Goal: Task Accomplishment & Management: Manage account settings

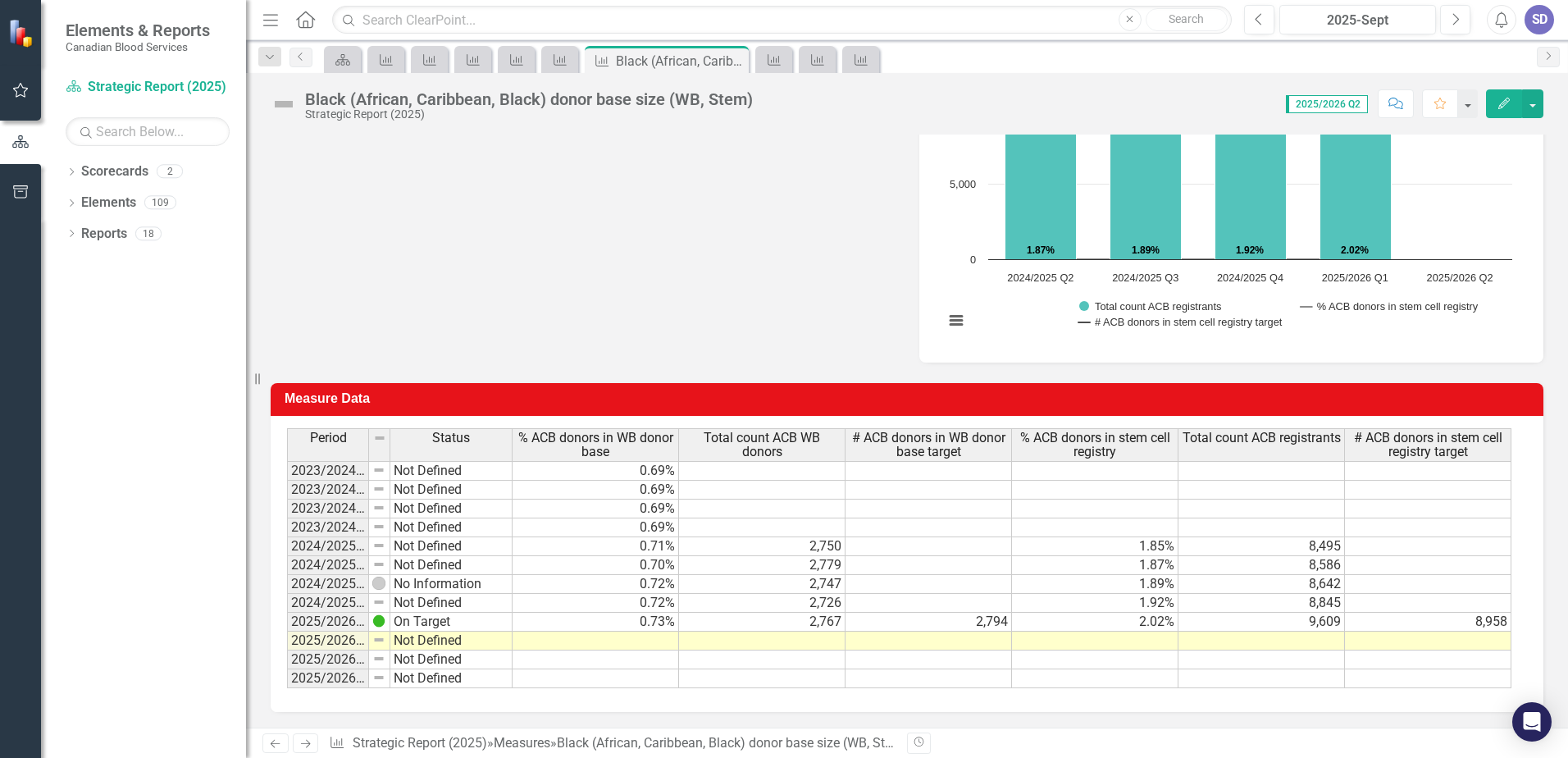
scroll to position [660, 0]
click at [637, 640] on td at bounding box center [595, 640] width 166 height 19
click at [837, 638] on td at bounding box center [763, 640] width 166 height 19
click at [753, 636] on td at bounding box center [763, 640] width 166 height 19
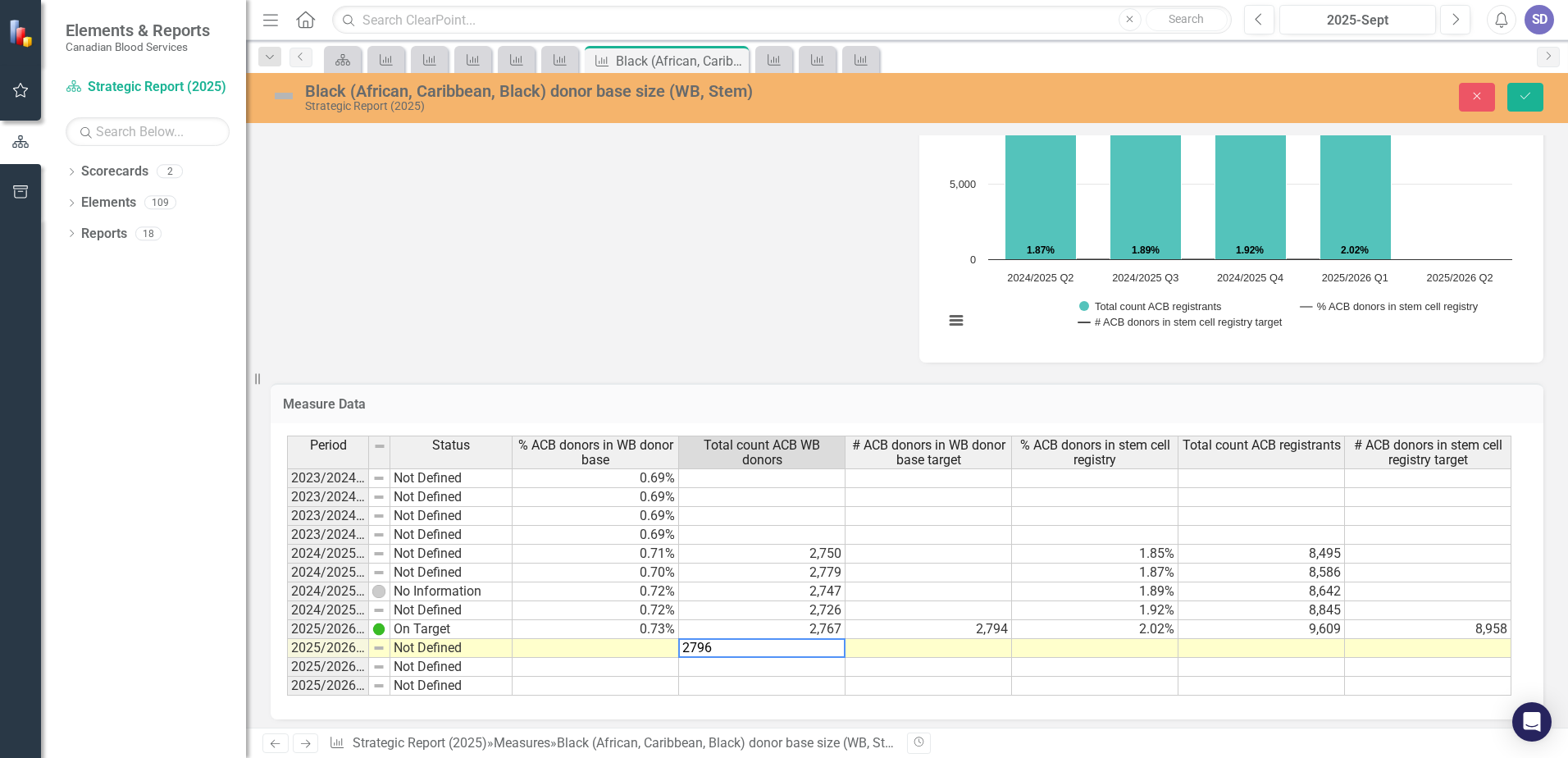
click at [753, 647] on textarea "2796" at bounding box center [762, 648] width 167 height 20
type textarea "2796"
click at [757, 668] on td at bounding box center [763, 667] width 166 height 19
click at [660, 647] on td at bounding box center [595, 648] width 166 height 19
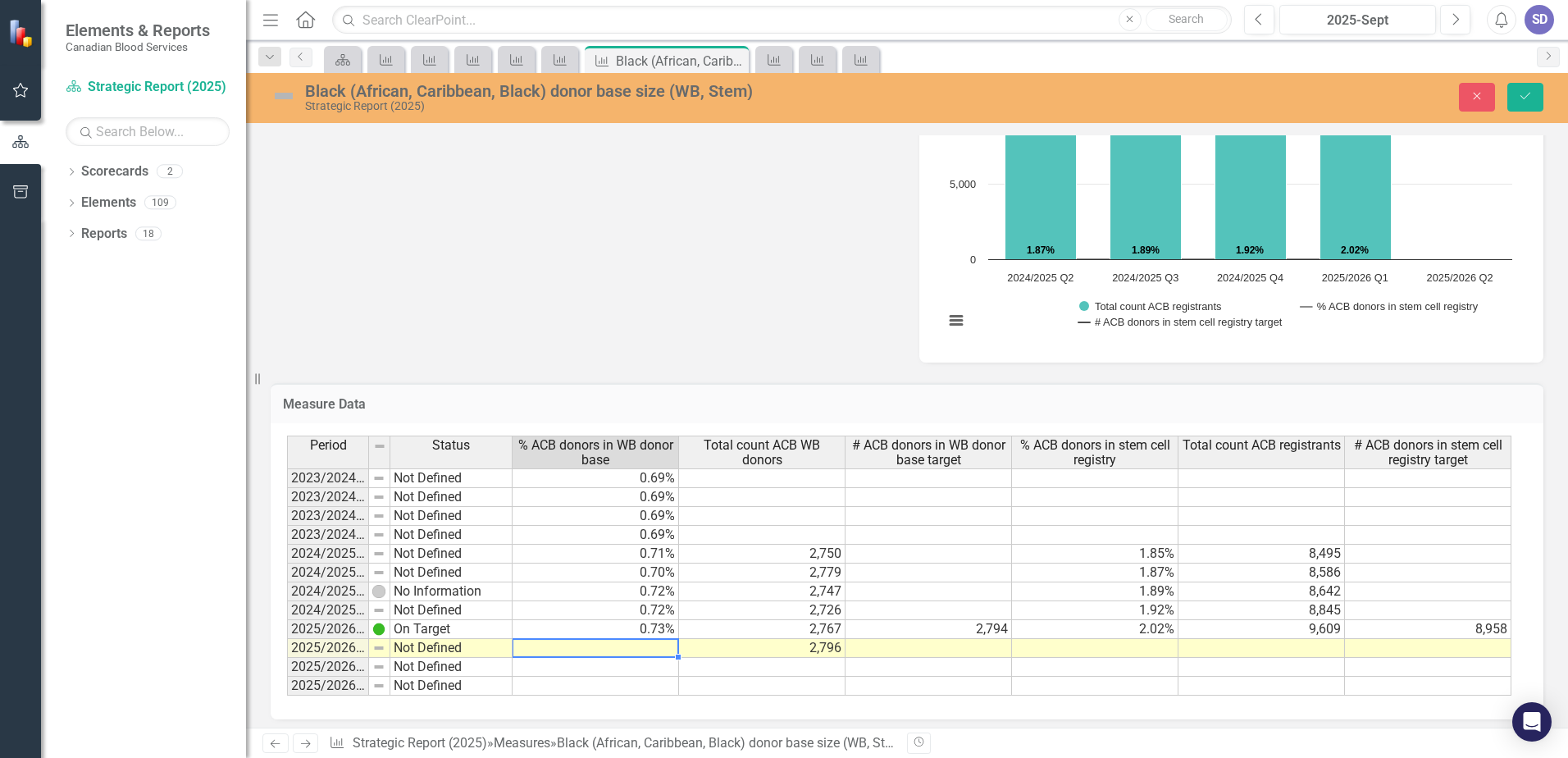
click at [660, 647] on td at bounding box center [595, 648] width 166 height 19
click at [660, 647] on textarea at bounding box center [595, 648] width 167 height 20
type textarea "0.74"
click at [663, 673] on td at bounding box center [595, 667] width 166 height 19
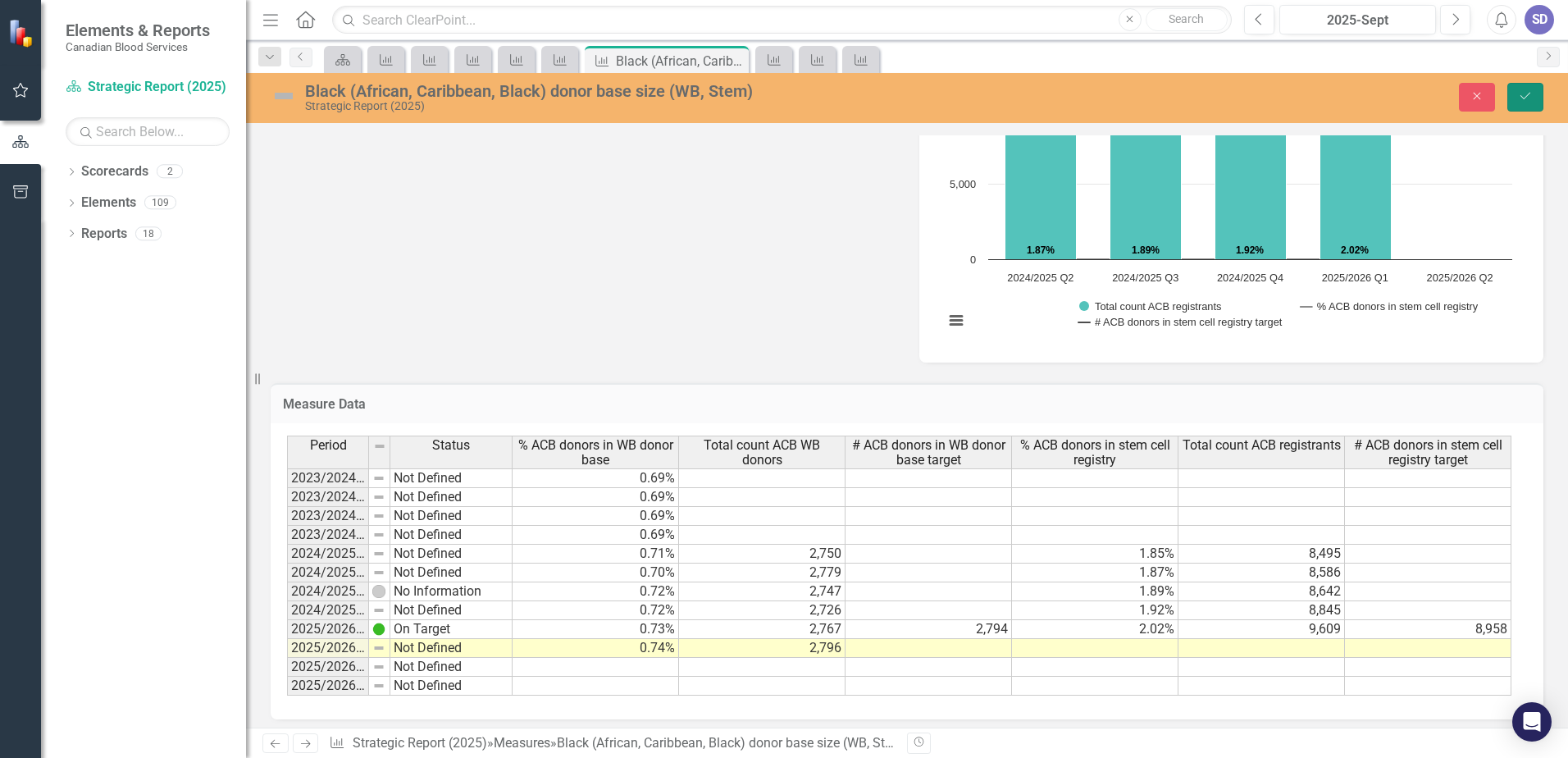
click at [1523, 85] on button "Save" at bounding box center [1526, 97] width 37 height 28
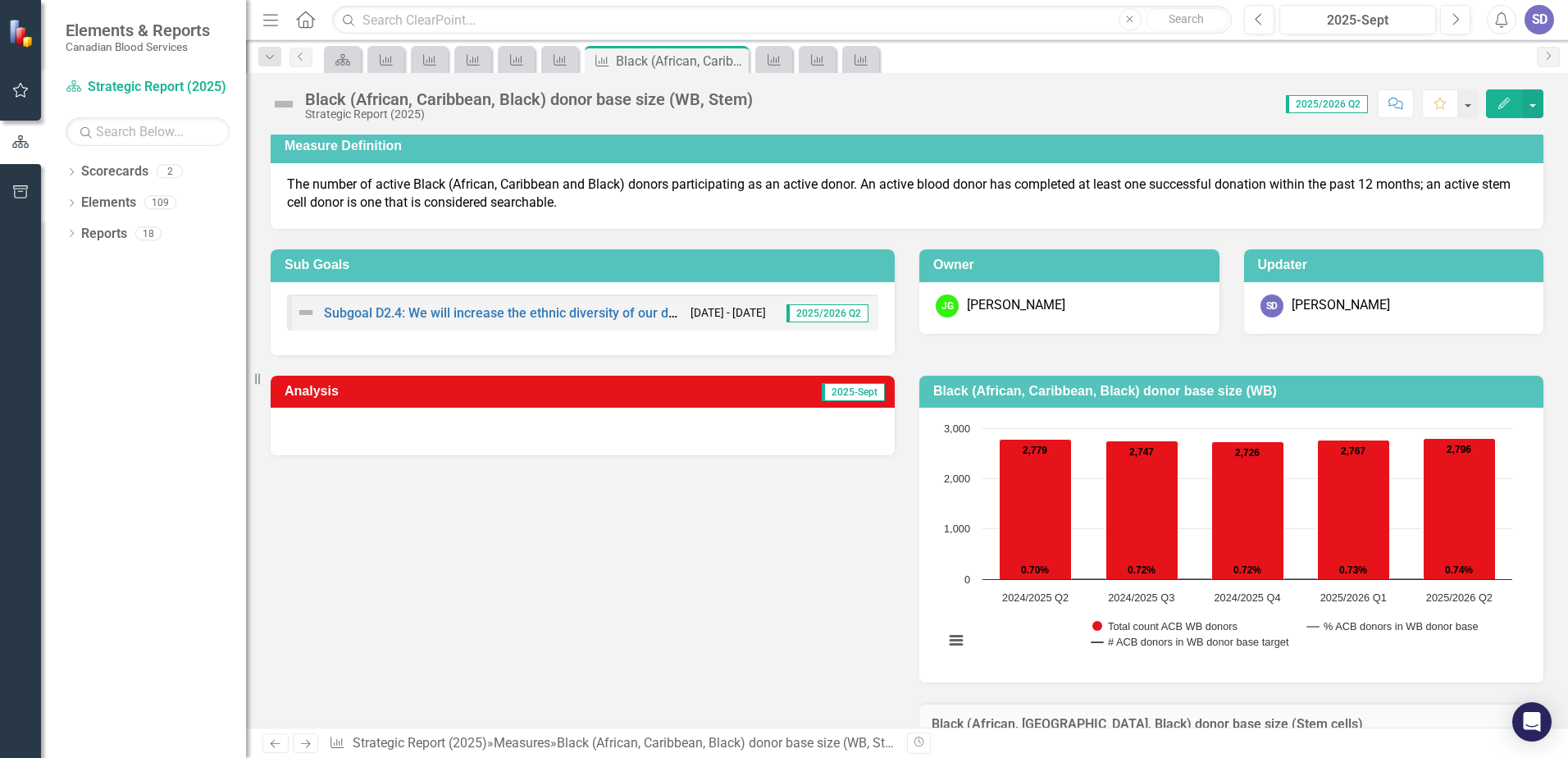
scroll to position [0, 0]
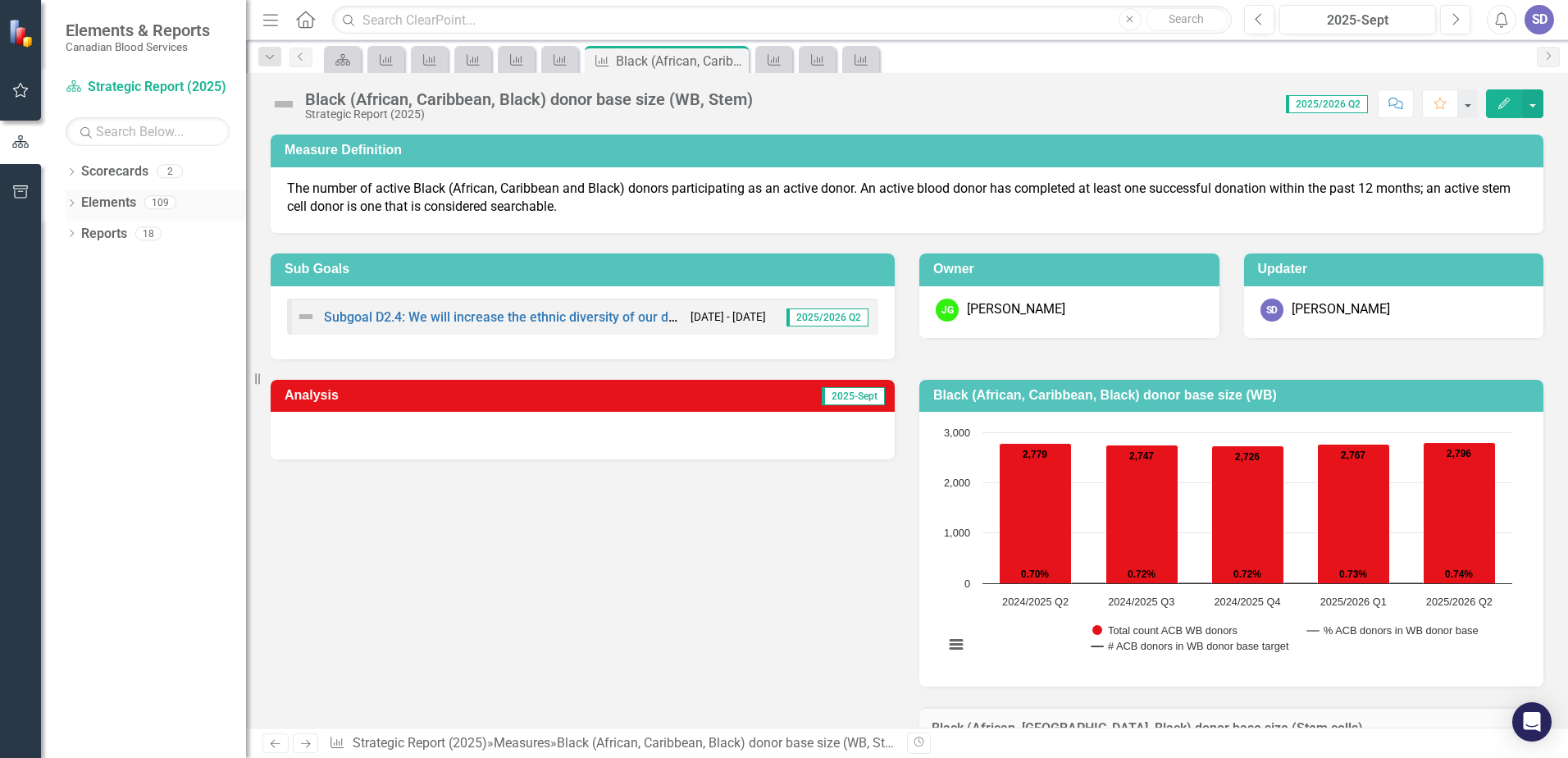
click at [71, 200] on icon at bounding box center [71, 203] width 4 height 7
click at [74, 174] on icon "Dropdown" at bounding box center [71, 174] width 12 height 9
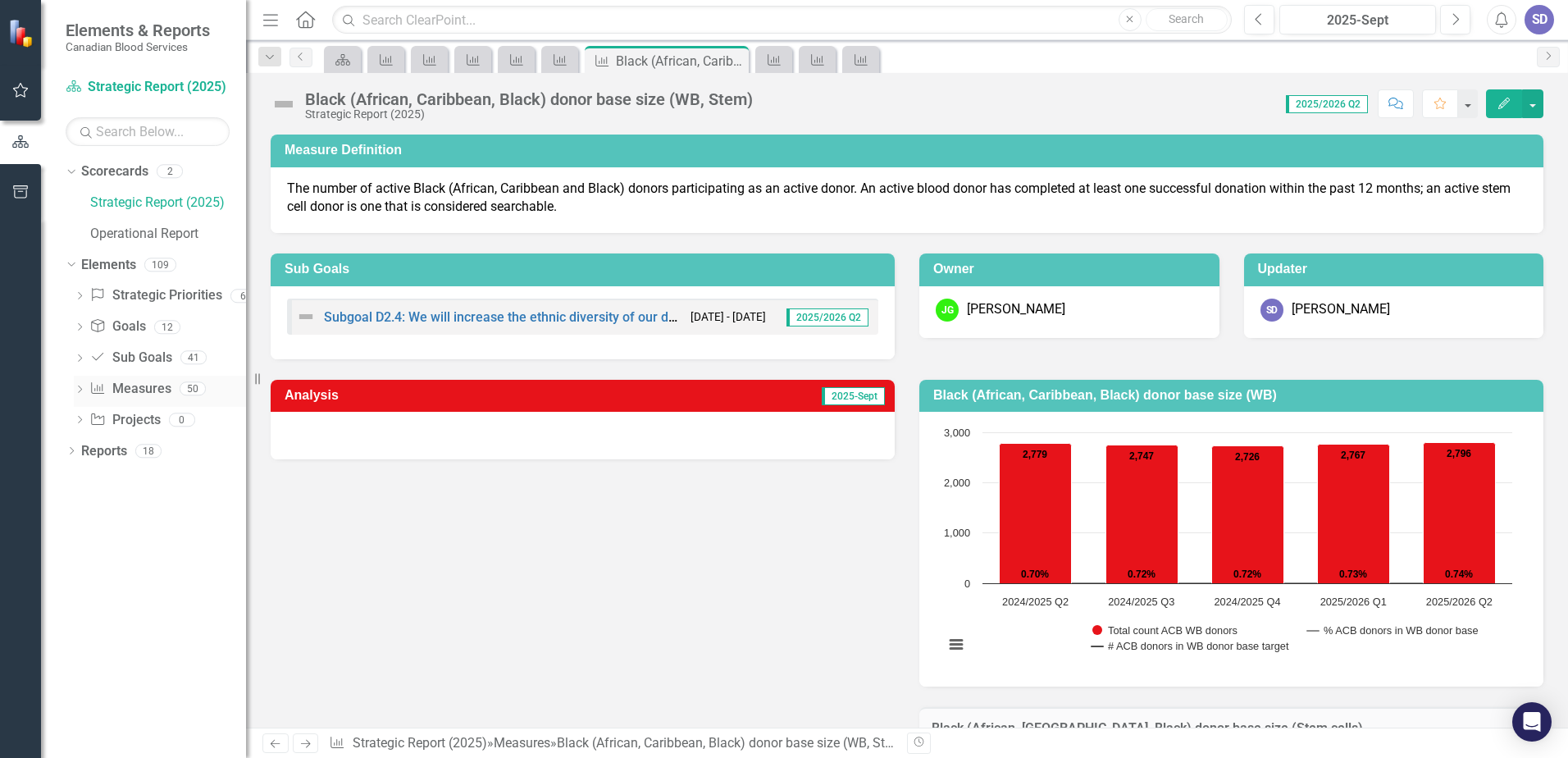
click at [83, 391] on icon "Dropdown" at bounding box center [79, 391] width 12 height 9
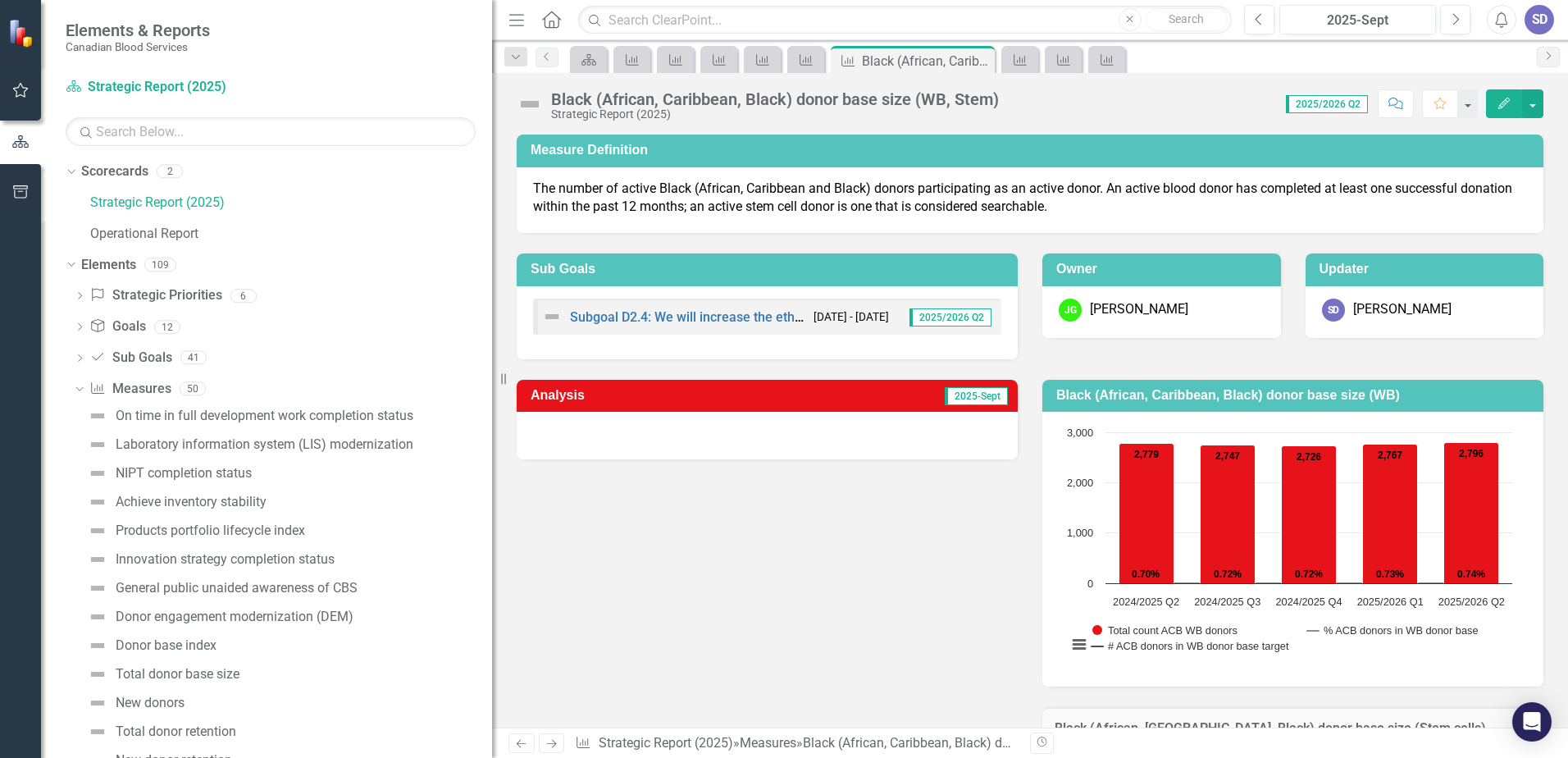
drag, startPoint x: 247, startPoint y: 455, endPoint x: 572, endPoint y: 495, distance: 327.5
click at [572, 495] on div "Elements & Reports Canadian Blood Services Scorecard Strategic Report (2025) Se…" at bounding box center [784, 379] width 1568 height 758
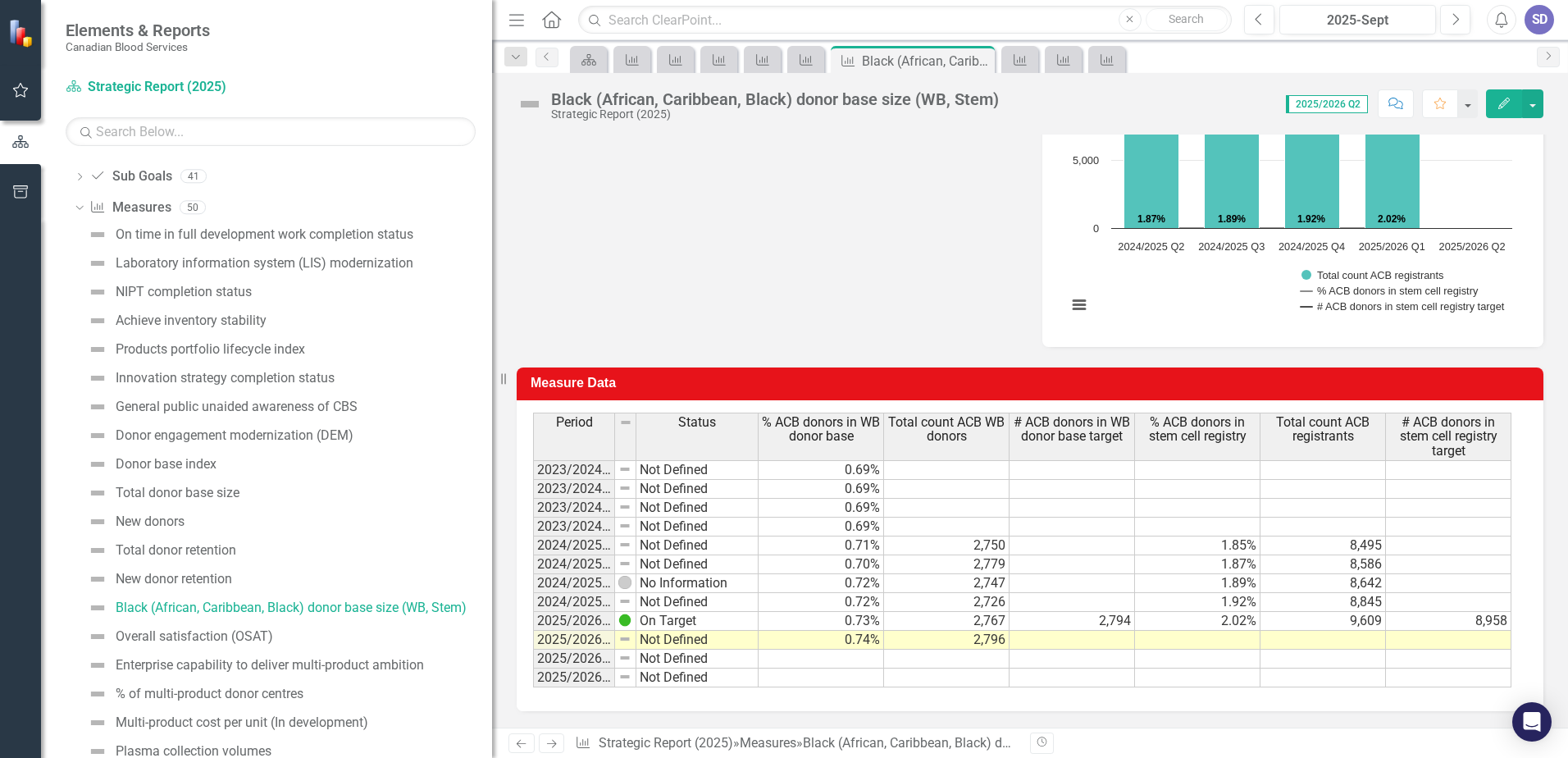
scroll to position [328, 0]
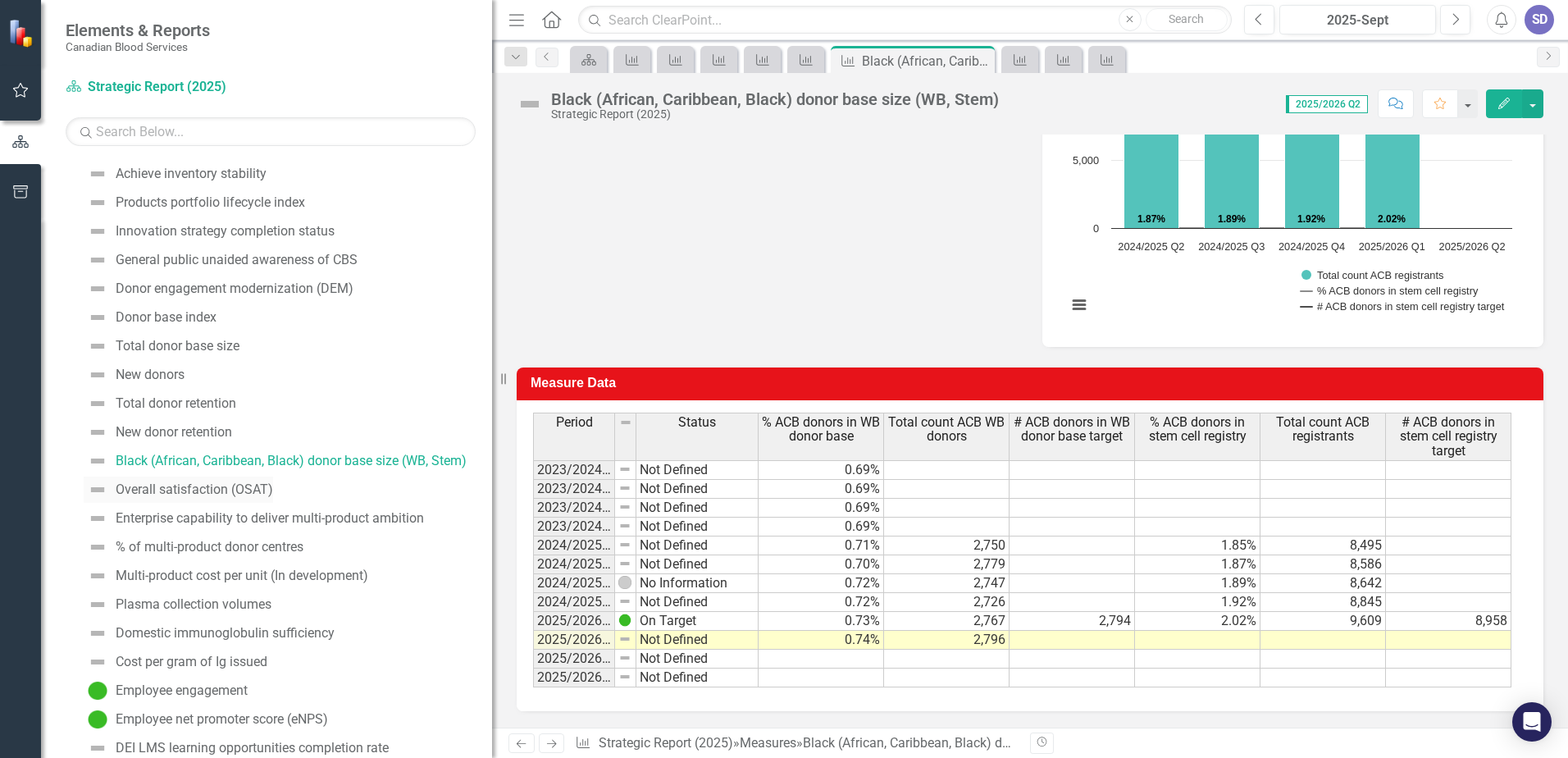
click at [216, 485] on div "Overall satisfaction (OSAT)" at bounding box center [195, 490] width 157 height 15
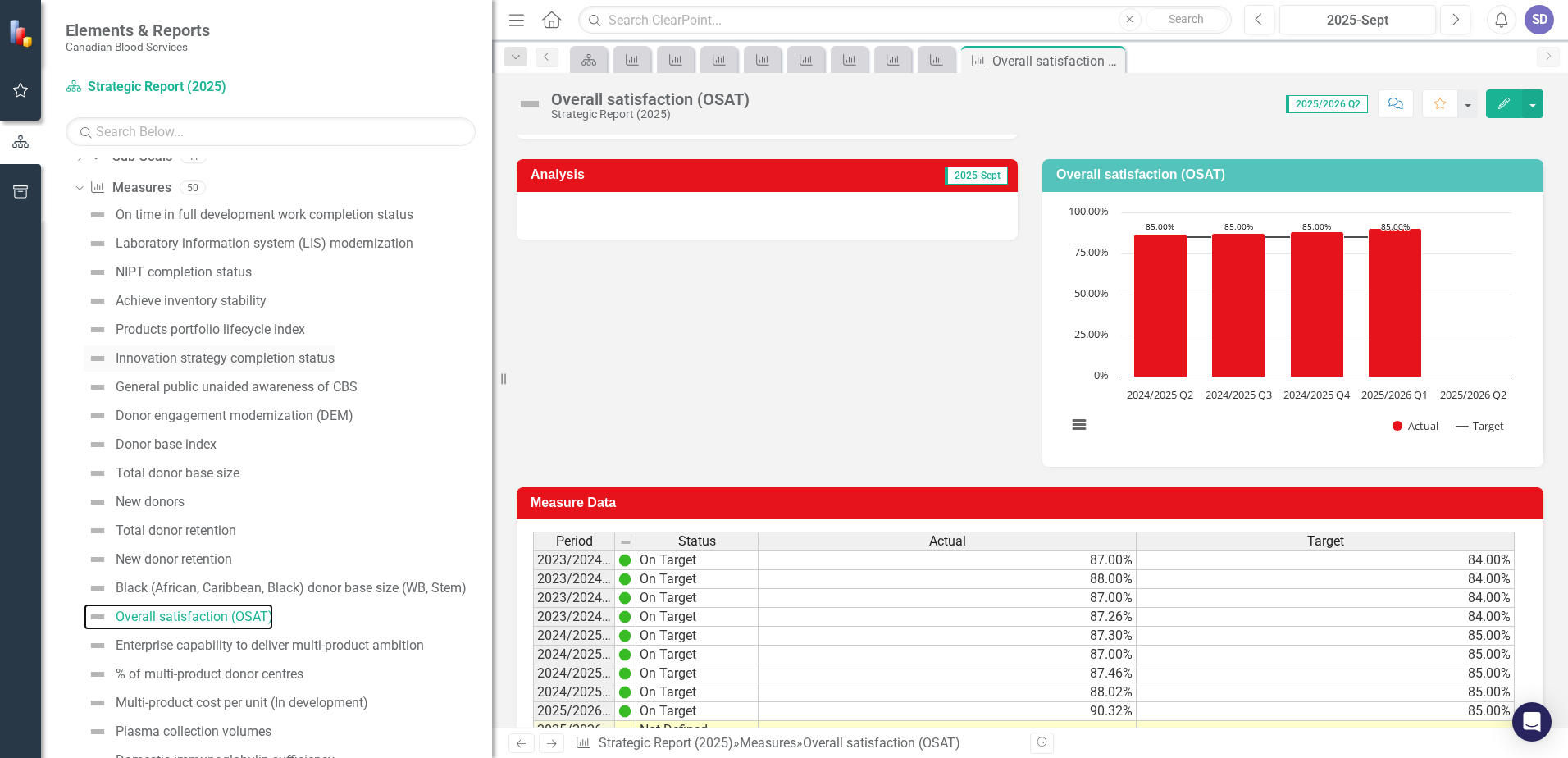
scroll to position [237, 0]
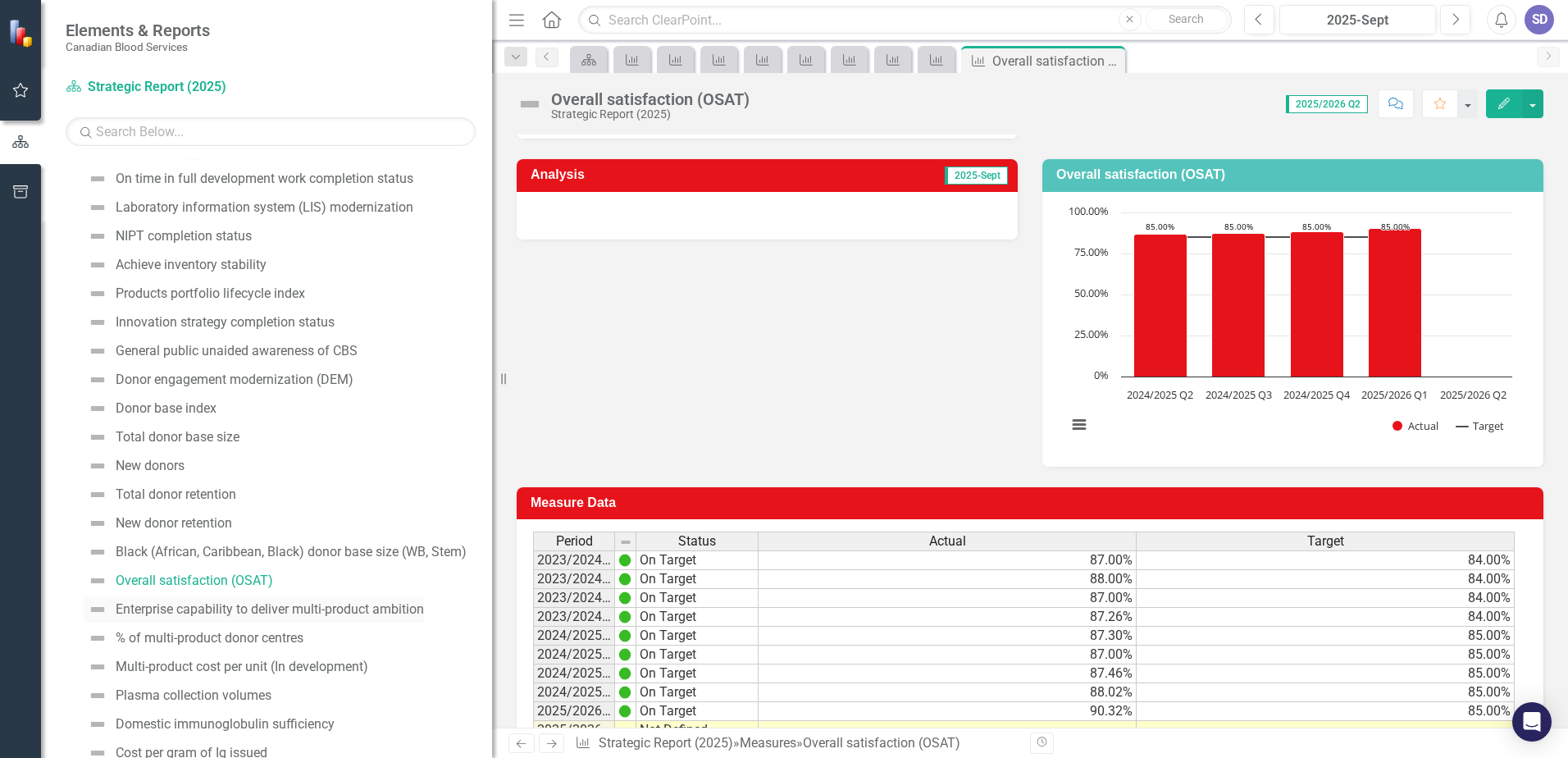
click at [233, 616] on div "Enterprise capability to deliver multi-product ambition" at bounding box center [270, 609] width 309 height 15
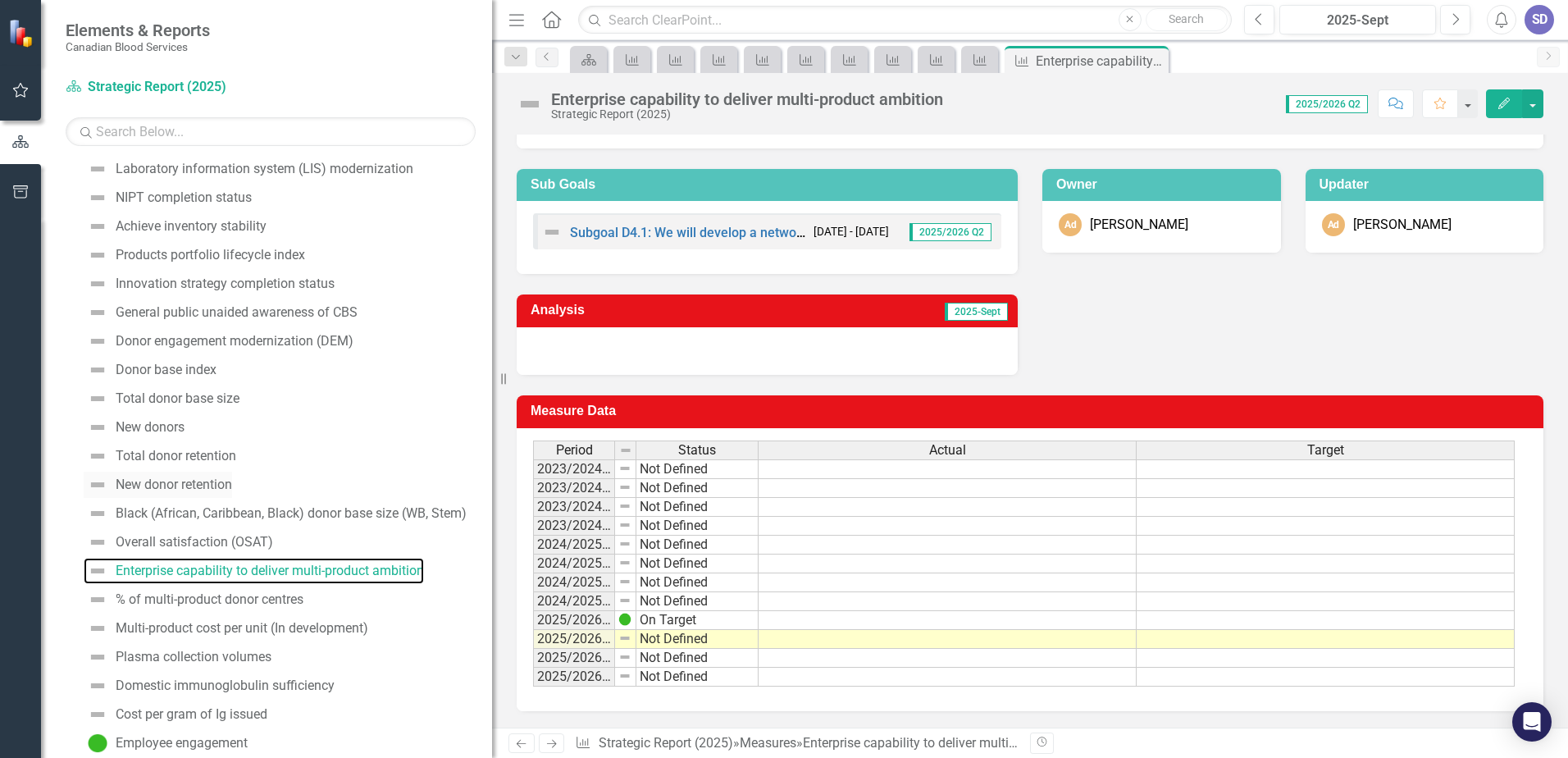
scroll to position [348, 0]
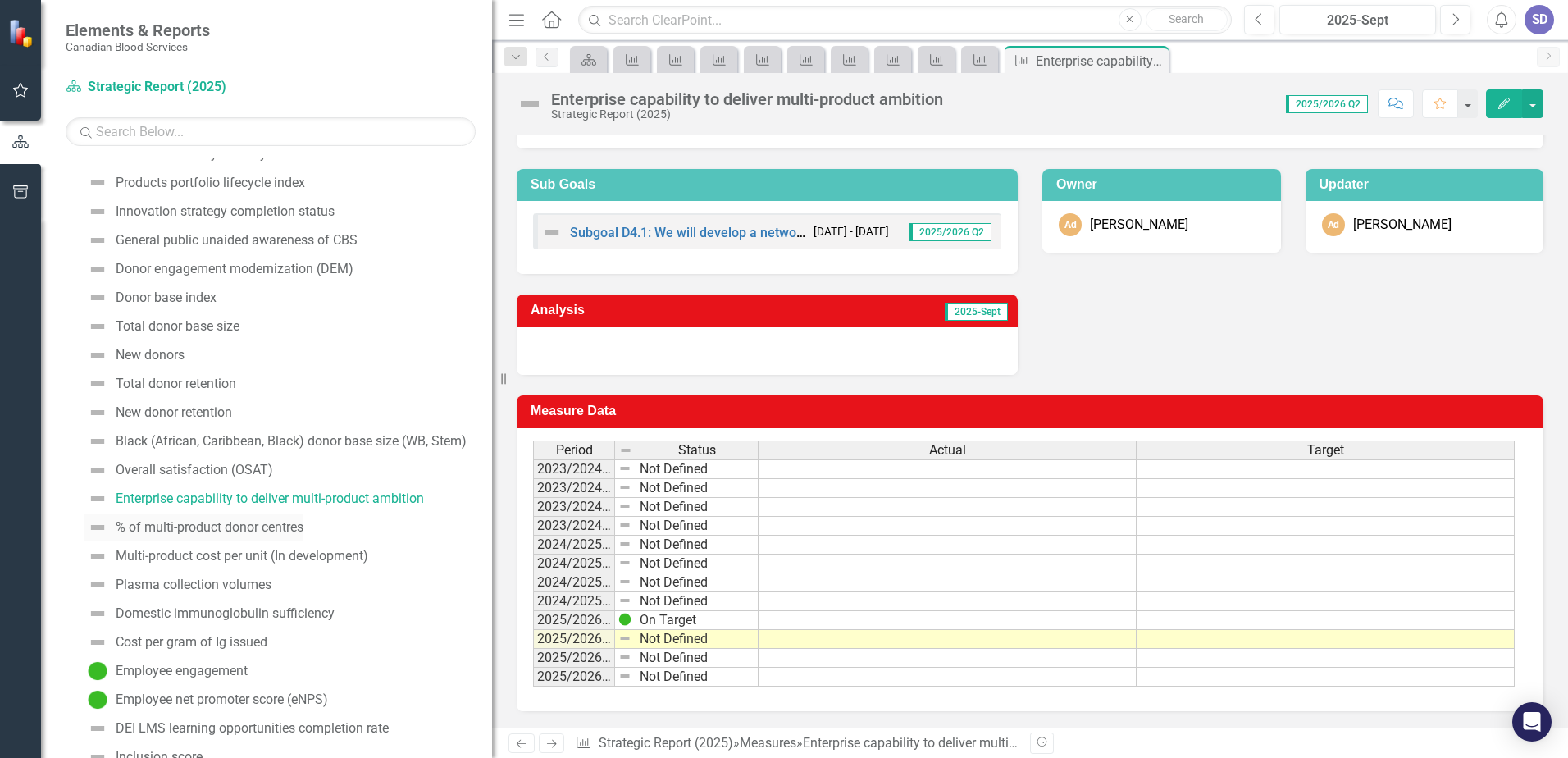
click at [250, 528] on div "% of multi-product donor centres" at bounding box center [210, 527] width 188 height 15
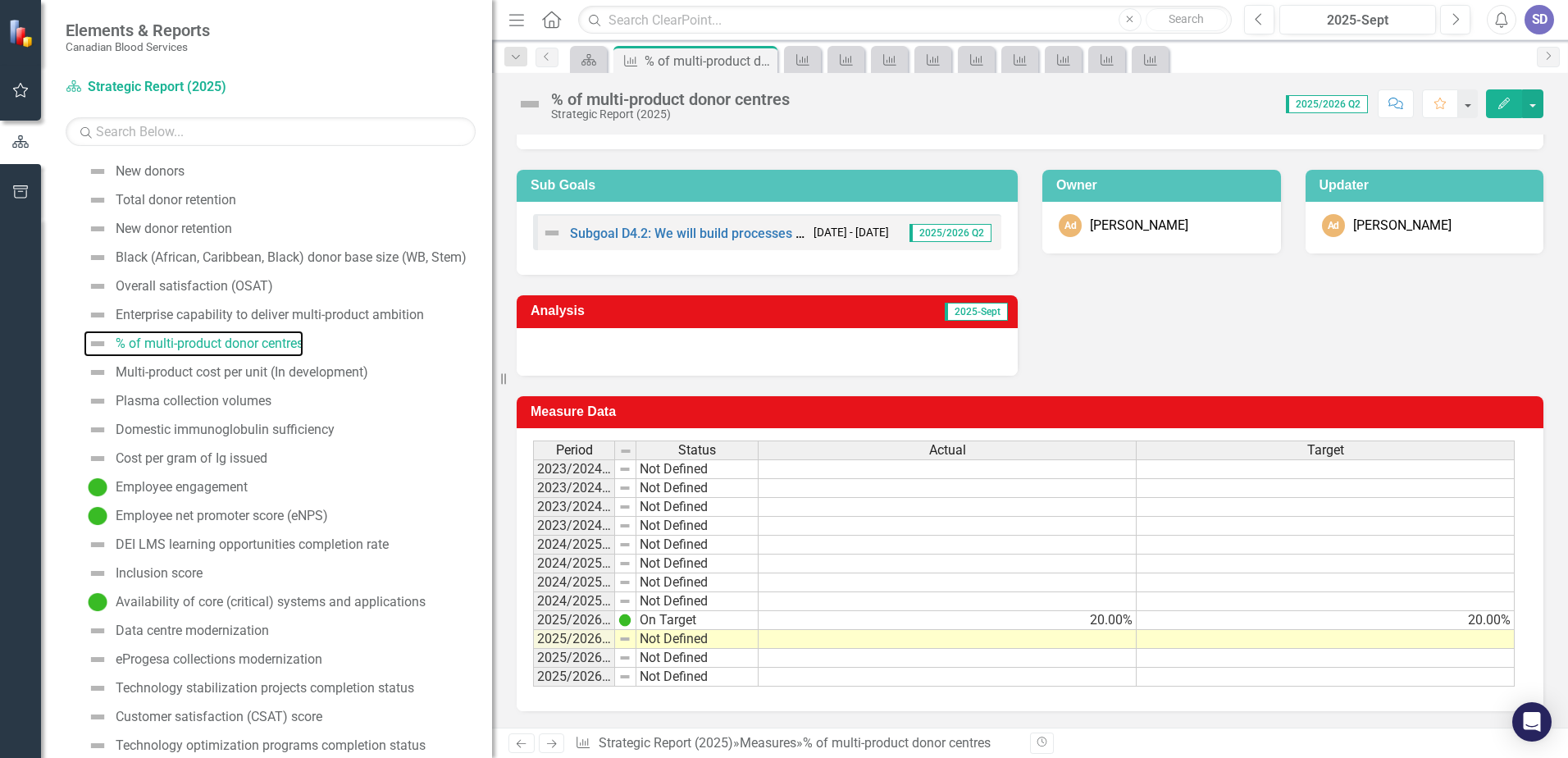
scroll to position [541, 0]
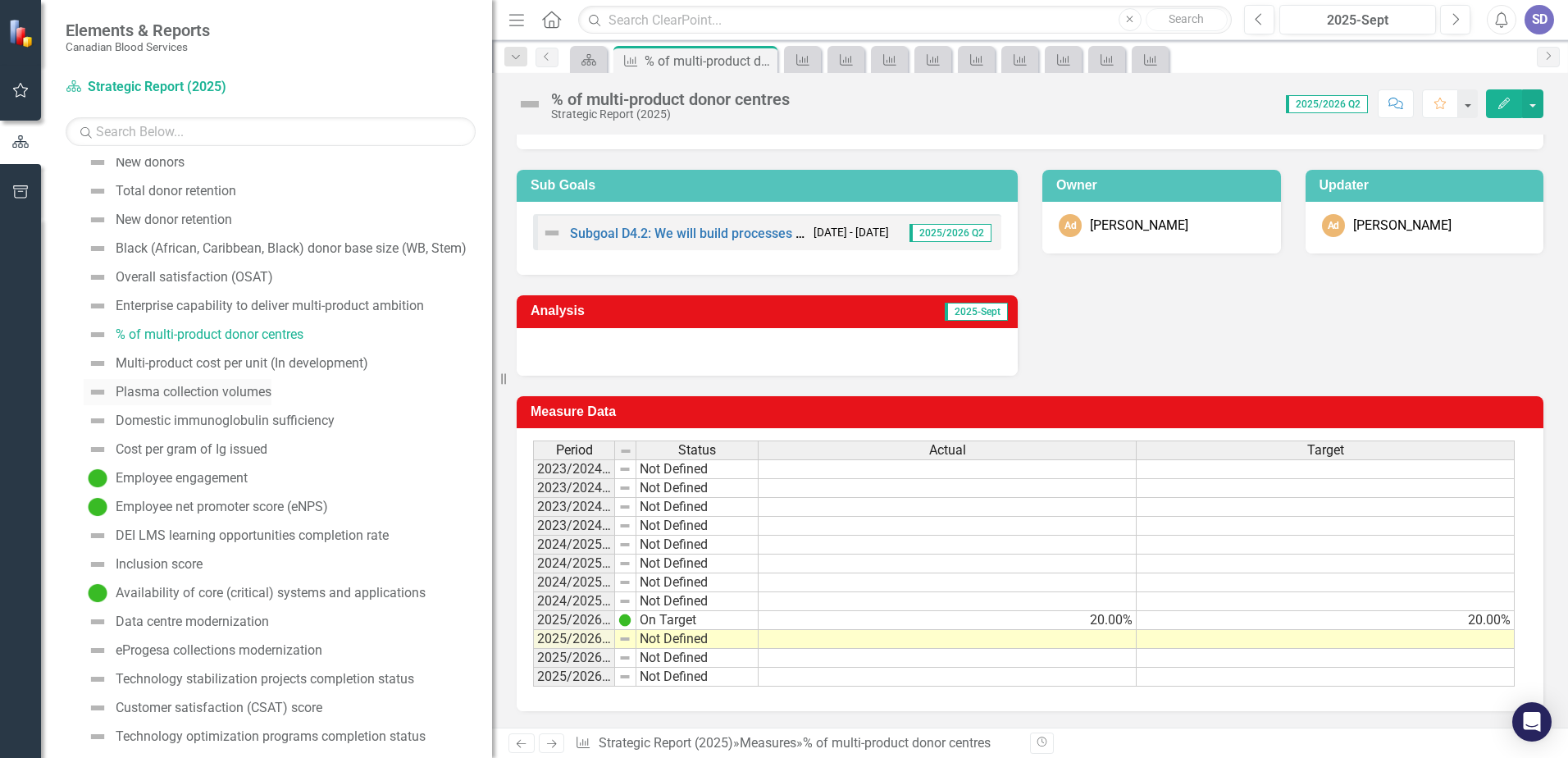
click at [225, 400] on link "Plasma collection volumes" at bounding box center [178, 392] width 188 height 26
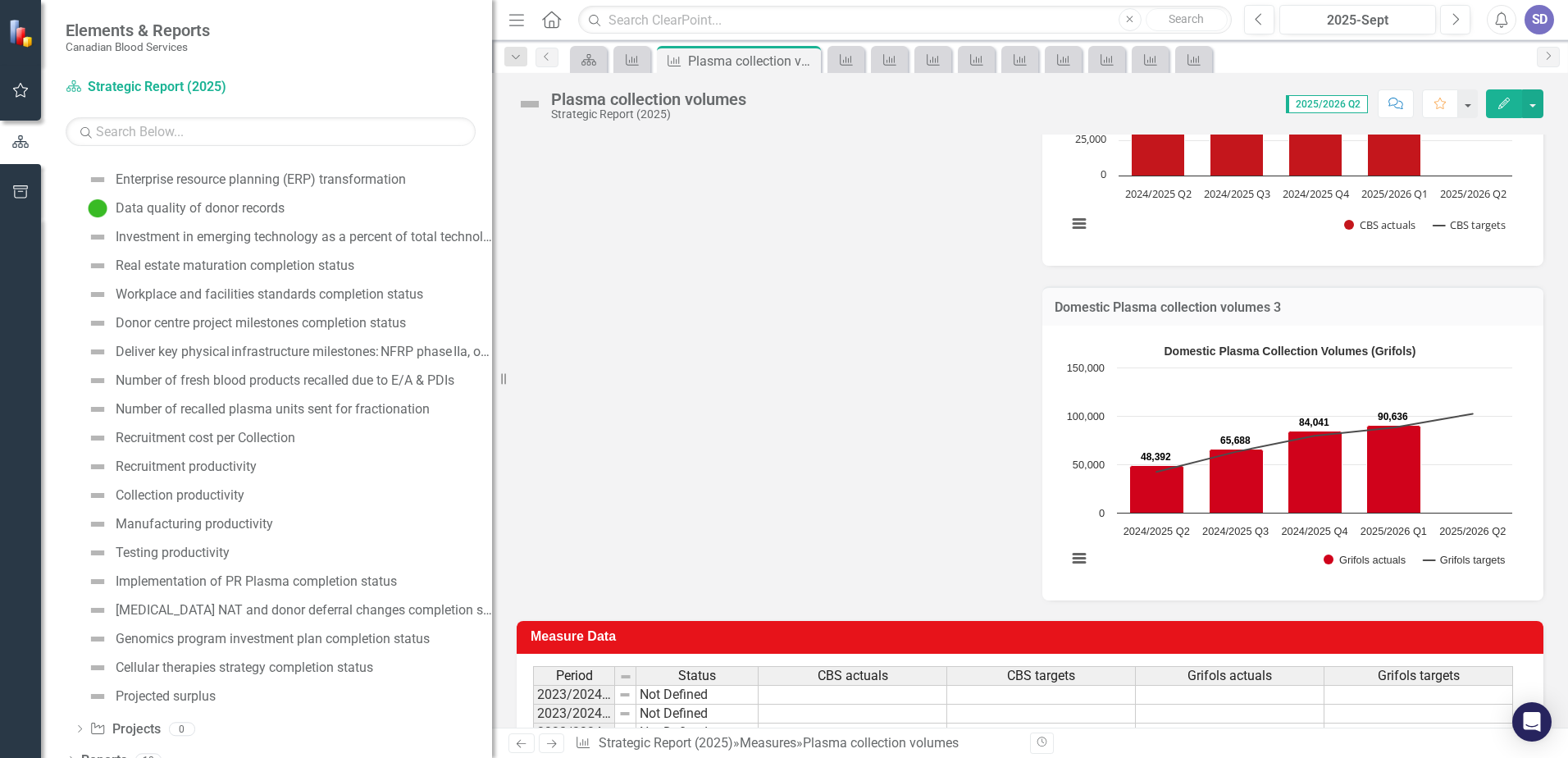
scroll to position [1146, 0]
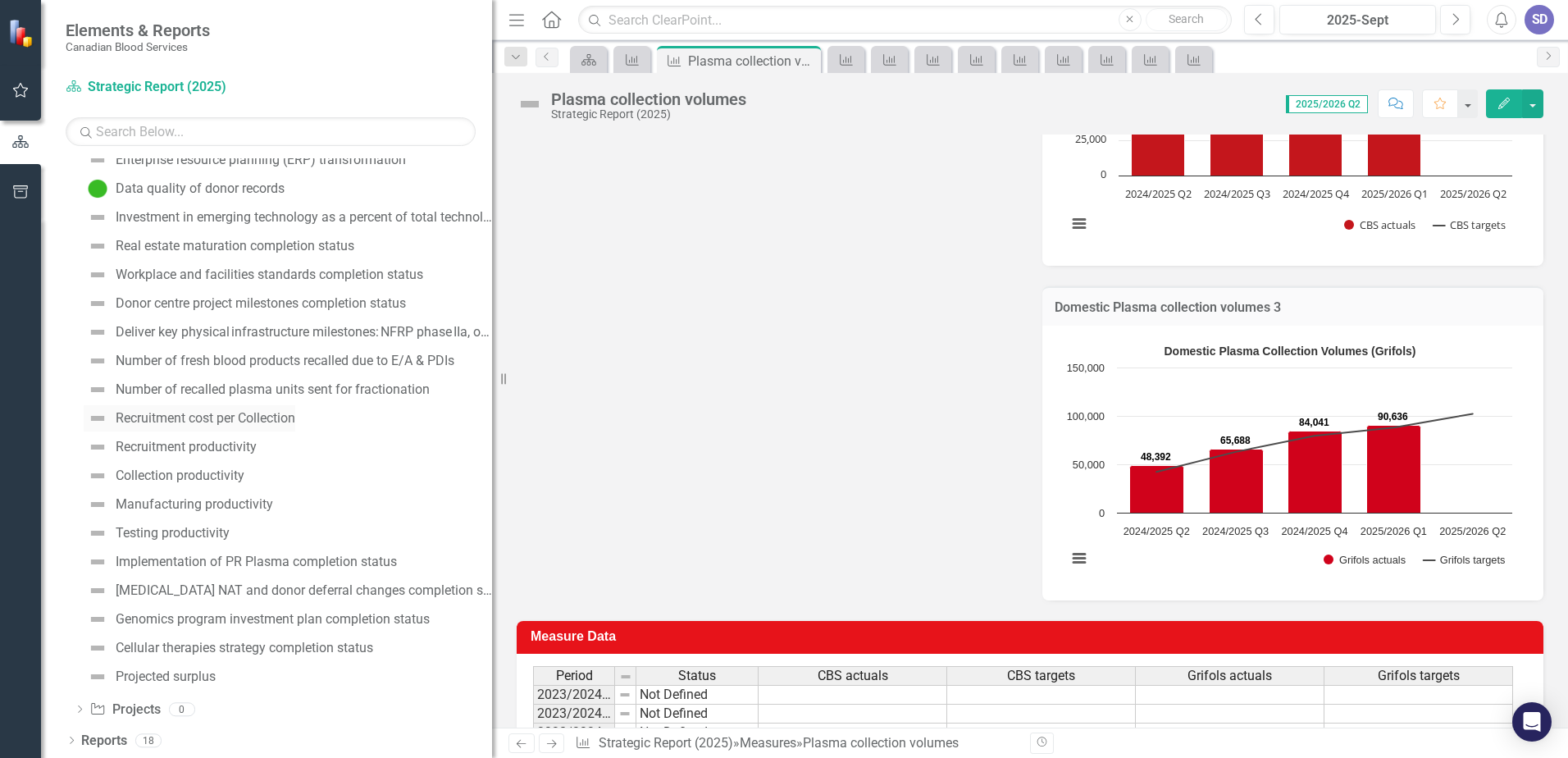
click at [195, 427] on link "Recruitment cost per Collection" at bounding box center [190, 418] width 212 height 26
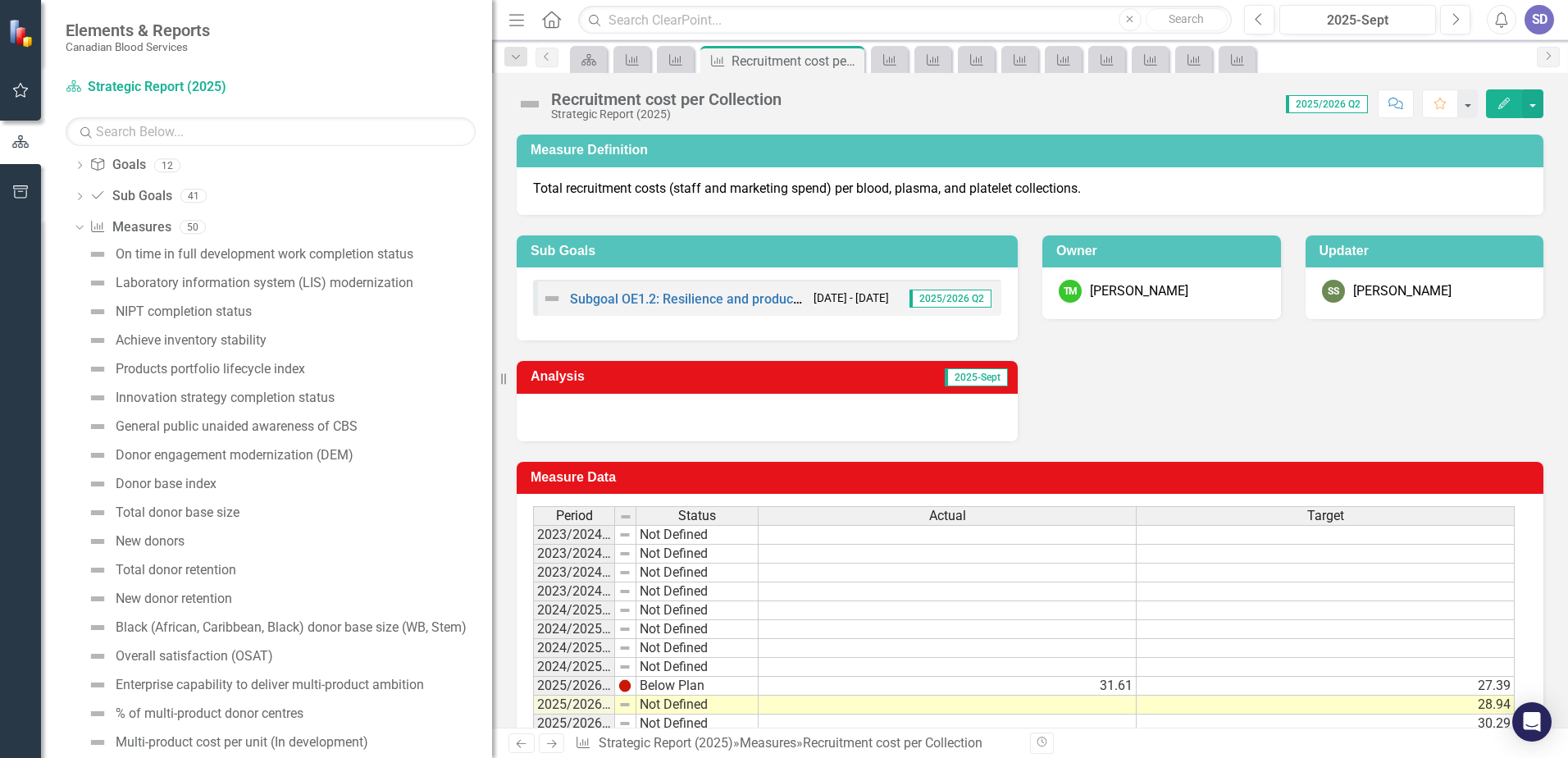
scroll to position [244, 0]
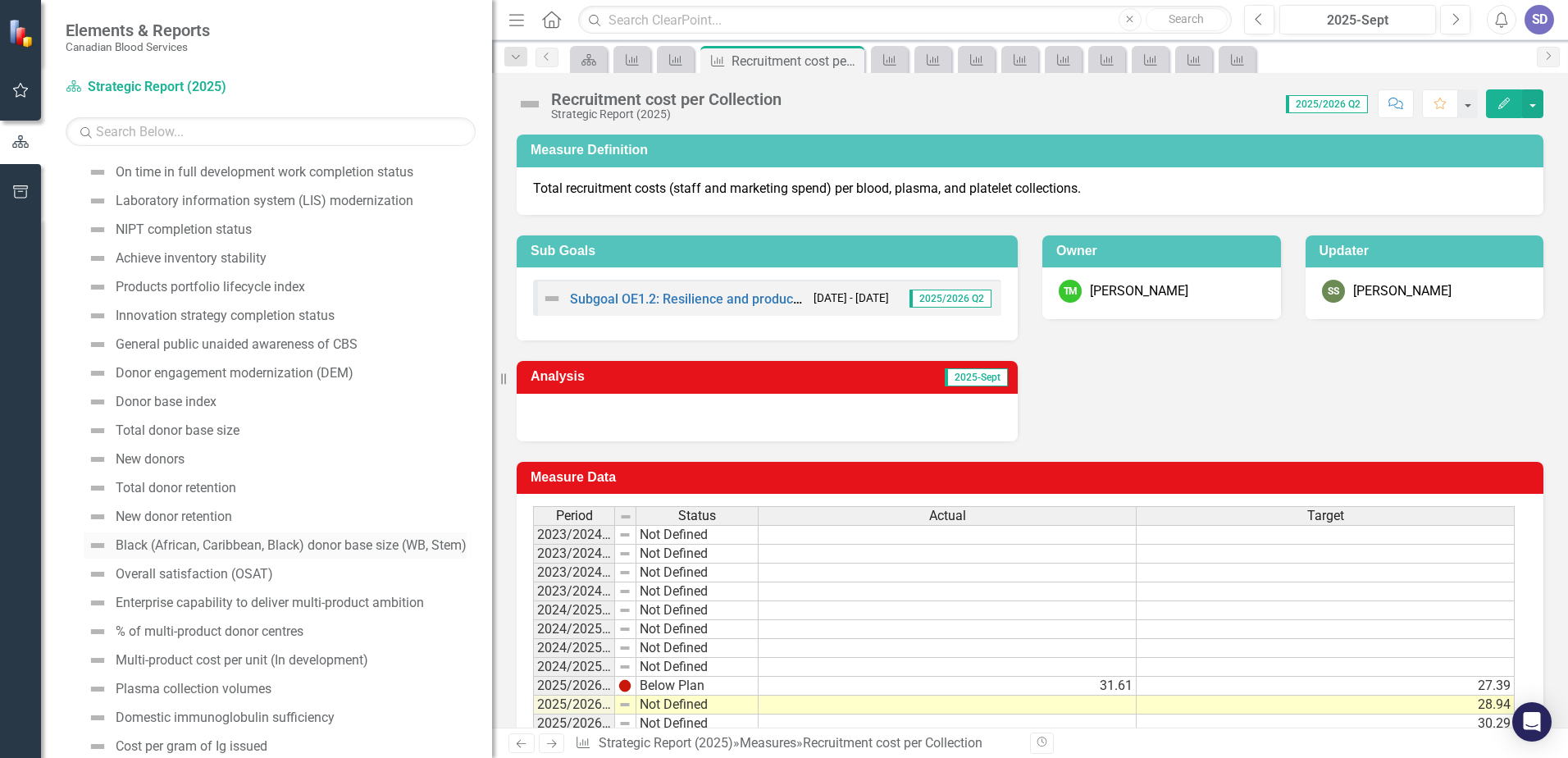
click at [224, 539] on div "Black (African, Caribbean, Black) donor base size (WB, Stem)" at bounding box center [291, 545] width 351 height 15
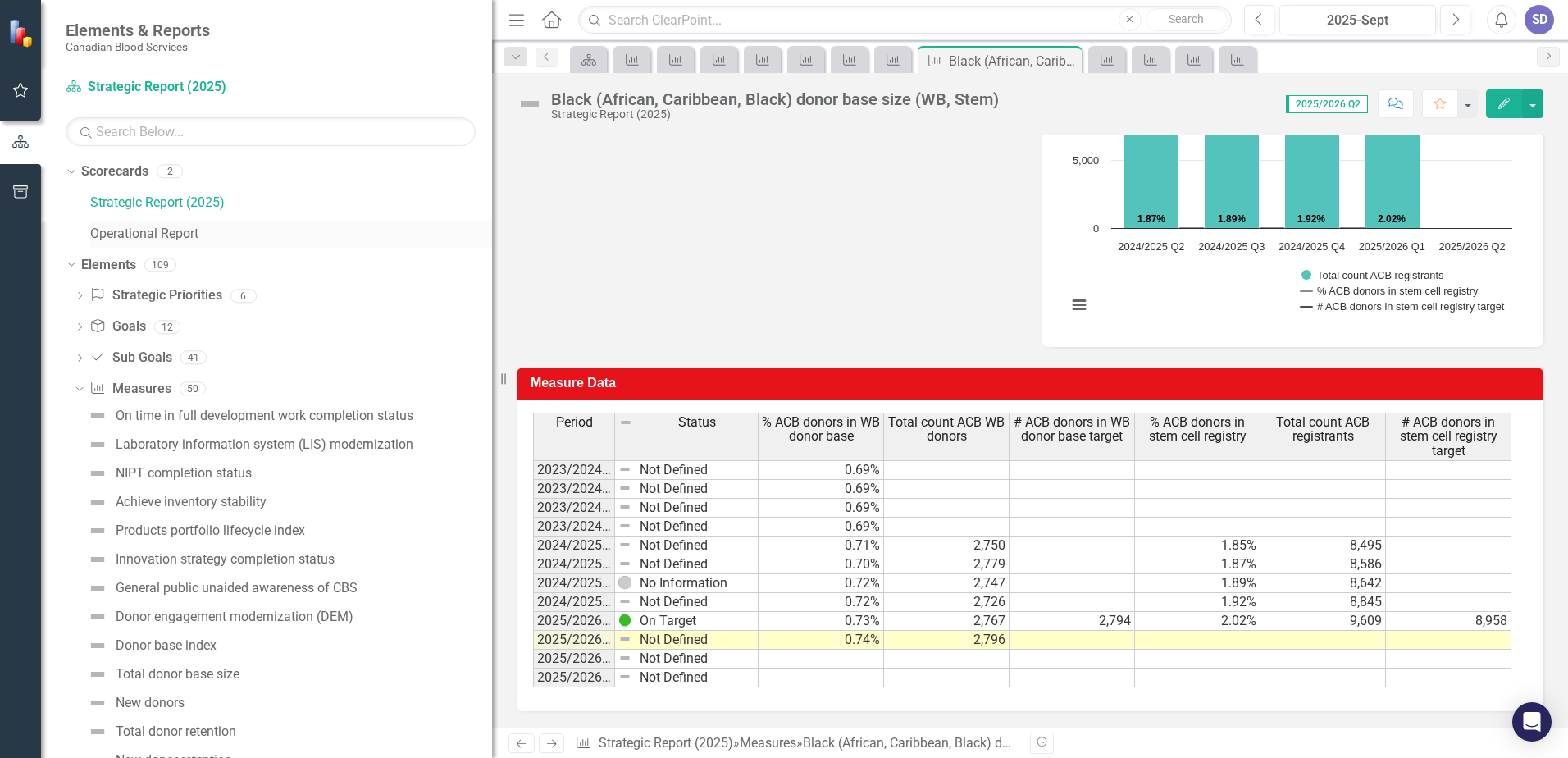
click at [120, 240] on link "Operational Report" at bounding box center [291, 234] width 402 height 19
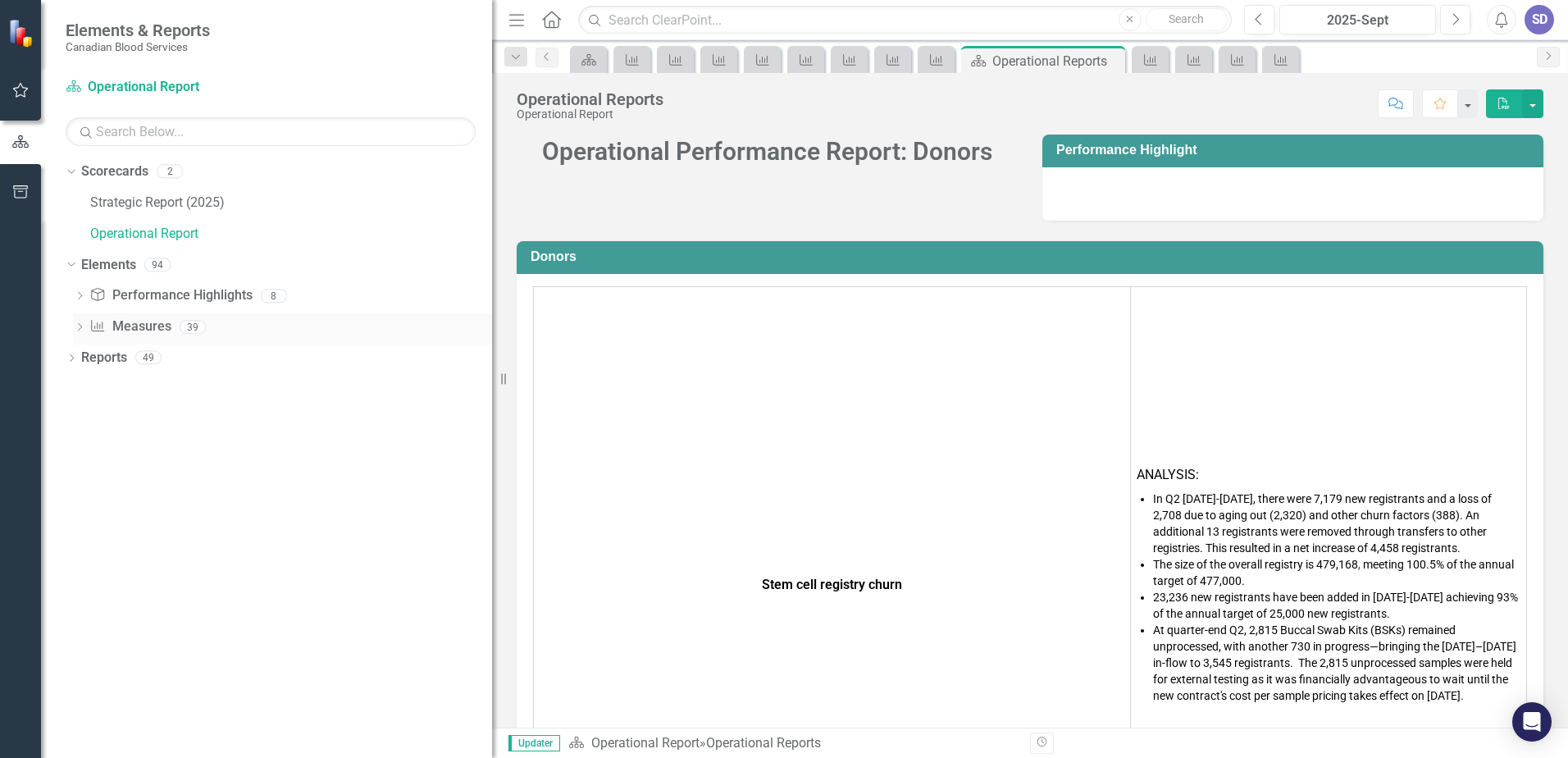
click at [76, 326] on icon "Dropdown" at bounding box center [79, 329] width 12 height 9
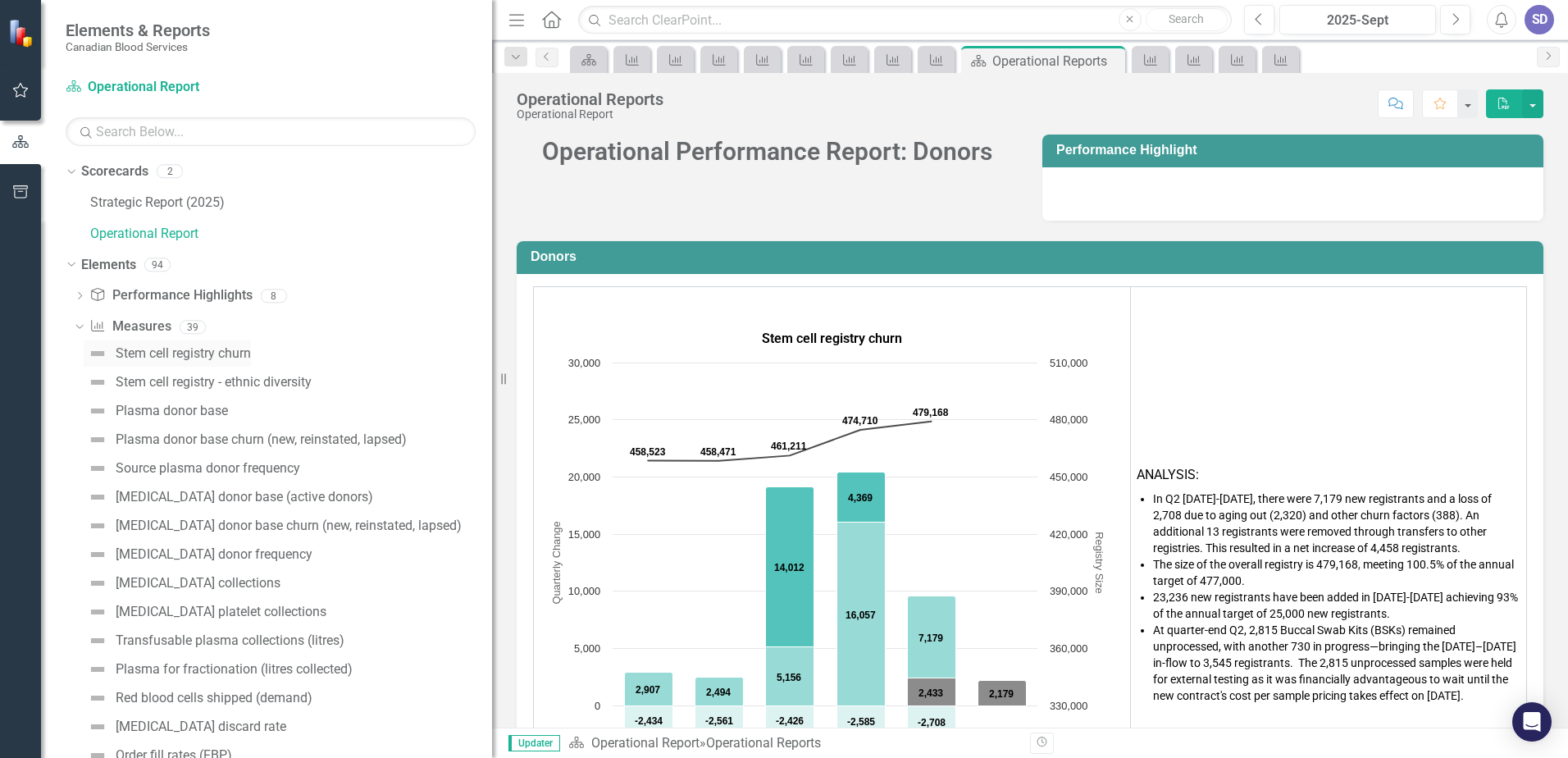
click at [220, 351] on div "Stem cell registry churn" at bounding box center [184, 353] width 135 height 15
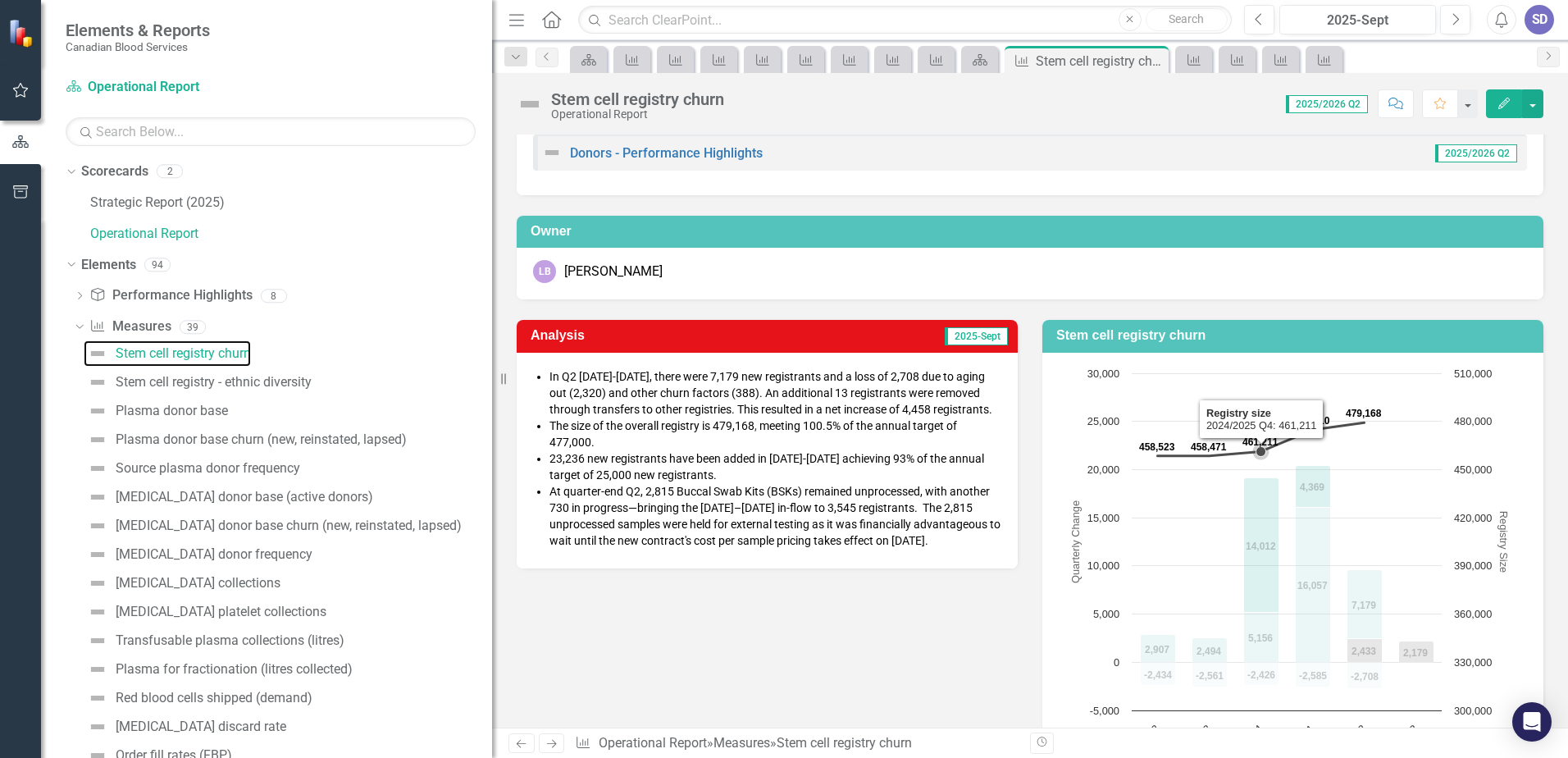
scroll to position [82, 0]
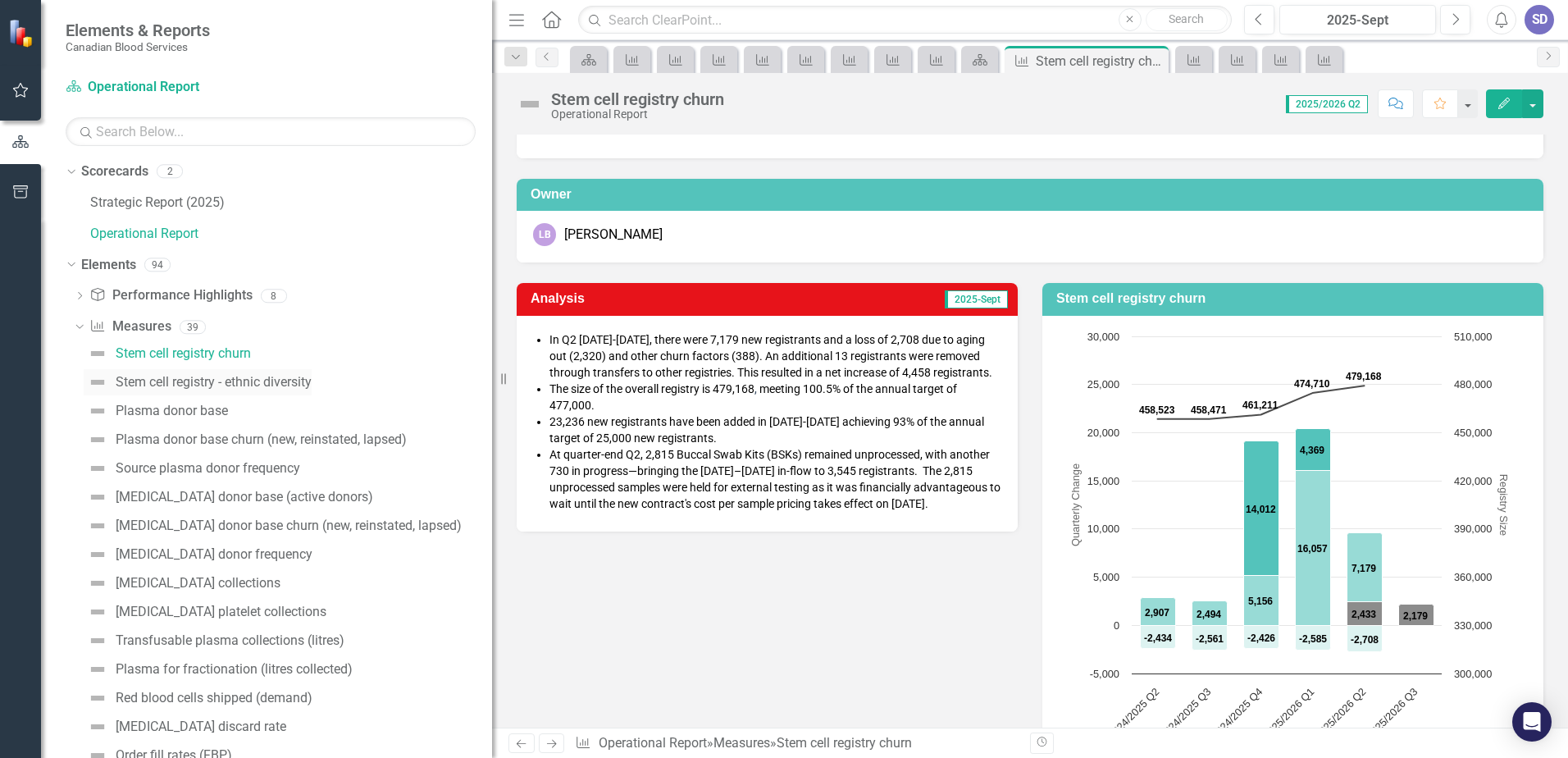
click at [172, 374] on div "Stem cell registry - ethnic diversity" at bounding box center [214, 382] width 196 height 15
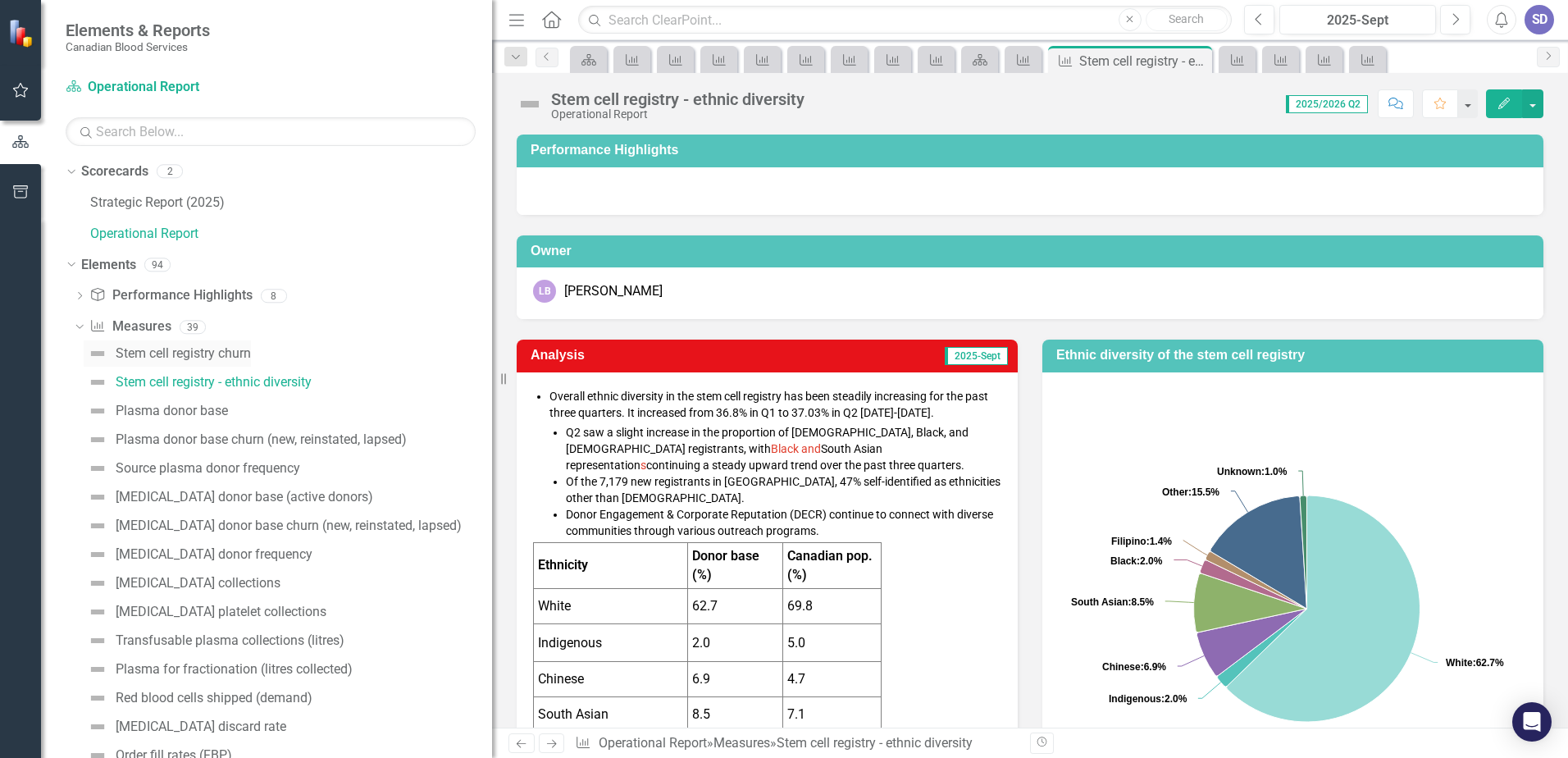
click at [202, 353] on div "Stem cell registry churn" at bounding box center [184, 353] width 135 height 15
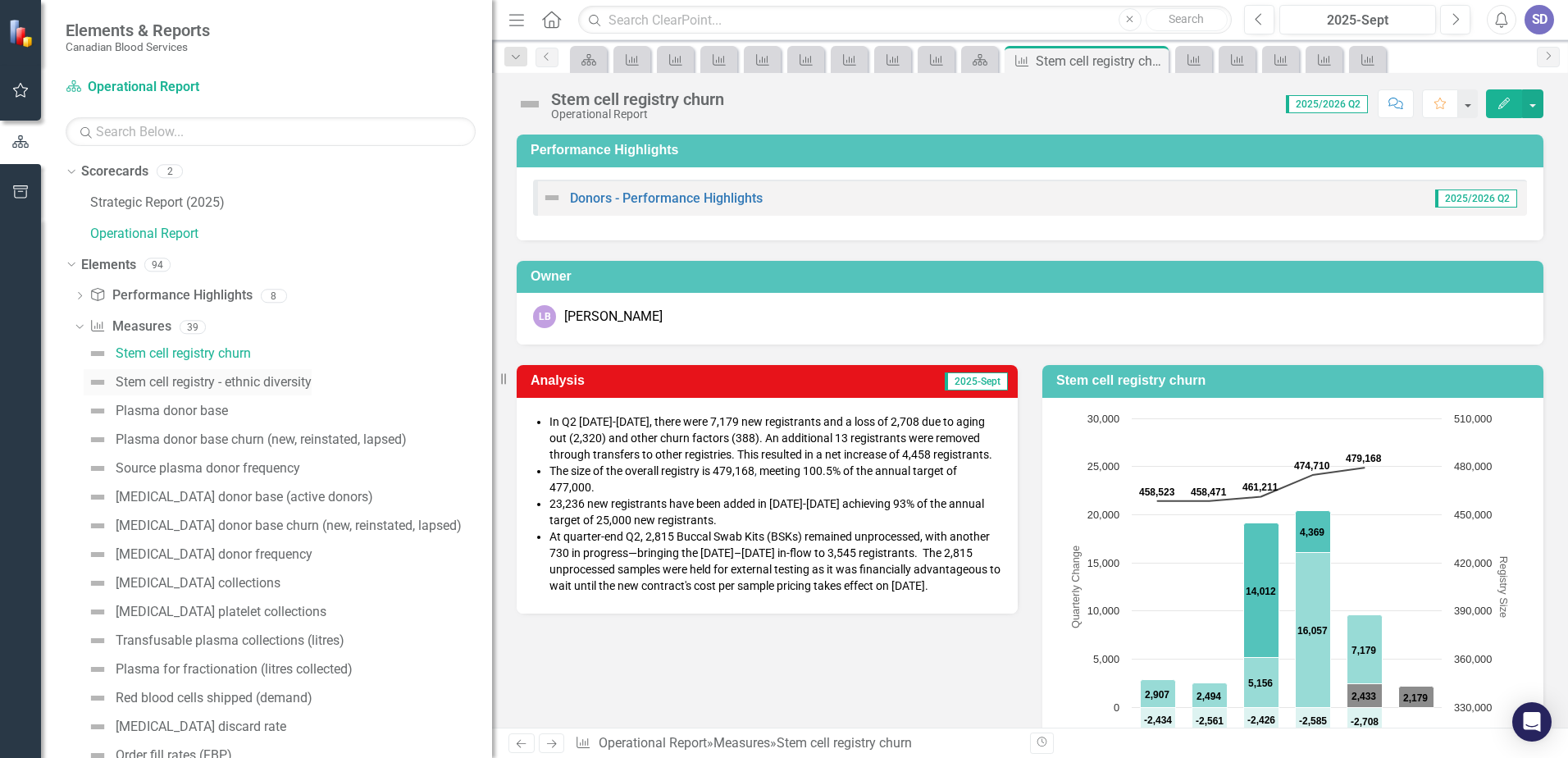
click at [191, 376] on div "Stem cell registry - ethnic diversity" at bounding box center [214, 382] width 196 height 15
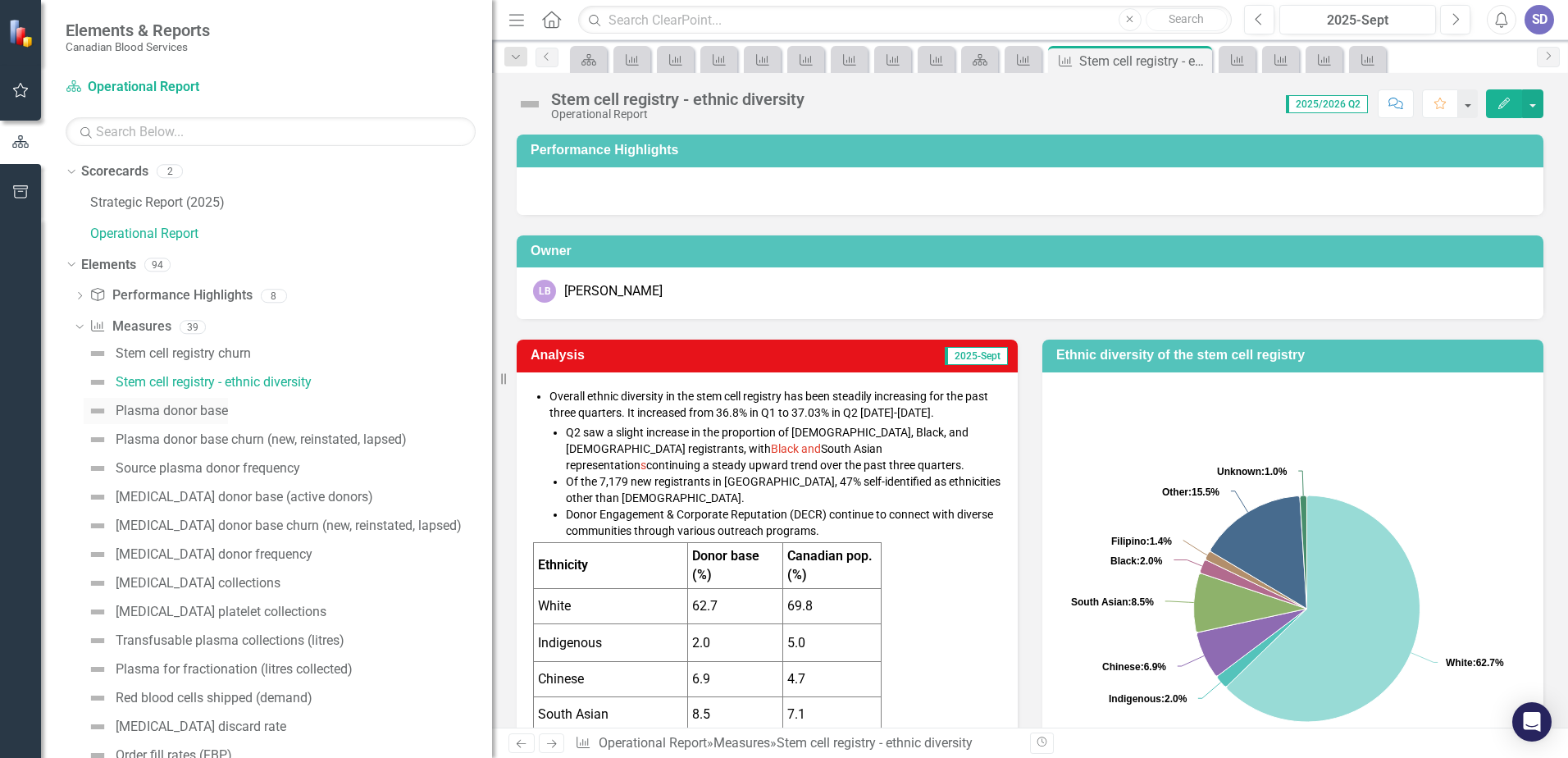
click at [193, 401] on link "Plasma donor base" at bounding box center [156, 411] width 144 height 26
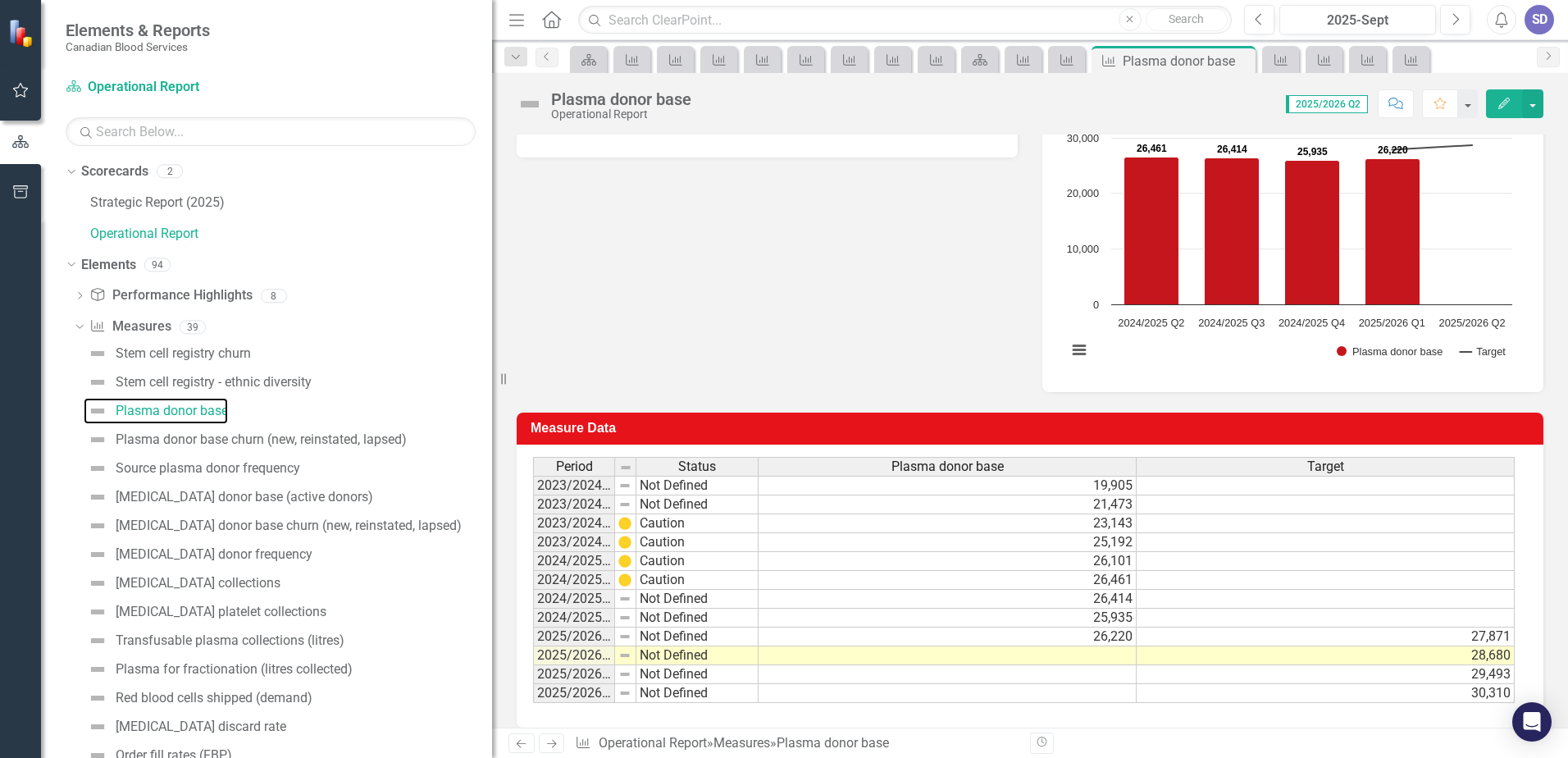
scroll to position [279, 0]
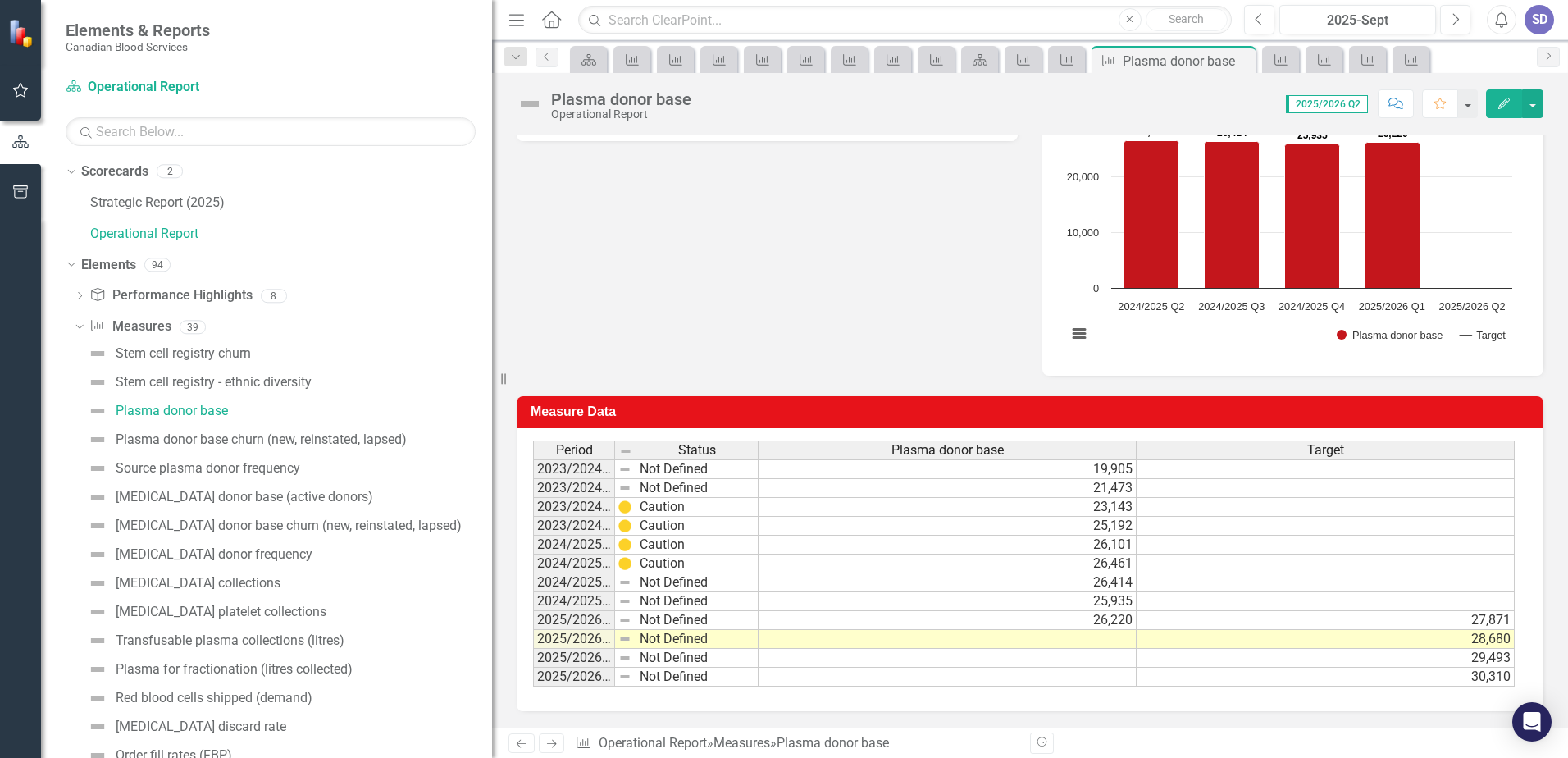
click at [1106, 637] on td at bounding box center [948, 639] width 378 height 19
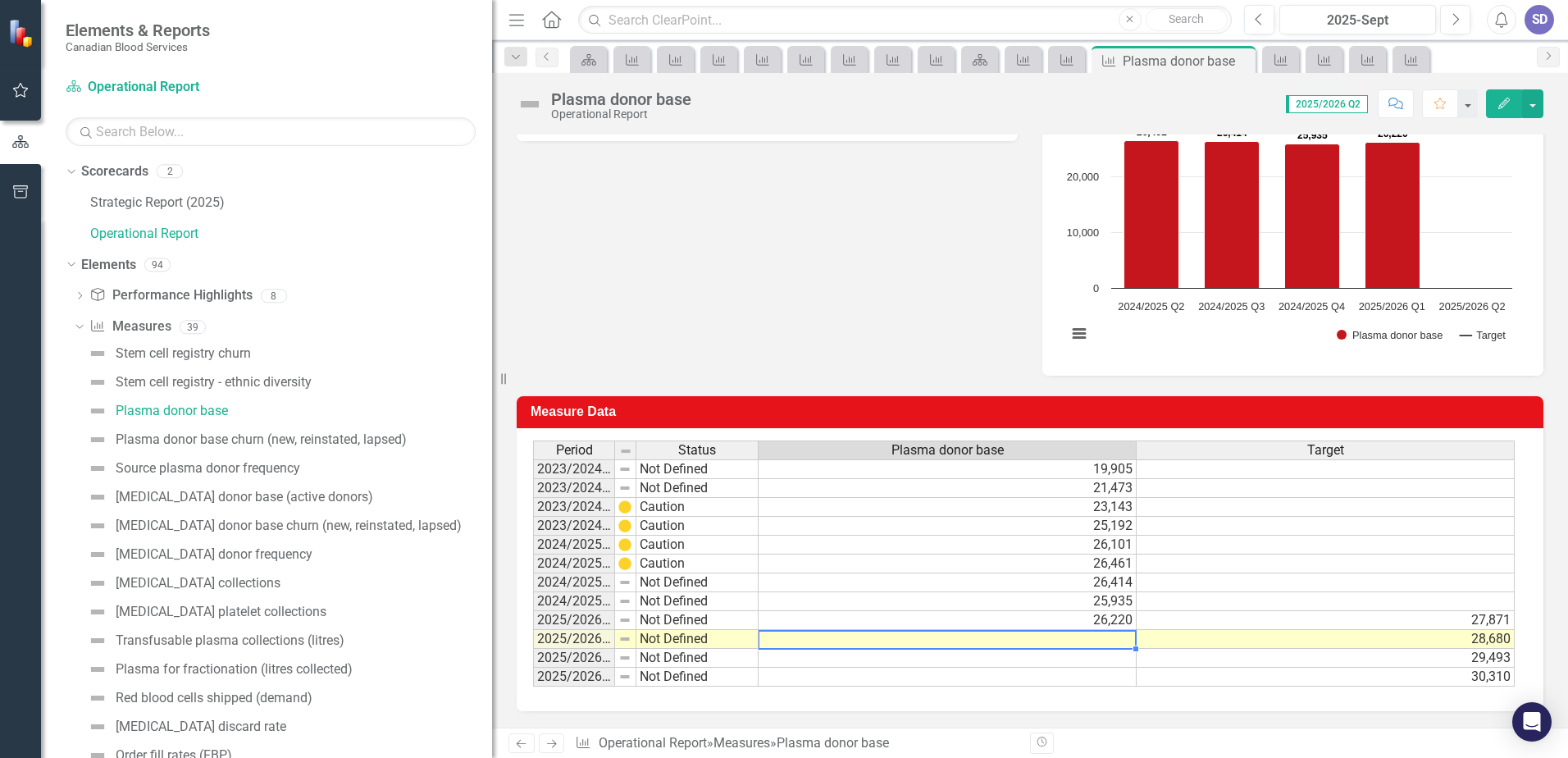
click at [1106, 637] on td at bounding box center [948, 639] width 378 height 19
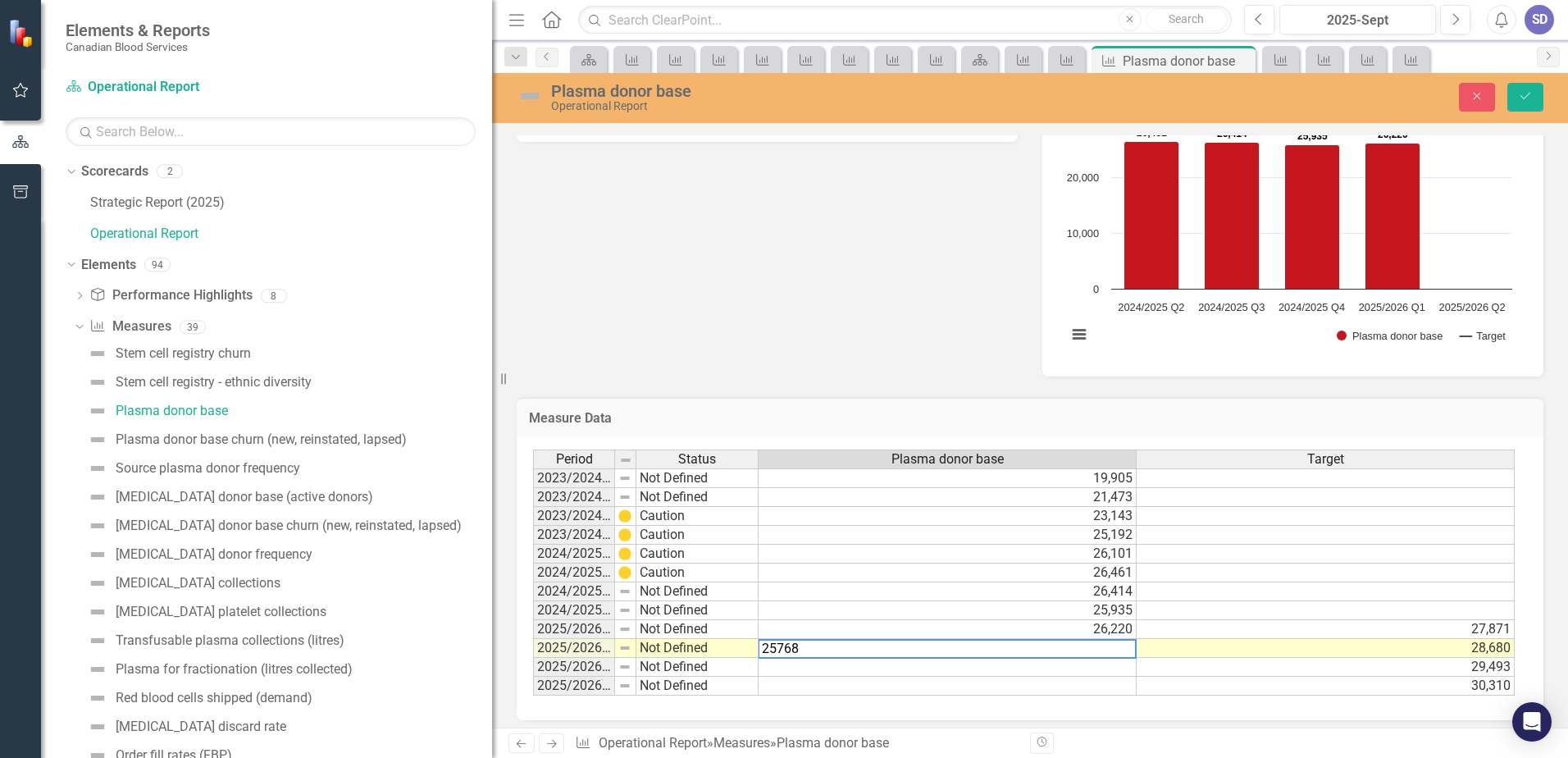
click at [1240, 630] on td "27,871" at bounding box center [1326, 629] width 378 height 19
type textarea "27871"
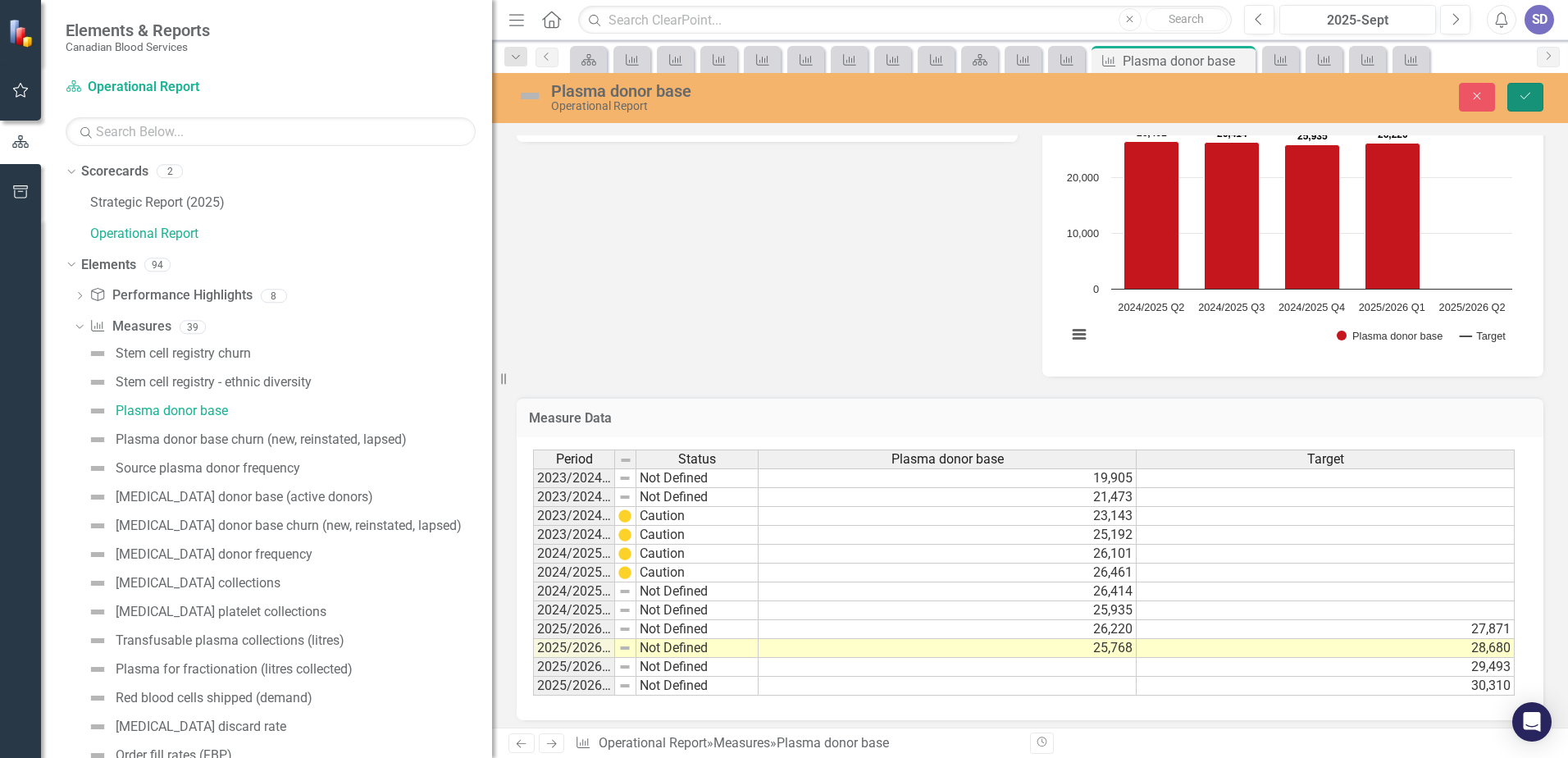
click at [1524, 100] on icon "Save" at bounding box center [1525, 96] width 15 height 12
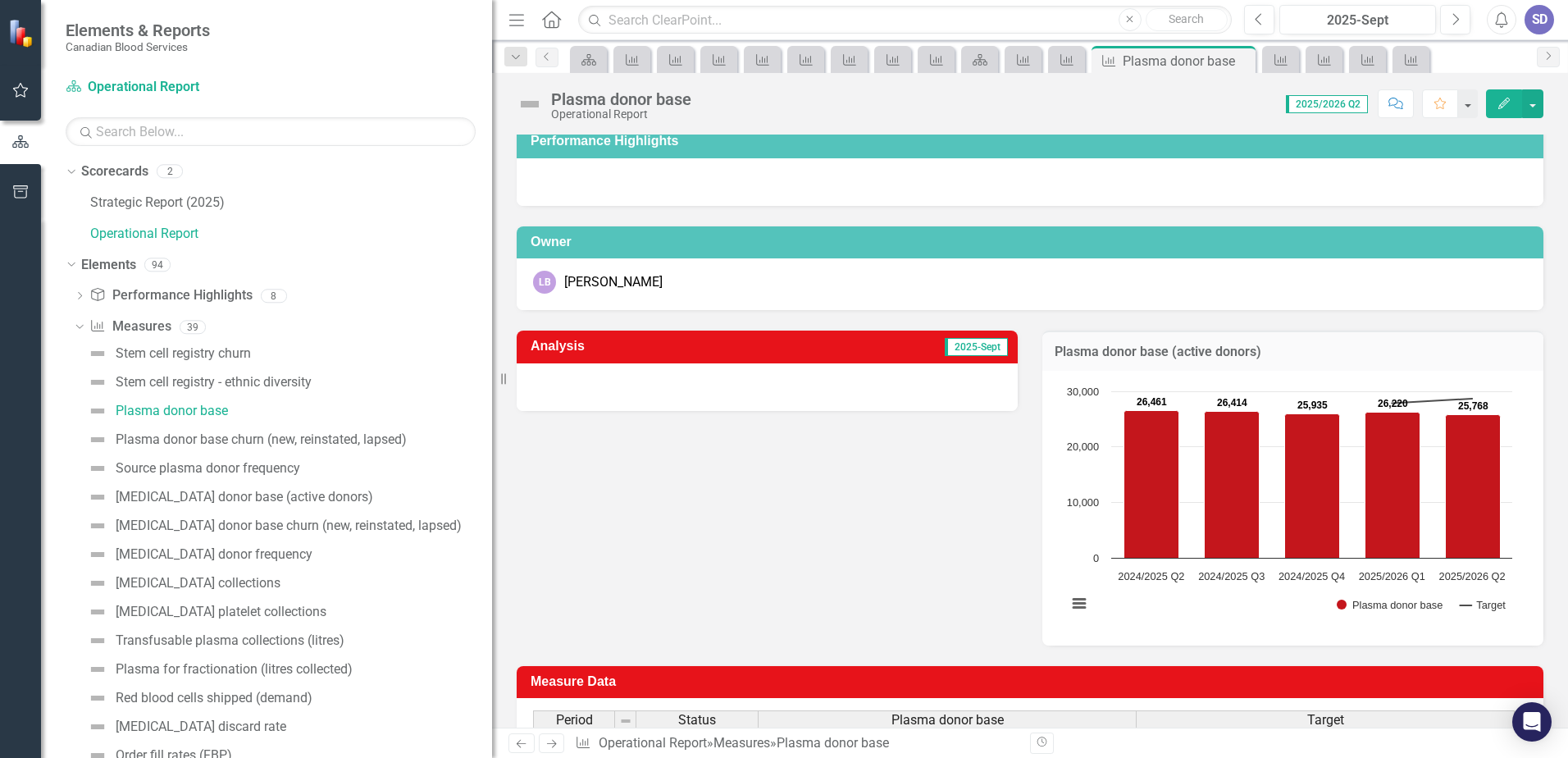
scroll to position [0, 0]
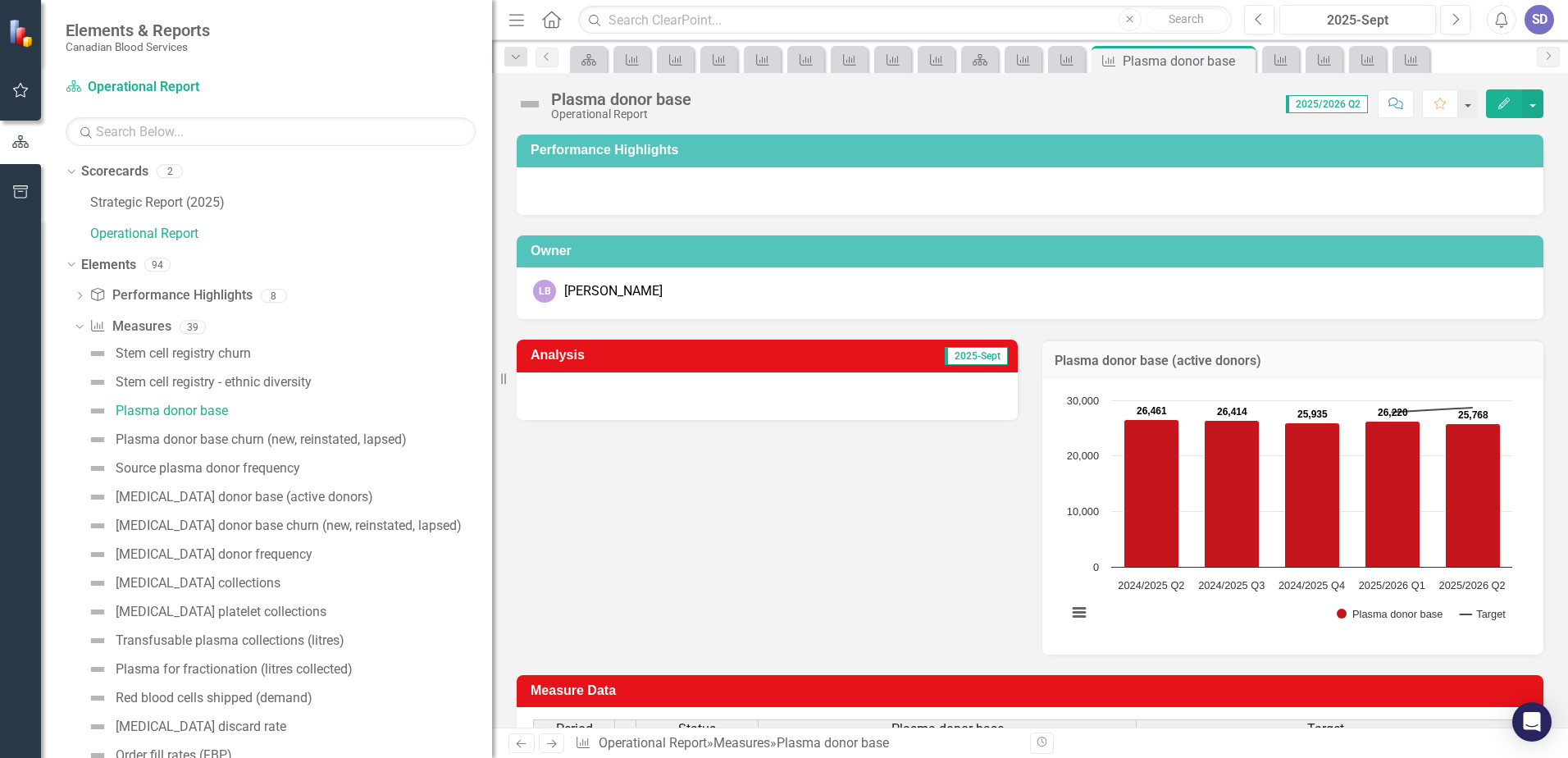
click at [700, 383] on div at bounding box center [767, 396] width 501 height 47
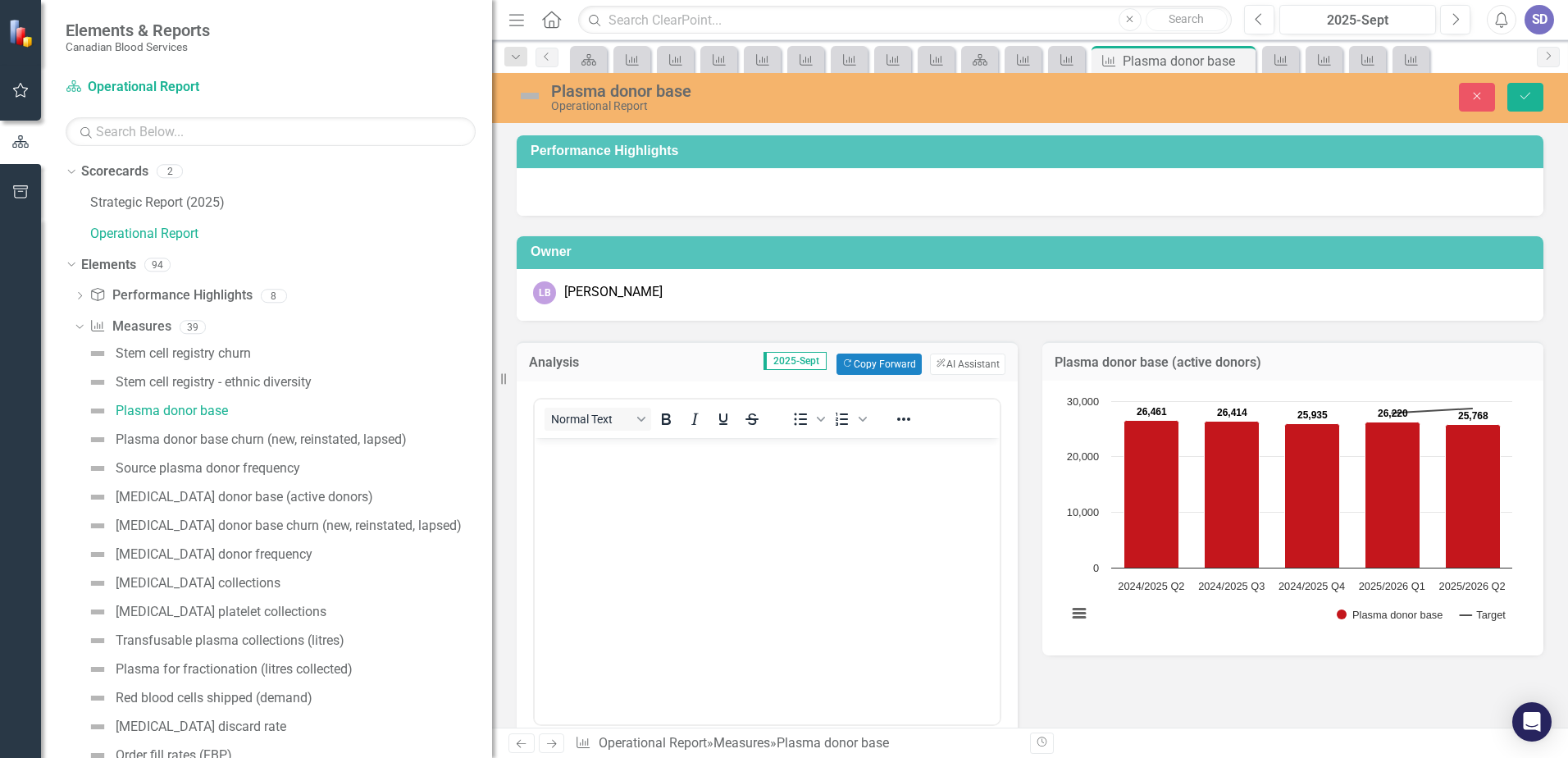
click at [697, 526] on body "Rich Text Area. Press ALT-0 for help." at bounding box center [767, 560] width 465 height 246
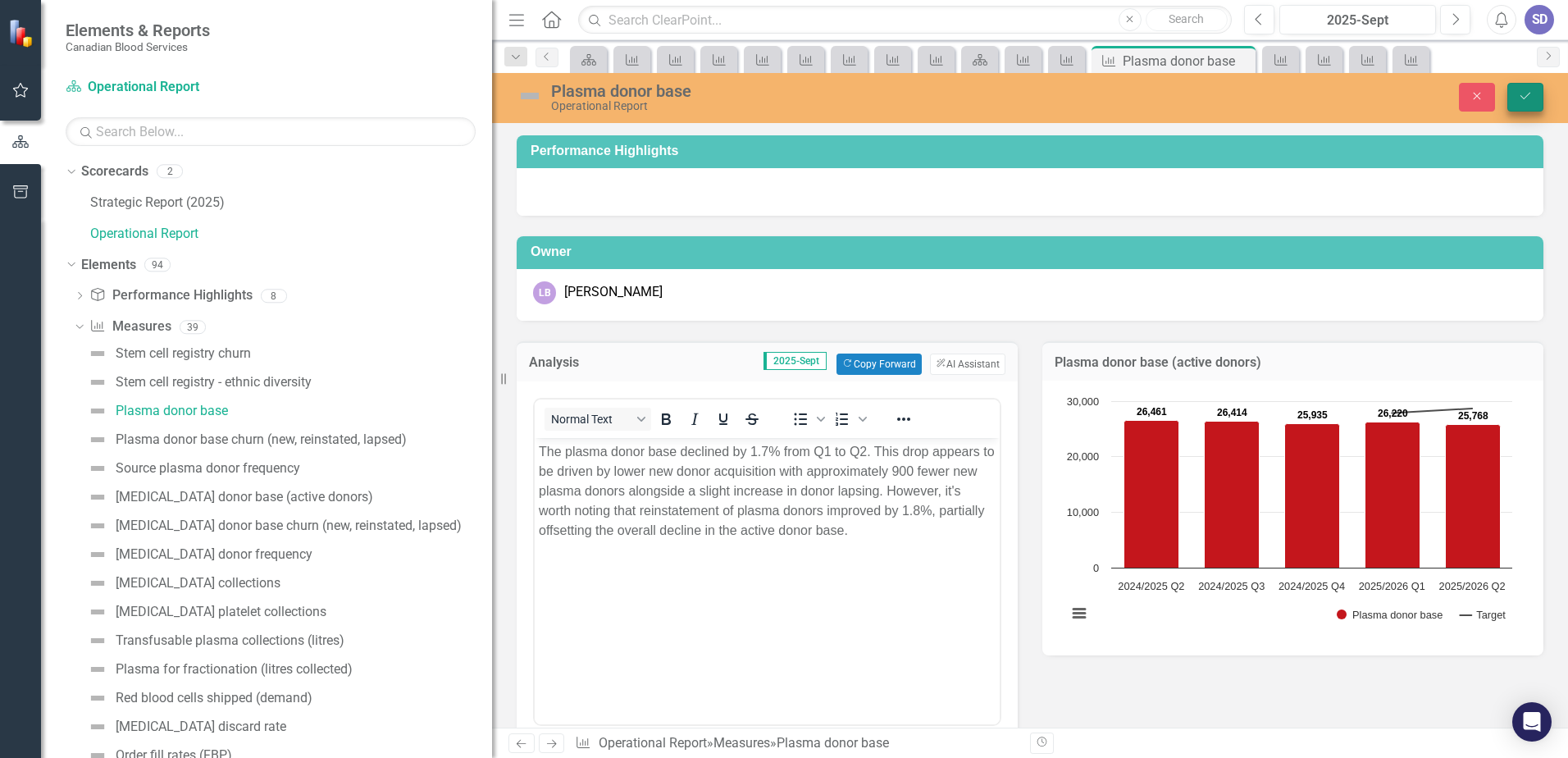
click at [1524, 93] on icon "Save" at bounding box center [1525, 96] width 15 height 12
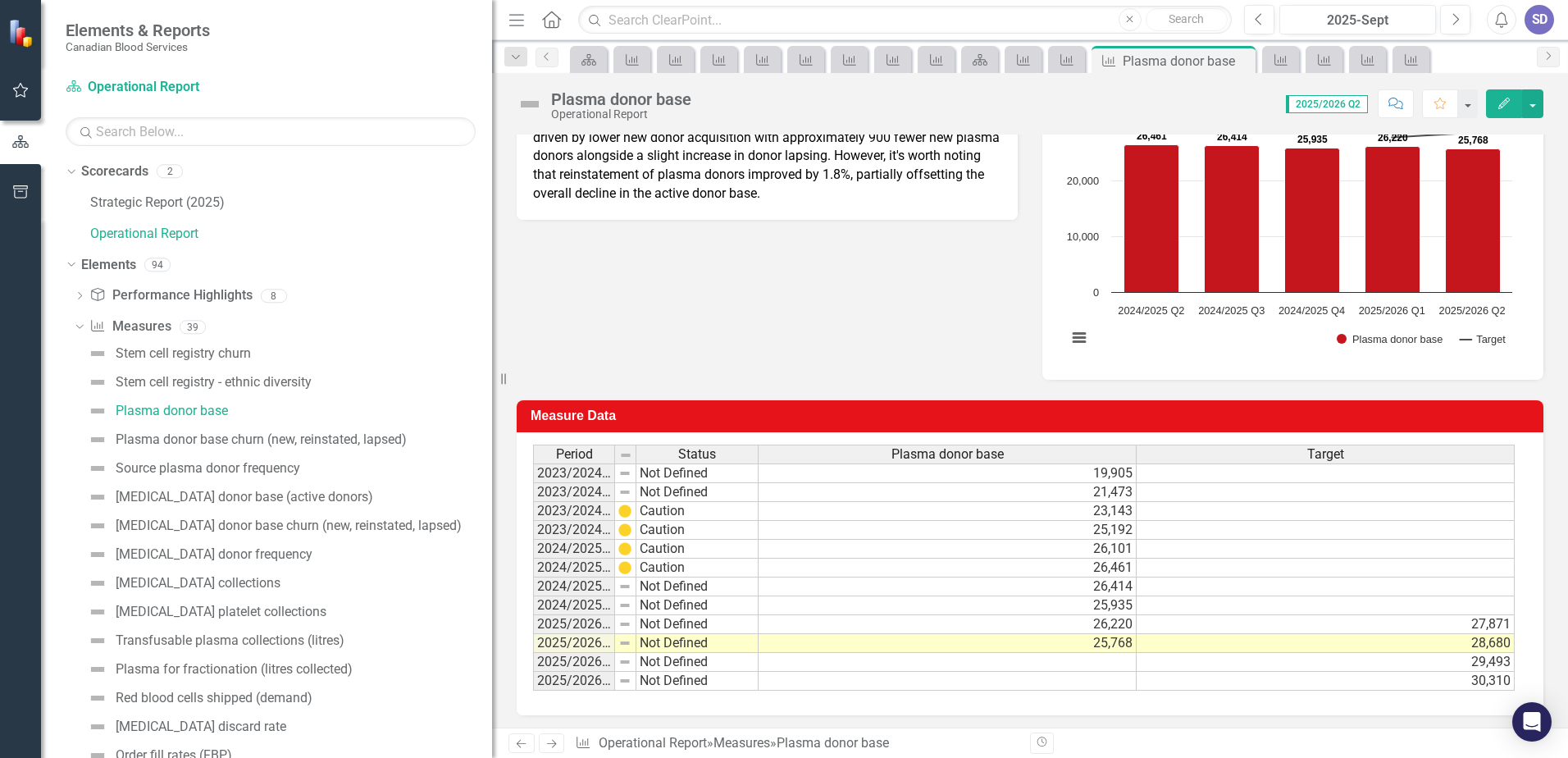
scroll to position [279, 0]
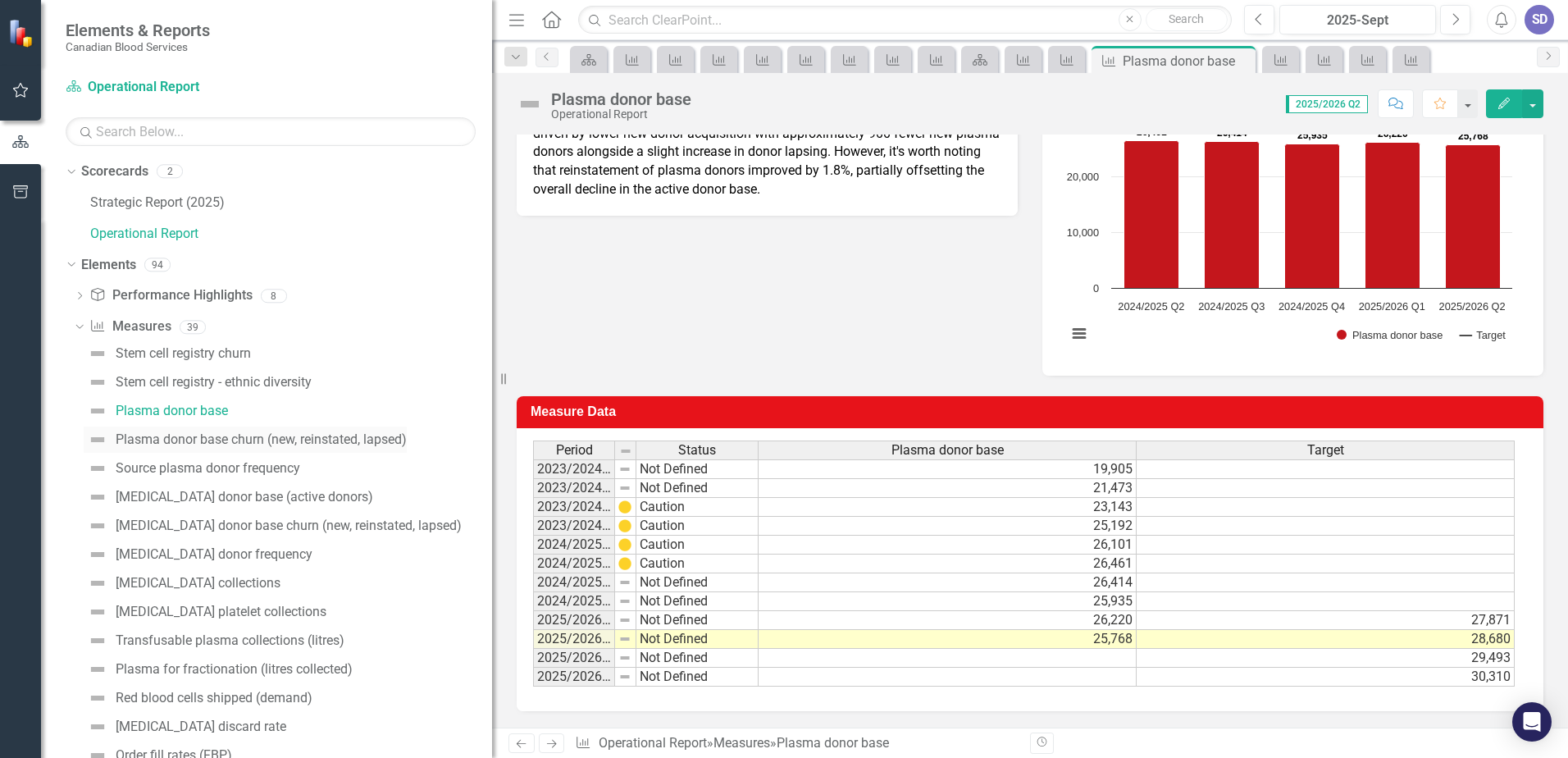
click at [225, 433] on div "Plasma donor base churn (new, reinstated, lapsed)" at bounding box center [261, 439] width 291 height 15
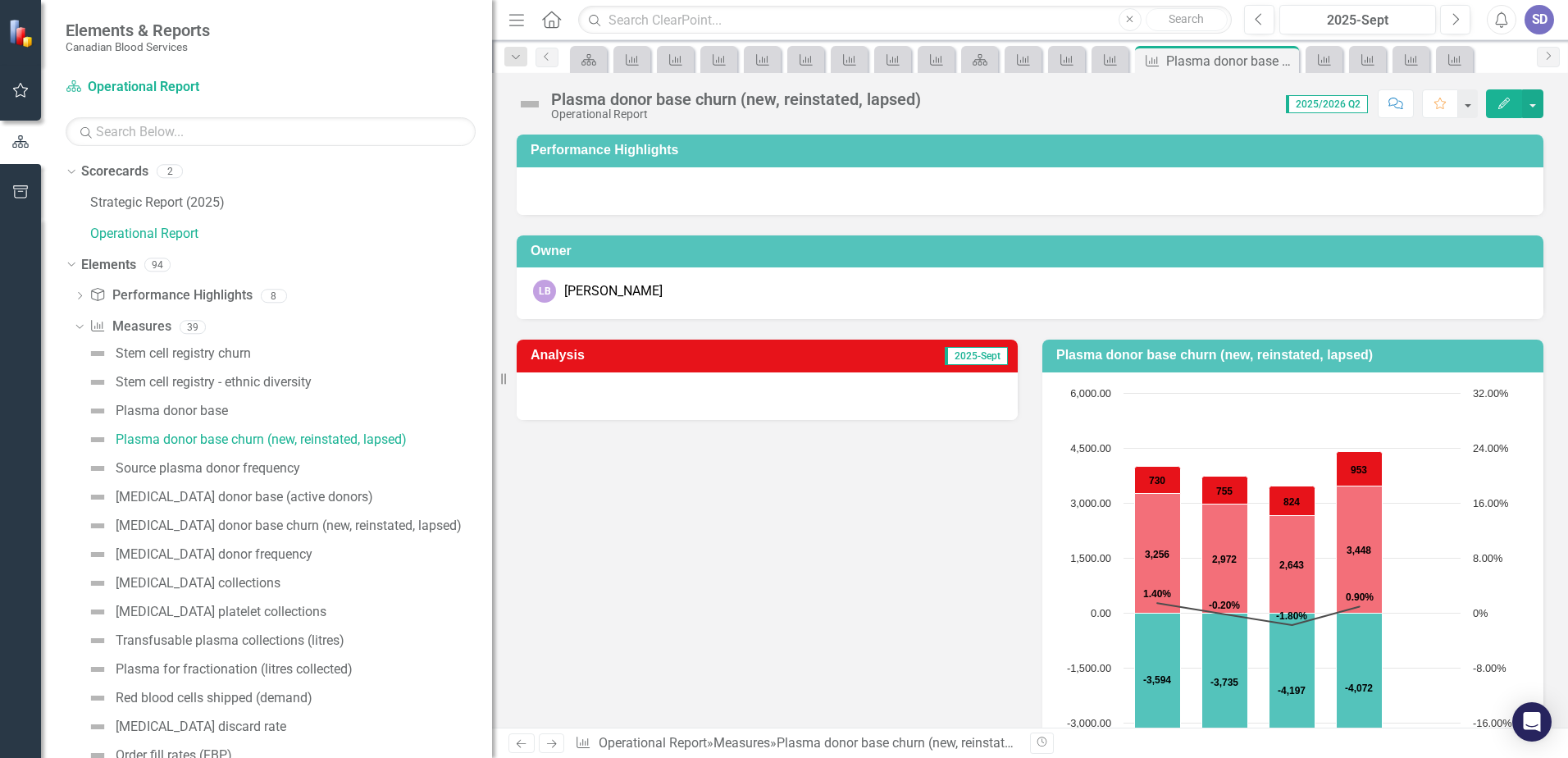
click at [776, 407] on div at bounding box center [767, 396] width 501 height 47
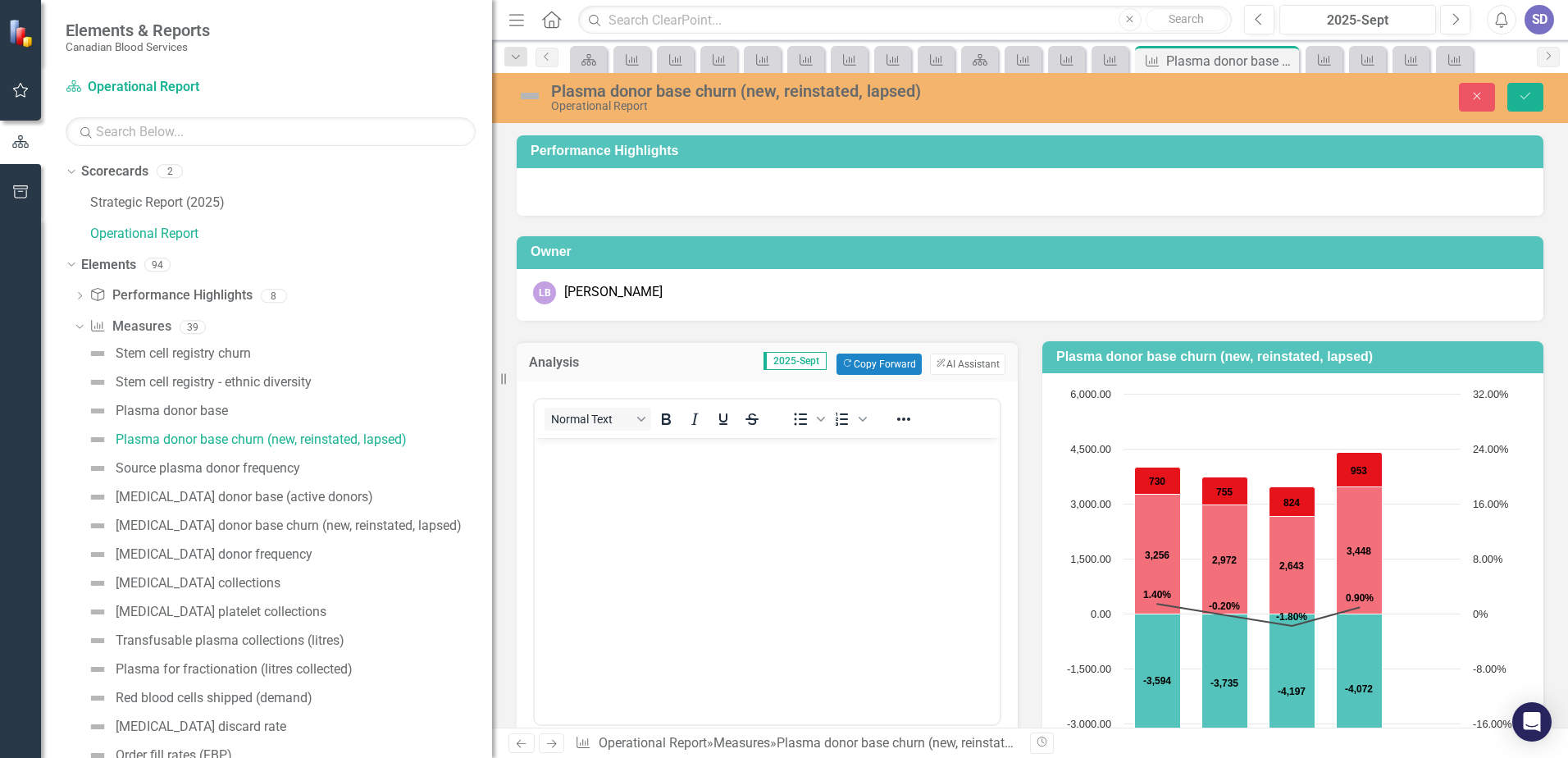
click at [712, 519] on body "Rich Text Area. Press ALT-0 for help." at bounding box center [767, 560] width 465 height 246
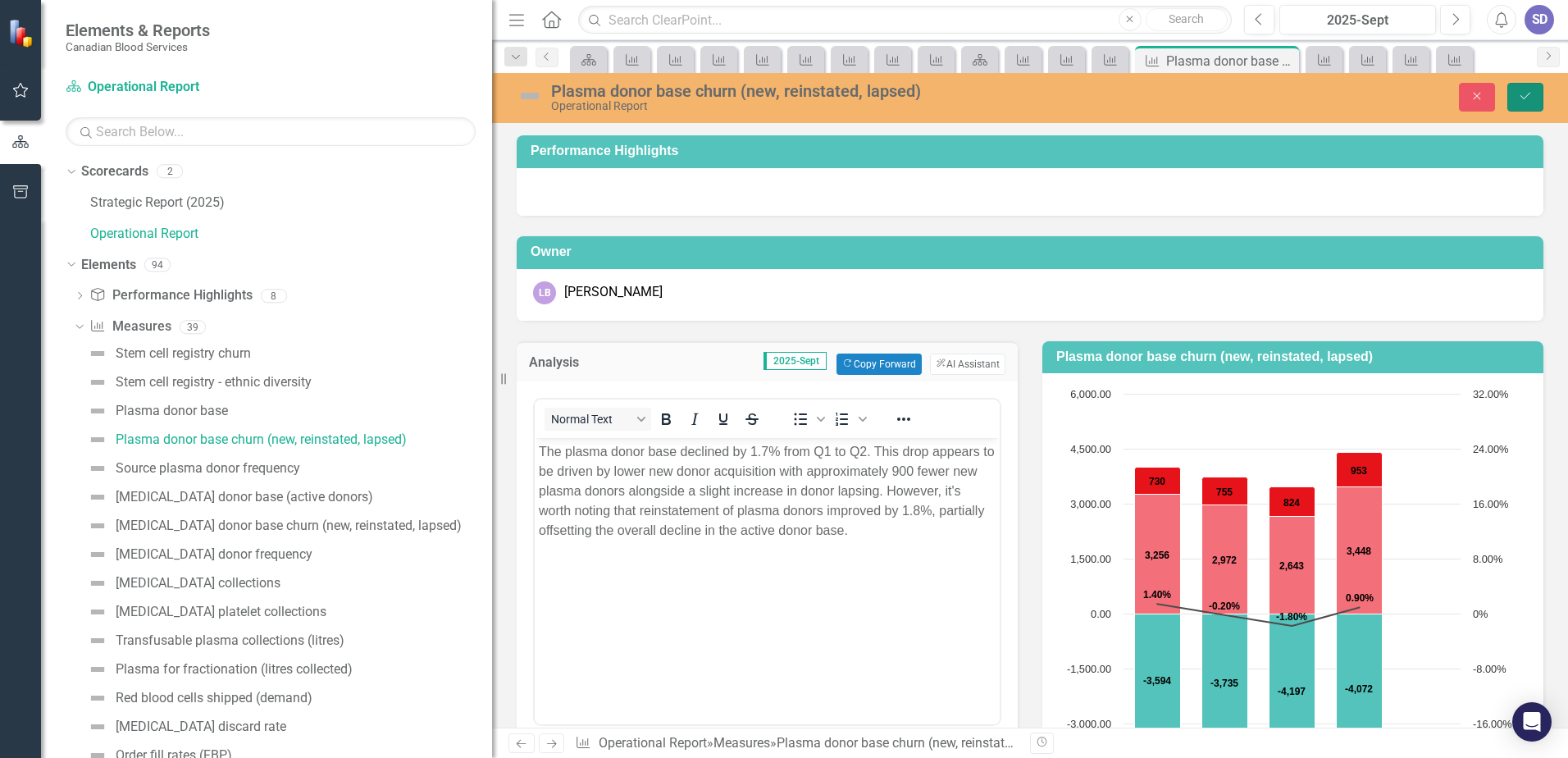
click at [1531, 96] on icon "Save" at bounding box center [1525, 96] width 15 height 12
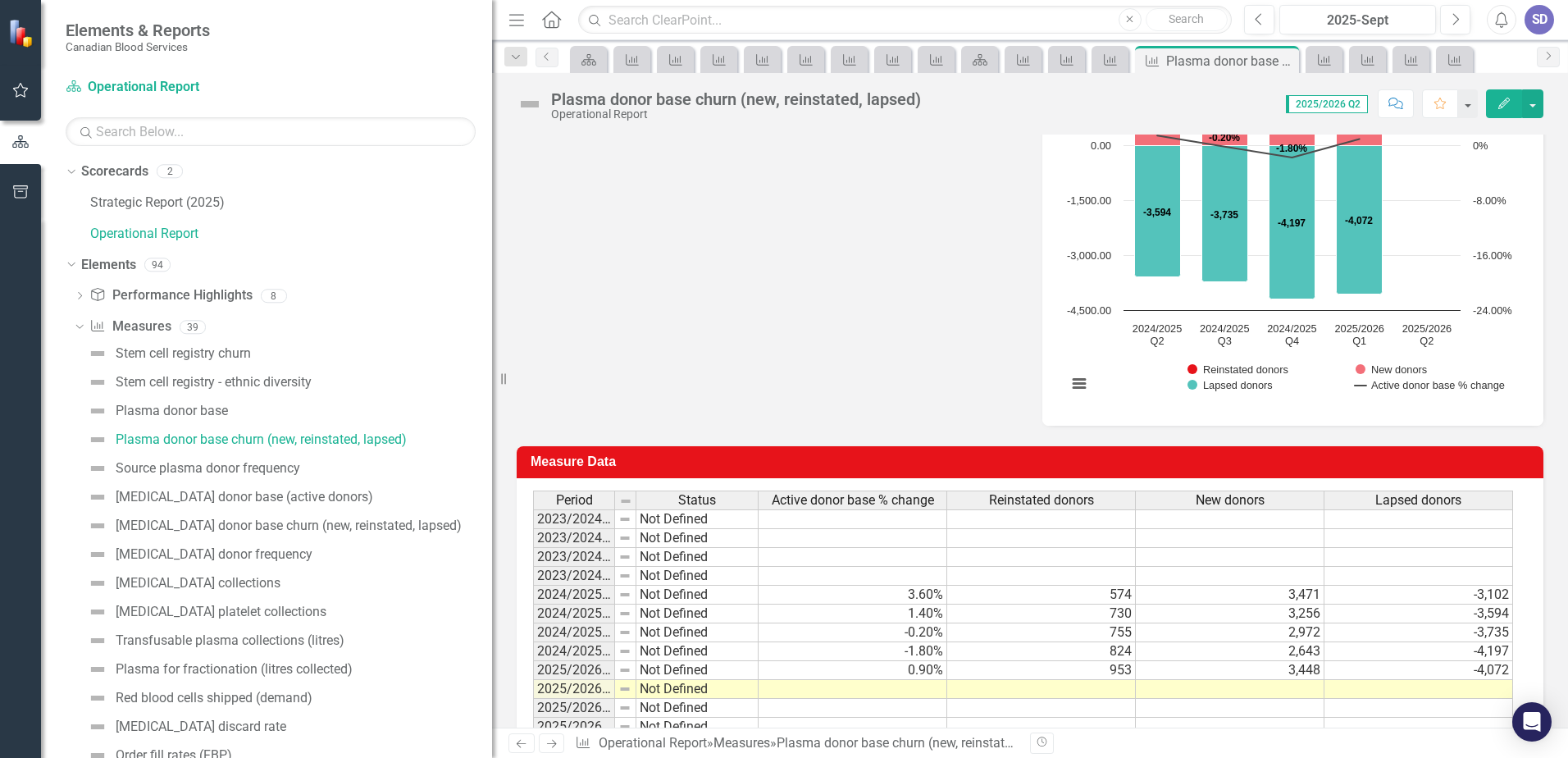
scroll to position [492, 0]
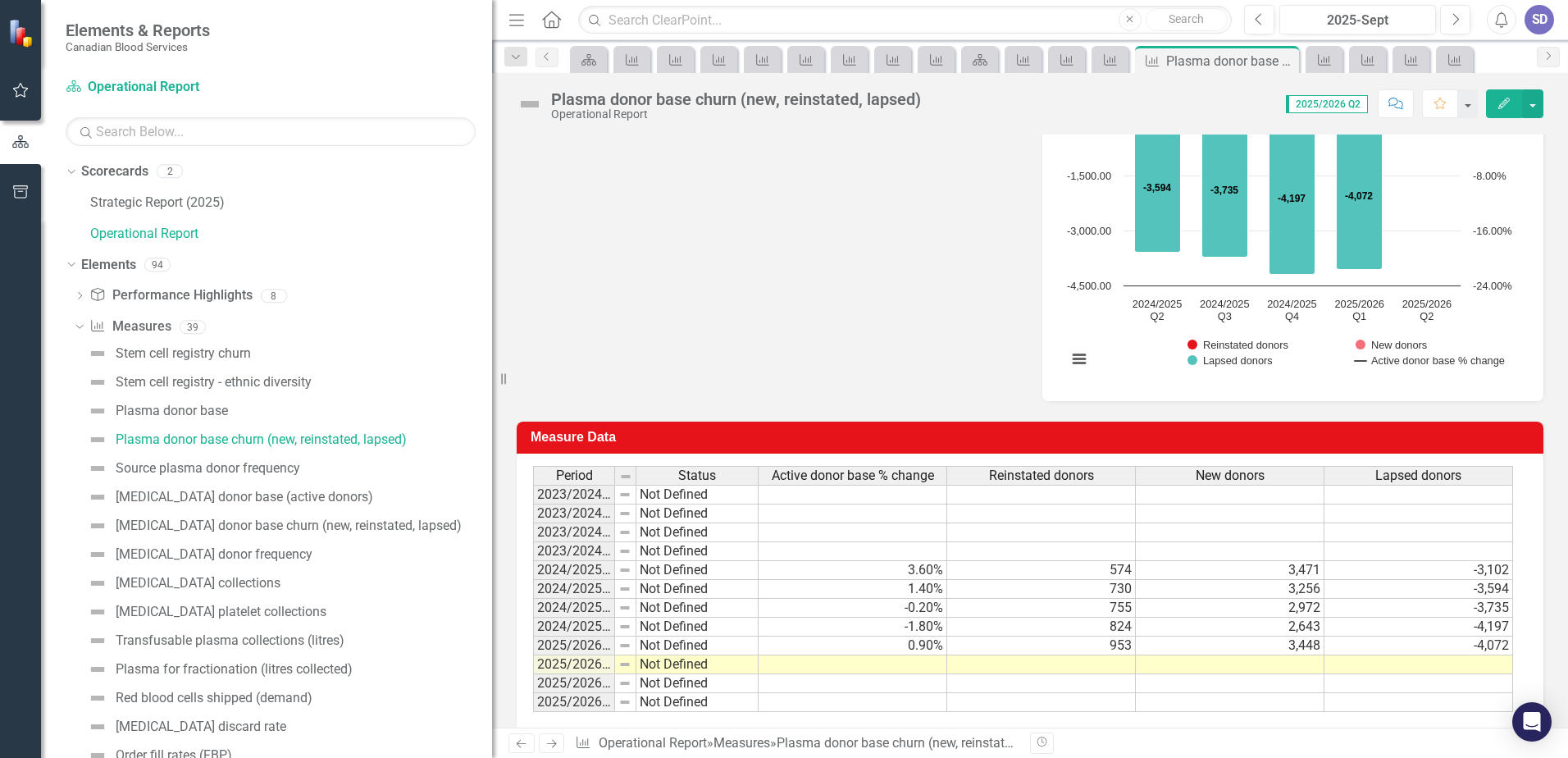
click at [1124, 664] on td at bounding box center [1041, 665] width 189 height 19
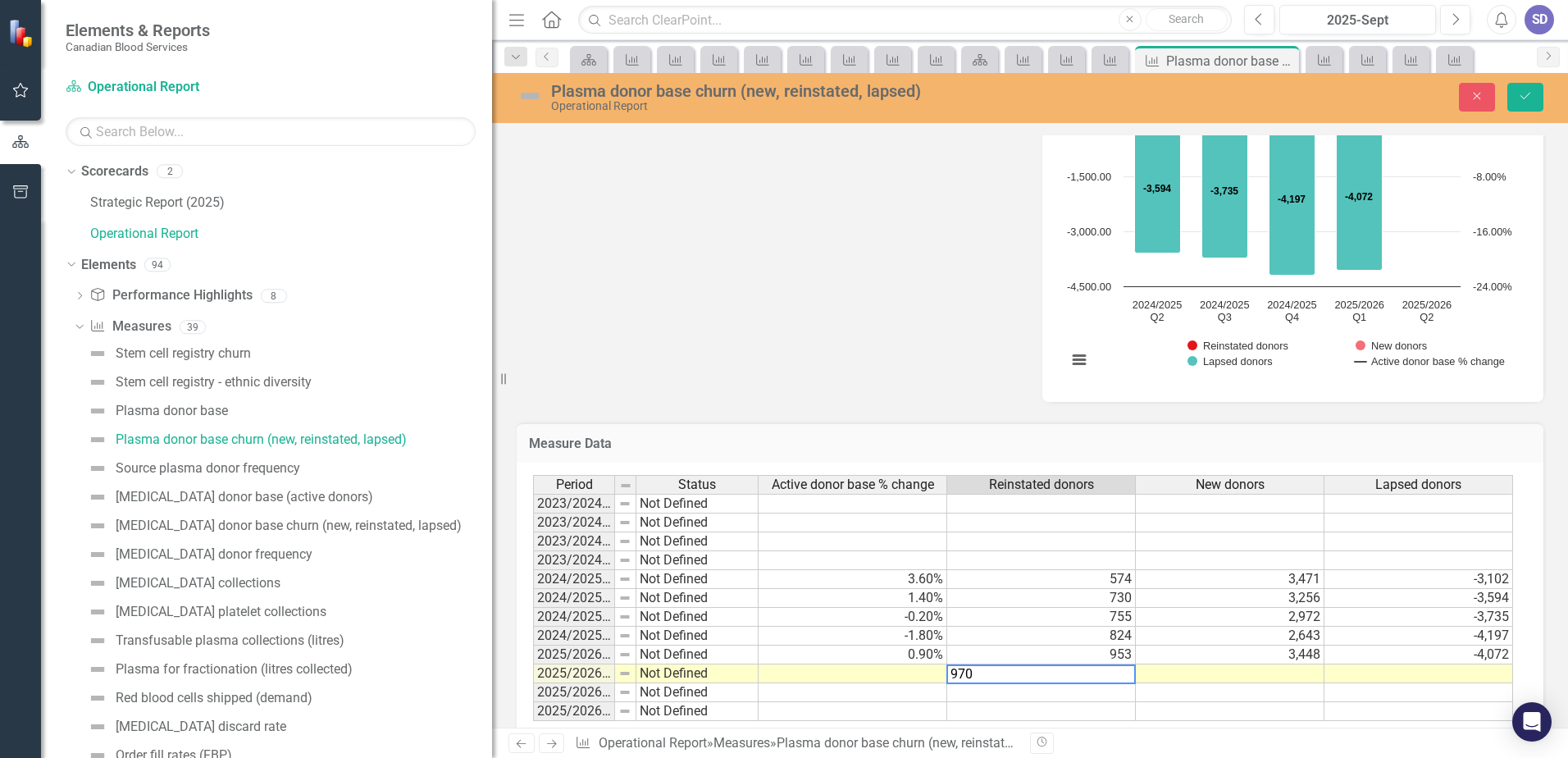
type textarea "970"
click at [1227, 677] on td at bounding box center [1230, 673] width 189 height 19
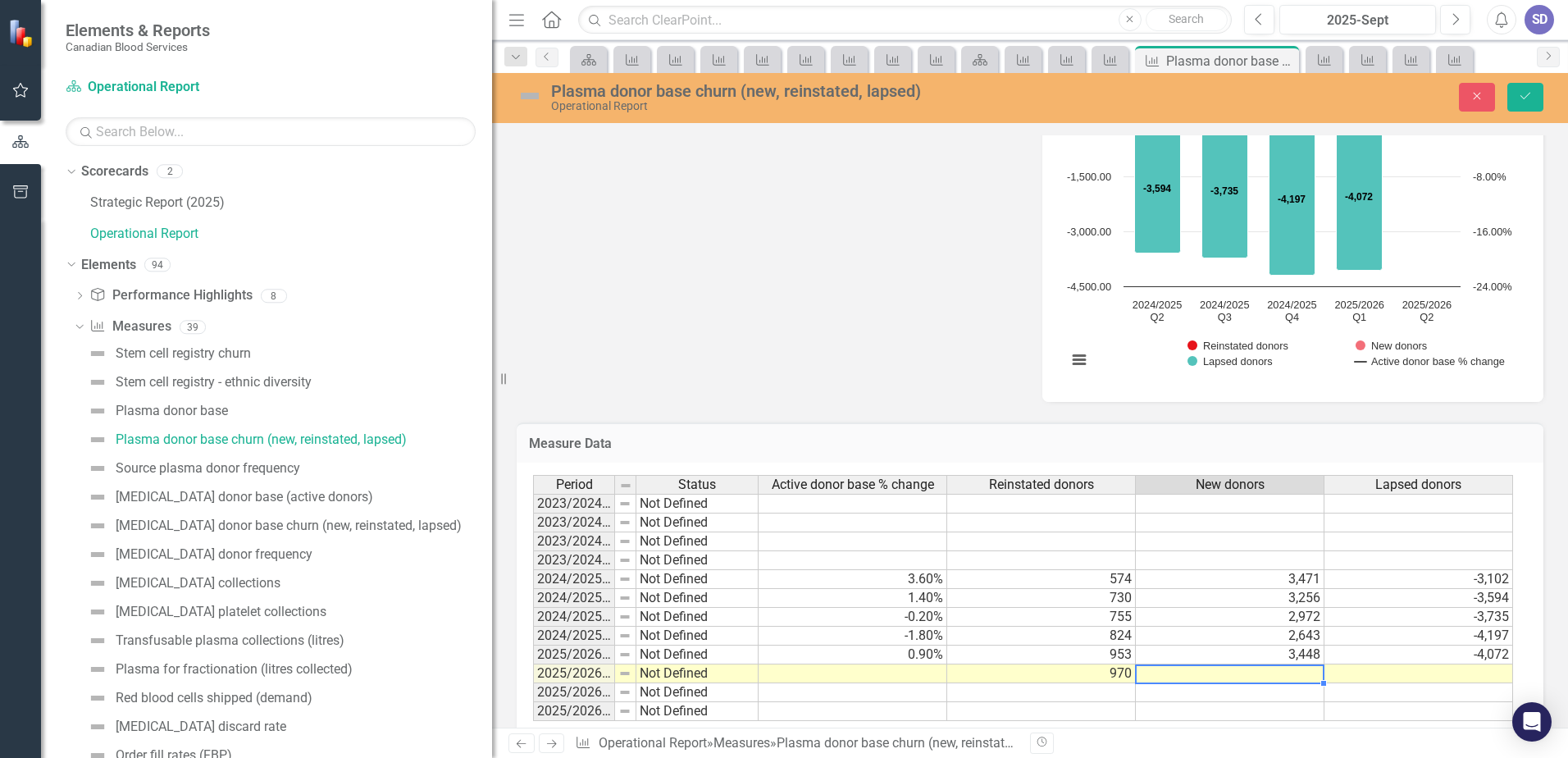
click at [1228, 675] on td at bounding box center [1230, 673] width 189 height 19
type textarea "2530"
click at [533, 664] on div "Period Status Active donor base % change Reinstated donors New donors Lapsed do…" at bounding box center [533, 597] width 0 height 246
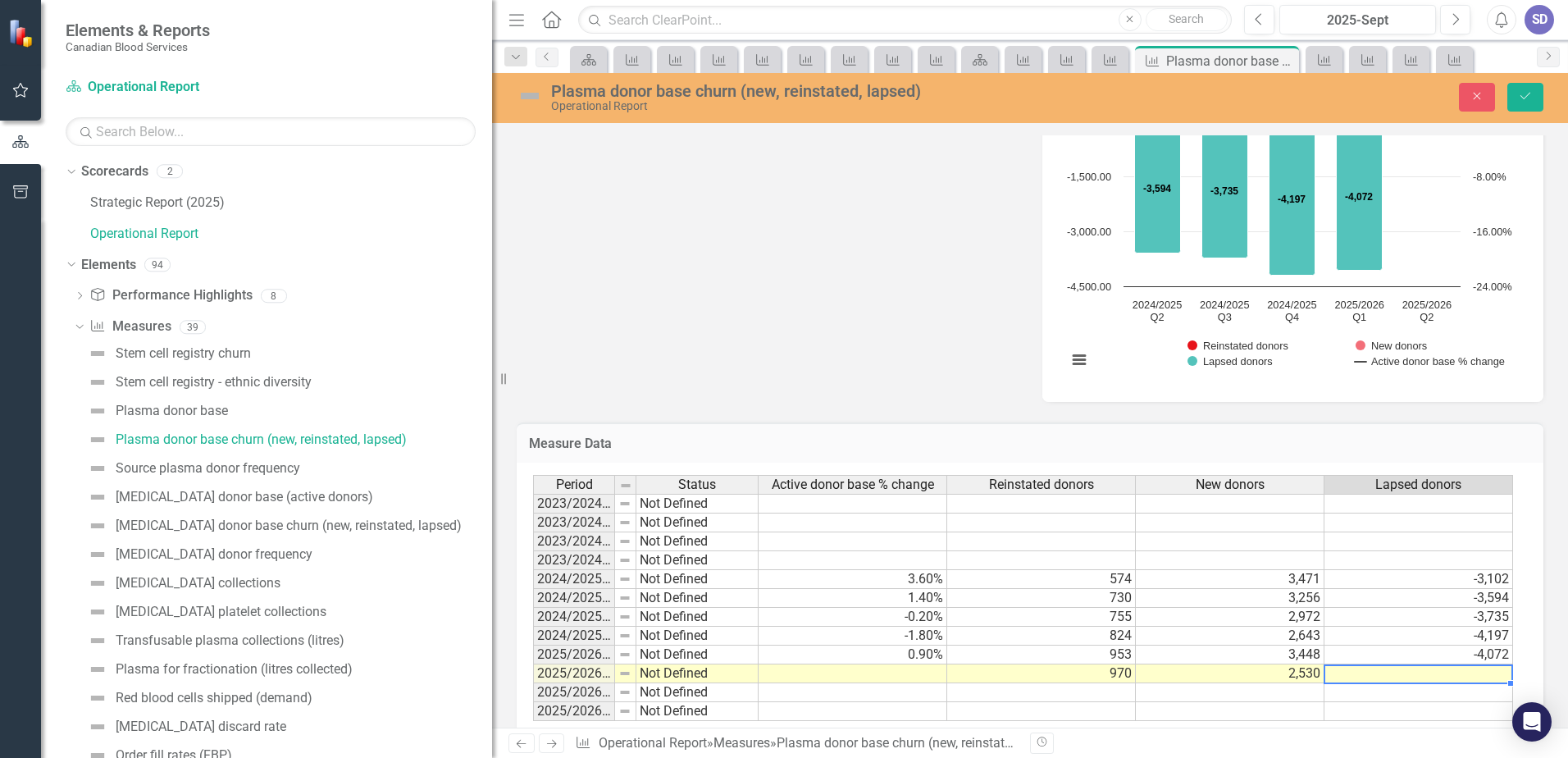
click at [1492, 669] on td at bounding box center [1418, 673] width 189 height 19
type textarea "-3905"
click at [1466, 690] on td at bounding box center [1418, 692] width 189 height 19
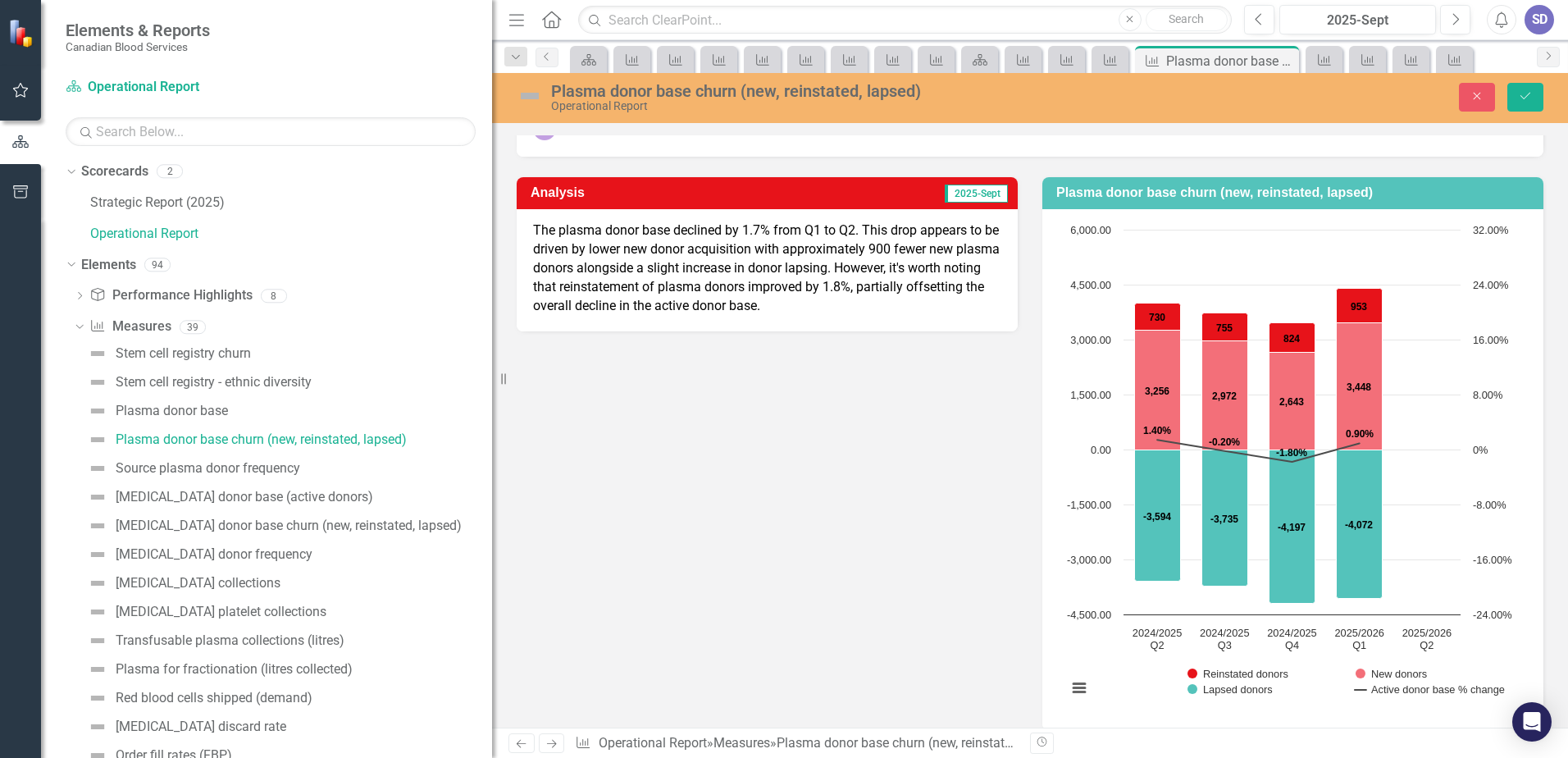
click at [907, 275] on p "The plasma donor base declined by 1.7% from Q1 to Q2. This drop appears to be d…" at bounding box center [767, 268] width 468 height 93
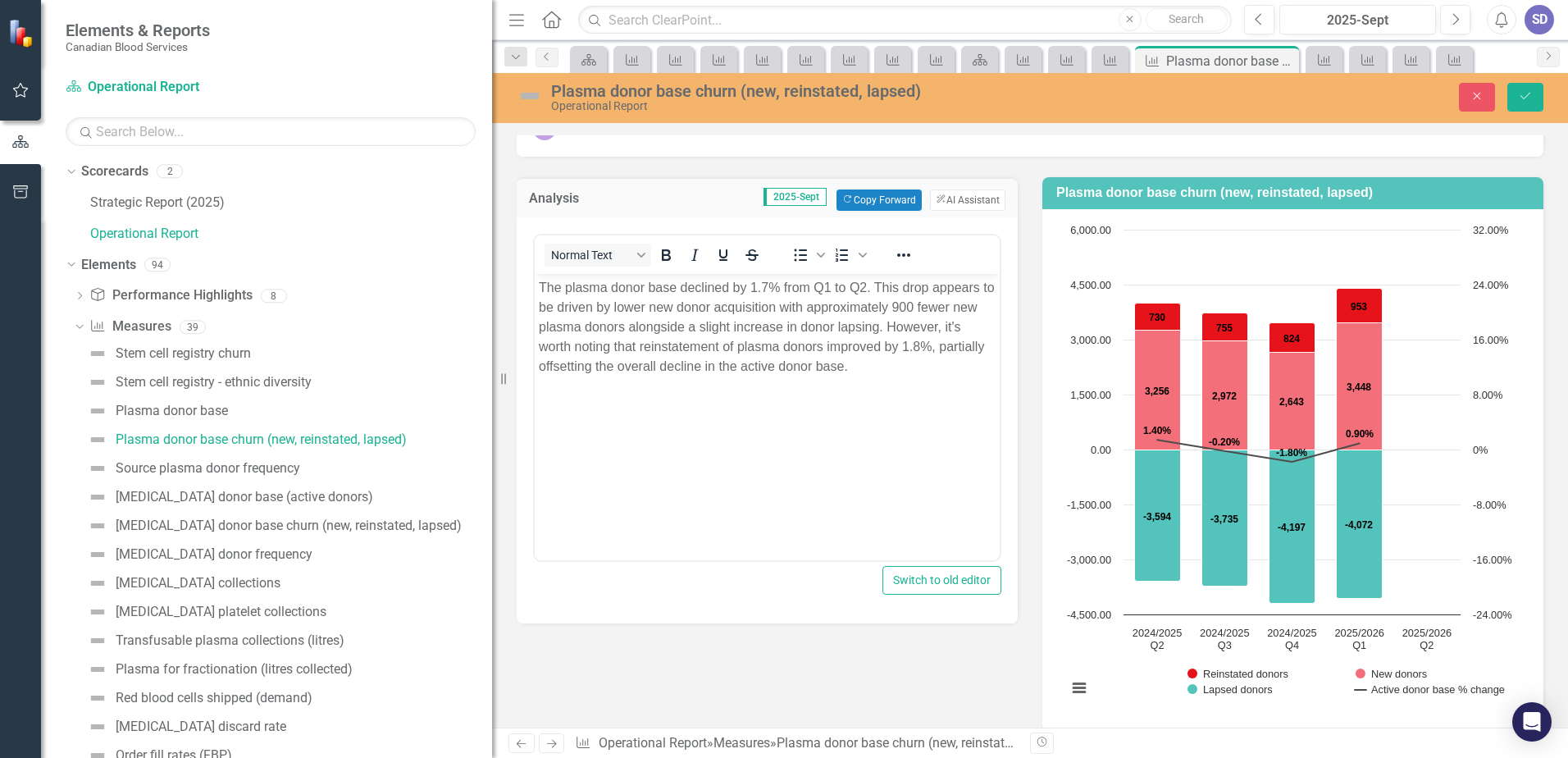
scroll to position [0, 0]
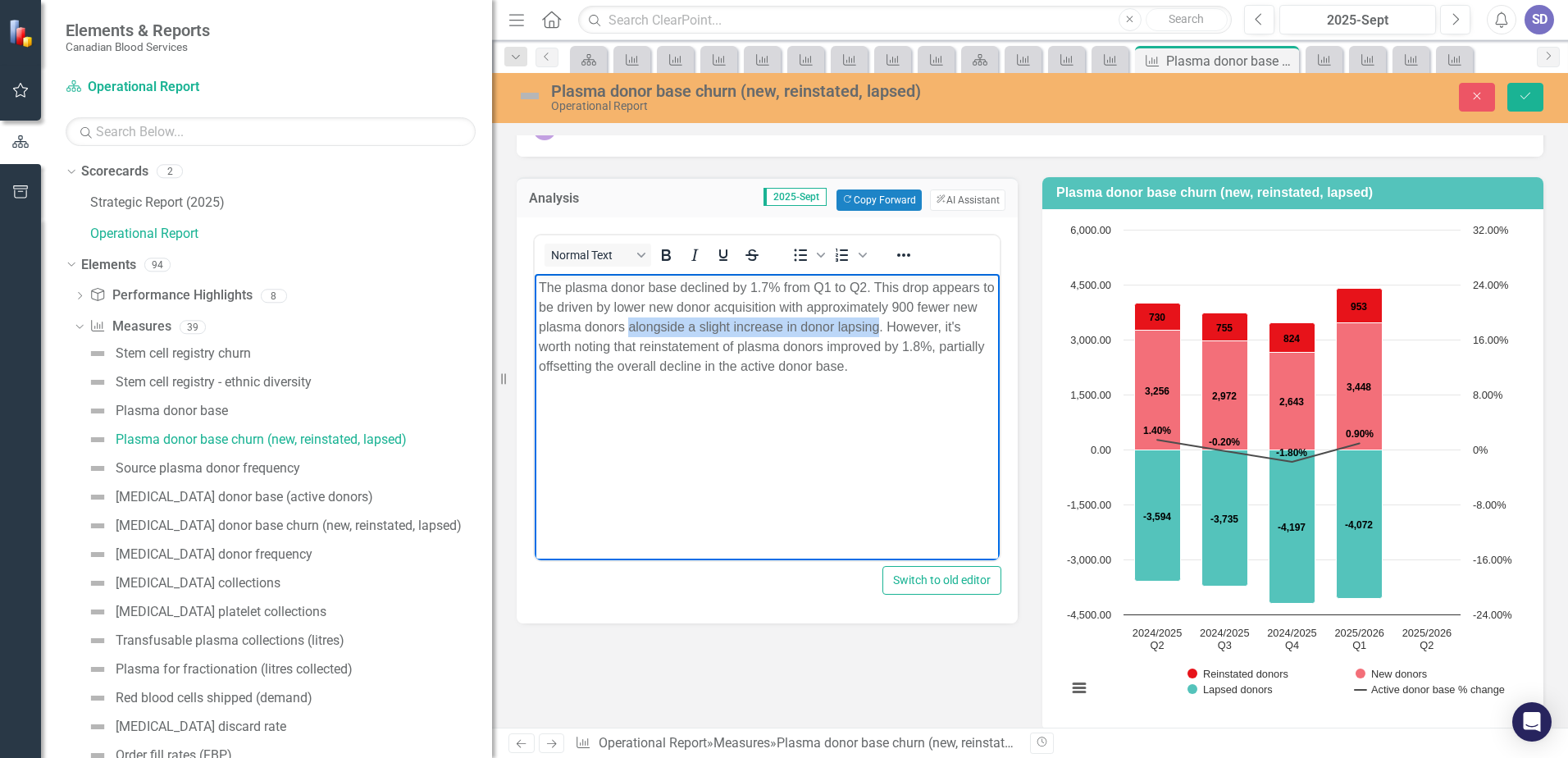
drag, startPoint x: 659, startPoint y: 324, endPoint x: 905, endPoint y: 325, distance: 246.0
click at [905, 325] on p "The plasma donor base declined by 1.7% from Q1 to Q2. This drop appears to be d…" at bounding box center [767, 327] width 457 height 99
click at [696, 347] on p "The plasma donor base declined by 1.7% from Q1 to Q2. This drop appears to be d…" at bounding box center [767, 327] width 457 height 99
click at [695, 342] on p "The plasma donor base declined by 1.7% from Q1 to Q2. This drop appears to be d…" at bounding box center [767, 327] width 457 height 99
drag, startPoint x: 1515, startPoint y: 97, endPoint x: 1499, endPoint y: 100, distance: 16.3
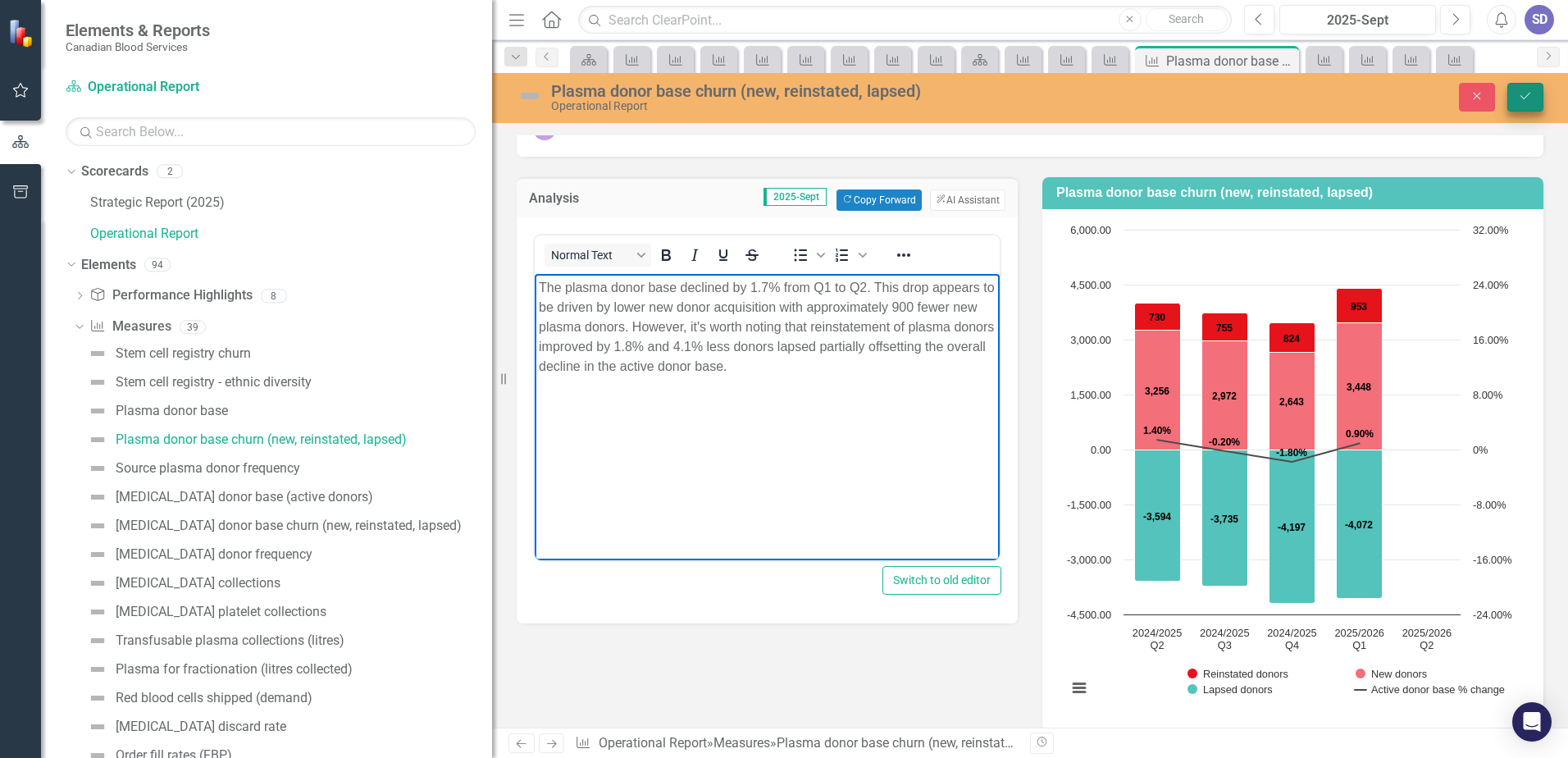
click at [1515, 97] on button "Save" at bounding box center [1526, 97] width 37 height 28
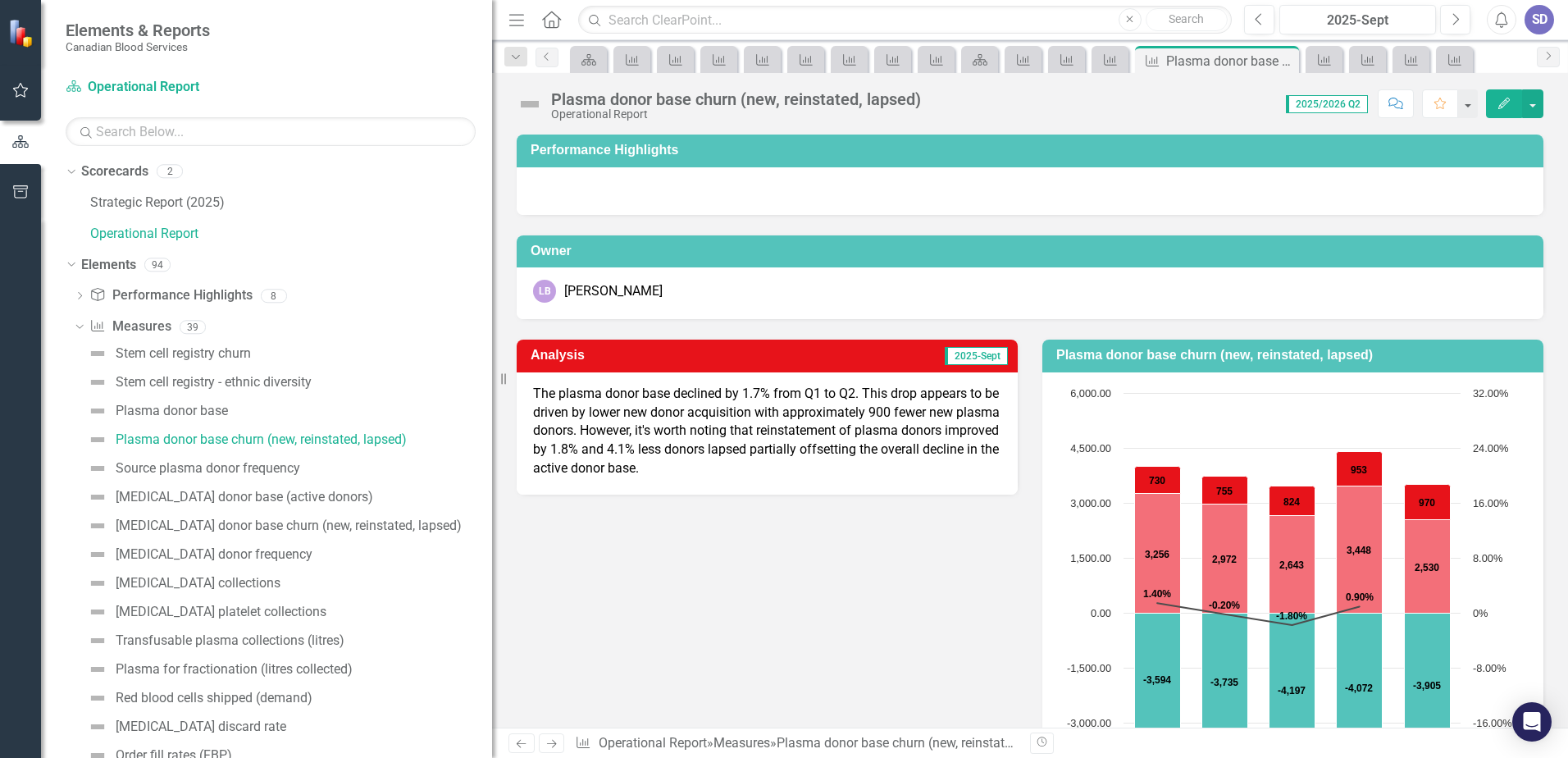
click at [865, 422] on p "The plasma donor base declined by 1.7% from Q1 to Q2. This drop appears to be d…" at bounding box center [767, 431] width 468 height 93
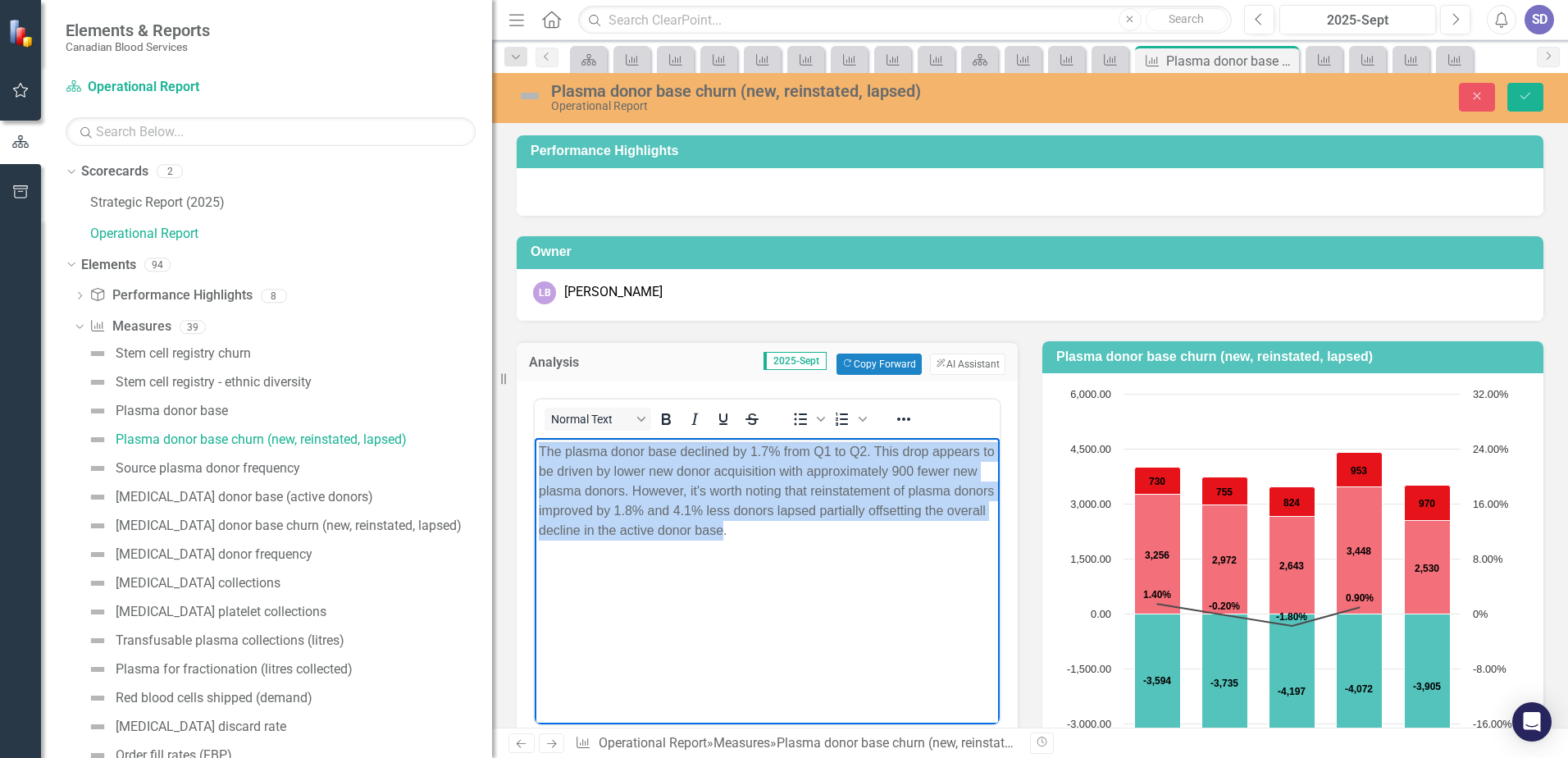
drag, startPoint x: 763, startPoint y: 531, endPoint x: 546, endPoint y: 479, distance: 223.1
click at [535, 460] on html "The plasma donor base declined by 1.7% from Q1 to Q2. This drop appears to be d…" at bounding box center [767, 560] width 465 height 246
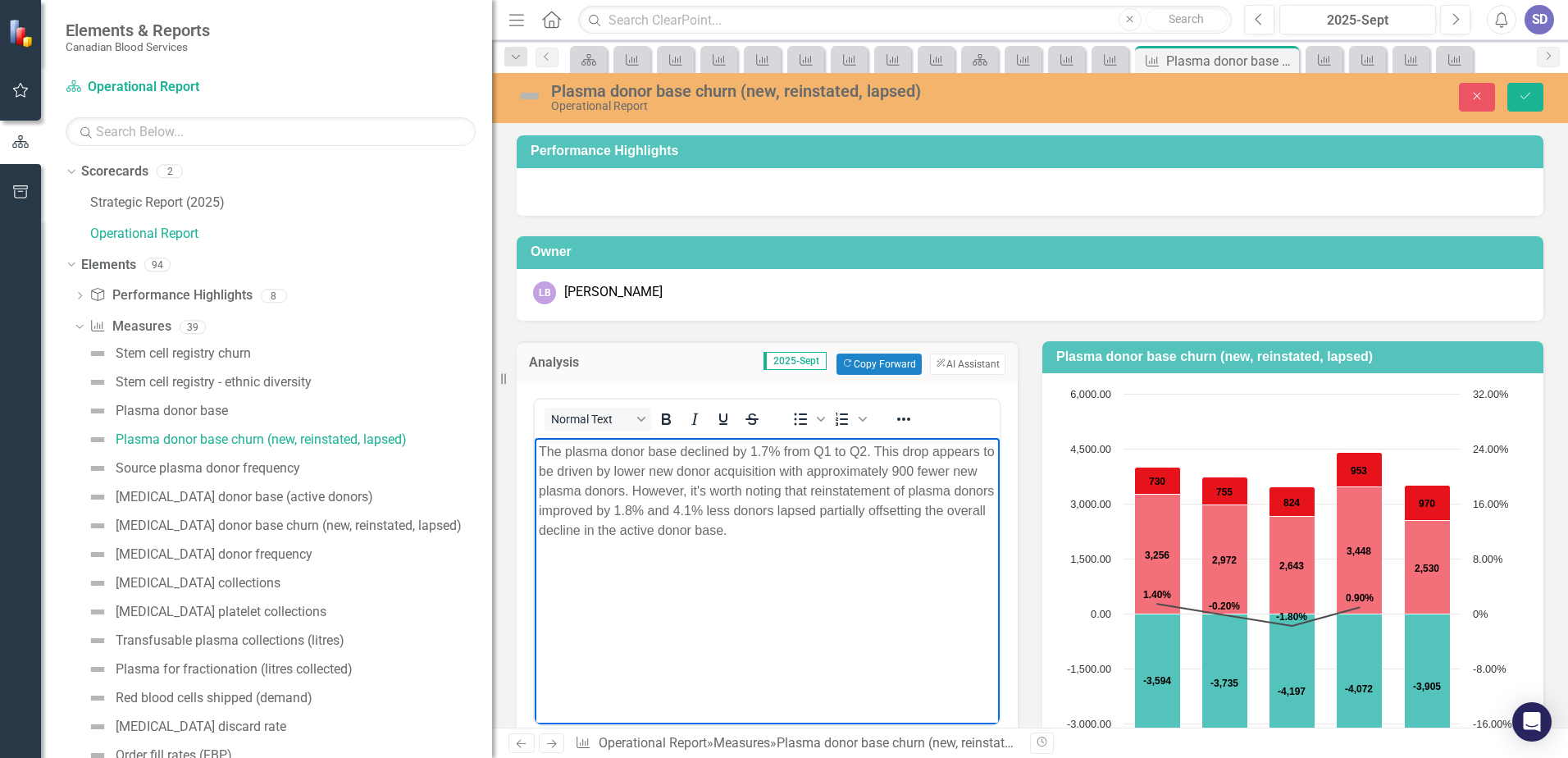
click at [868, 567] on body "The plasma donor base declined by 1.7% from Q1 to Q2. This drop appears to be d…" at bounding box center [767, 560] width 465 height 246
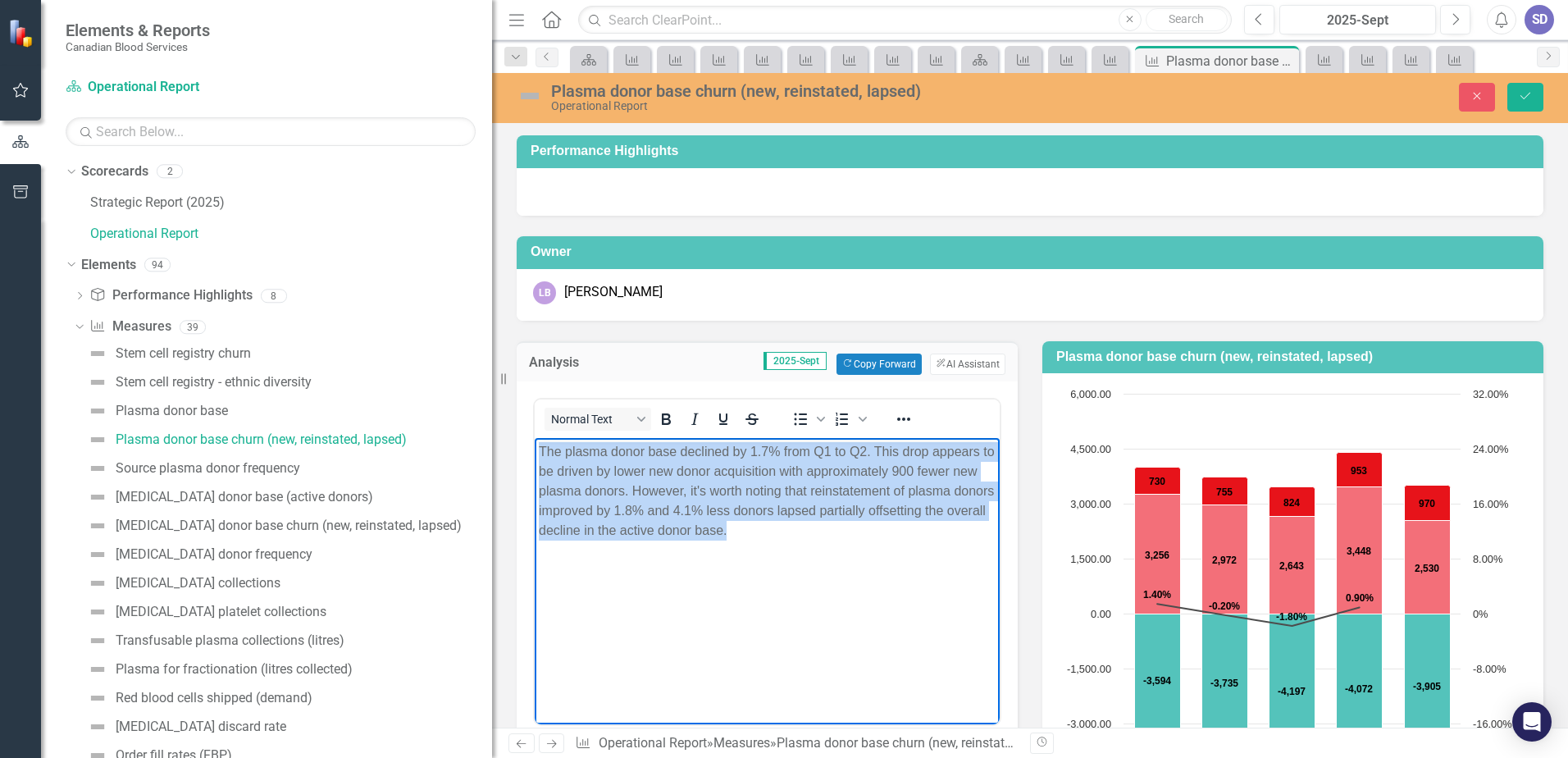
drag, startPoint x: 828, startPoint y: 543, endPoint x: 524, endPoint y: 438, distance: 321.6
click at [535, 438] on html "The plasma donor base declined by 1.7% from Q1 to Q2. This drop appears to be d…" at bounding box center [767, 560] width 465 height 246
copy p "The plasma donor base declined by 1.7% from Q1 to Q2. This drop appears to be d…"
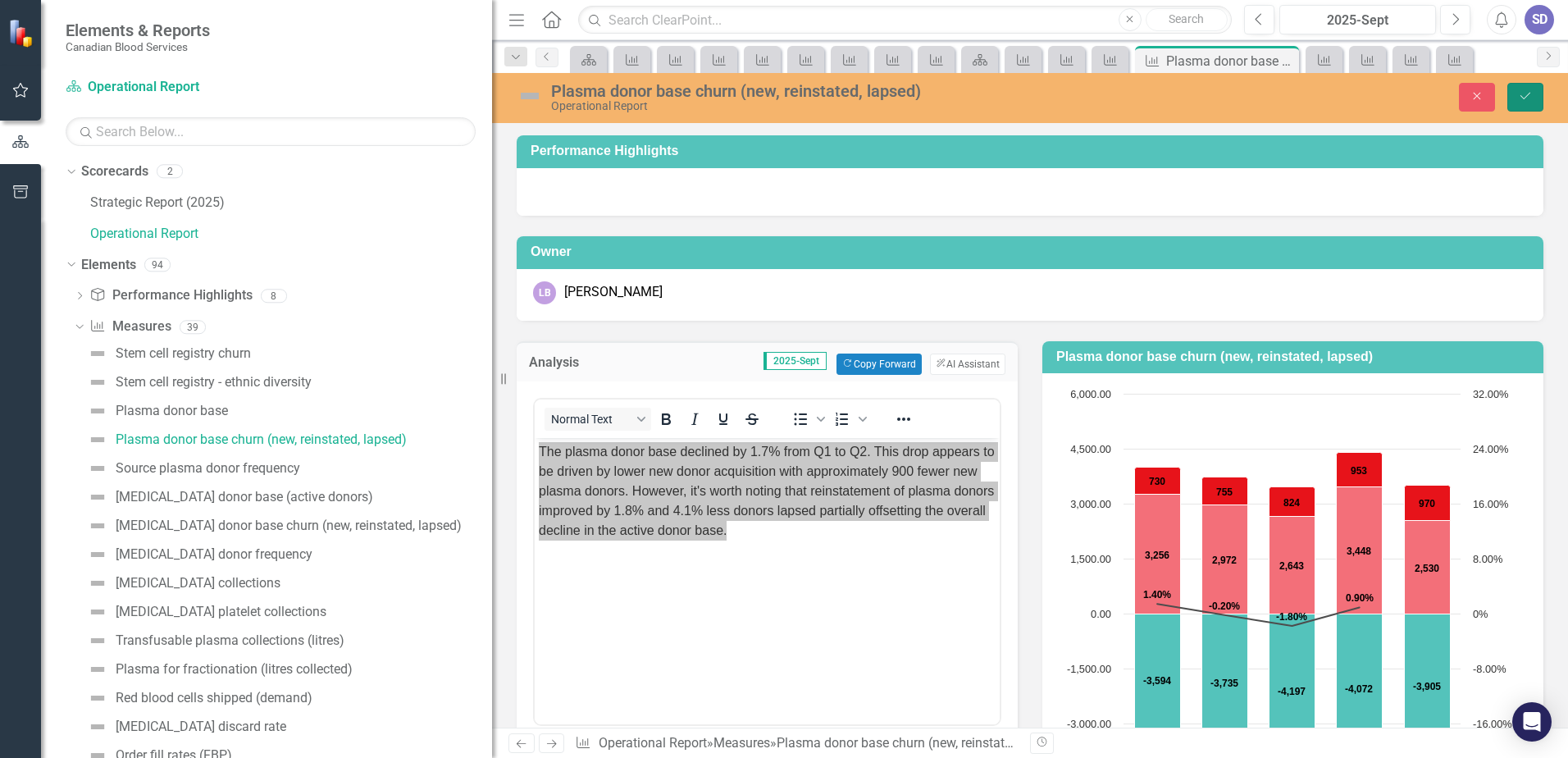
click at [1524, 98] on icon "Save" at bounding box center [1525, 96] width 15 height 12
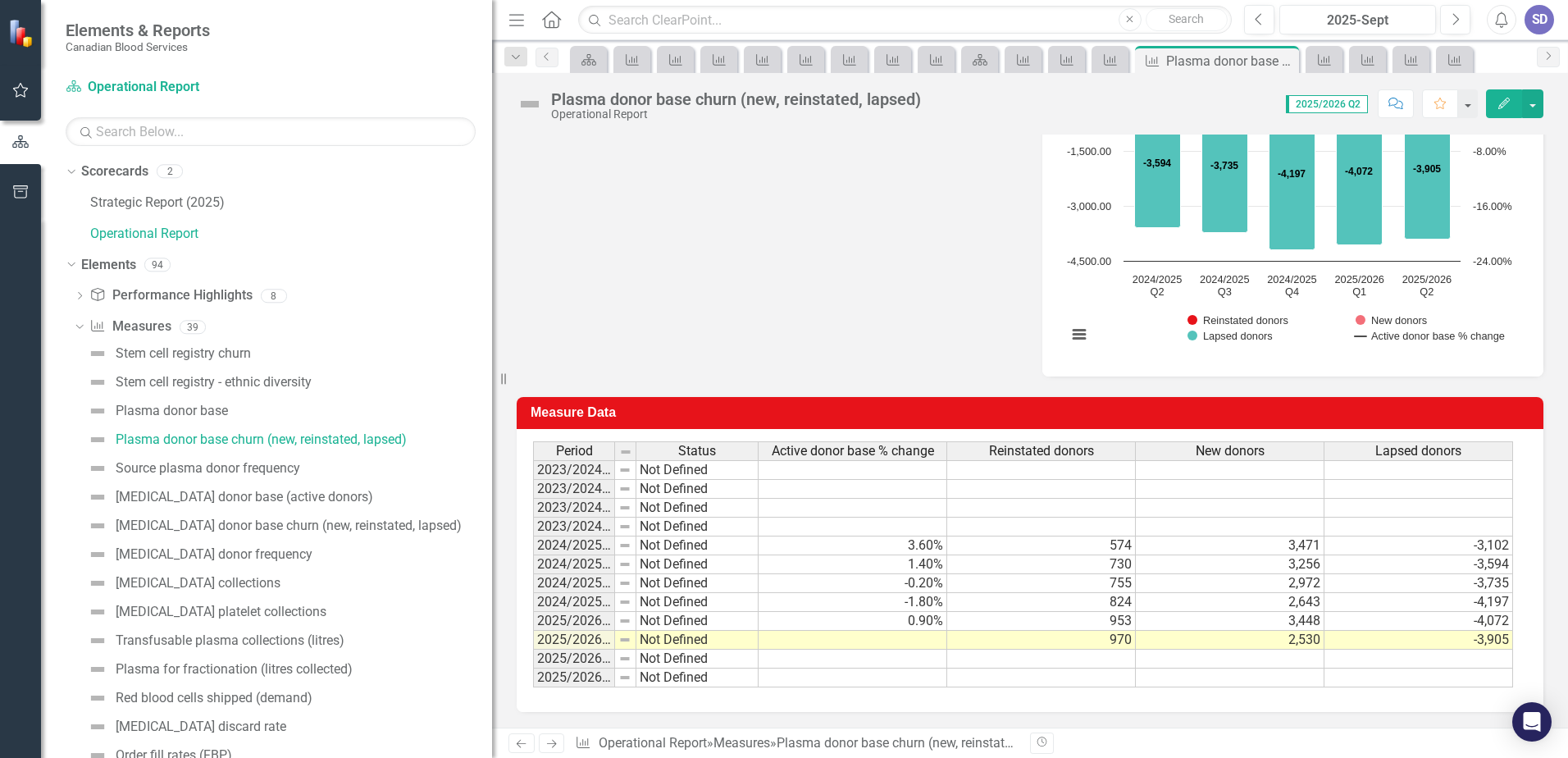
scroll to position [518, 0]
click at [205, 398] on link "Plasma donor base" at bounding box center [156, 411] width 144 height 26
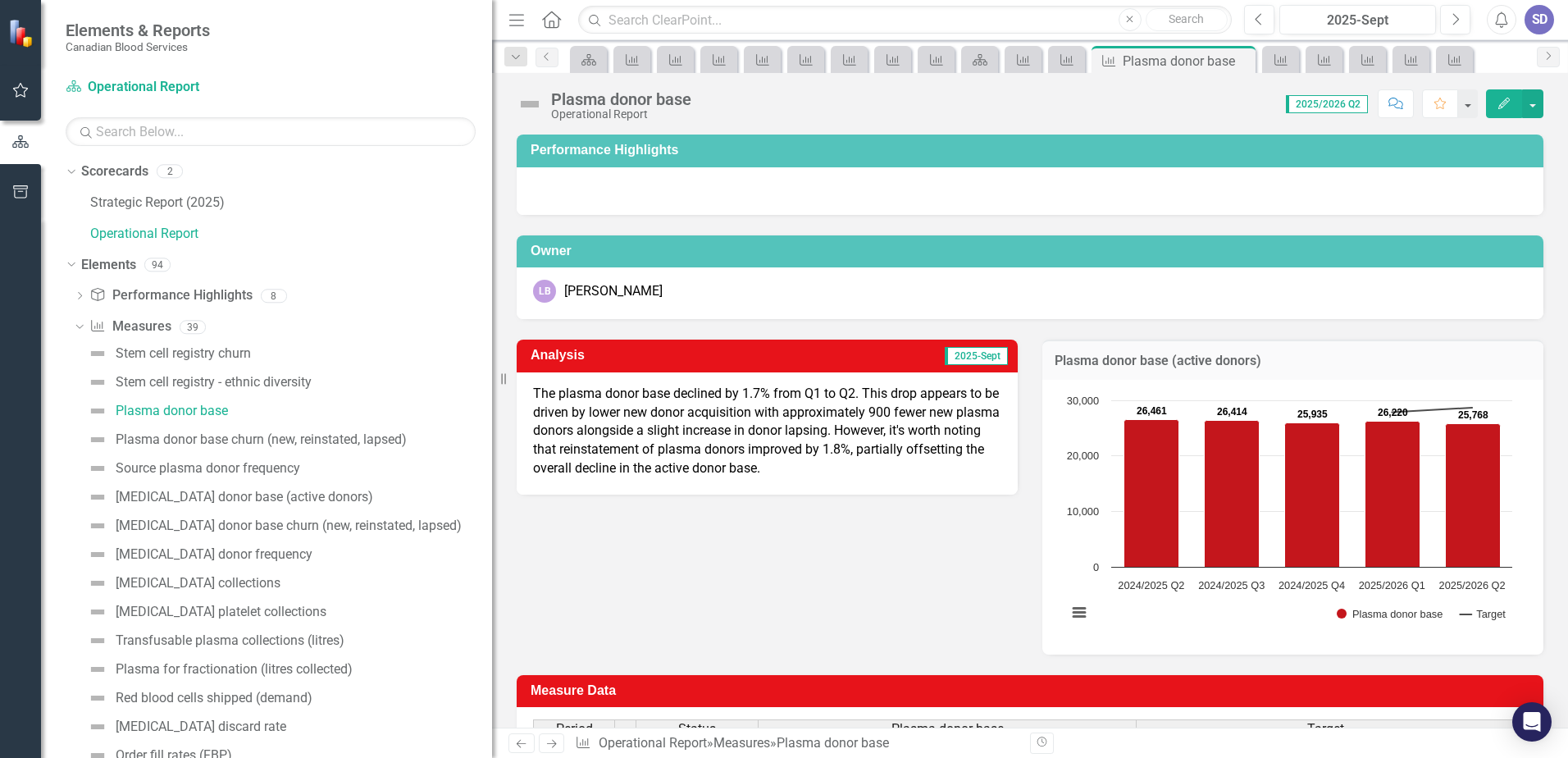
click at [739, 450] on p "The plasma donor base declined by 1.7% from Q1 to Q2. This drop appears to be d…" at bounding box center [767, 431] width 468 height 93
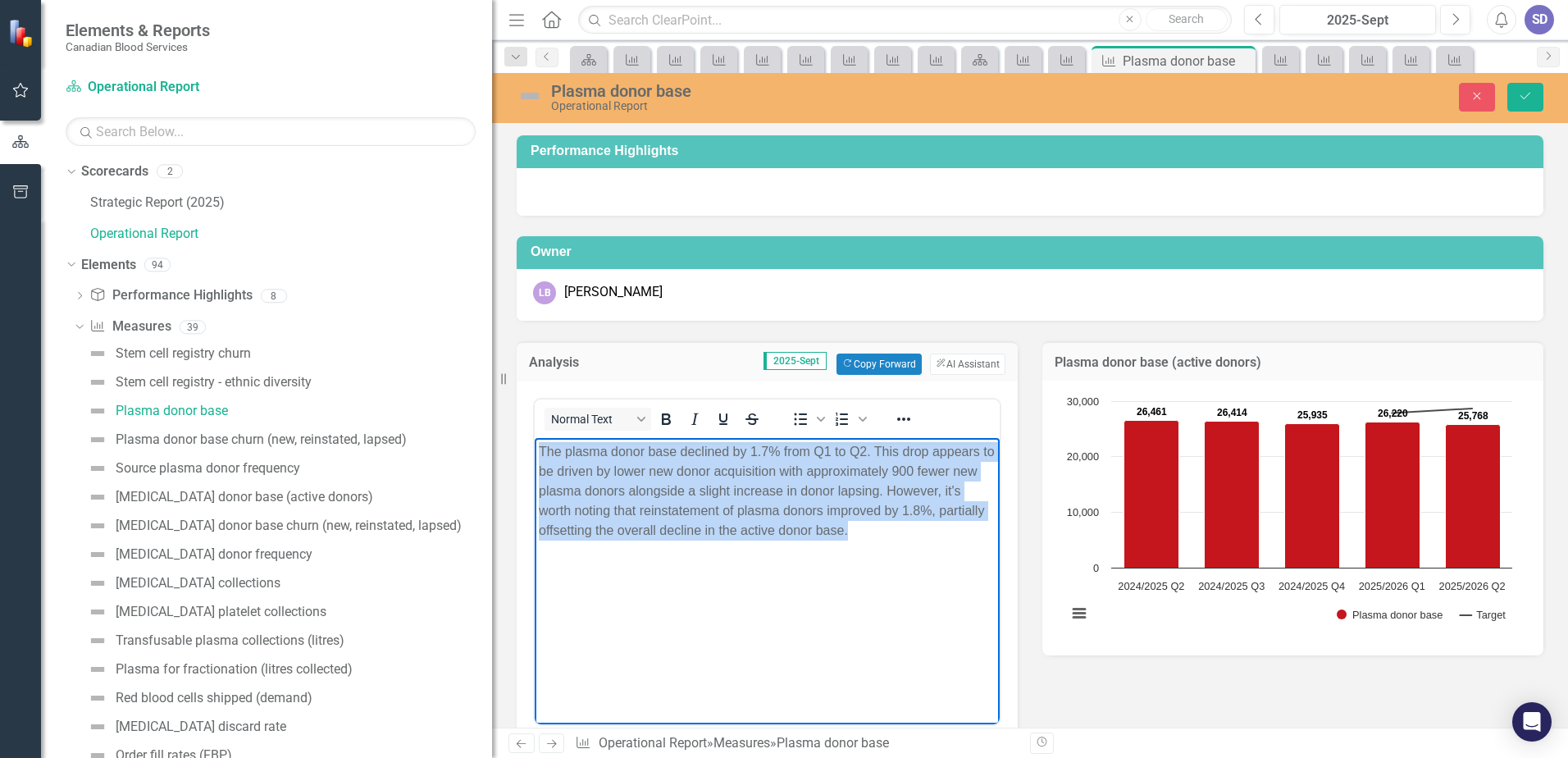
drag, startPoint x: 901, startPoint y: 530, endPoint x: 995, endPoint y: 840, distance: 323.9
click at [535, 437] on html "The plasma donor base declined by 1.7% from Q1 to Q2. This drop appears to be d…" at bounding box center [767, 560] width 465 height 246
paste body "Rich Text Area. Press ALT-0 for help."
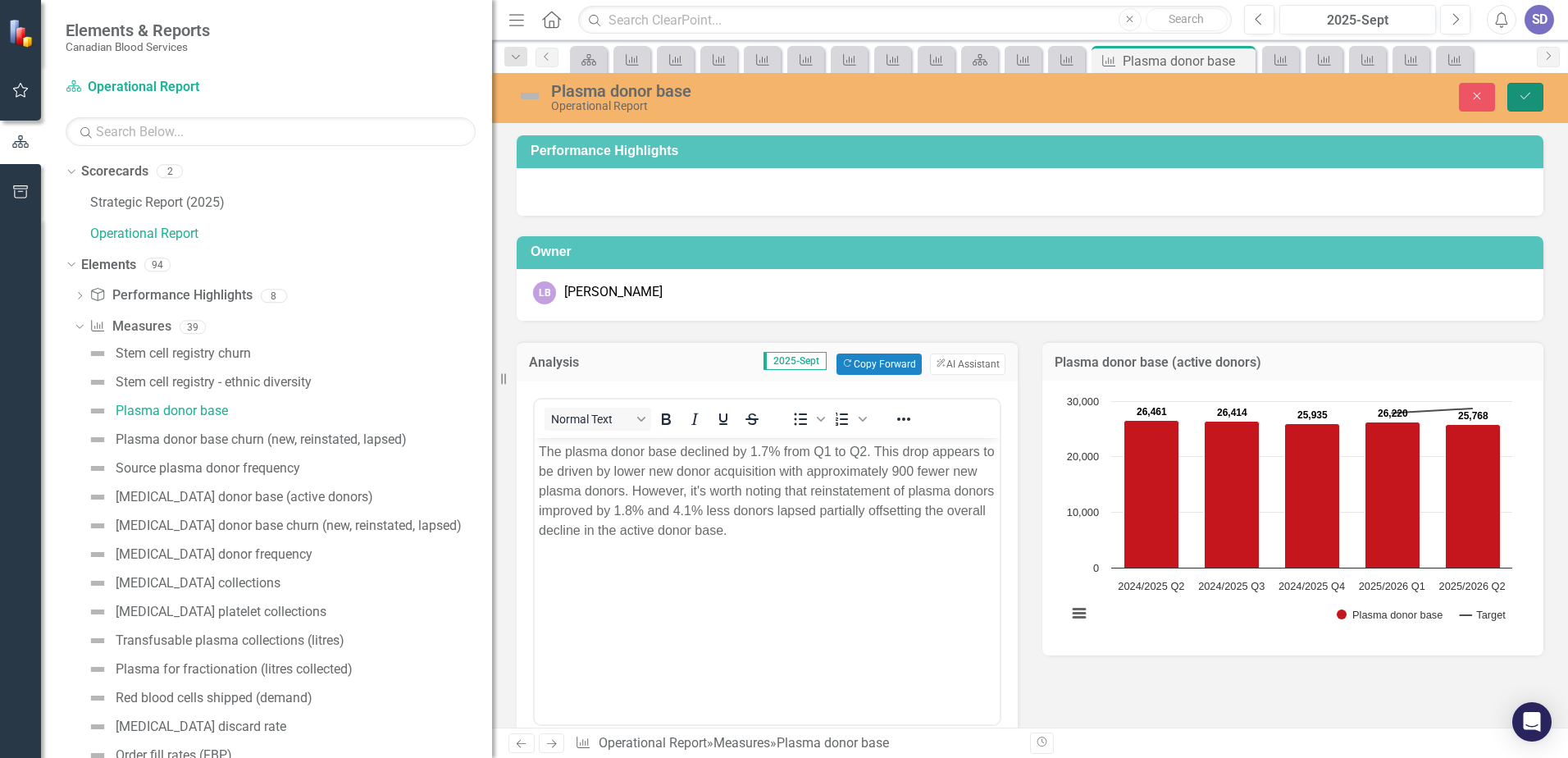
click at [1520, 91] on icon "Save" at bounding box center [1525, 96] width 15 height 12
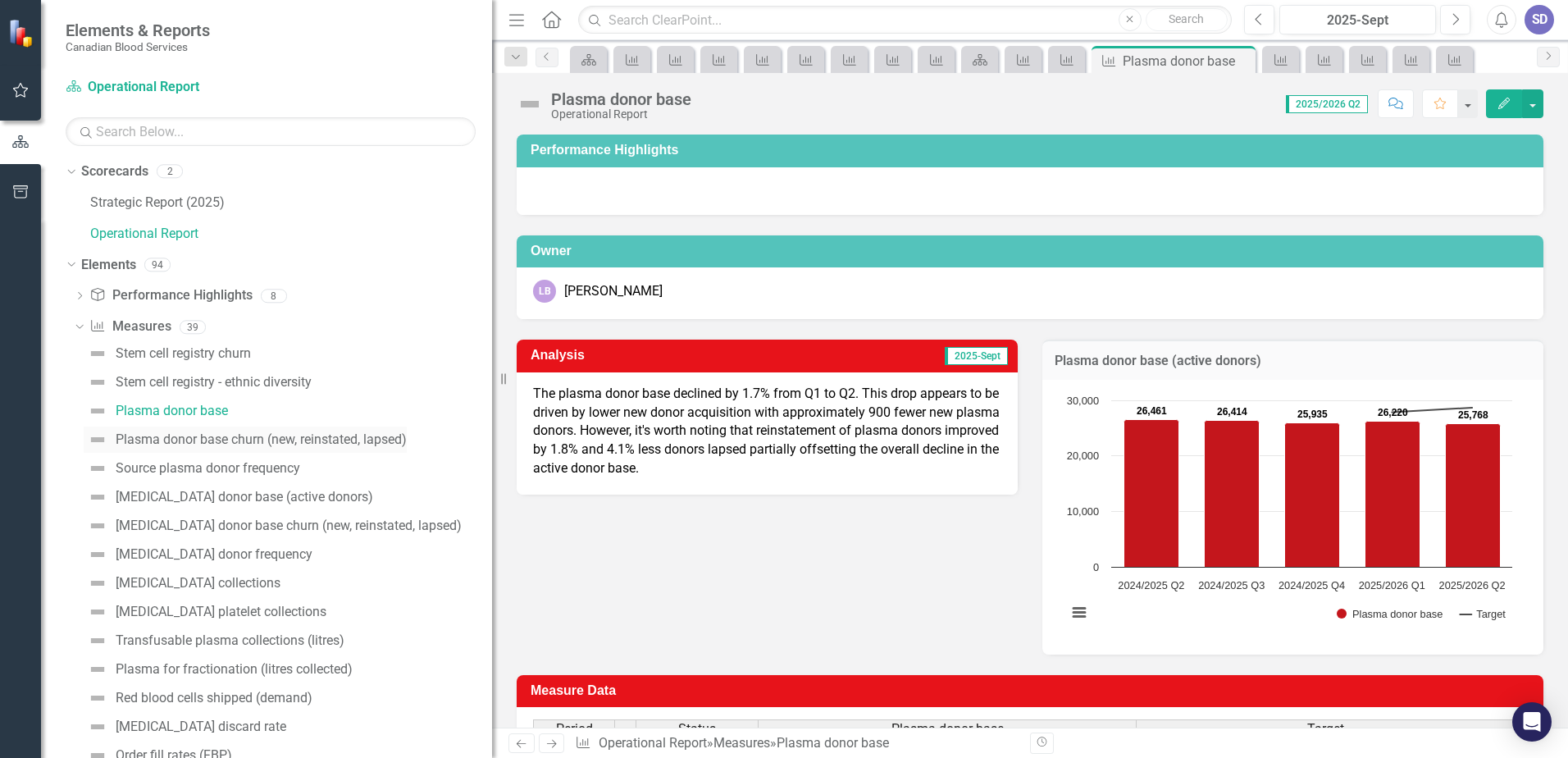
click at [231, 432] on div "Plasma donor base churn (new, reinstated, lapsed)" at bounding box center [261, 439] width 291 height 15
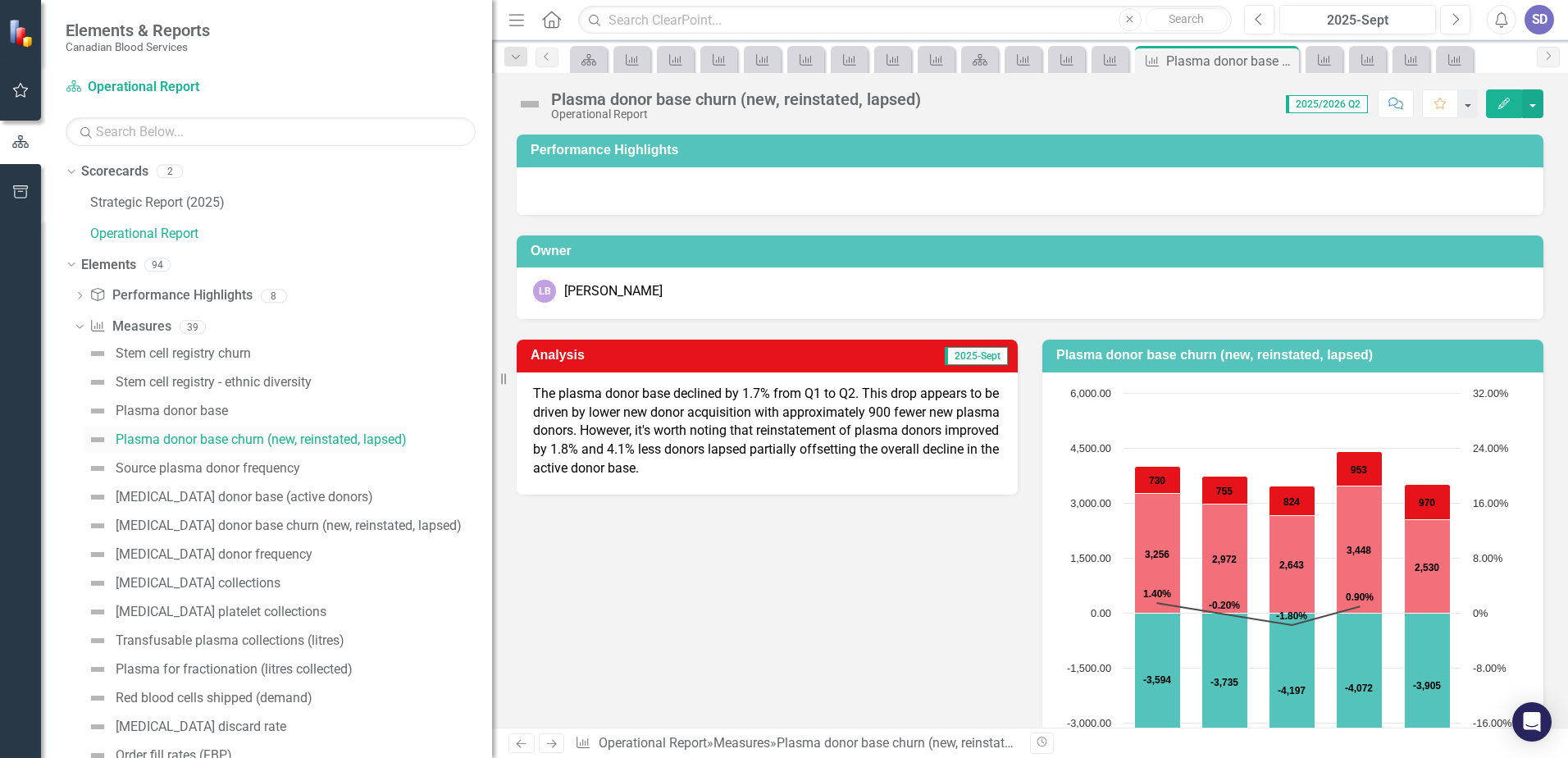
click at [237, 437] on div "Plasma donor base churn (new, reinstated, lapsed)" at bounding box center [261, 439] width 291 height 15
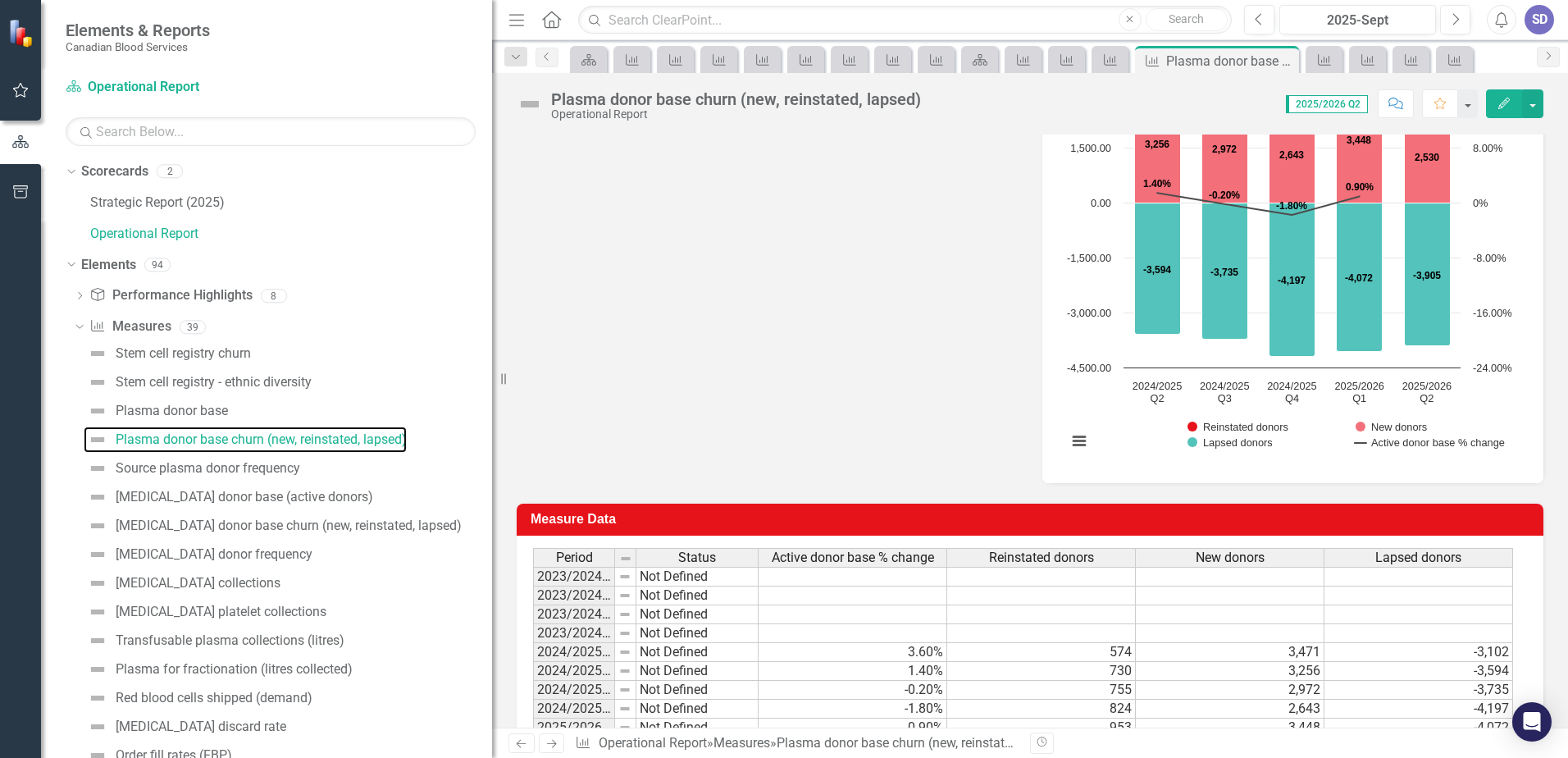
scroll to position [492, 0]
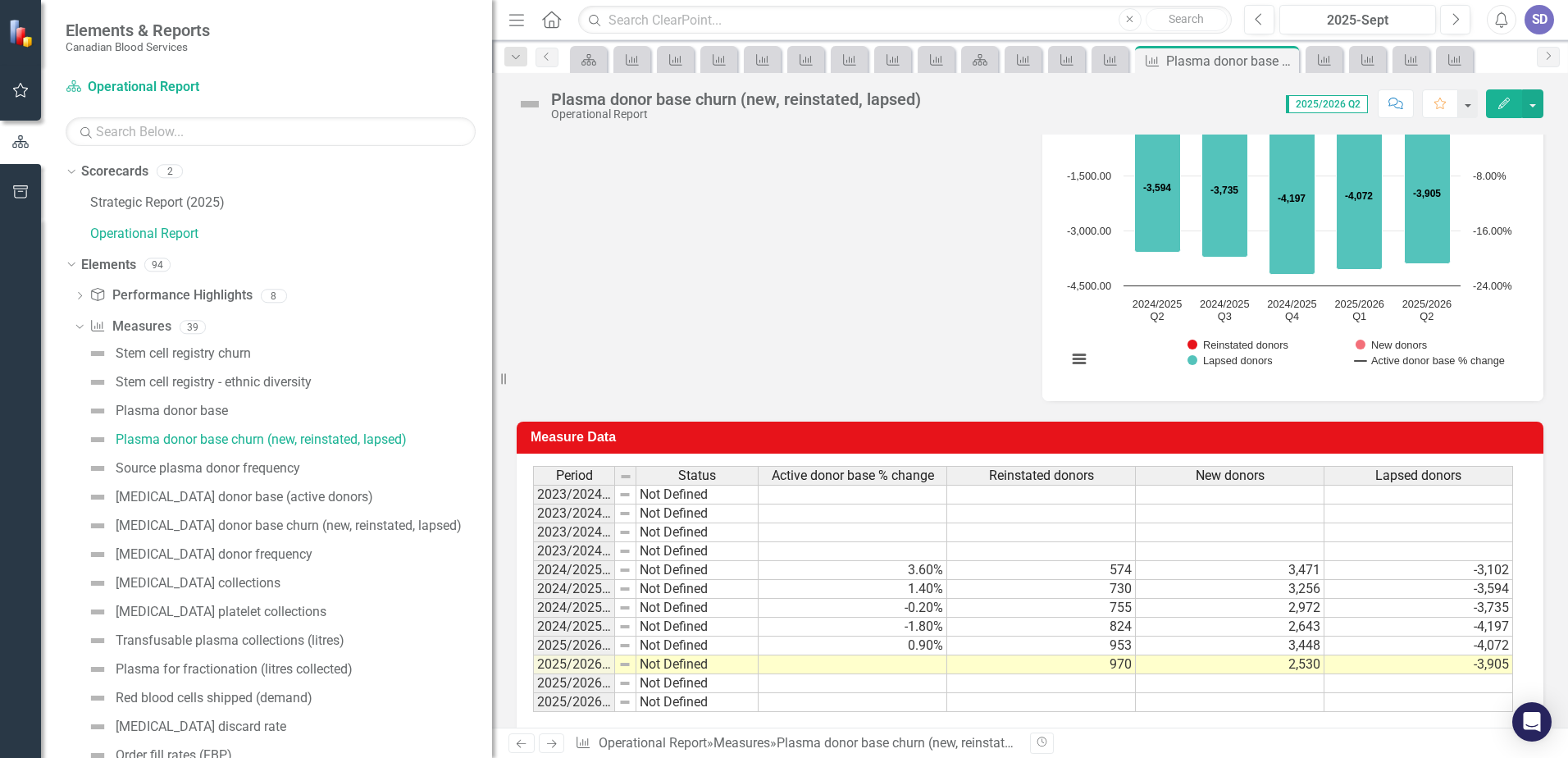
click at [934, 666] on td at bounding box center [853, 665] width 189 height 19
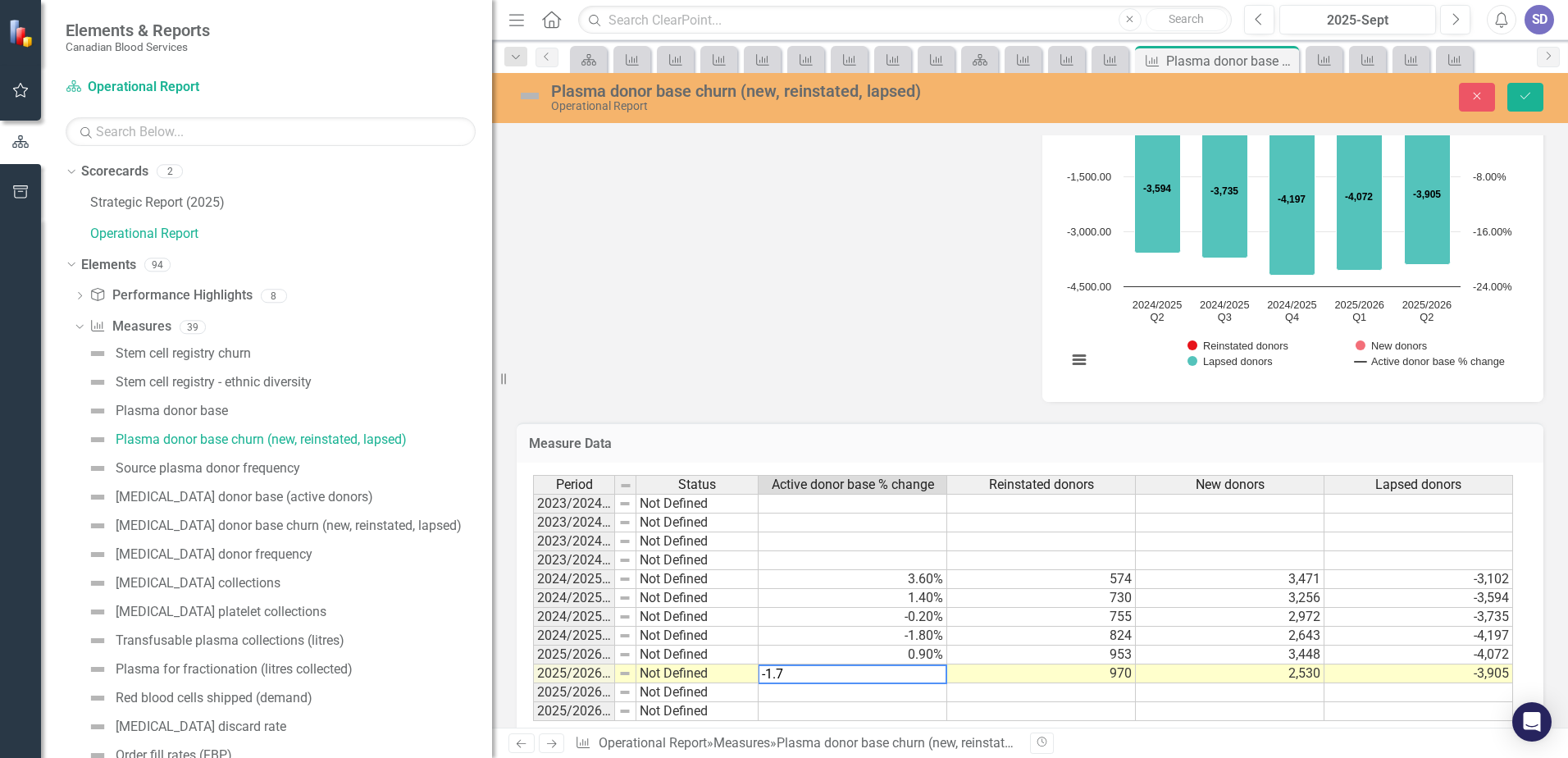
type textarea "-1.7"
click at [1010, 695] on td at bounding box center [1041, 692] width 189 height 19
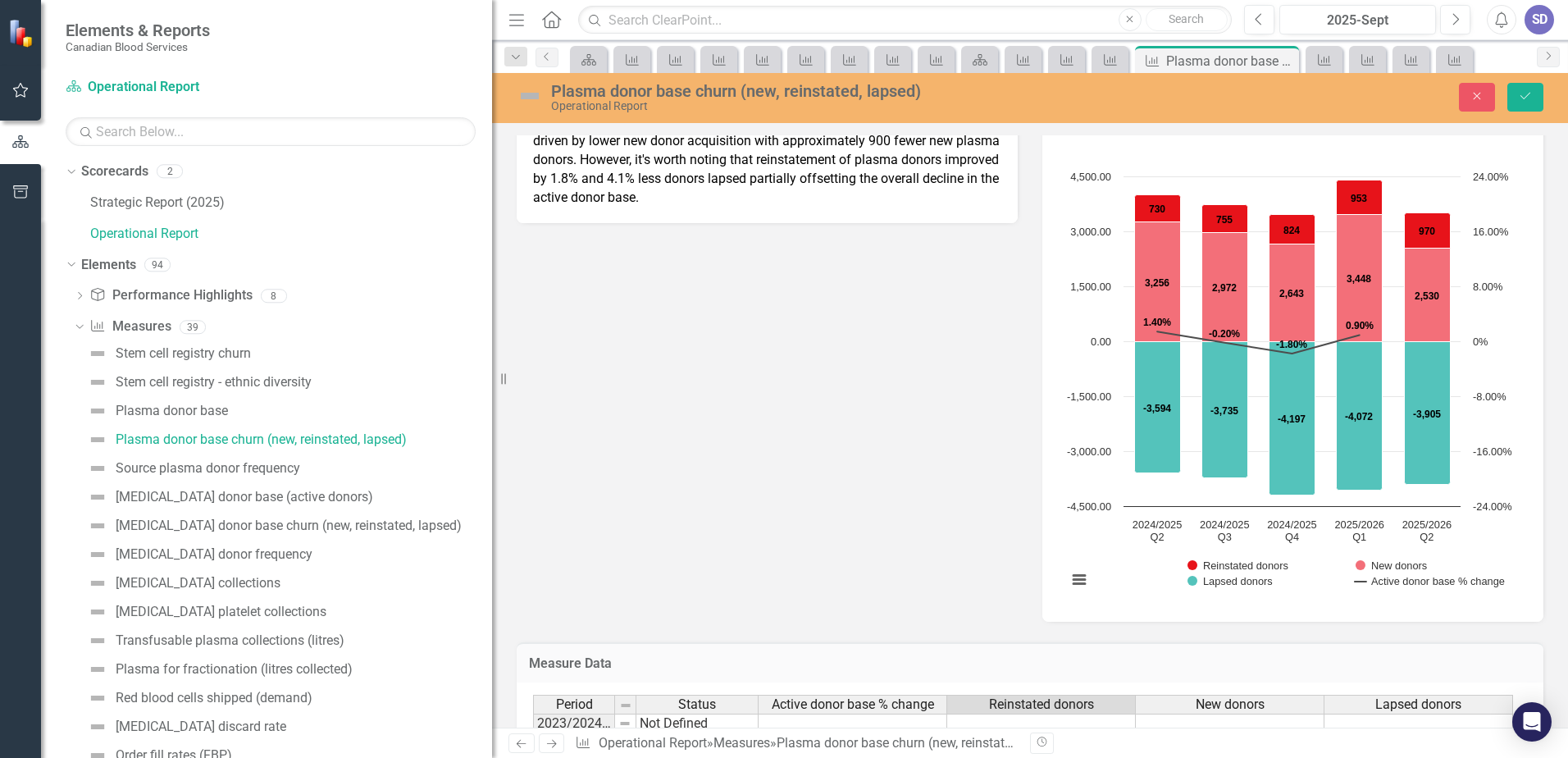
scroll to position [246, 0]
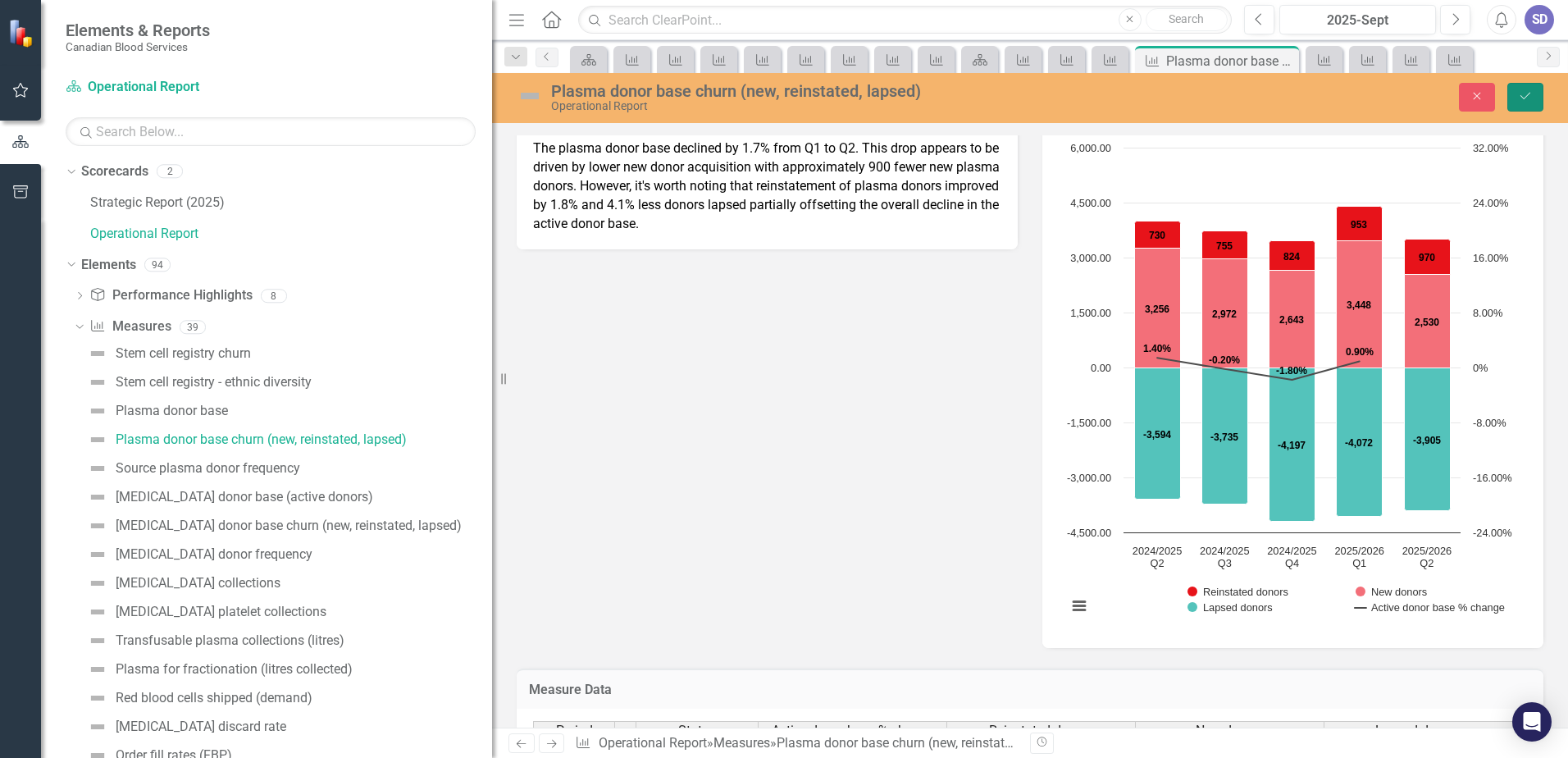
click at [1520, 96] on icon "Save" at bounding box center [1525, 96] width 15 height 12
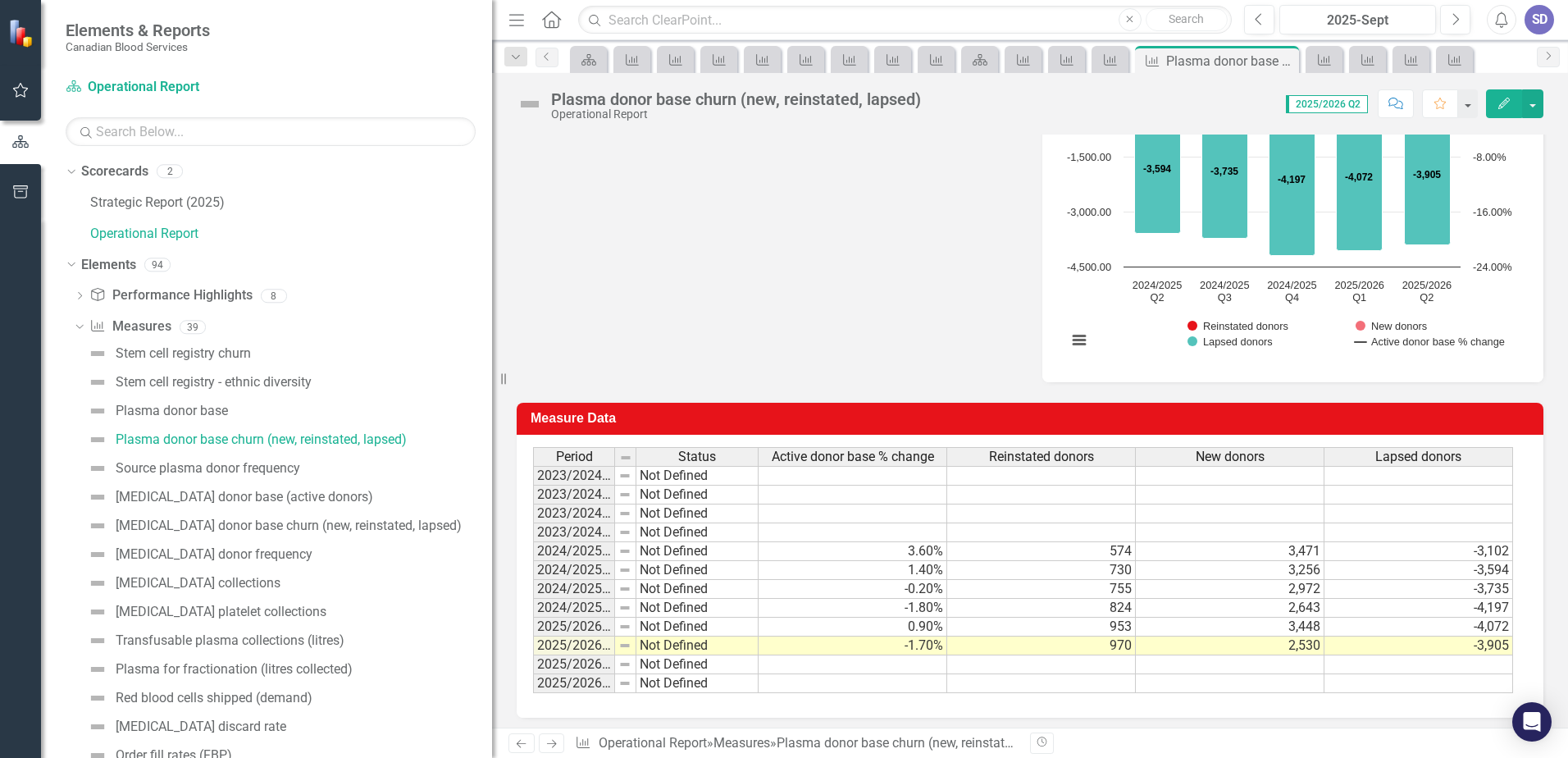
scroll to position [518, 0]
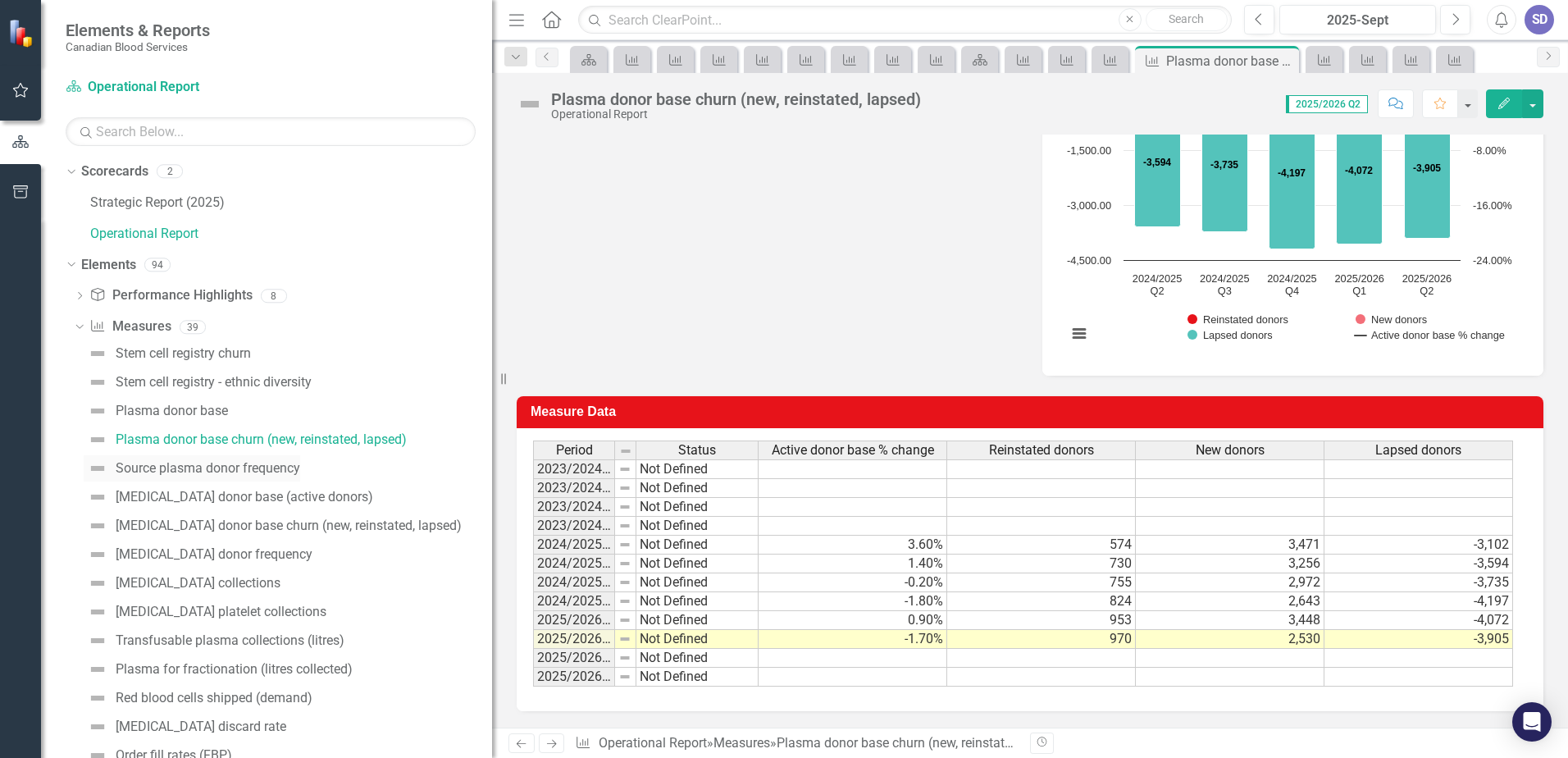
click at [223, 468] on div "Source plasma donor frequency" at bounding box center [208, 468] width 184 height 15
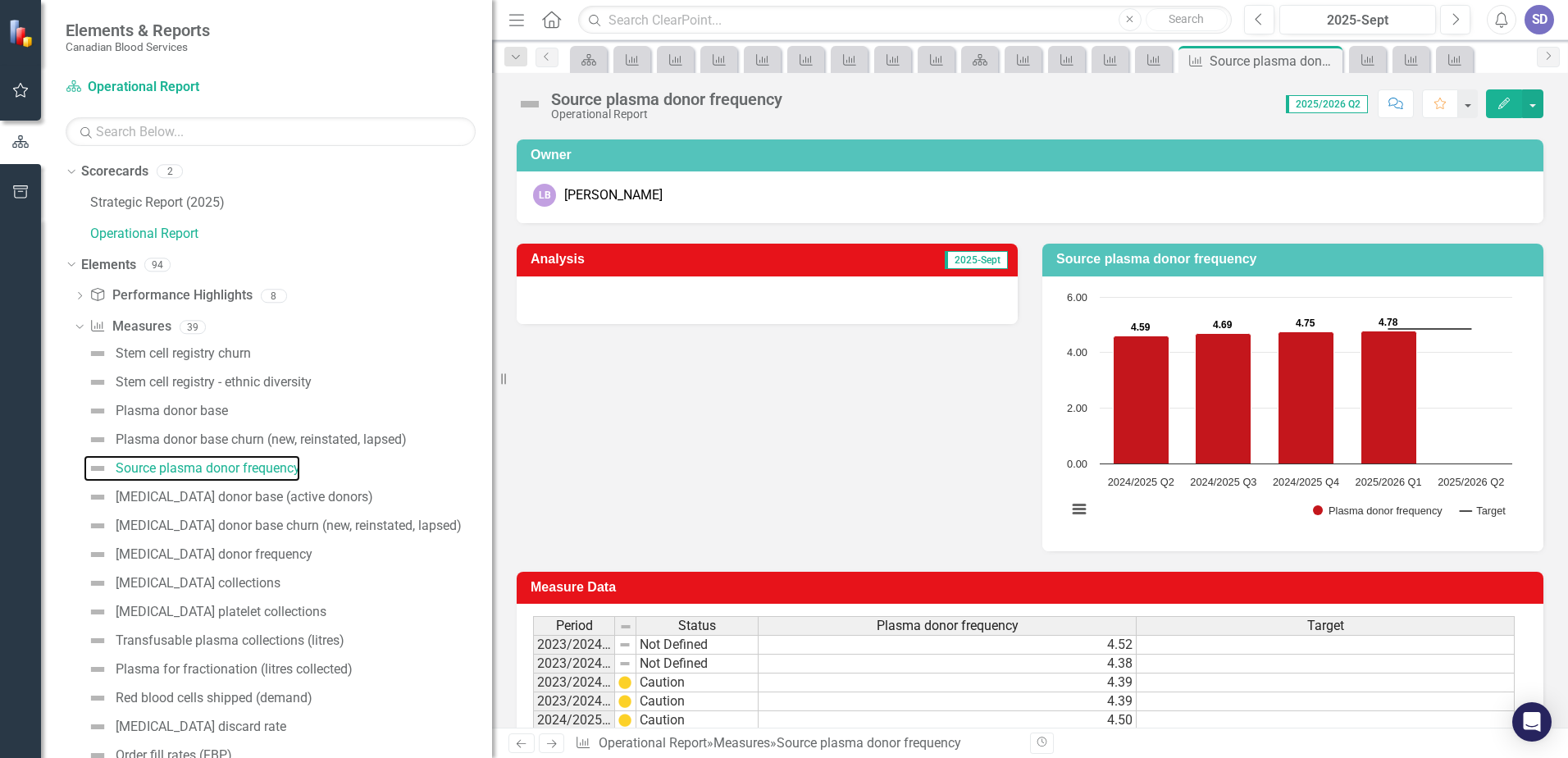
scroll to position [26, 0]
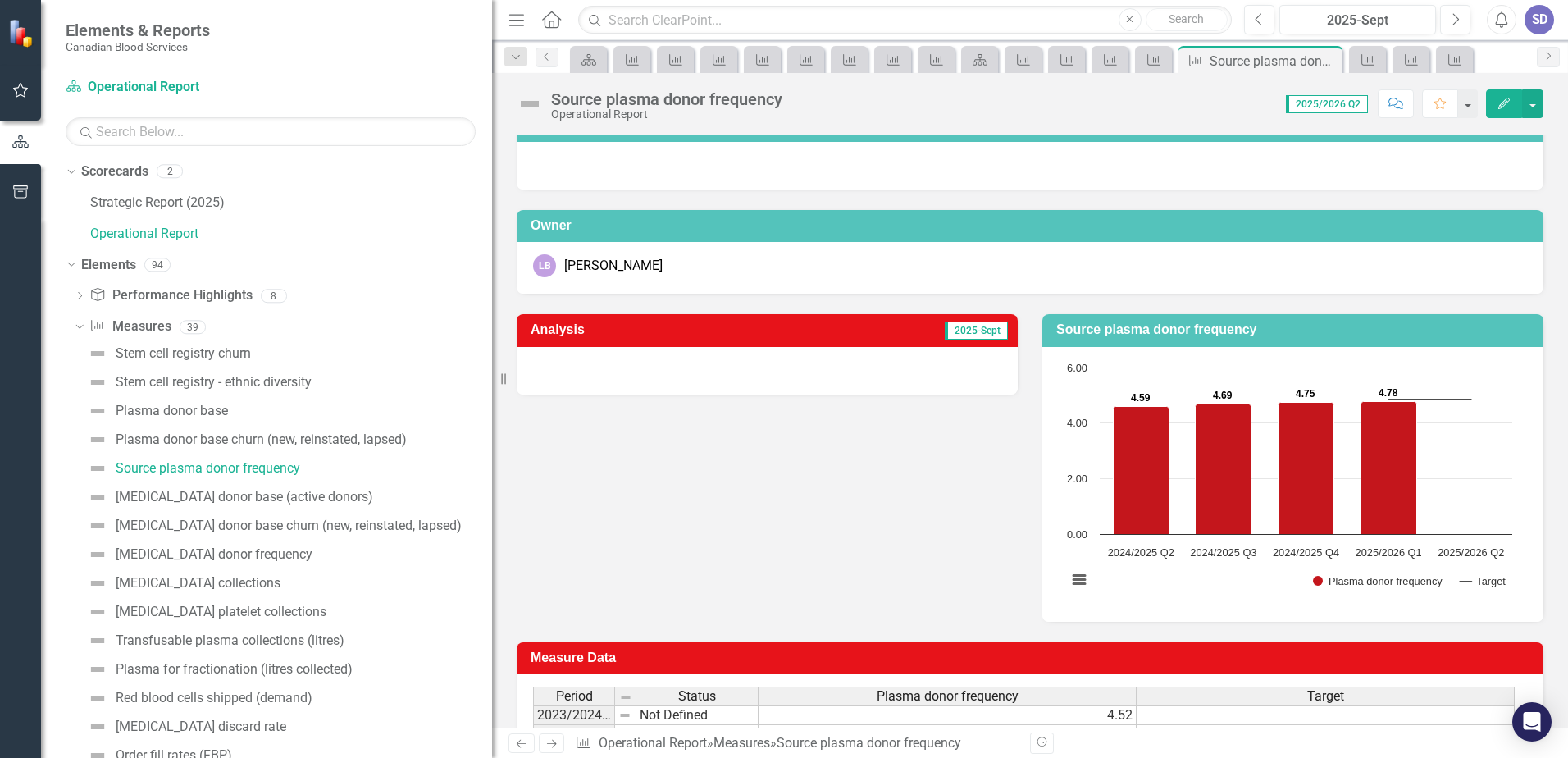
click at [689, 536] on div "Analysis 2025-Sept Source plasma donor frequency Chart Combination chart with 2…" at bounding box center [1029, 458] width 1051 height 328
click at [301, 498] on div "[MEDICAL_DATA] donor base (active donors)" at bounding box center [245, 497] width 258 height 15
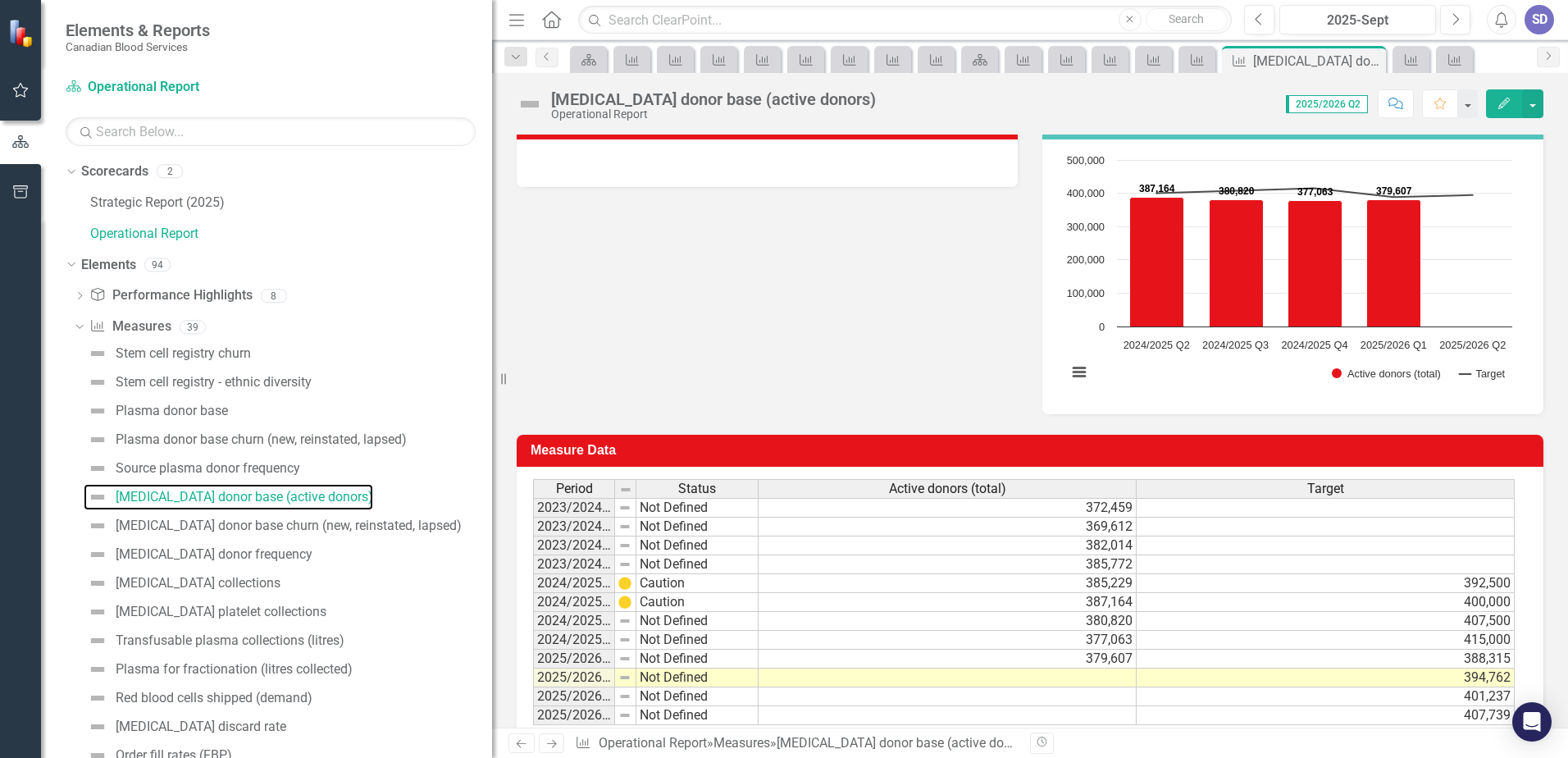
scroll to position [271, 0]
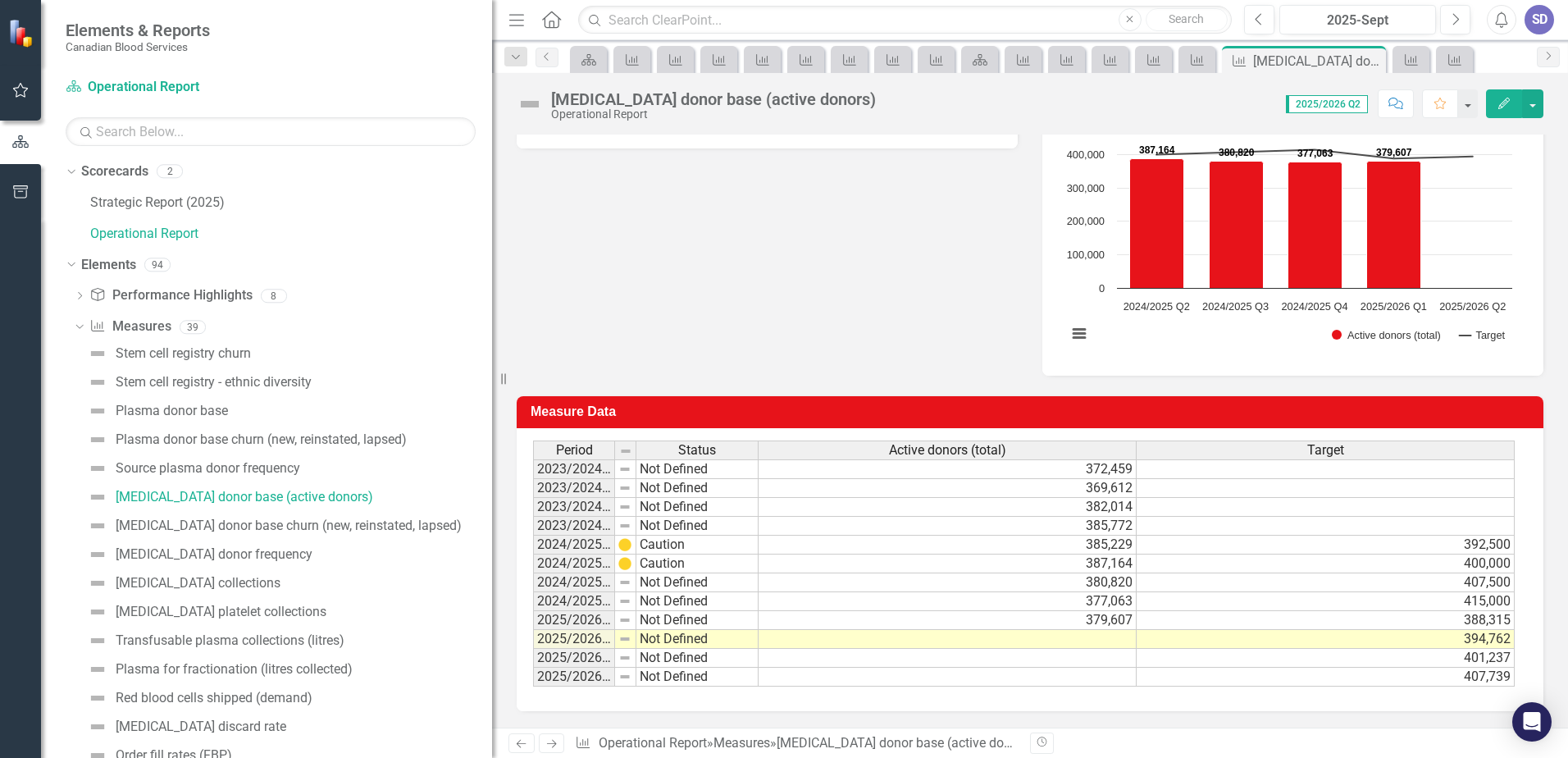
click at [1052, 642] on td at bounding box center [948, 639] width 378 height 19
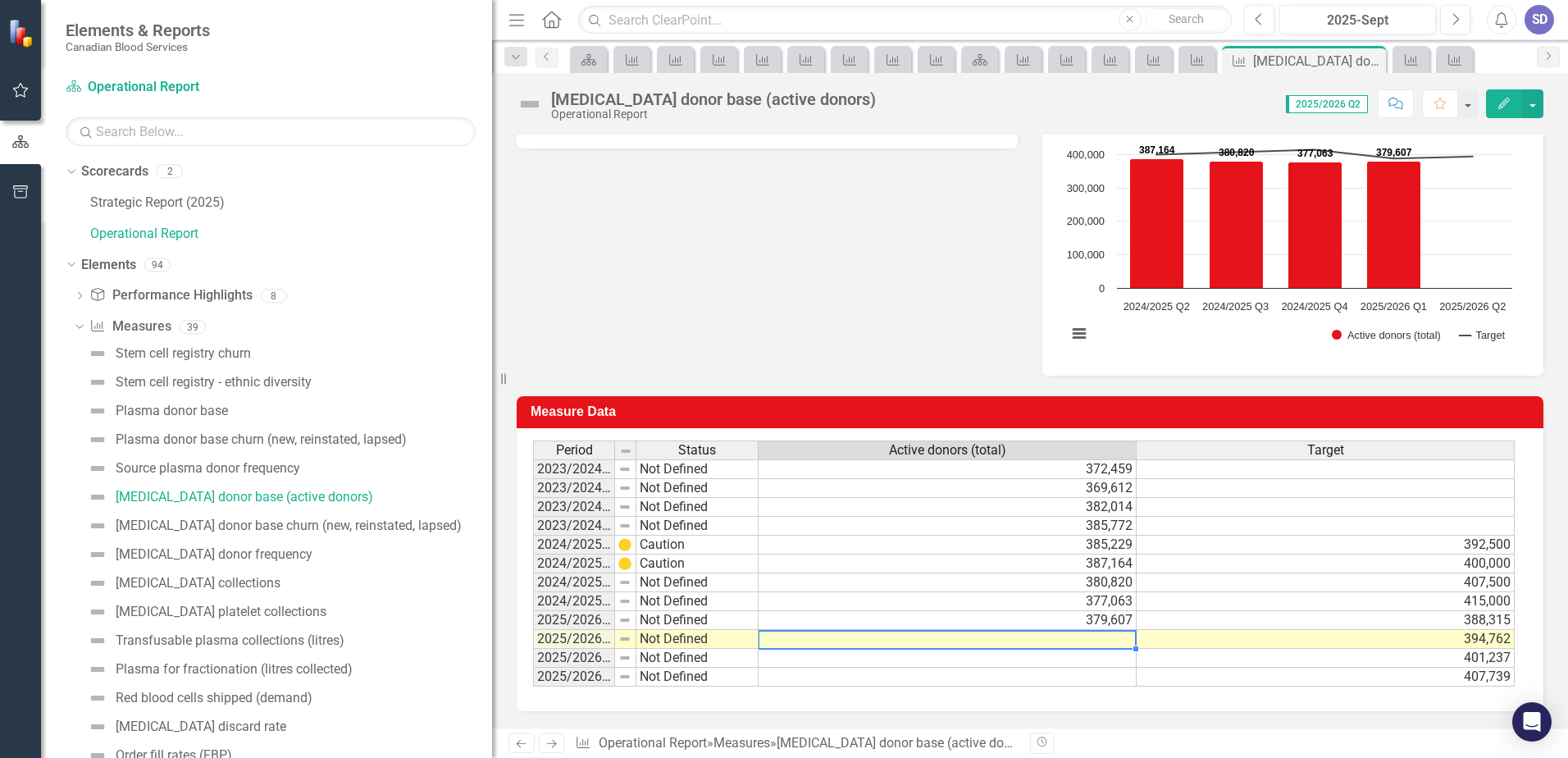
click at [1052, 642] on td at bounding box center [948, 639] width 378 height 19
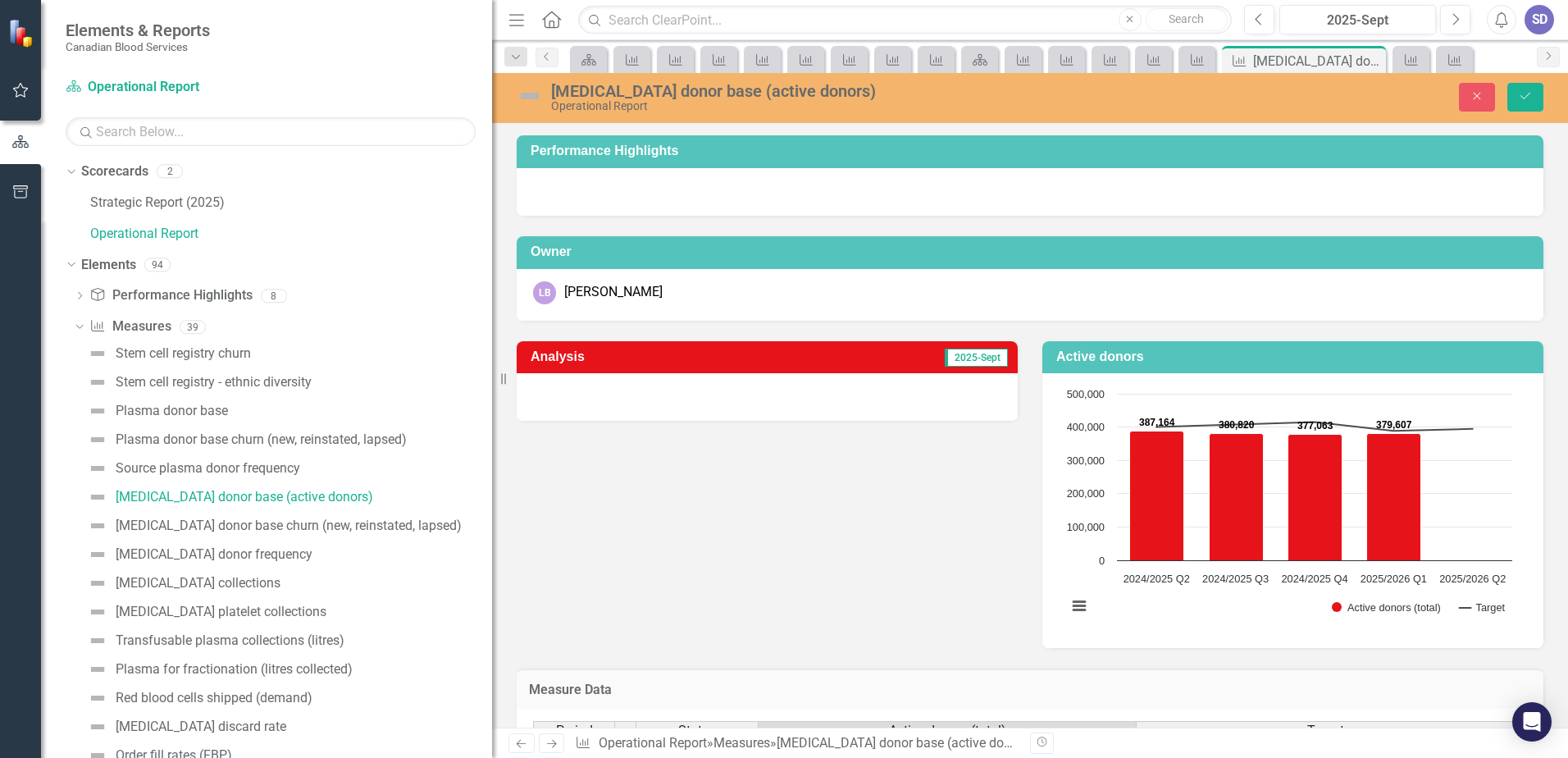
scroll to position [271, 0]
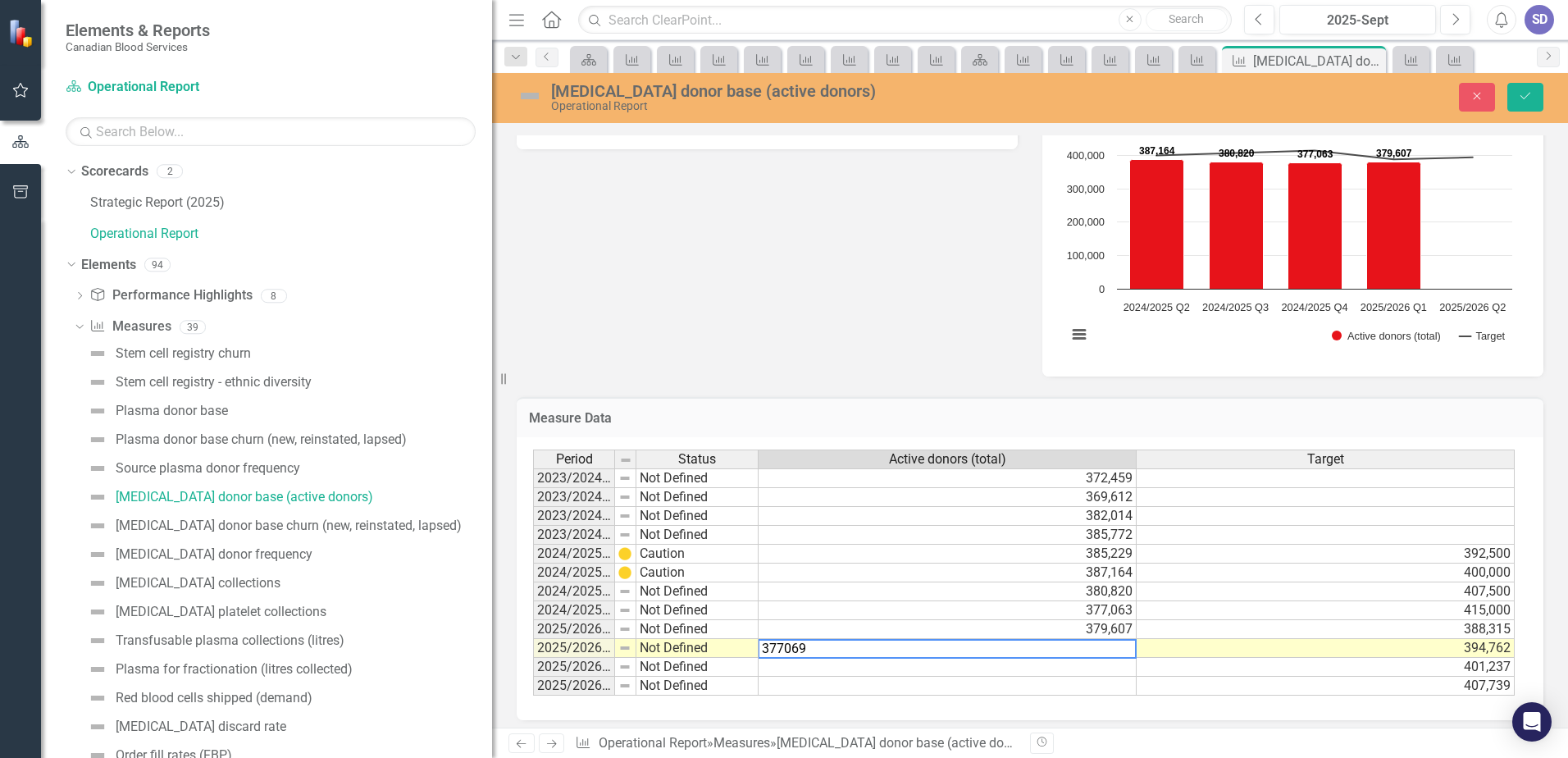
type textarea "377069"
click at [1067, 662] on td at bounding box center [948, 667] width 378 height 19
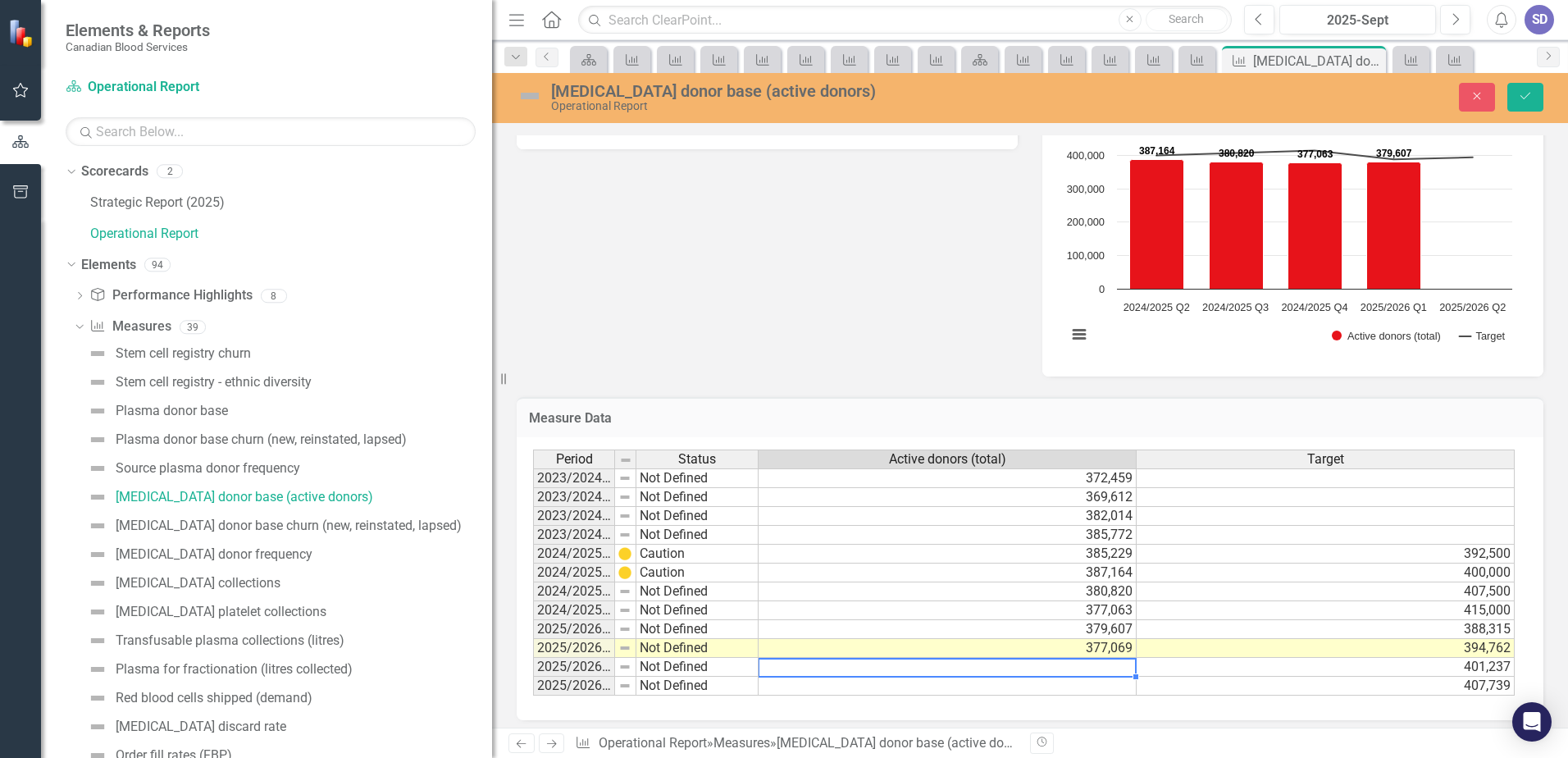
scroll to position [279, 0]
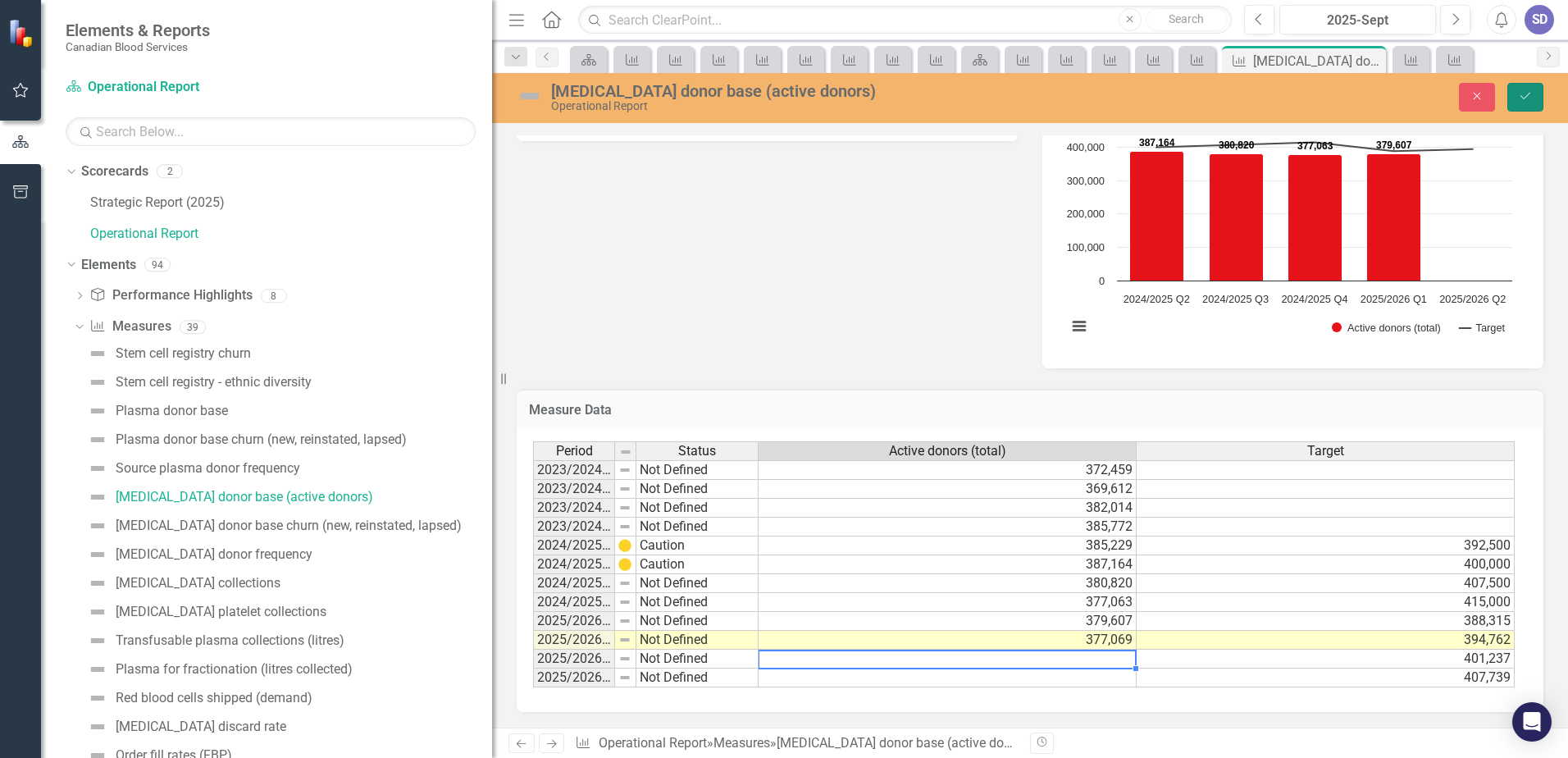
click at [1529, 103] on button "Save" at bounding box center [1526, 97] width 37 height 28
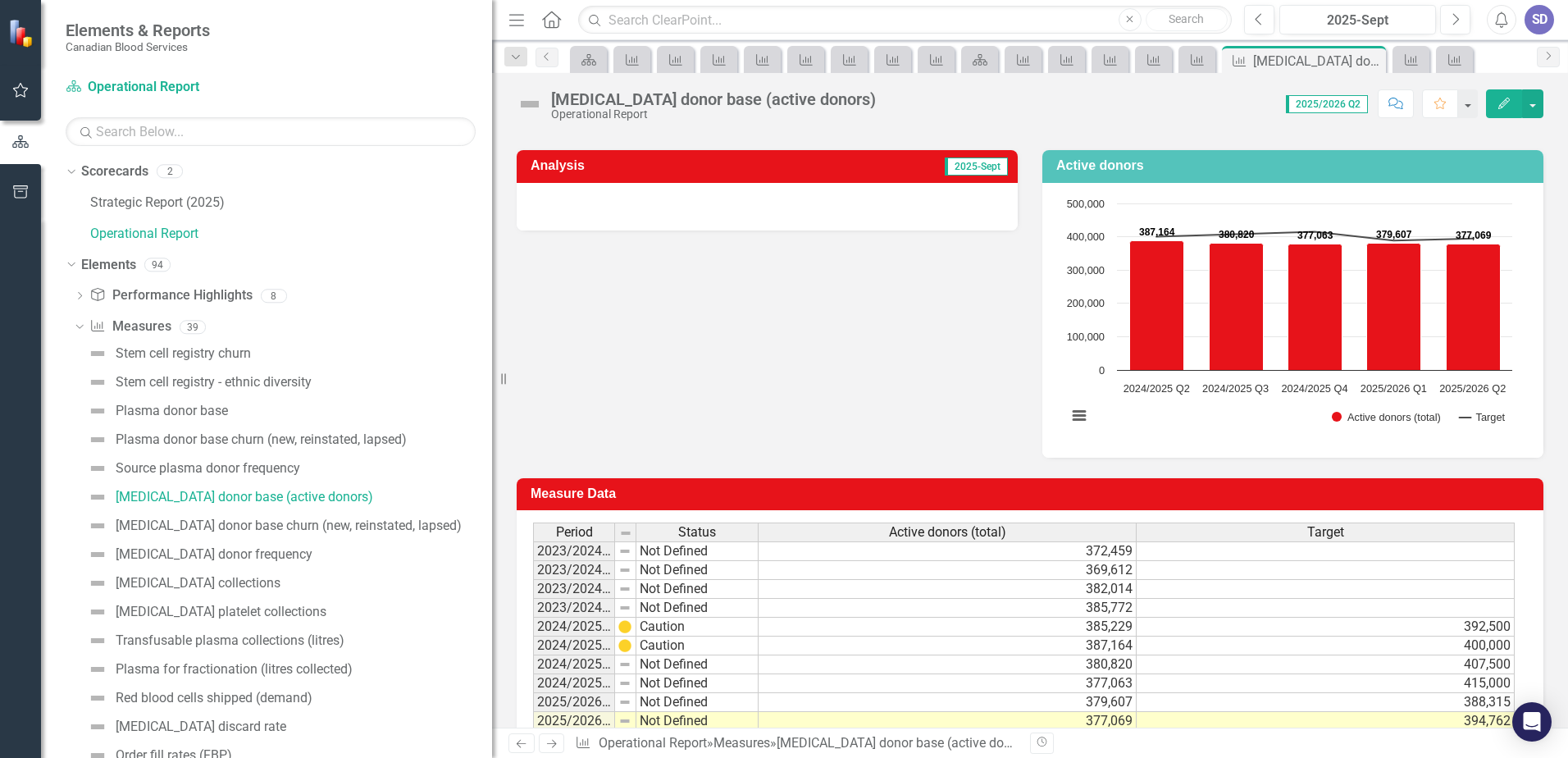
scroll to position [271, 0]
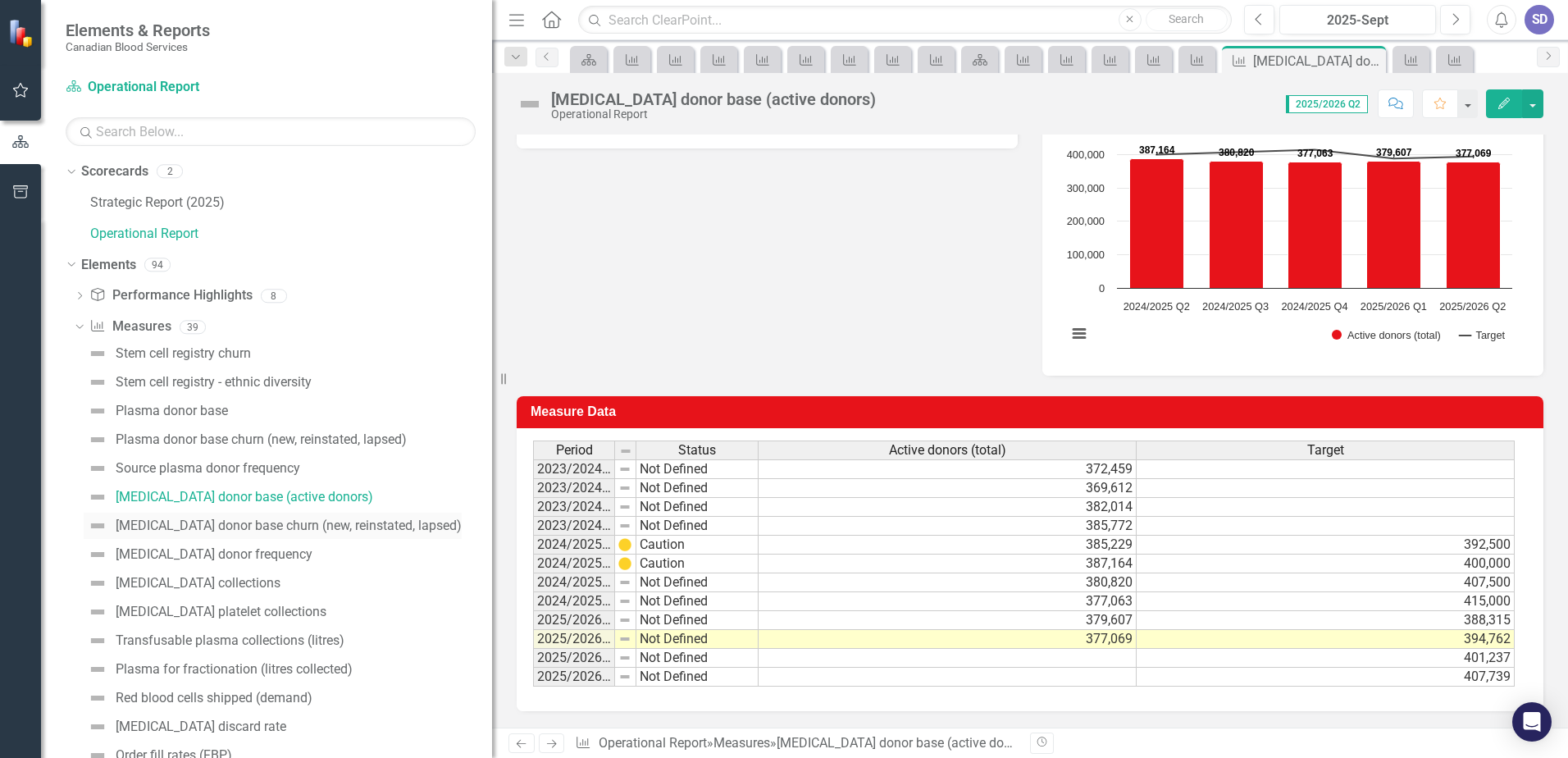
click at [286, 519] on div "[MEDICAL_DATA] donor base churn (new, reinstated, lapsed)" at bounding box center [289, 526] width 346 height 15
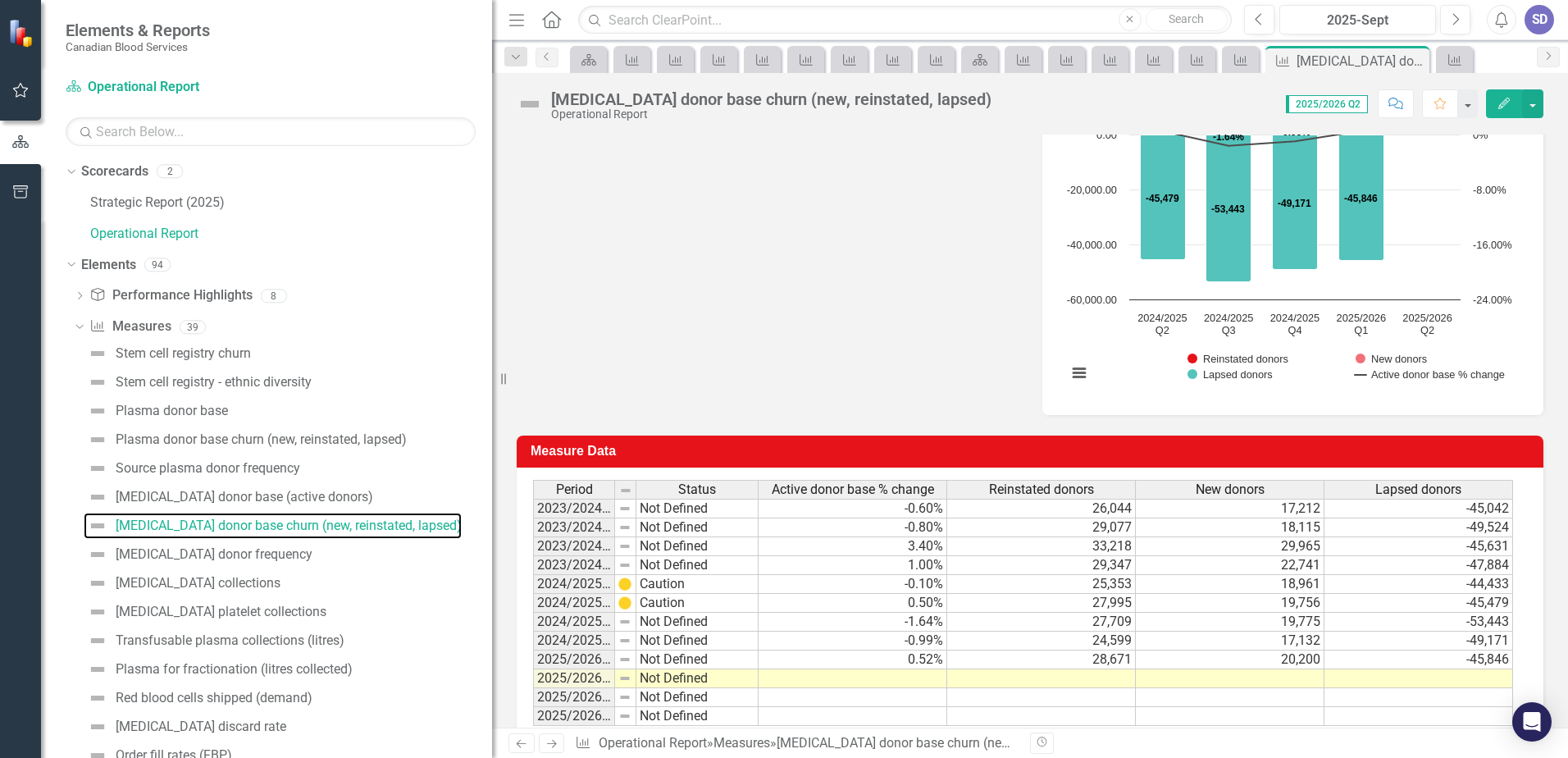
scroll to position [518, 0]
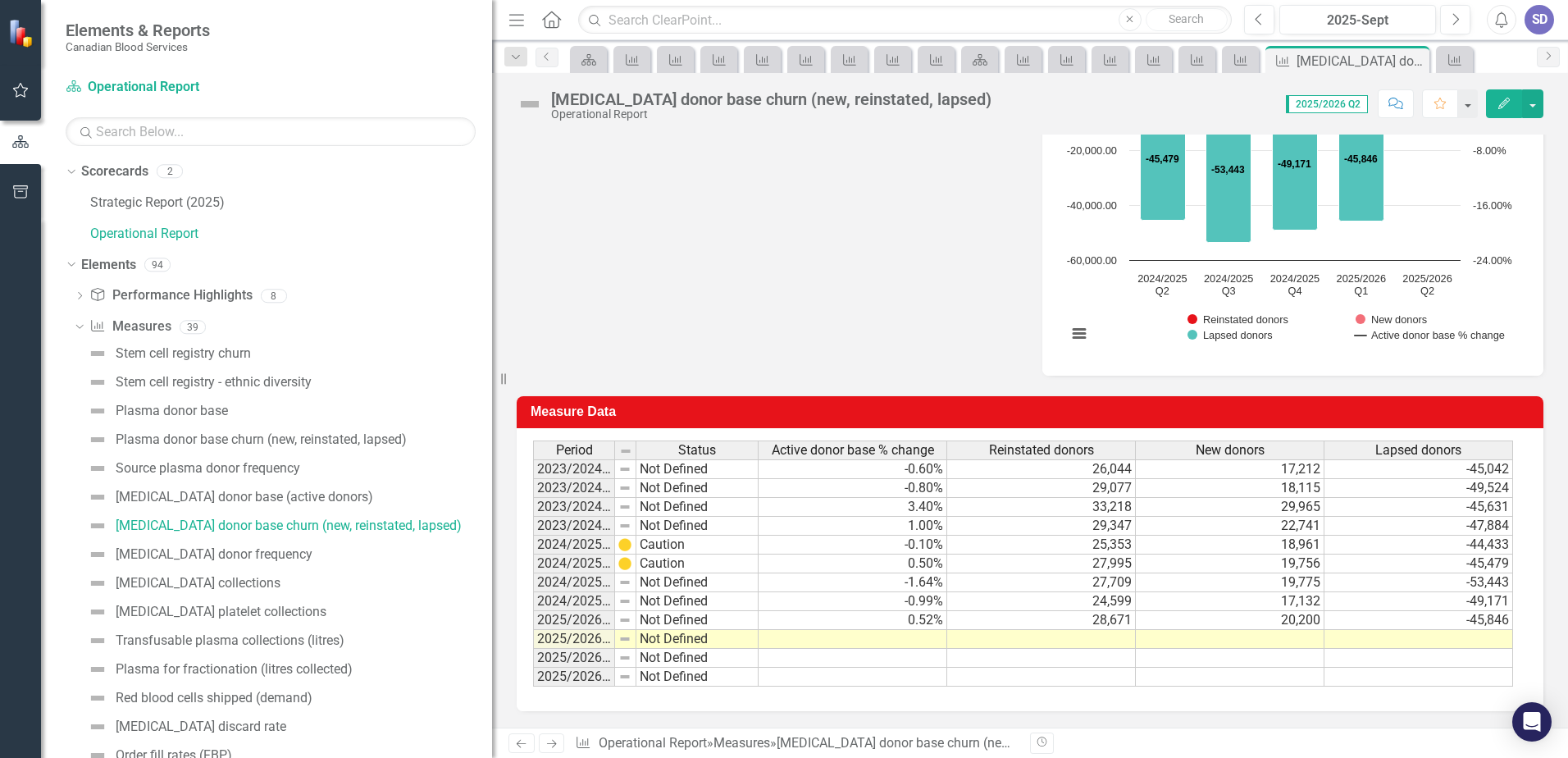
click at [917, 641] on td at bounding box center [853, 639] width 189 height 19
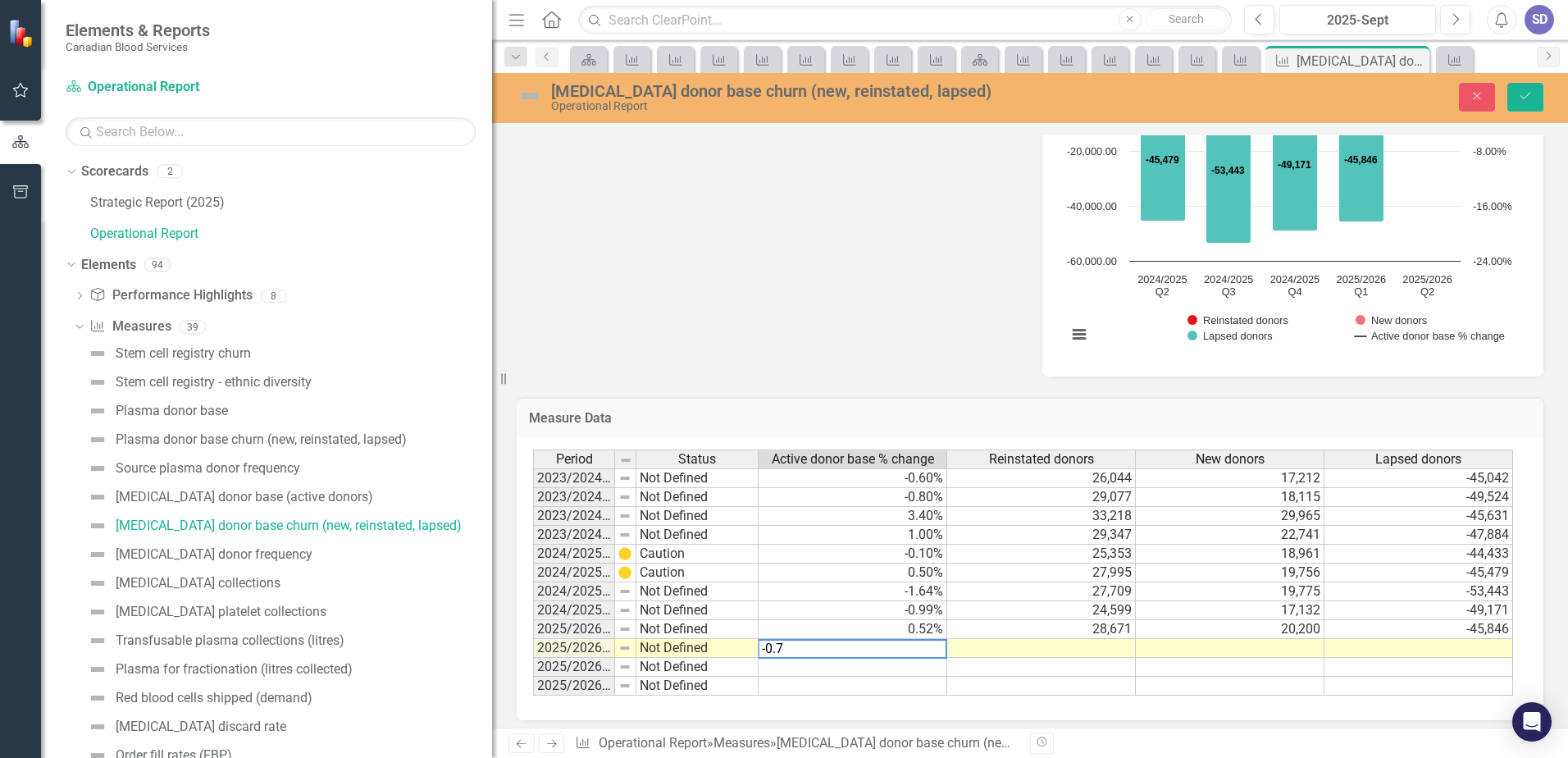
type textarea "-0.7"
click at [1111, 653] on td at bounding box center [1041, 648] width 189 height 19
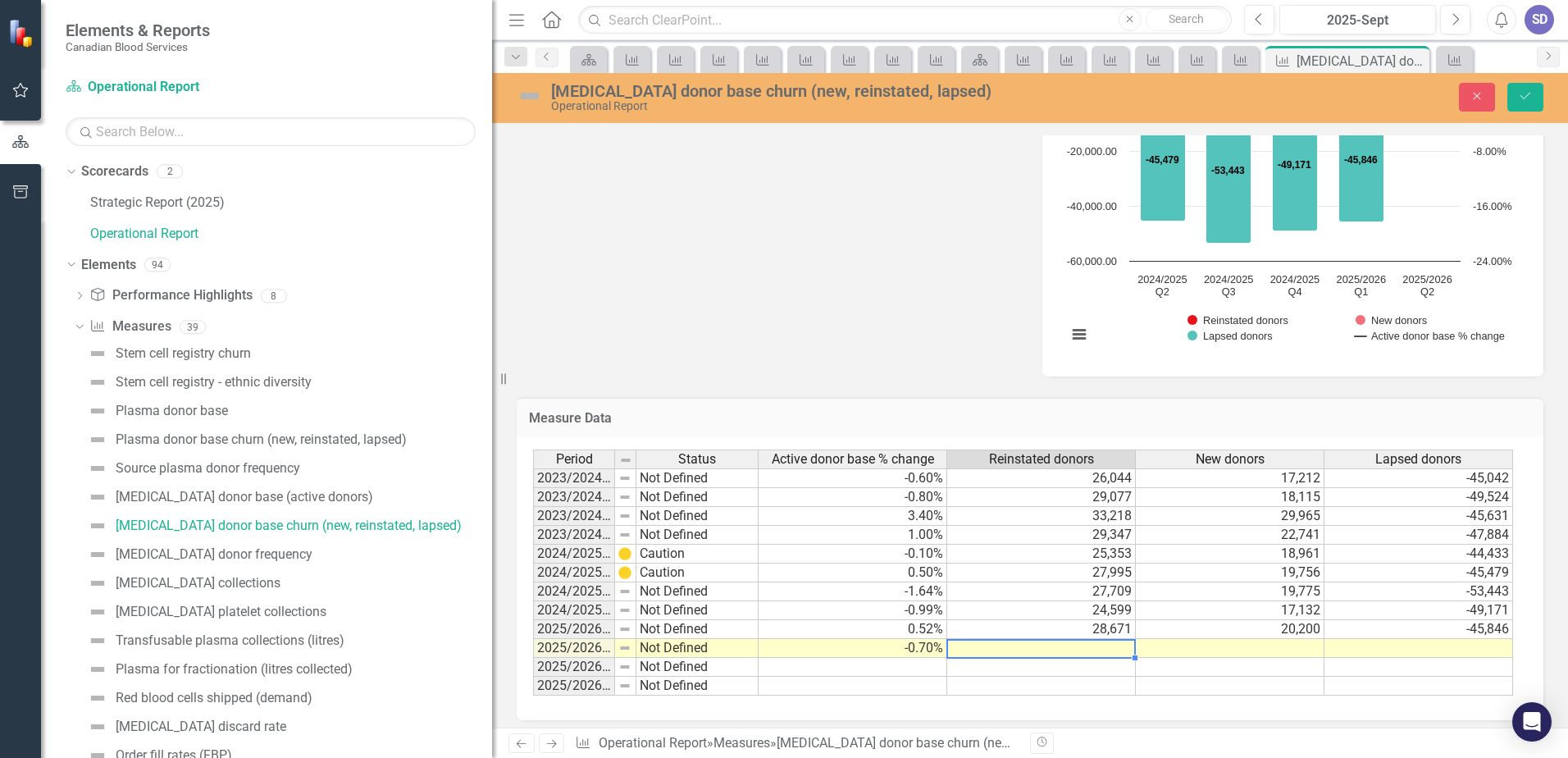
click at [1111, 653] on td at bounding box center [1041, 648] width 189 height 19
type textarea "27632"
click at [1239, 647] on td at bounding box center [1230, 648] width 189 height 19
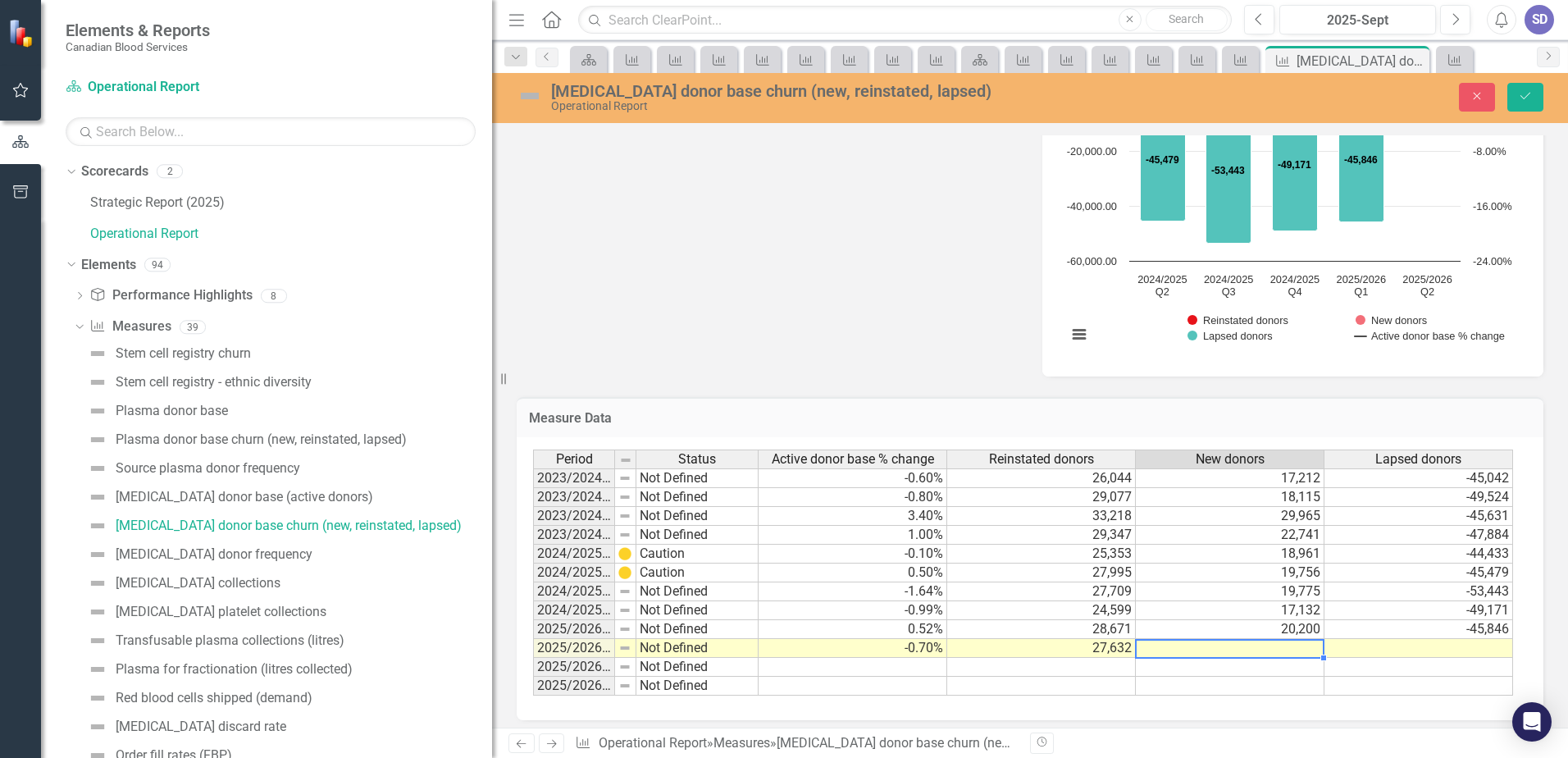
click at [1239, 647] on td at bounding box center [1230, 648] width 189 height 19
type textarea "17091"
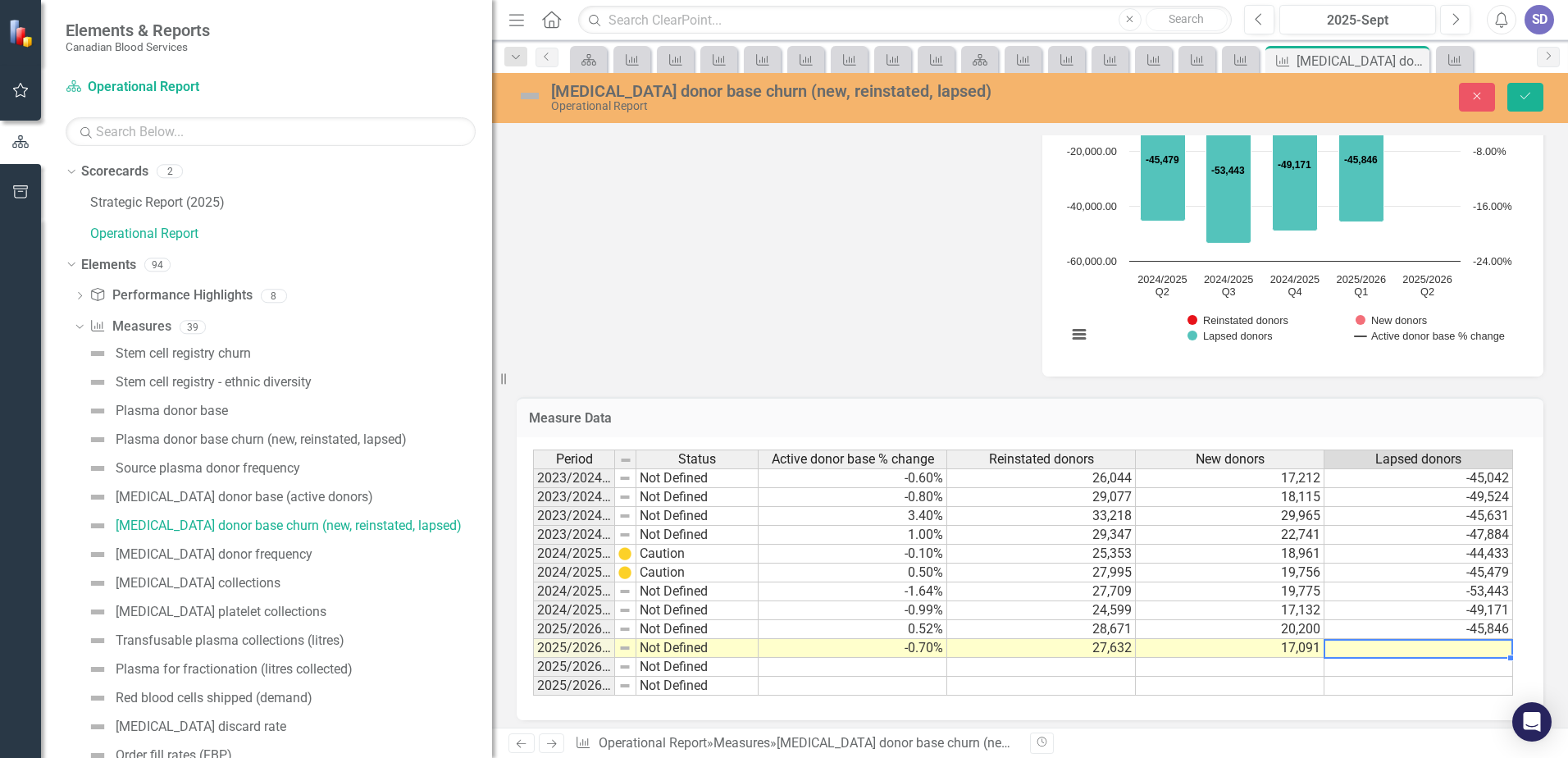
click at [1447, 650] on td at bounding box center [1418, 648] width 189 height 19
click at [1447, 650] on textarea at bounding box center [1417, 649] width 189 height 20
type textarea "-46849"
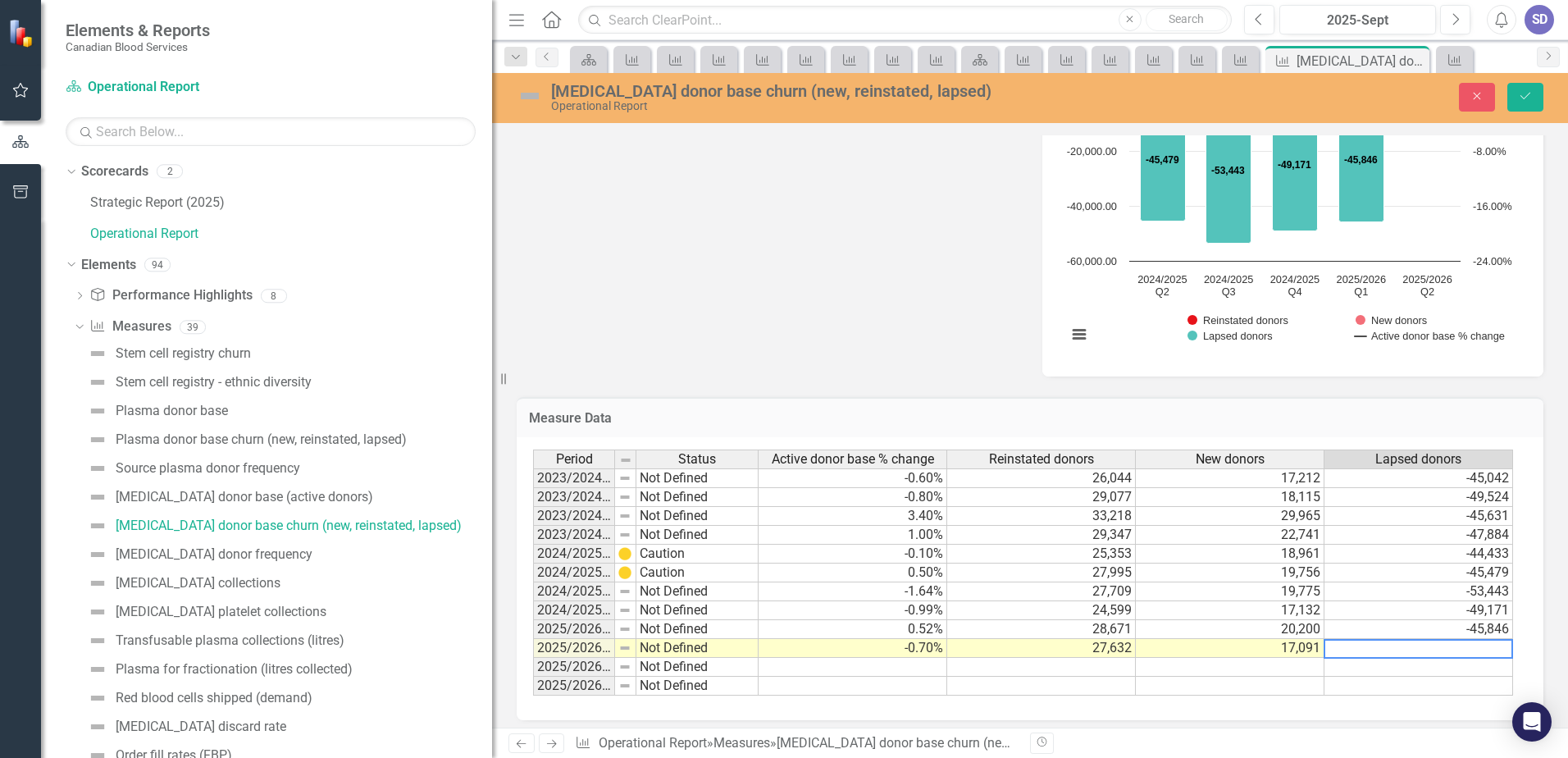
click at [1460, 674] on td at bounding box center [1418, 667] width 189 height 19
click at [1527, 99] on icon "Save" at bounding box center [1525, 96] width 15 height 12
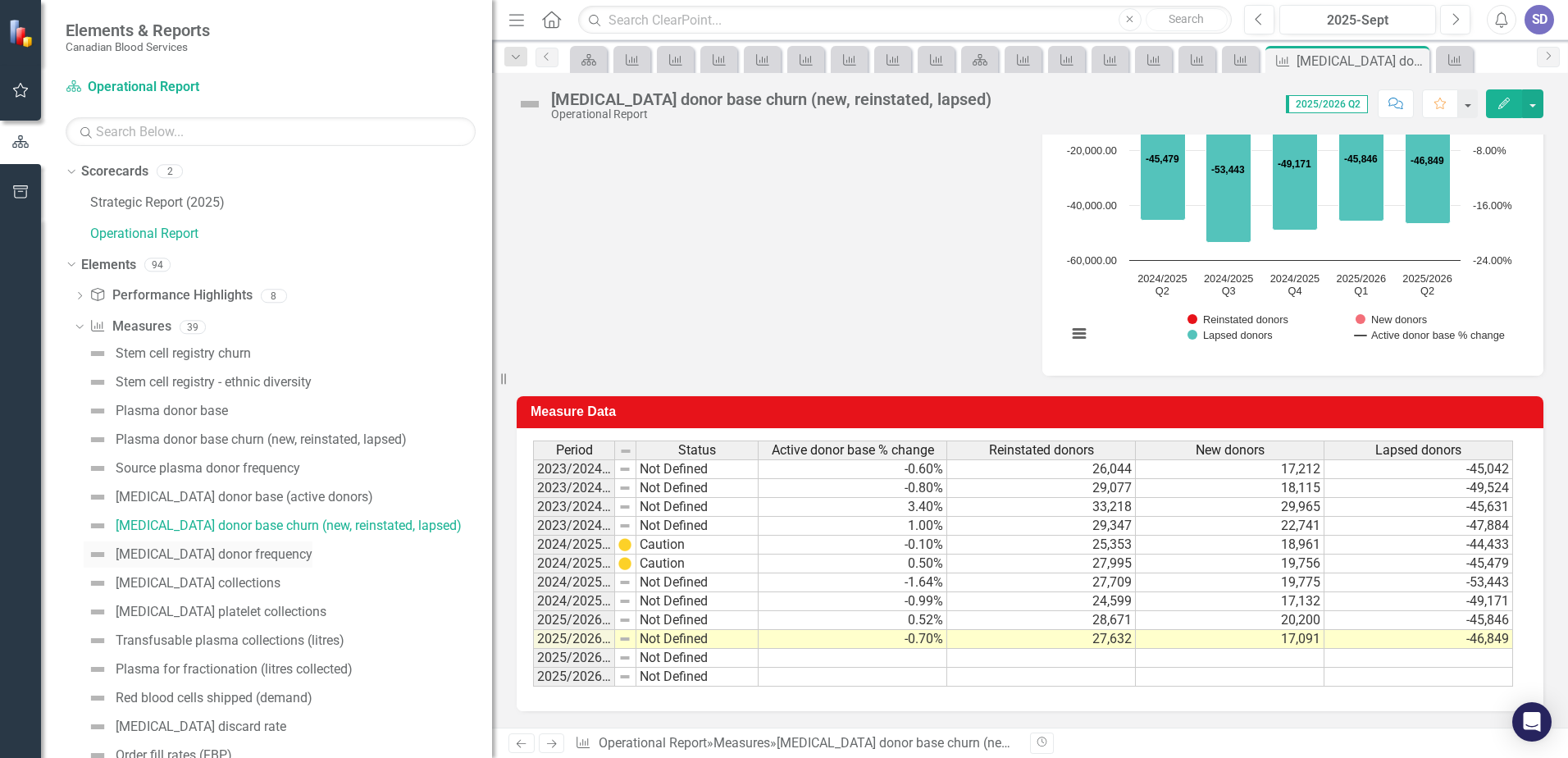
click at [218, 551] on div "[MEDICAL_DATA] donor frequency" at bounding box center [215, 554] width 197 height 15
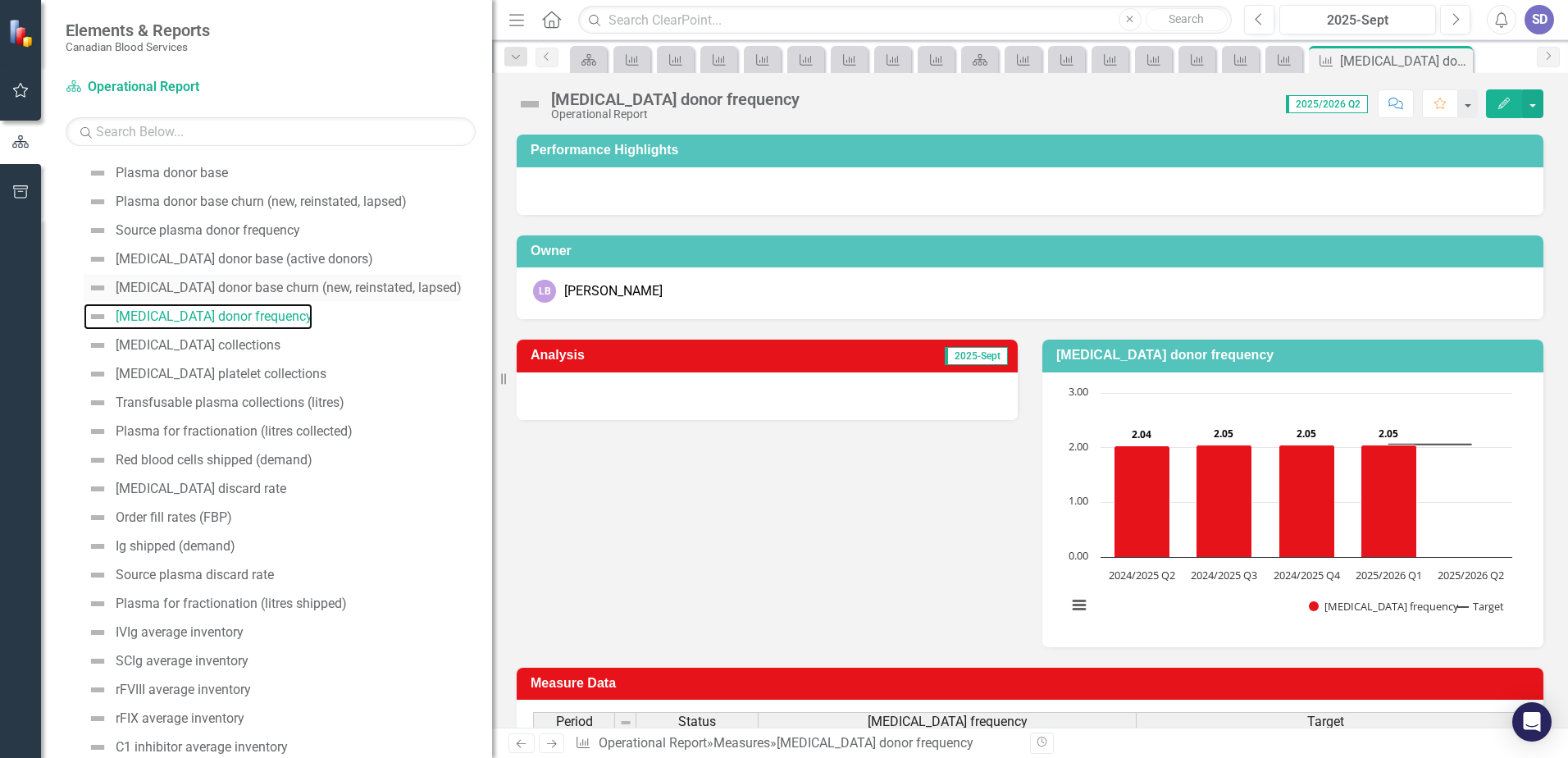
scroll to position [246, 0]
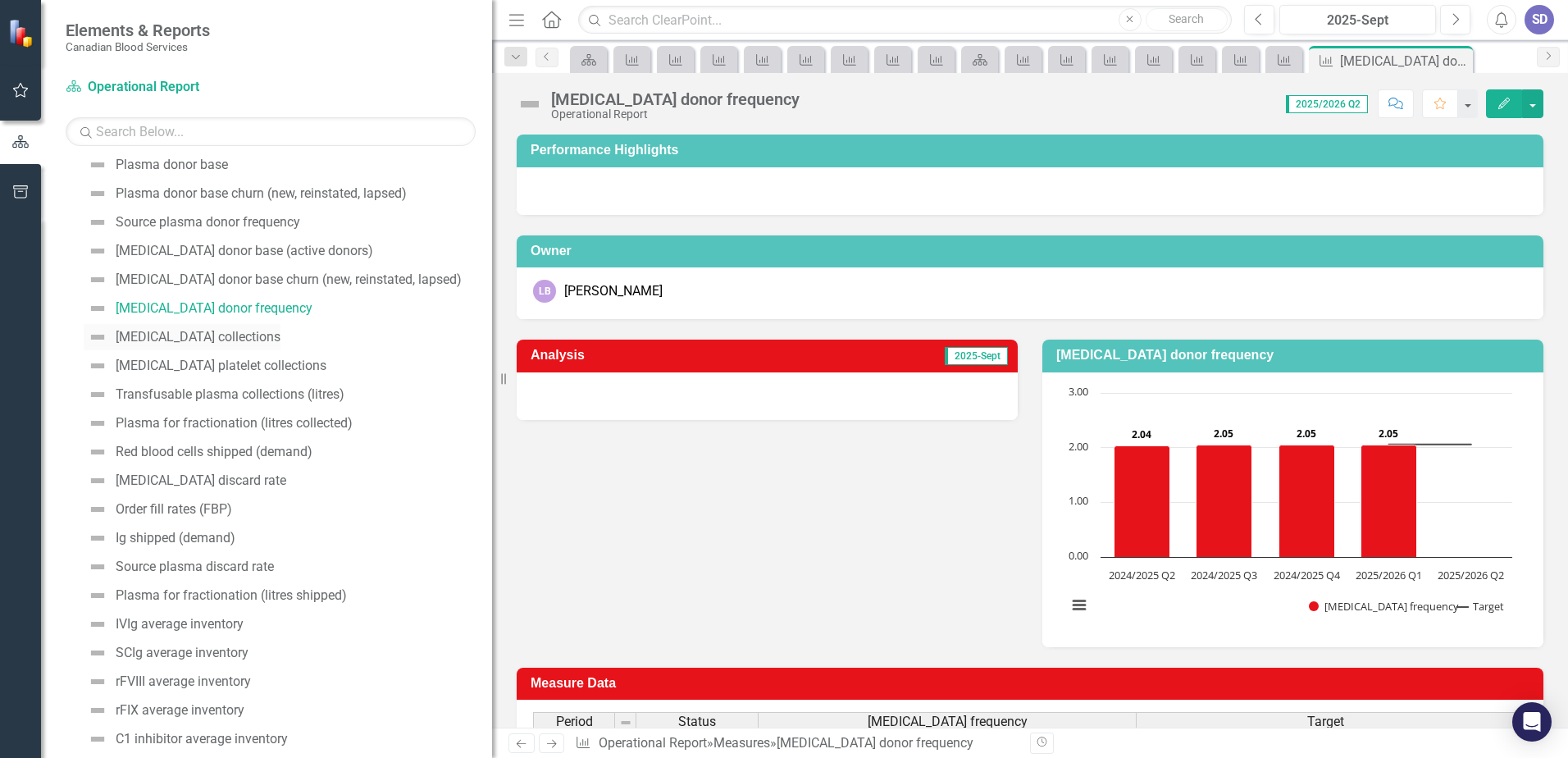
click at [193, 342] on div "[MEDICAL_DATA] collections" at bounding box center [198, 337] width 165 height 15
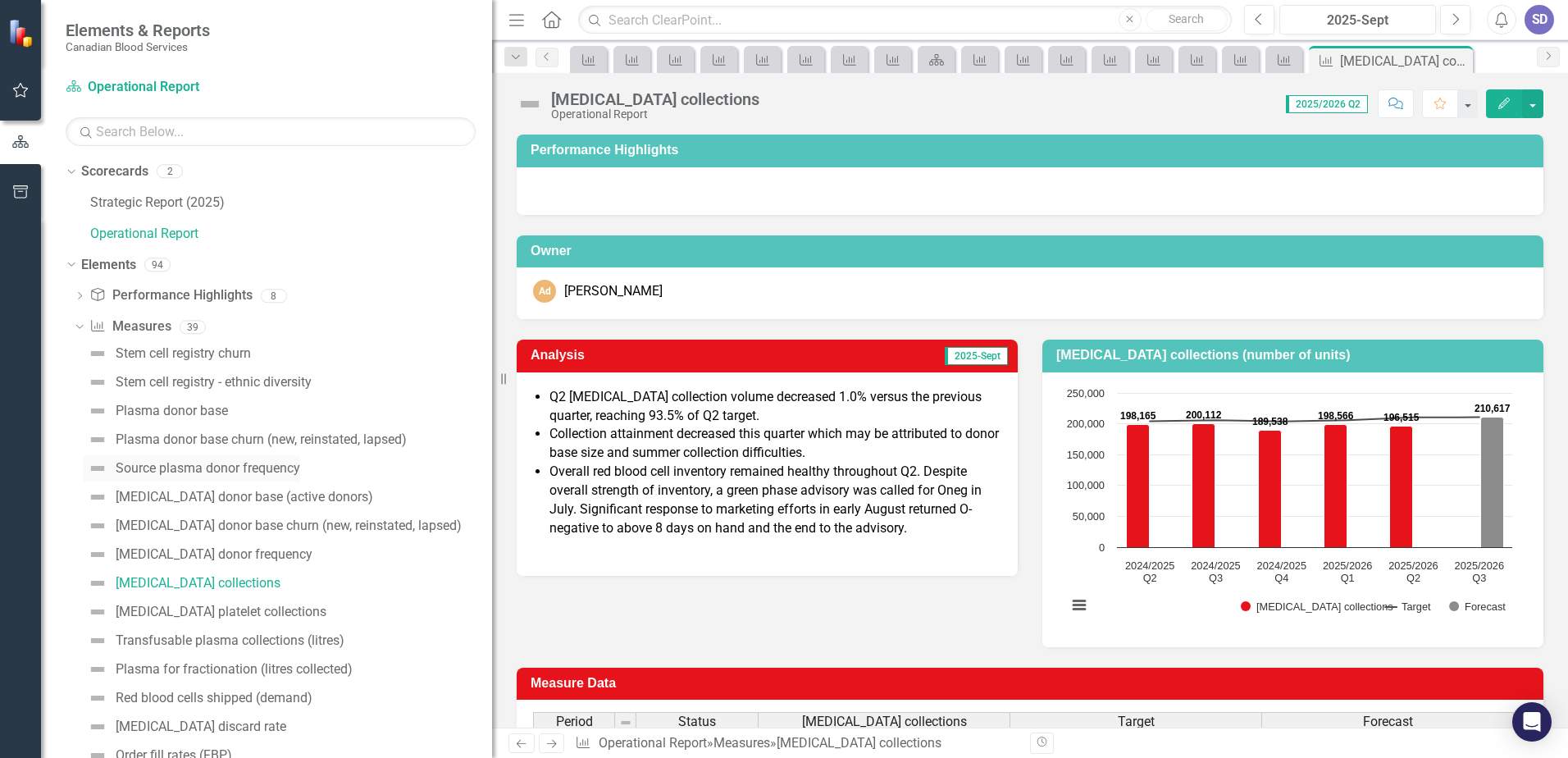
click at [285, 459] on link "Source plasma donor frequency" at bounding box center [192, 468] width 216 height 26
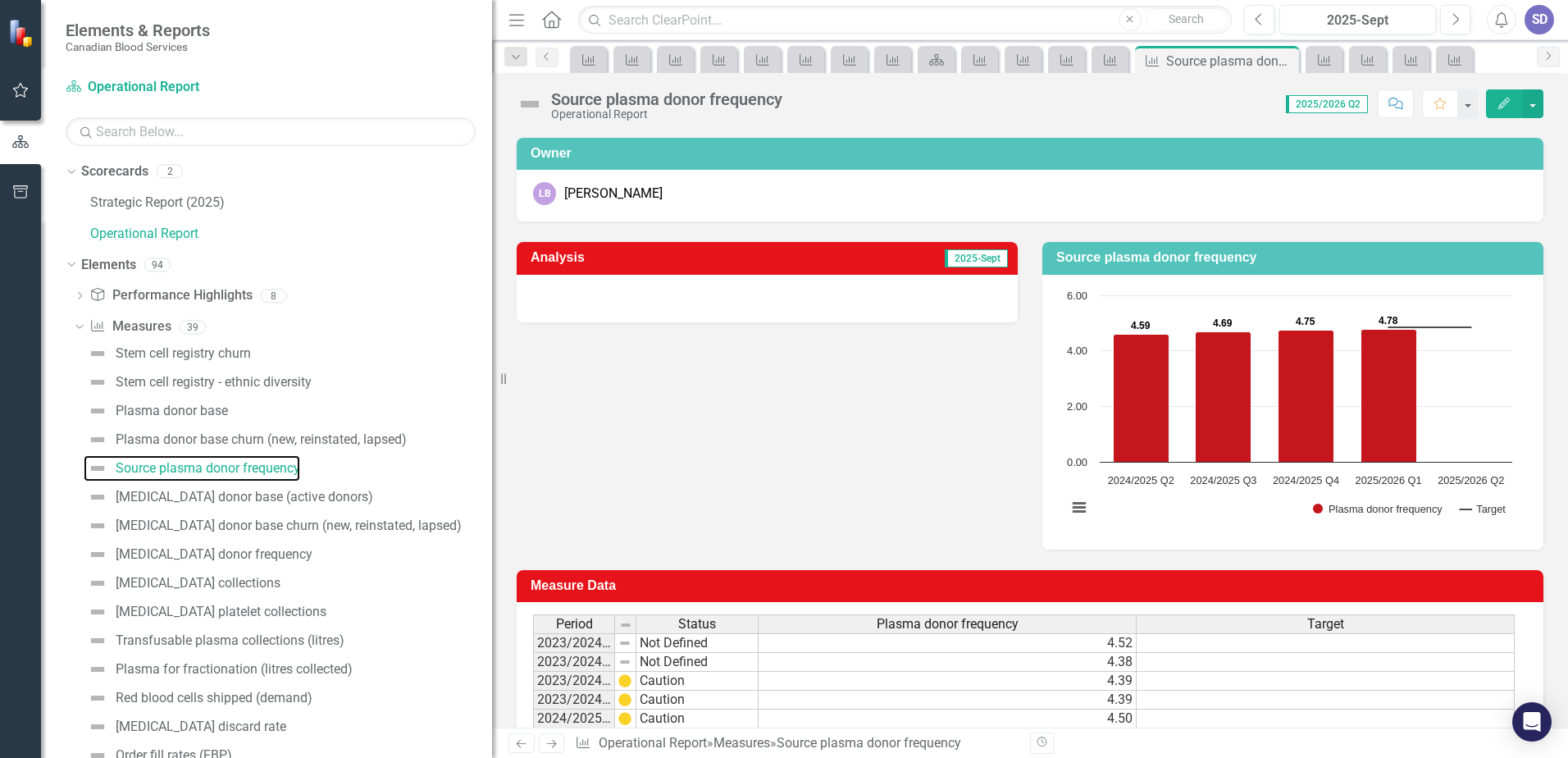
scroll to position [271, 0]
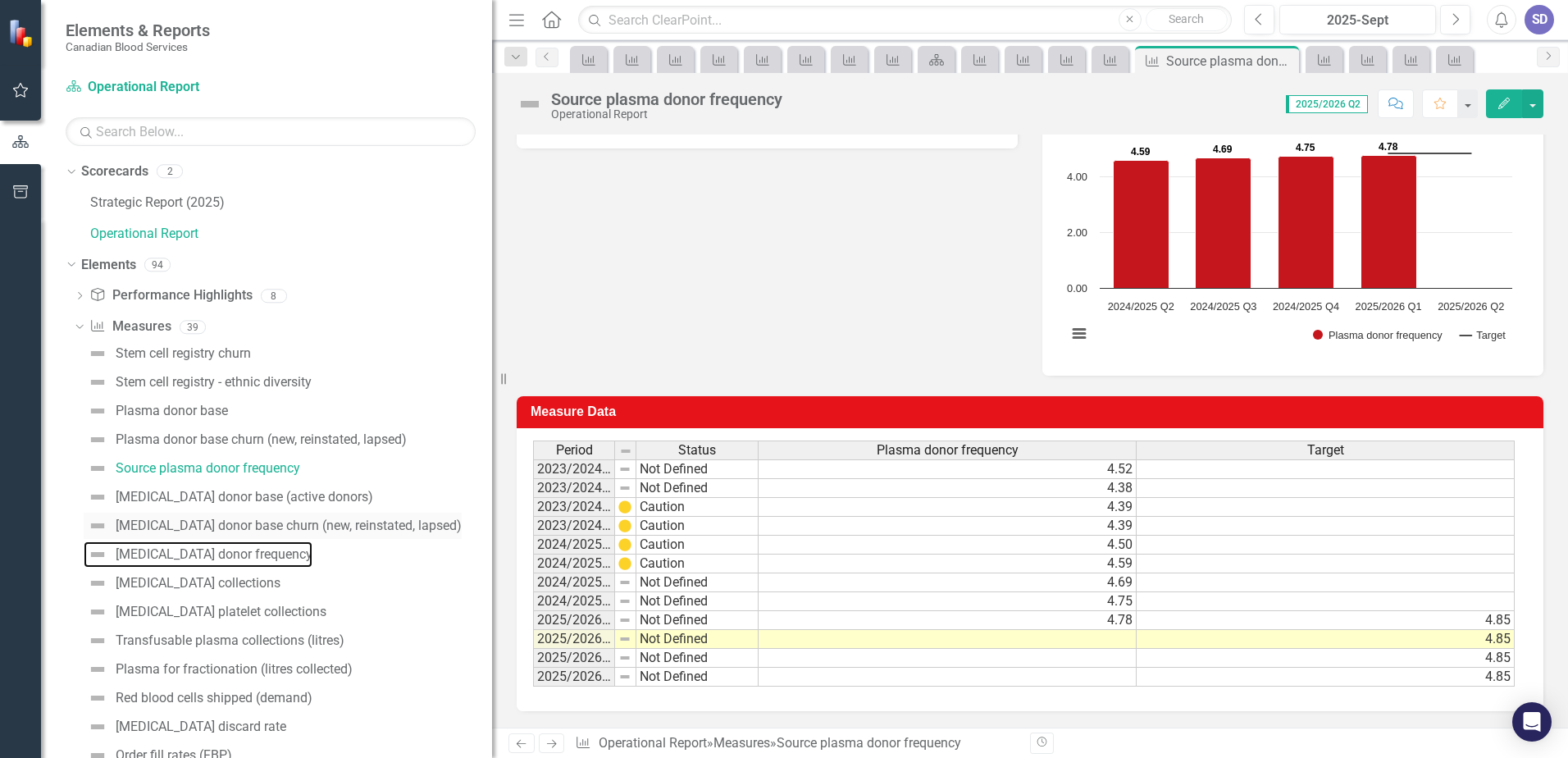
drag, startPoint x: 191, startPoint y: 553, endPoint x: 321, endPoint y: 539, distance: 130.8
click at [191, 553] on div "[MEDICAL_DATA] donor frequency" at bounding box center [215, 554] width 197 height 15
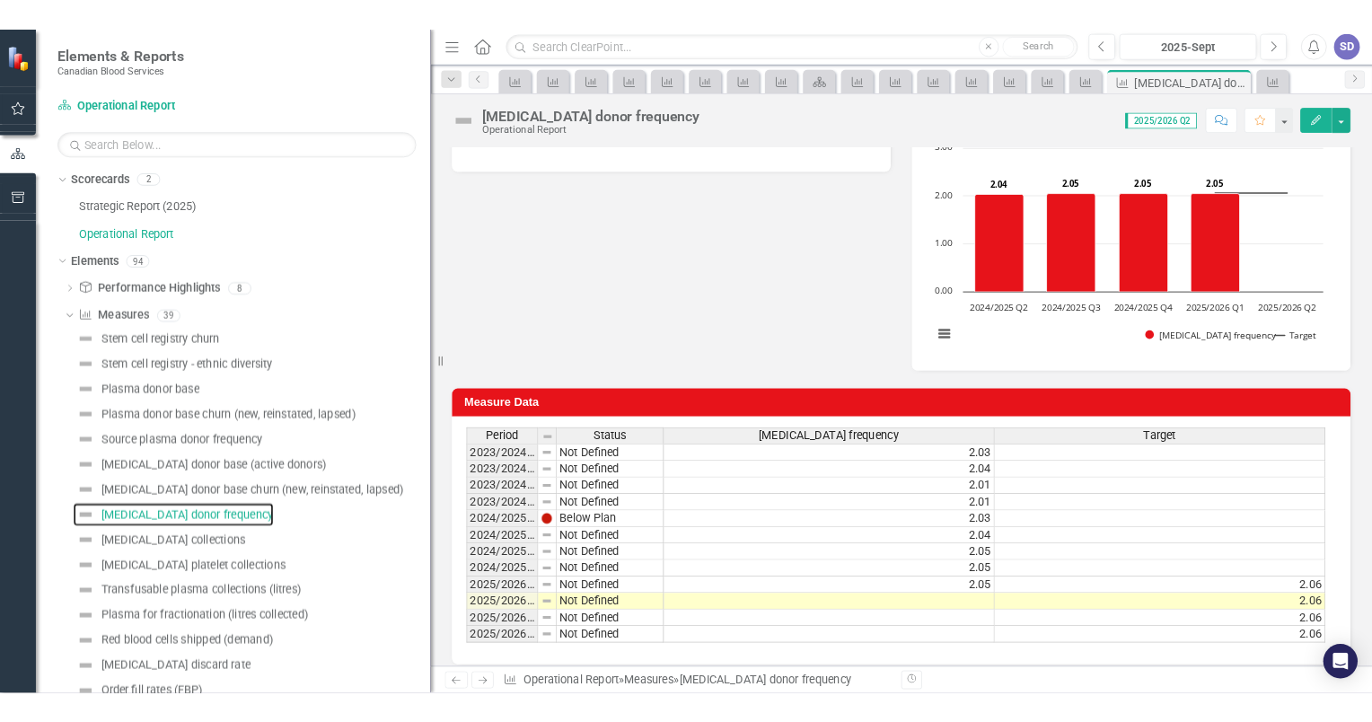
scroll to position [297, 0]
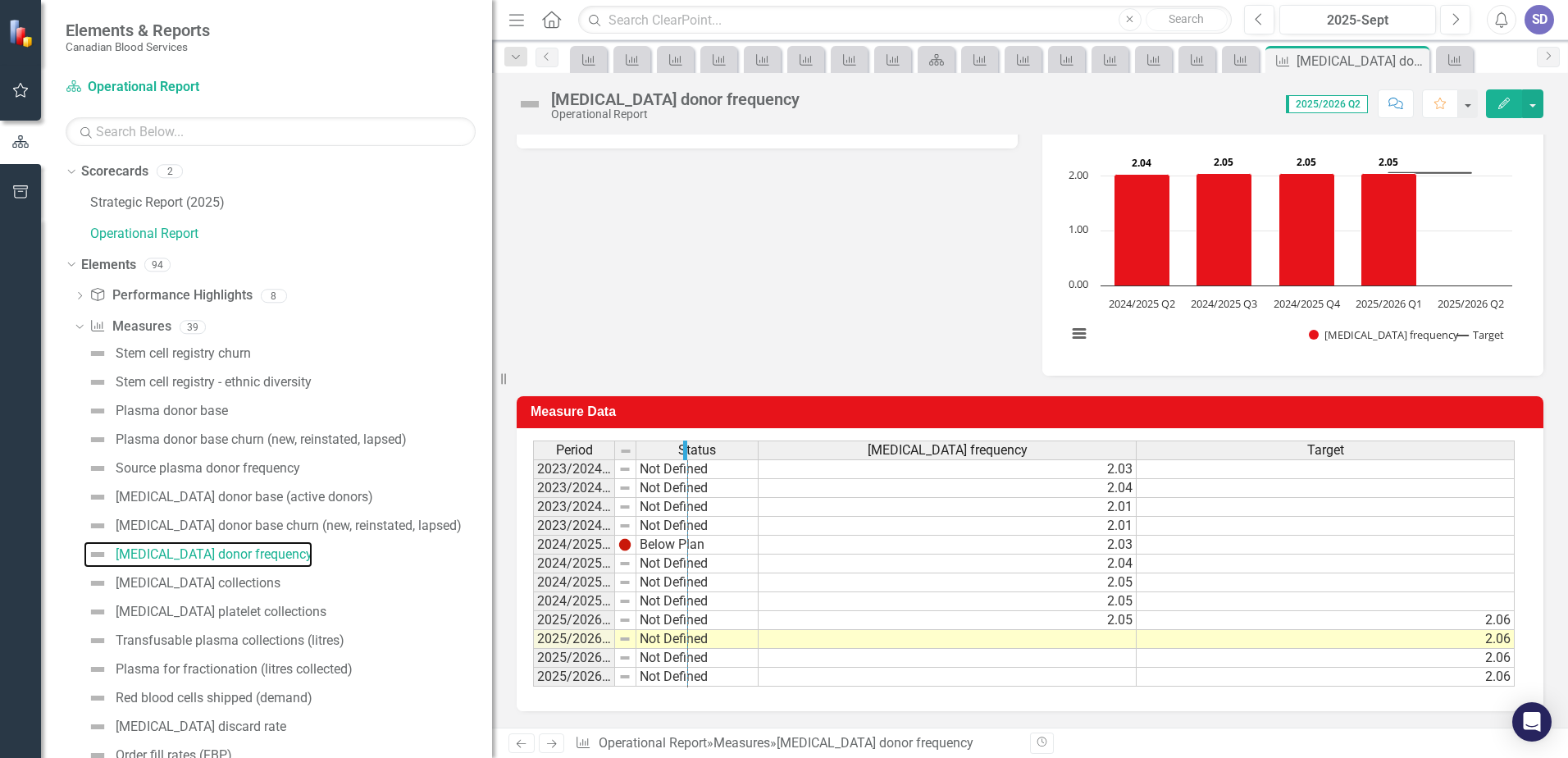
drag, startPoint x: 613, startPoint y: 446, endPoint x: 686, endPoint y: 449, distance: 73.1
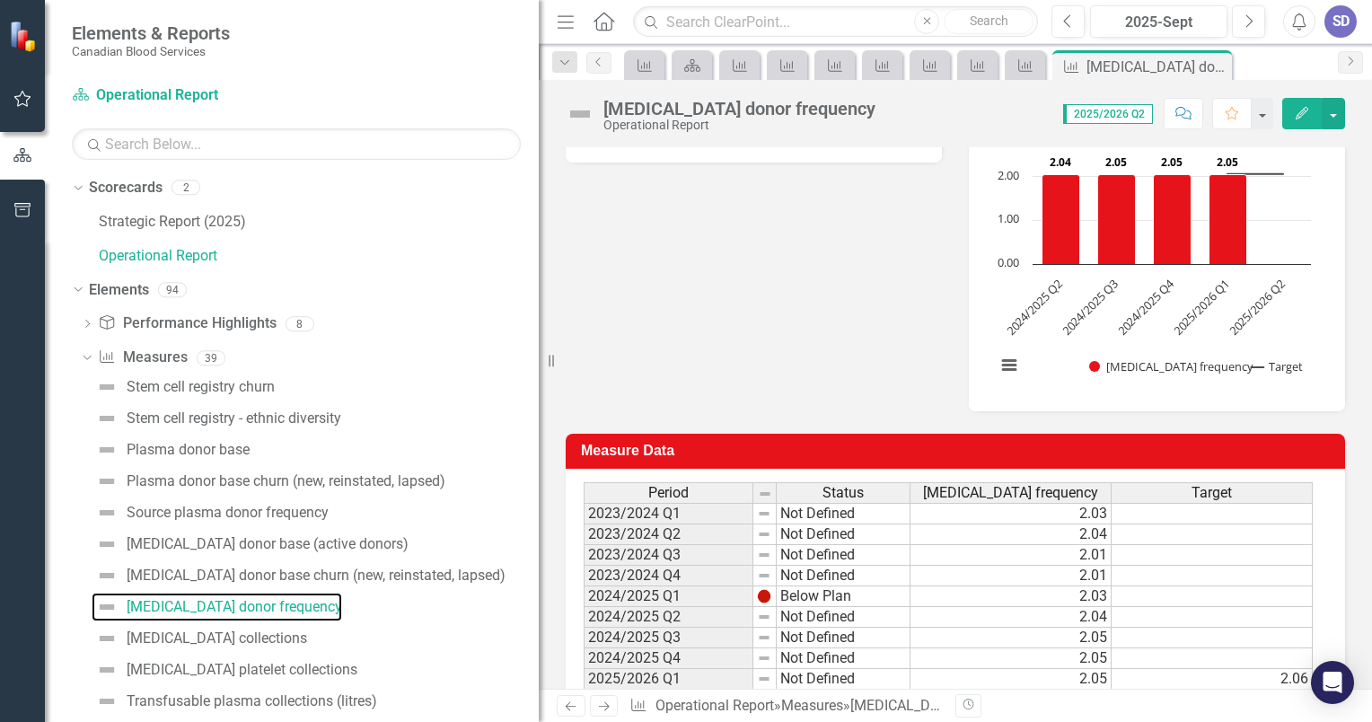
scroll to position [296, 0]
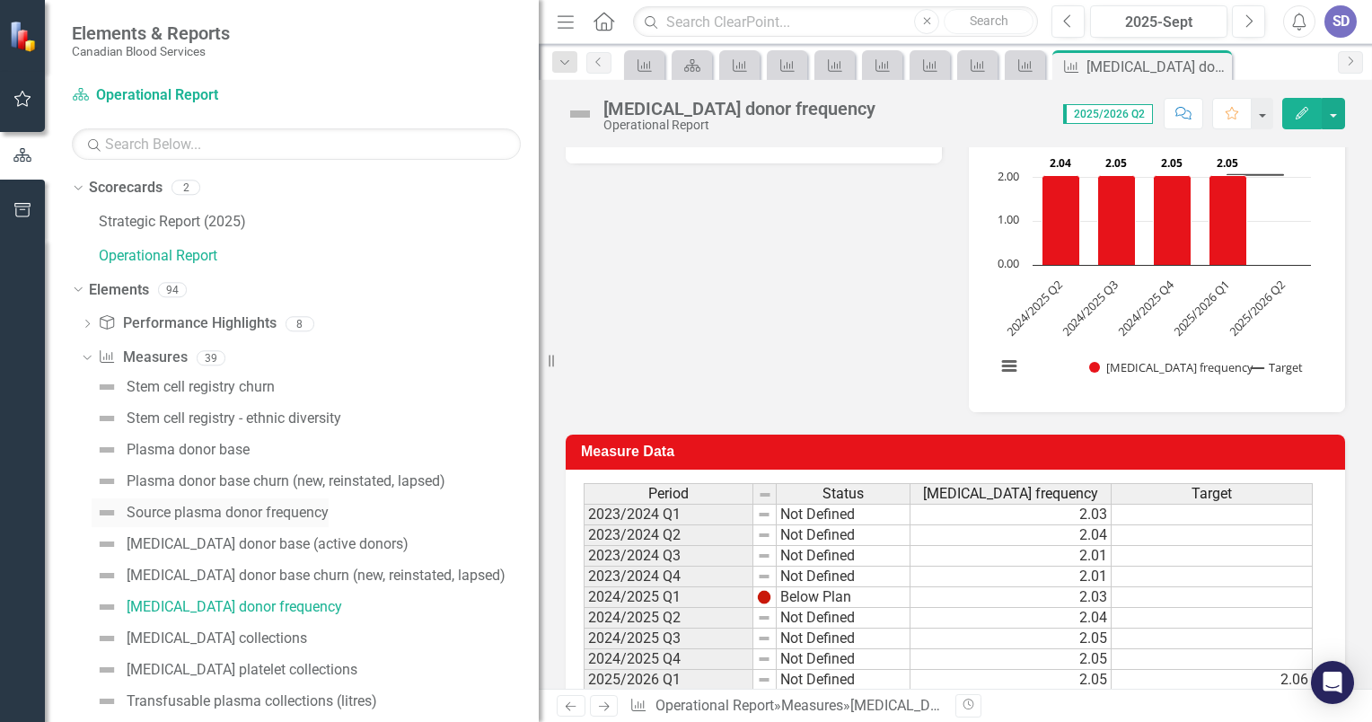
click at [200, 512] on div "Source plasma donor frequency" at bounding box center [228, 513] width 202 height 16
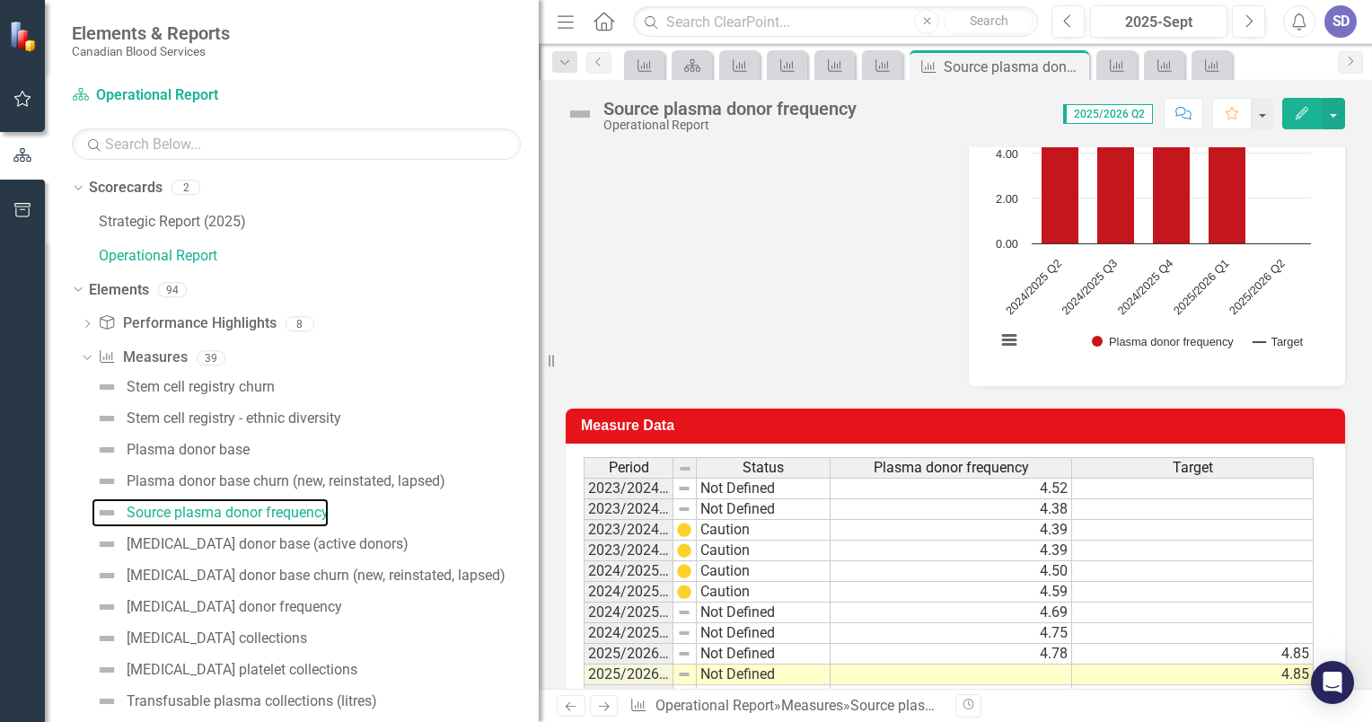
scroll to position [404, 0]
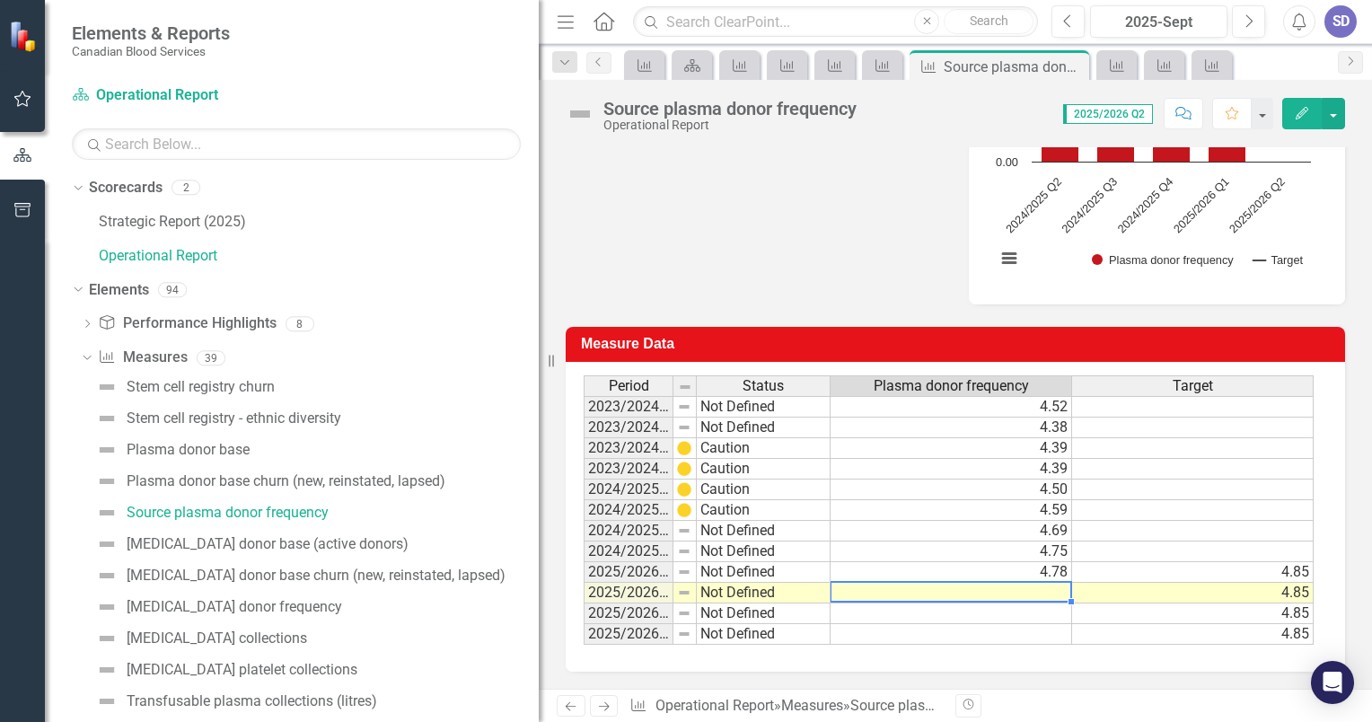
click at [1040, 593] on td at bounding box center [952, 593] width 242 height 21
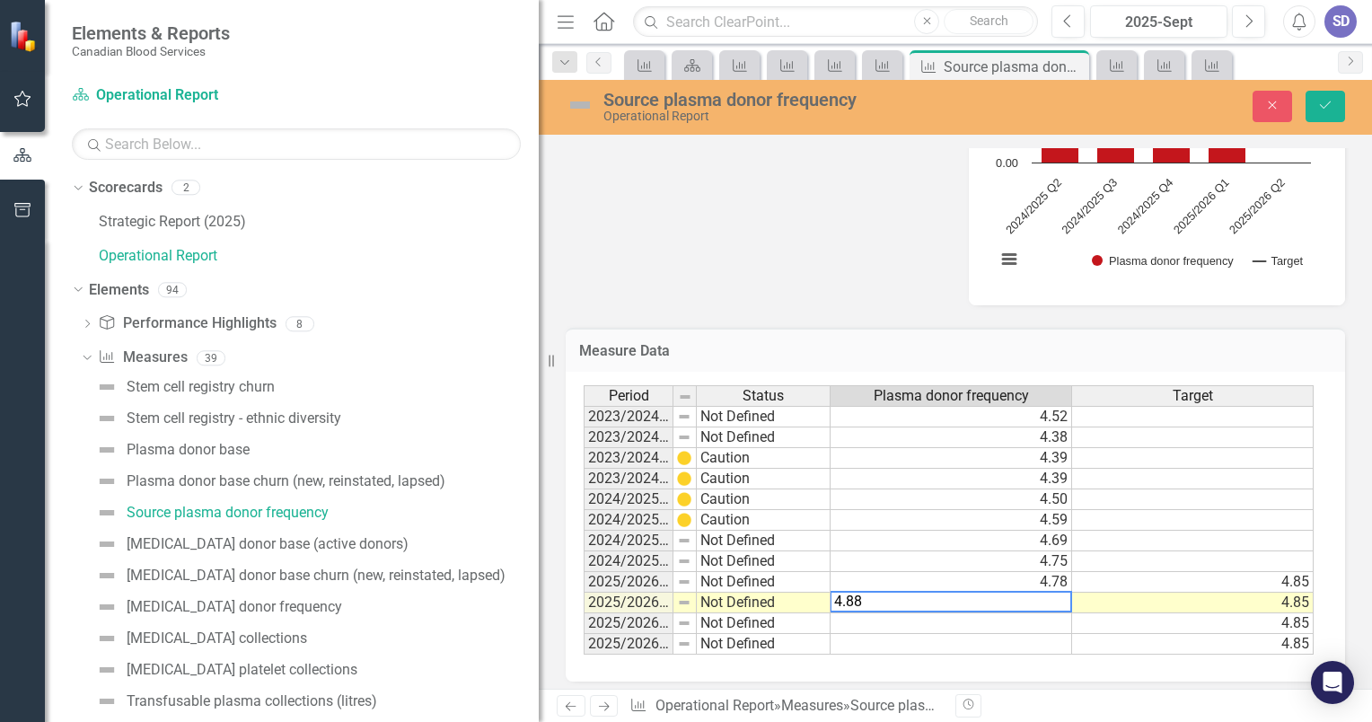
click at [1056, 605] on textarea "4.88" at bounding box center [951, 602] width 242 height 22
type textarea "4.88"
click at [1054, 618] on td at bounding box center [952, 623] width 242 height 21
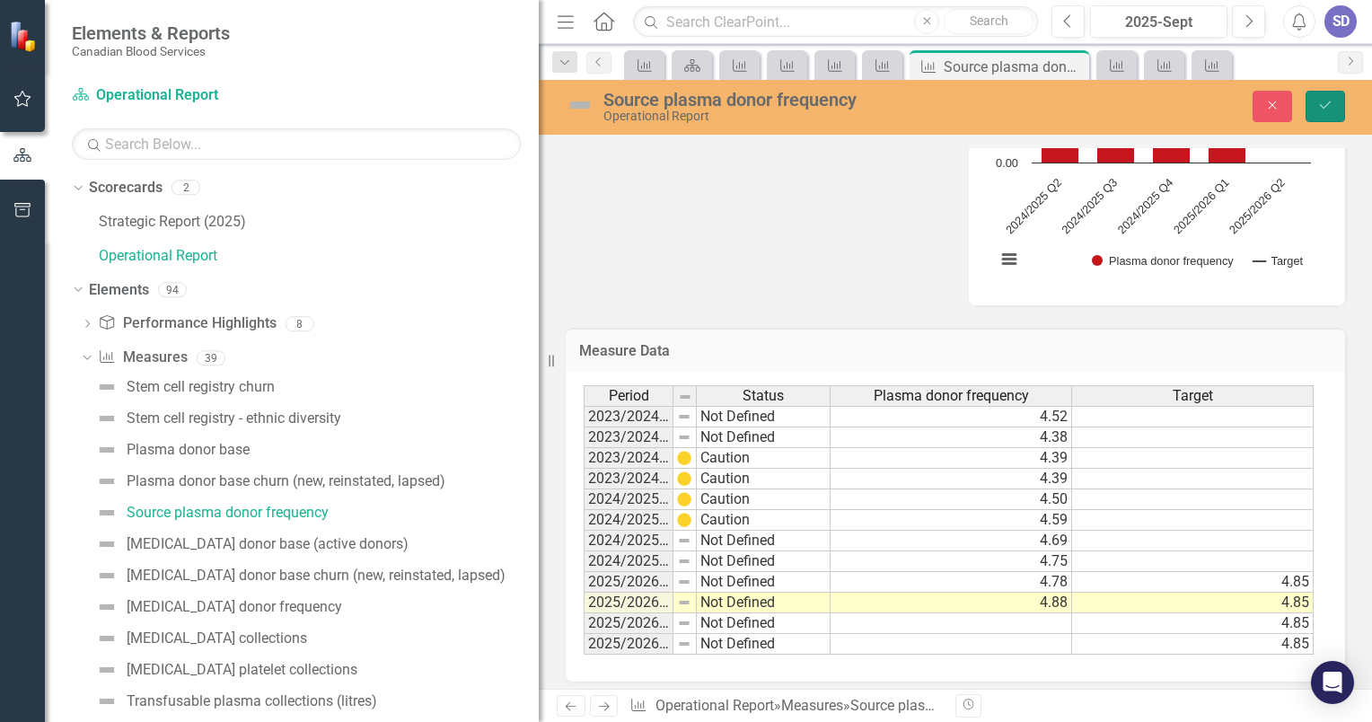
click at [1324, 110] on icon "Save" at bounding box center [1325, 105] width 16 height 13
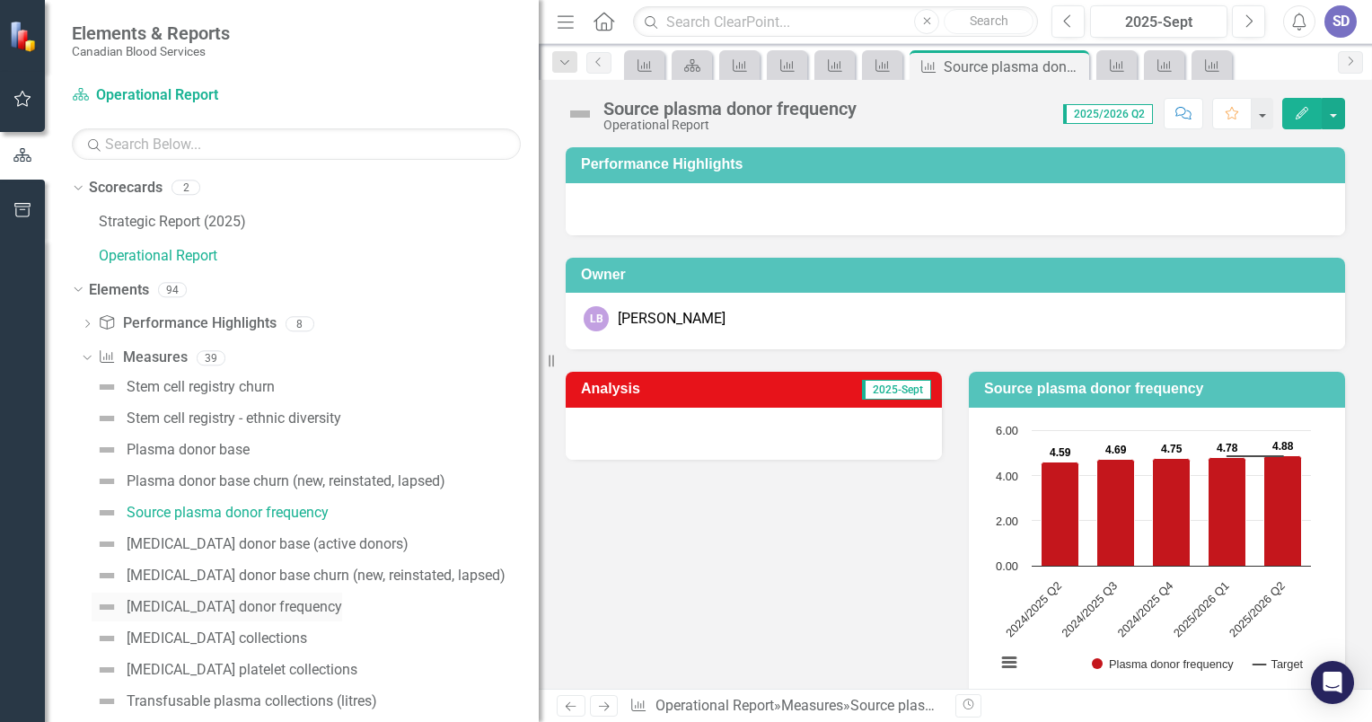
click at [270, 607] on div "[MEDICAL_DATA] donor frequency" at bounding box center [235, 607] width 216 height 16
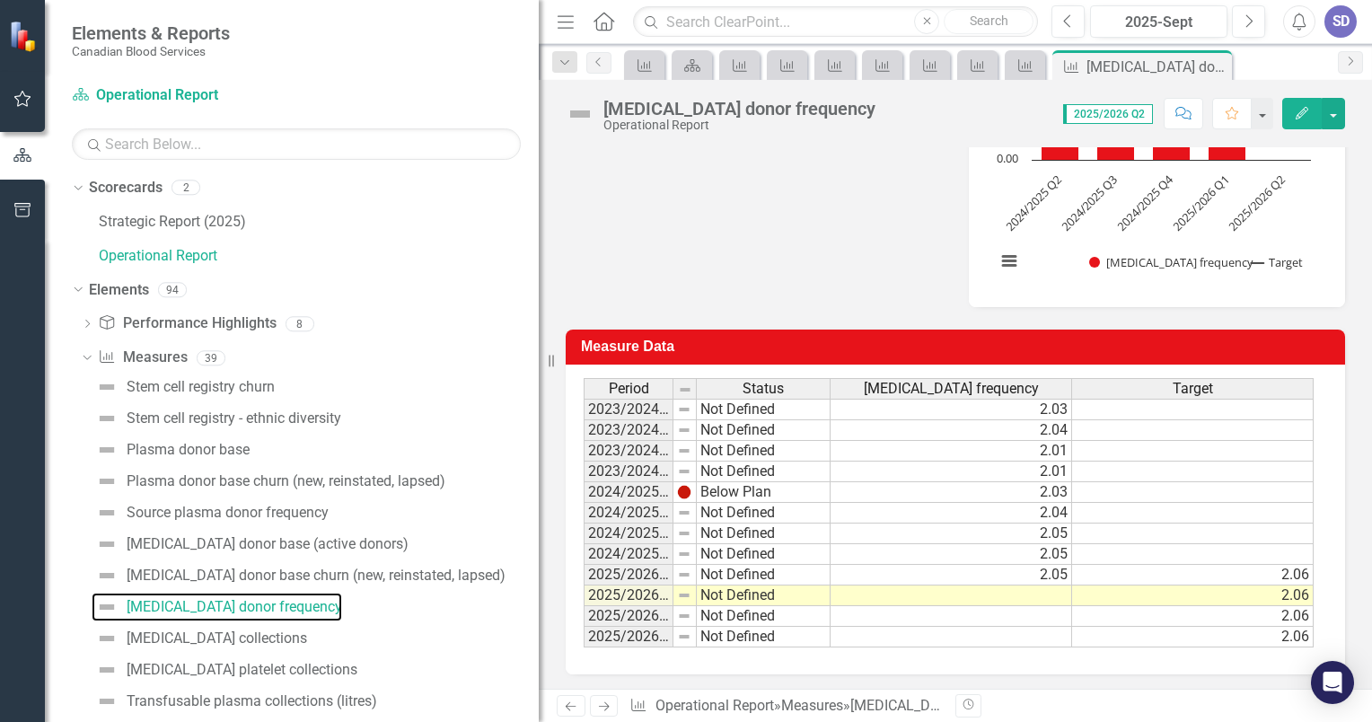
scroll to position [404, 0]
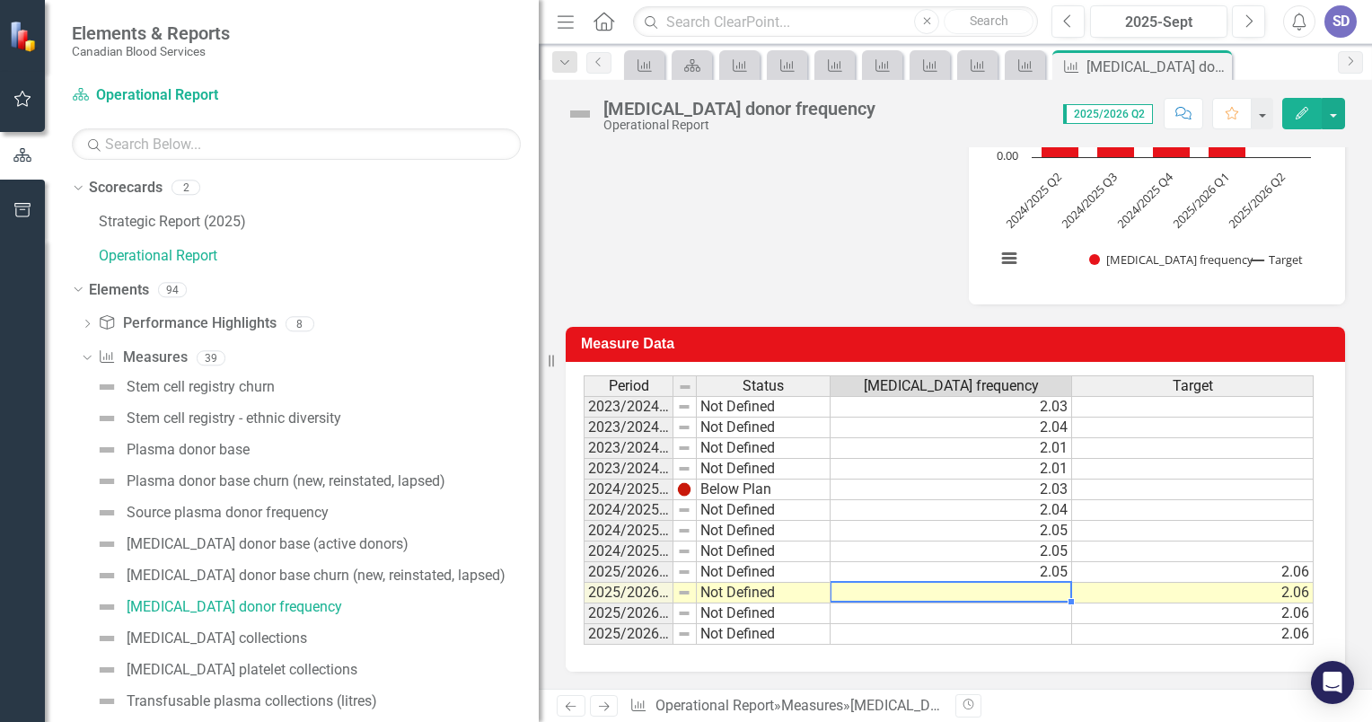
click at [1045, 595] on td at bounding box center [952, 593] width 242 height 21
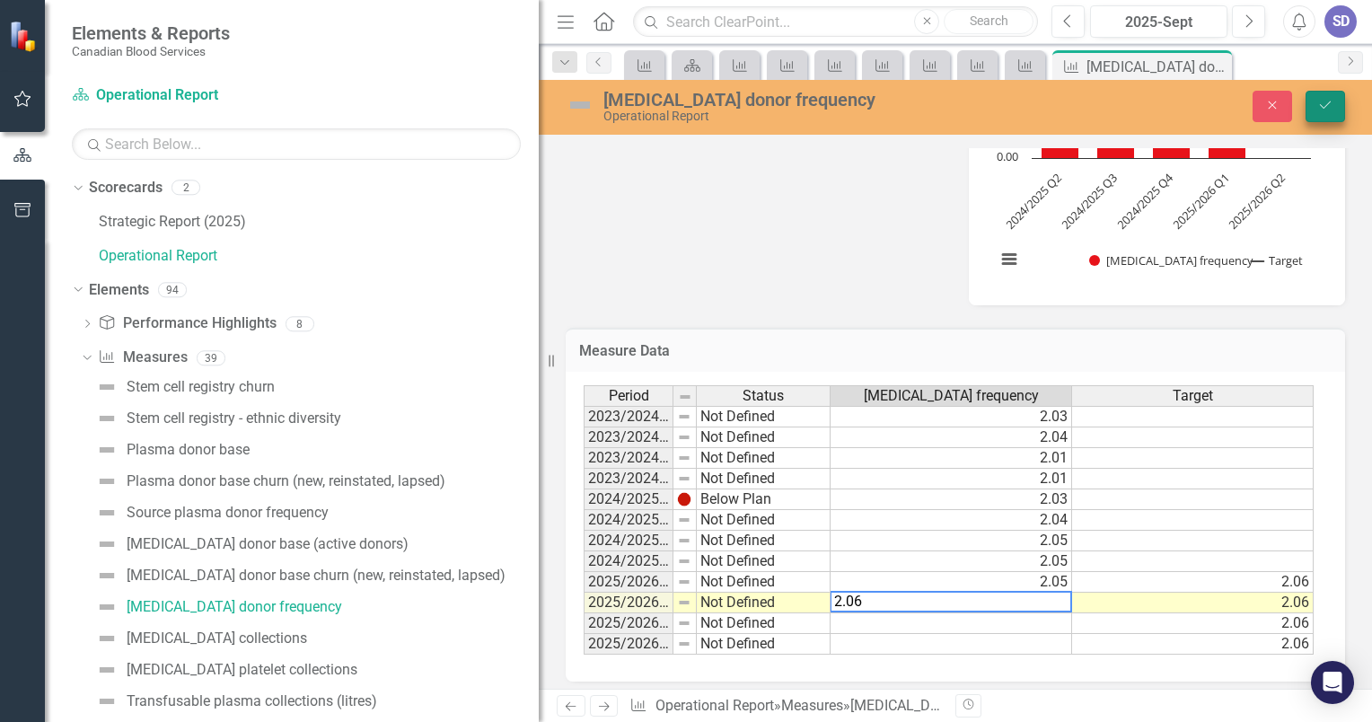
type textarea "2.06"
click at [1336, 110] on button "Save" at bounding box center [1326, 106] width 40 height 31
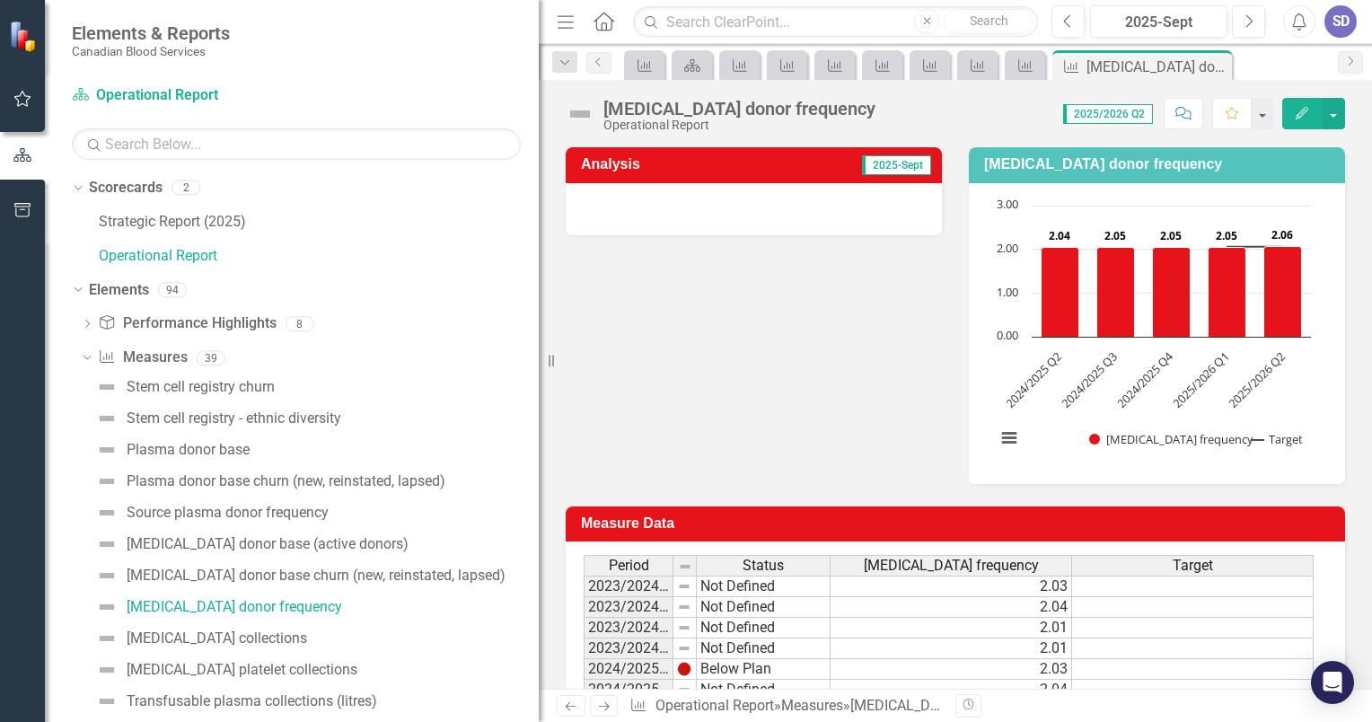
scroll to position [135, 0]
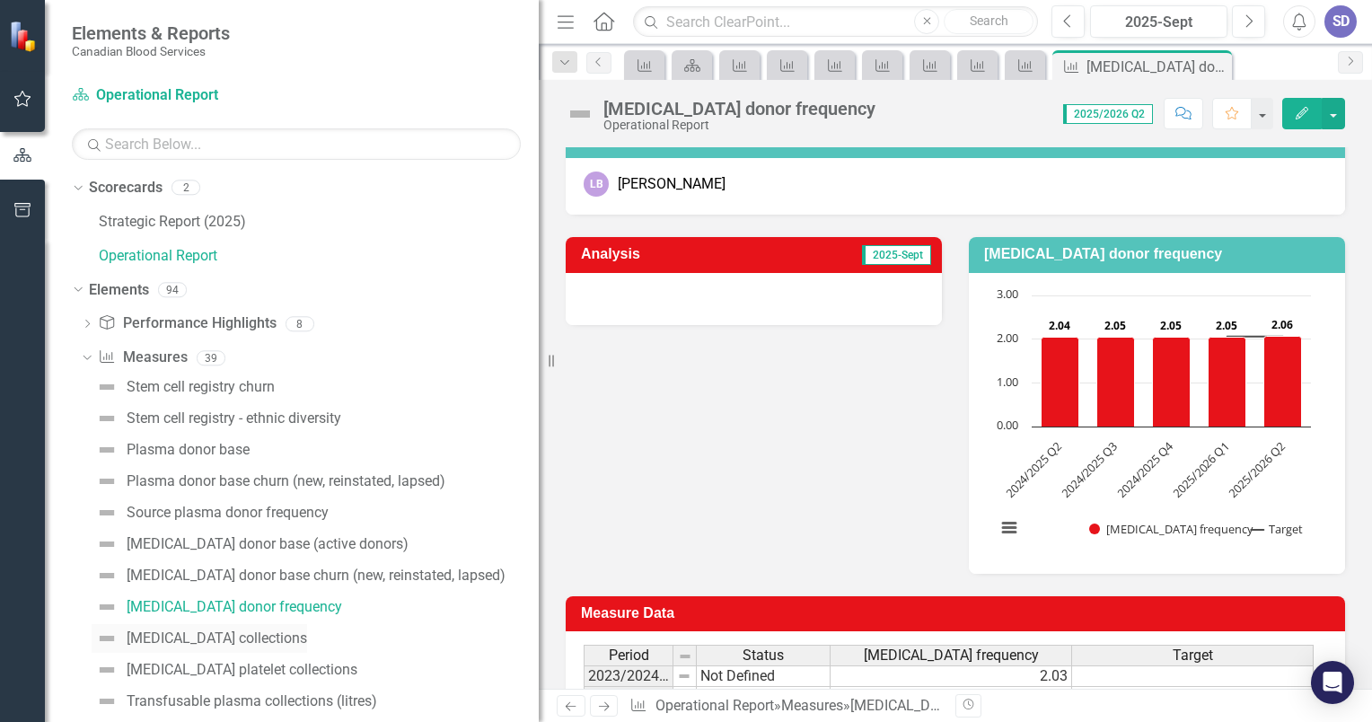
click at [216, 636] on div "[MEDICAL_DATA] collections" at bounding box center [217, 638] width 181 height 16
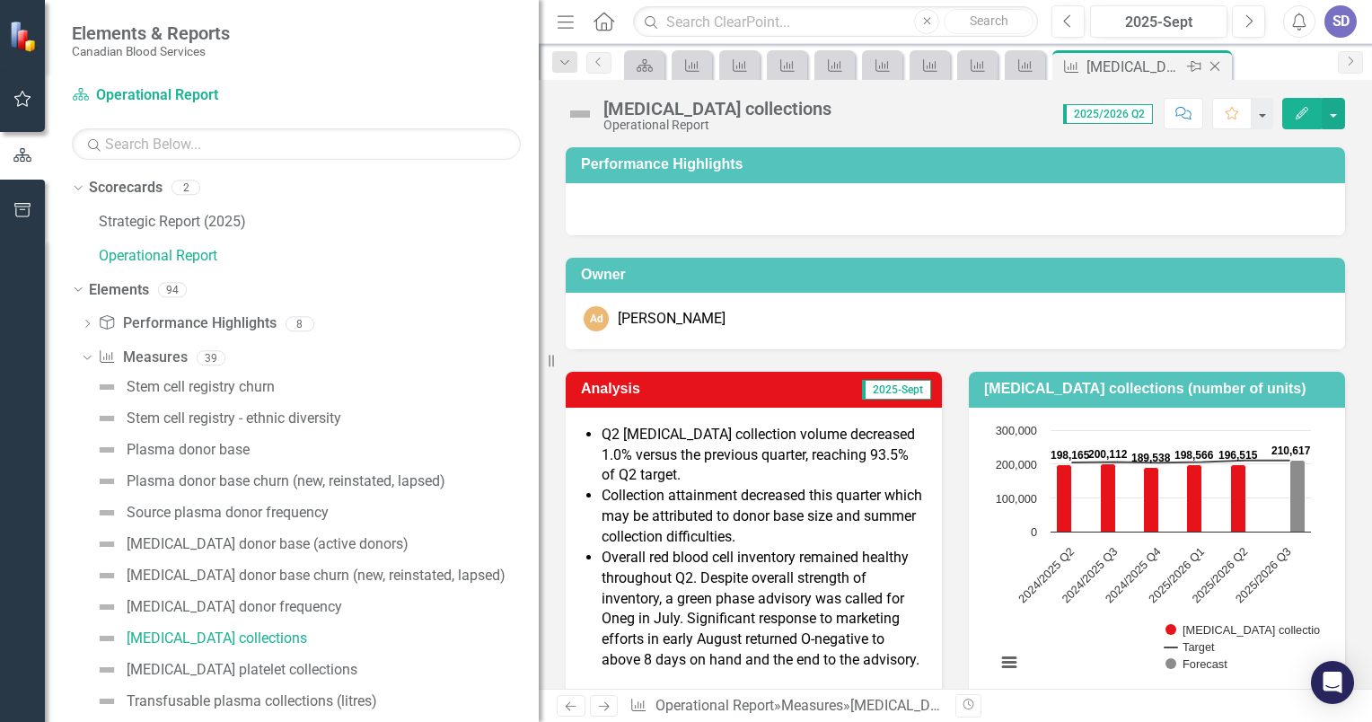
click at [1219, 67] on icon "Close" at bounding box center [1215, 66] width 18 height 14
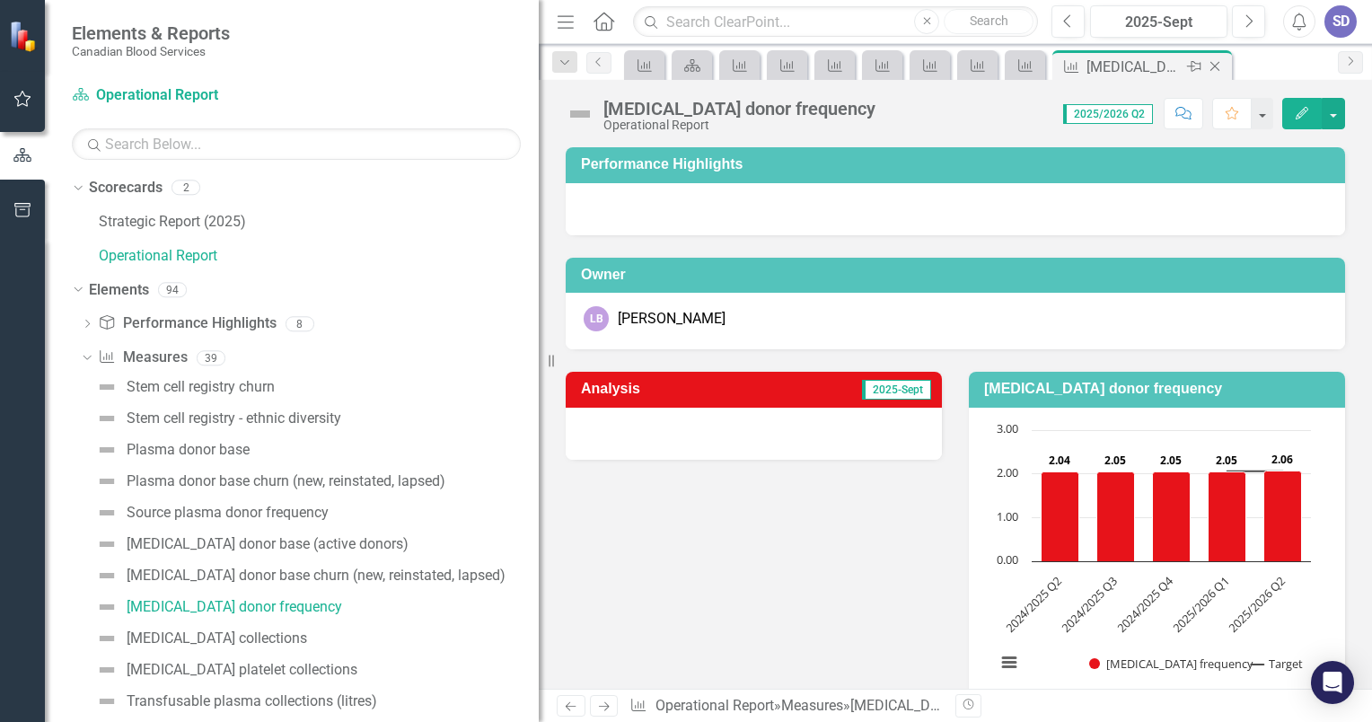
click at [1219, 65] on icon "Close" at bounding box center [1215, 66] width 18 height 14
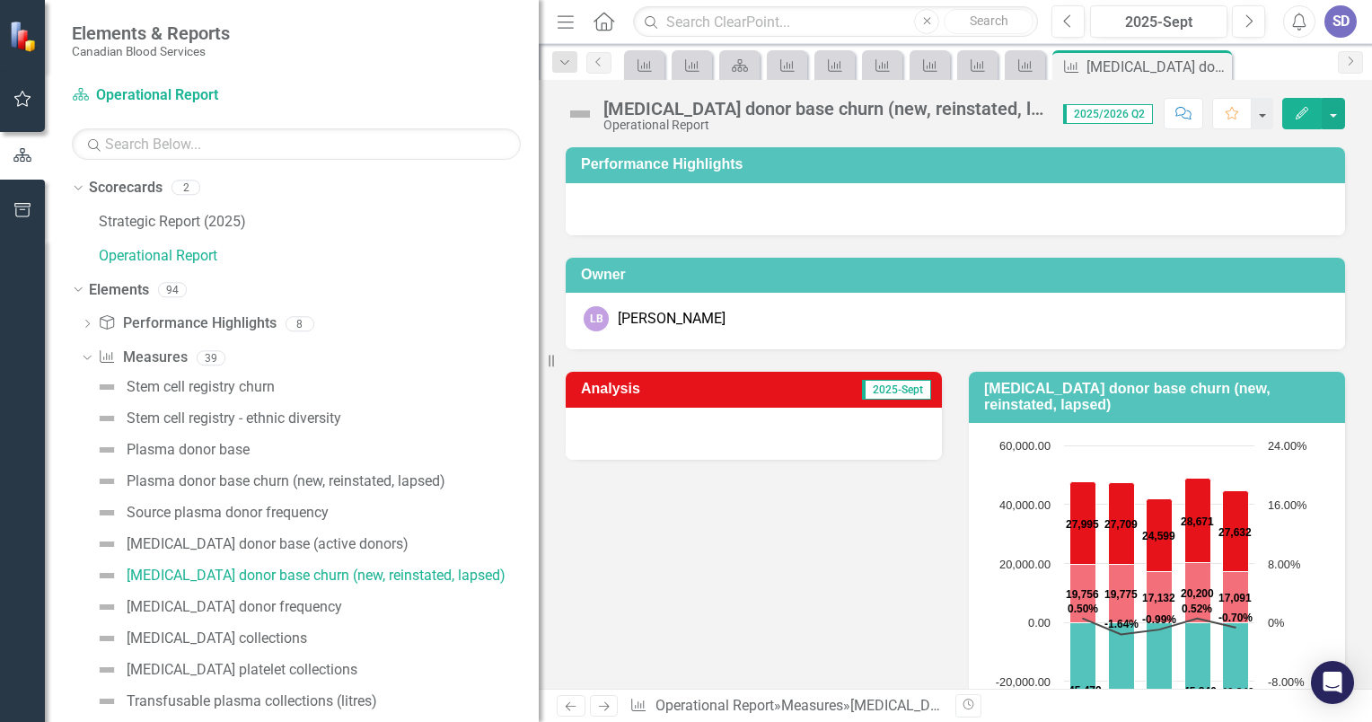
click at [0, 0] on icon "Close" at bounding box center [0, 0] width 0 height 0
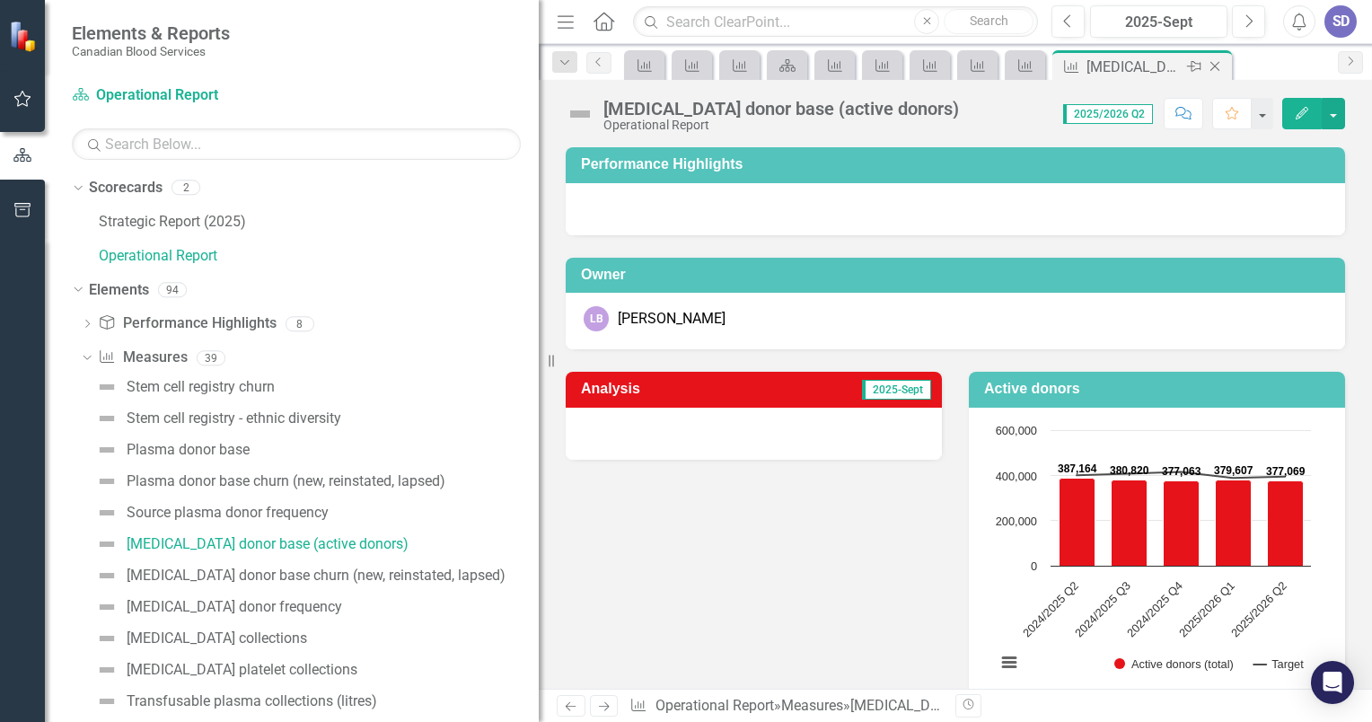
click at [1215, 65] on icon "Close" at bounding box center [1215, 66] width 18 height 14
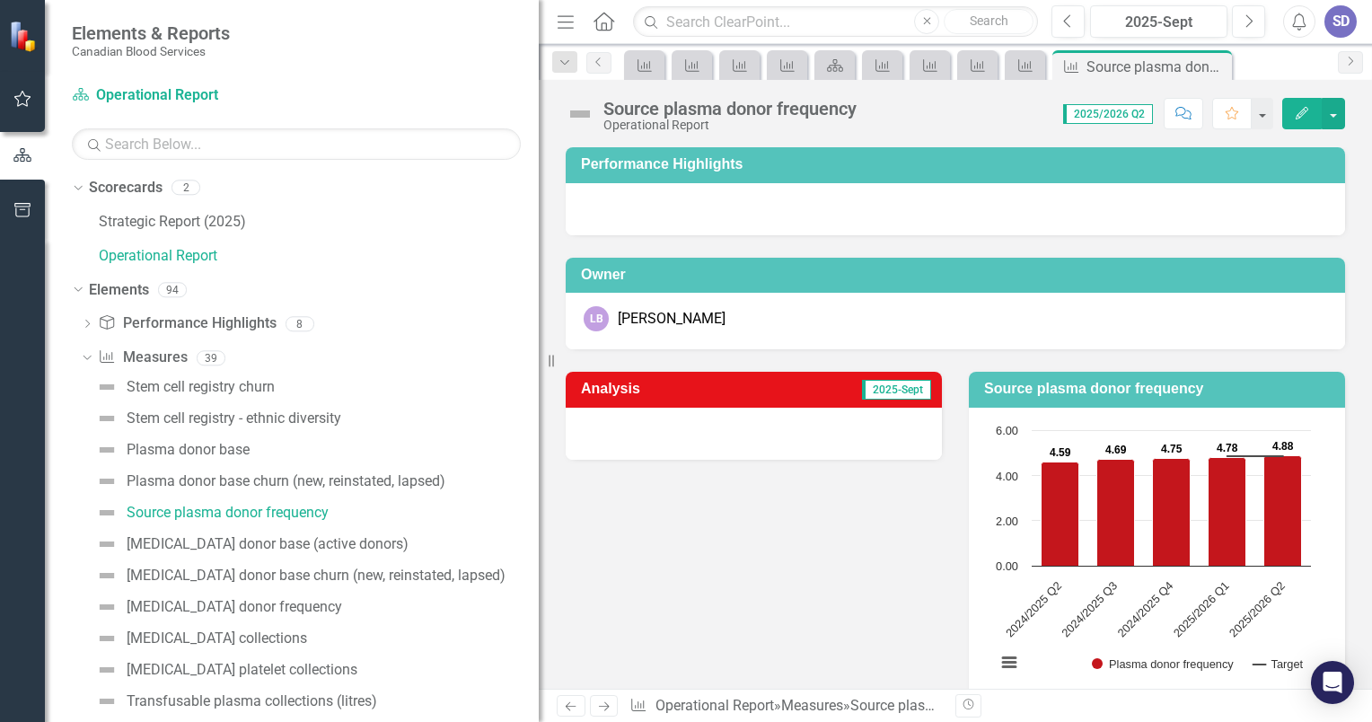
click at [0, 0] on icon "Close" at bounding box center [0, 0] width 0 height 0
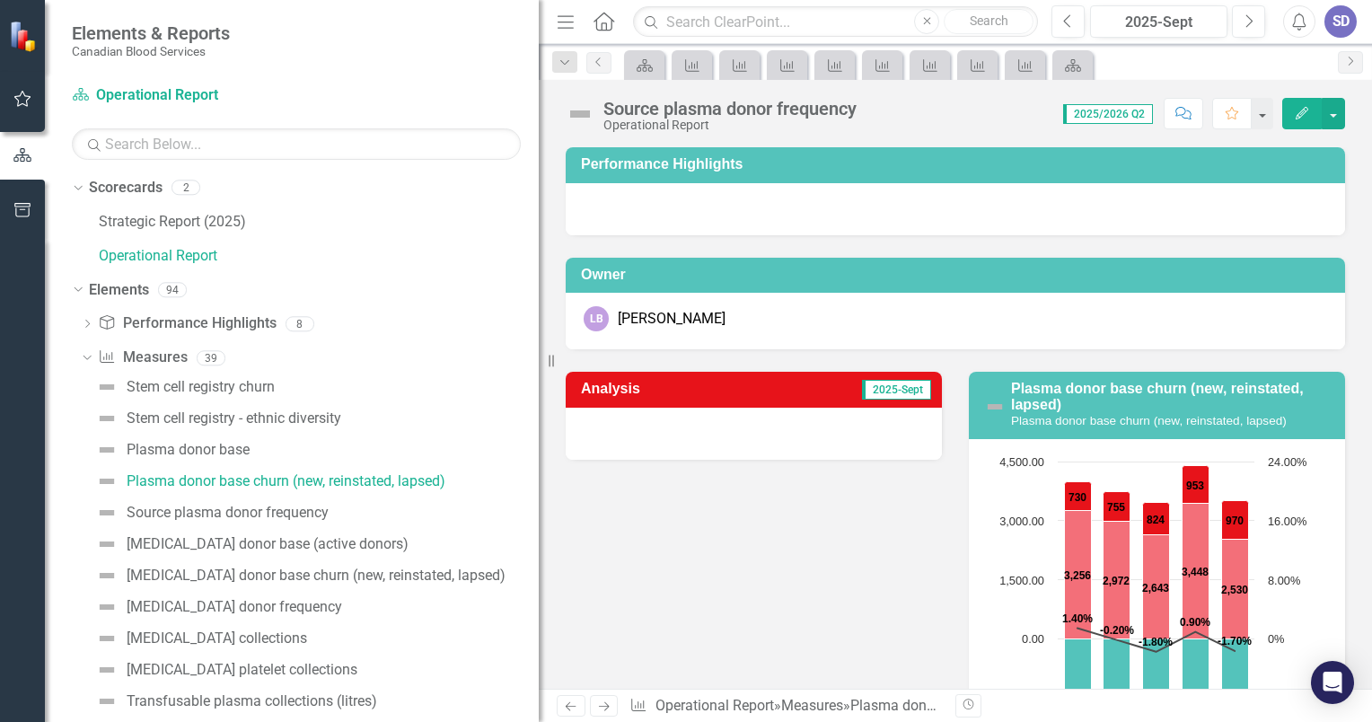
click at [0, 0] on icon "Close" at bounding box center [0, 0] width 0 height 0
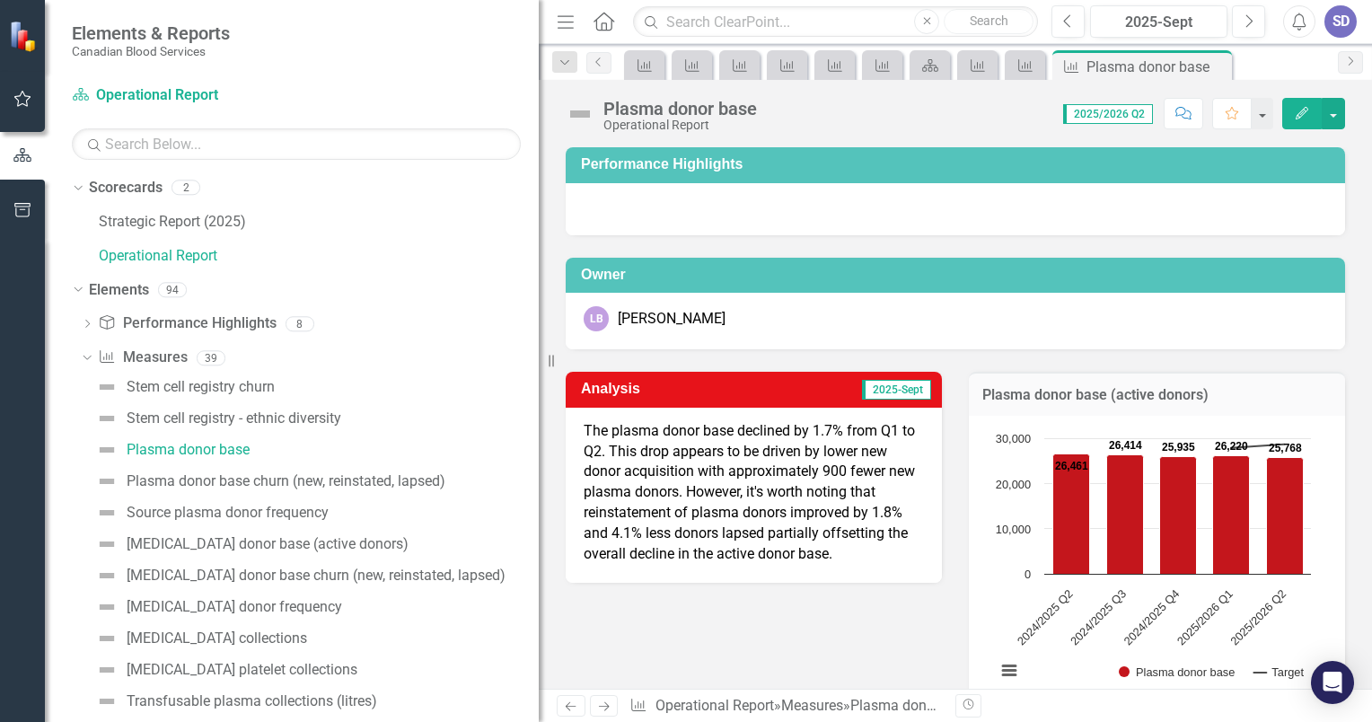
click at [0, 0] on icon "Close" at bounding box center [0, 0] width 0 height 0
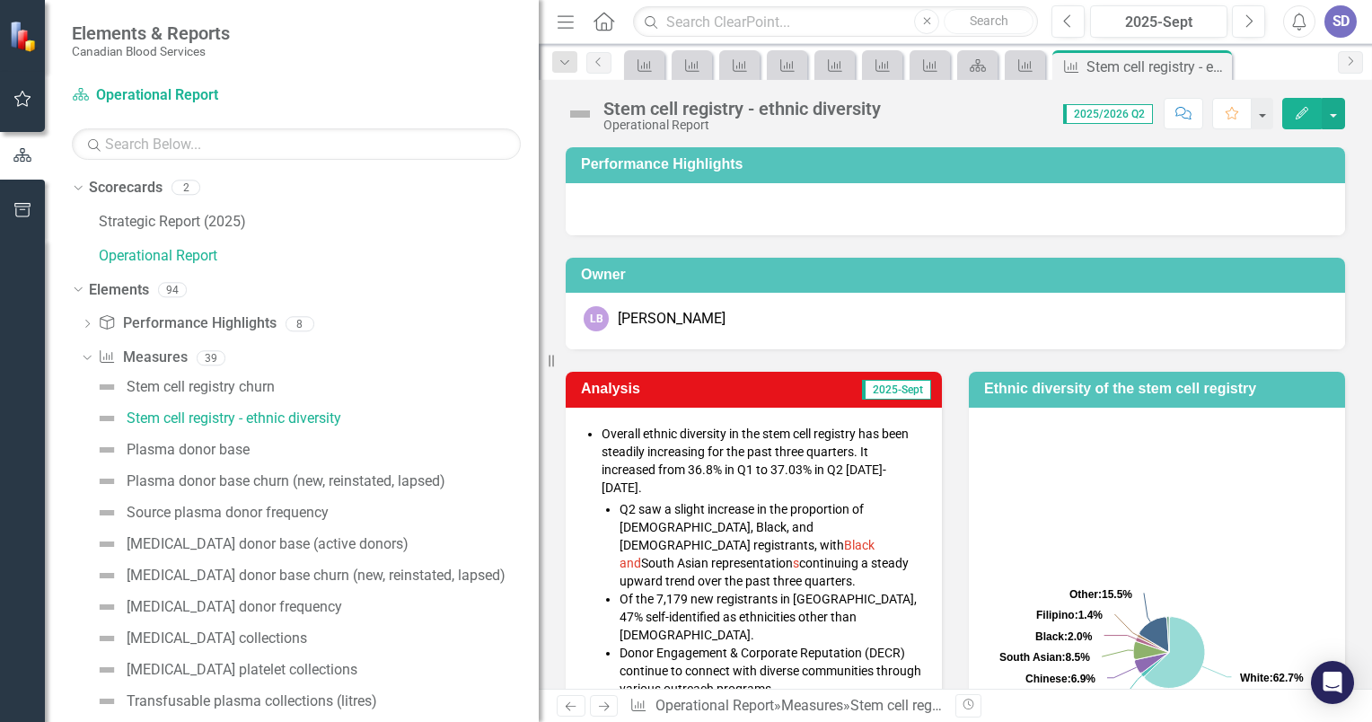
click at [0, 0] on icon "Close" at bounding box center [0, 0] width 0 height 0
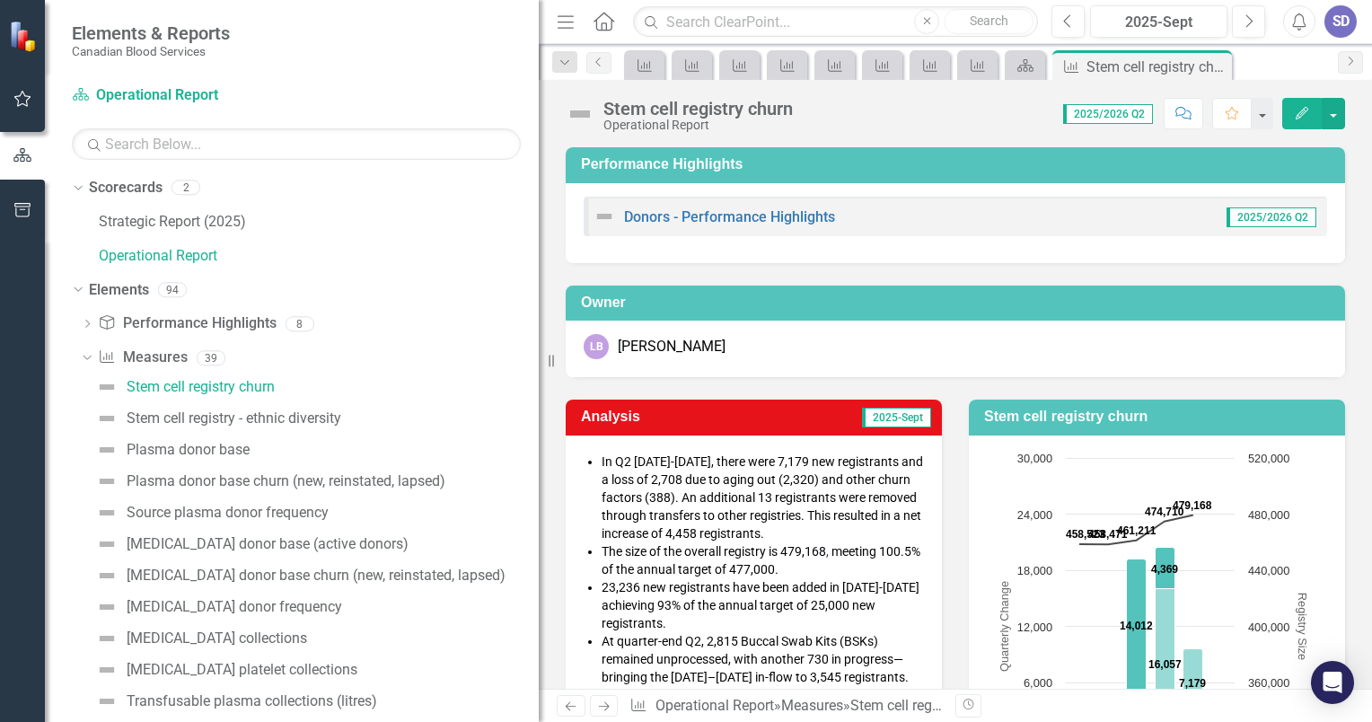
click at [0, 0] on icon "Close" at bounding box center [0, 0] width 0 height 0
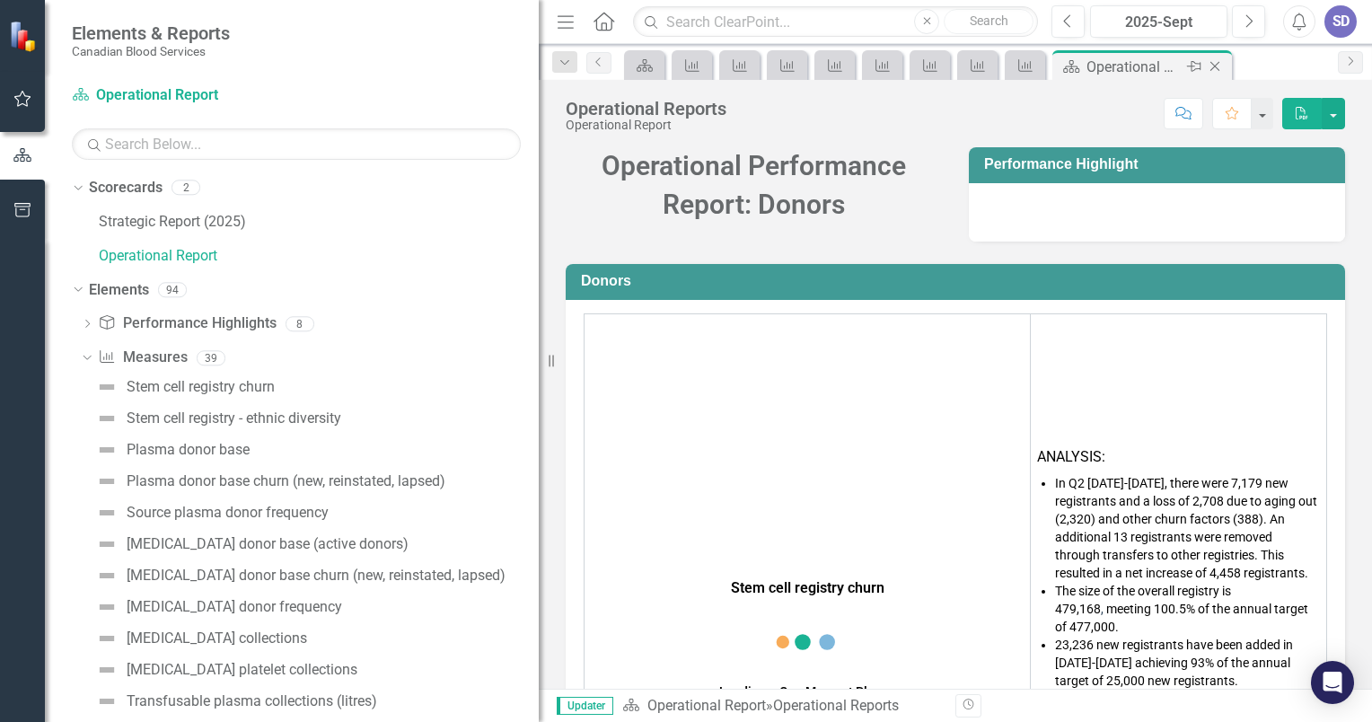
click at [1215, 65] on icon "Close" at bounding box center [1215, 66] width 18 height 14
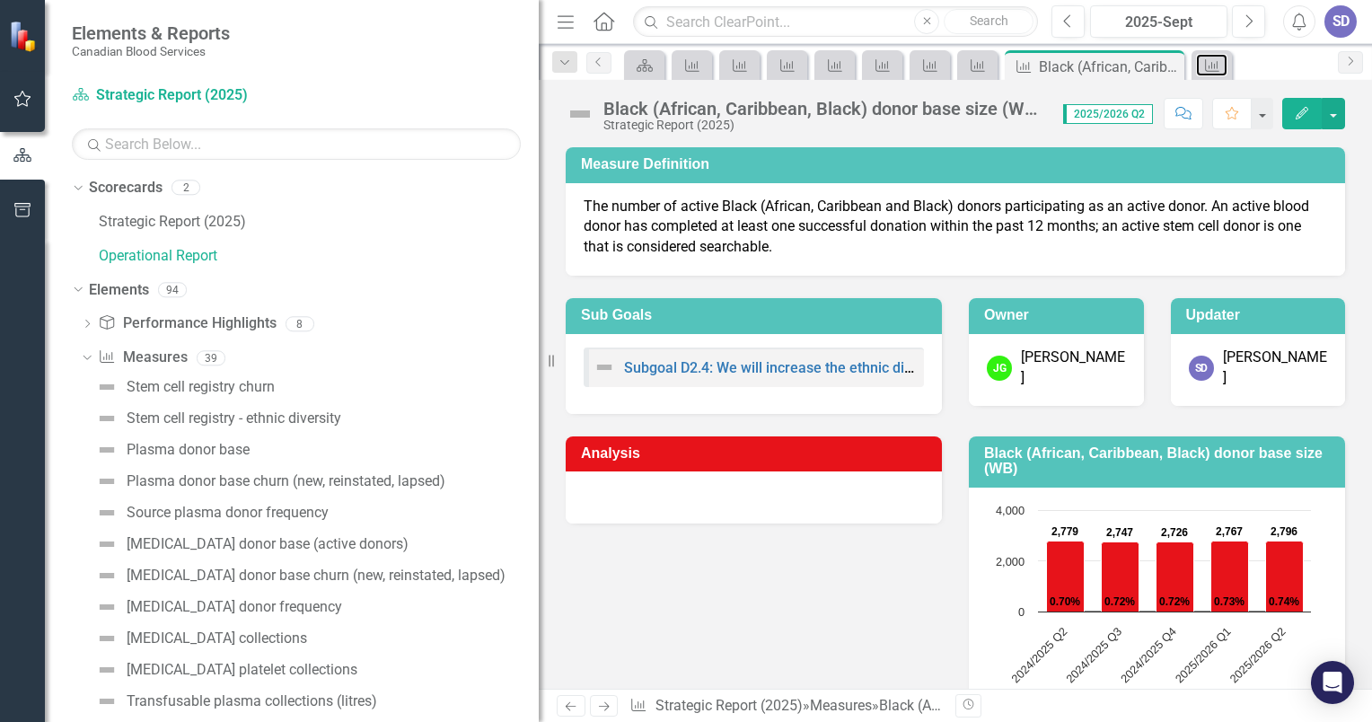
click at [1215, 65] on icon "Measure" at bounding box center [1212, 65] width 18 height 14
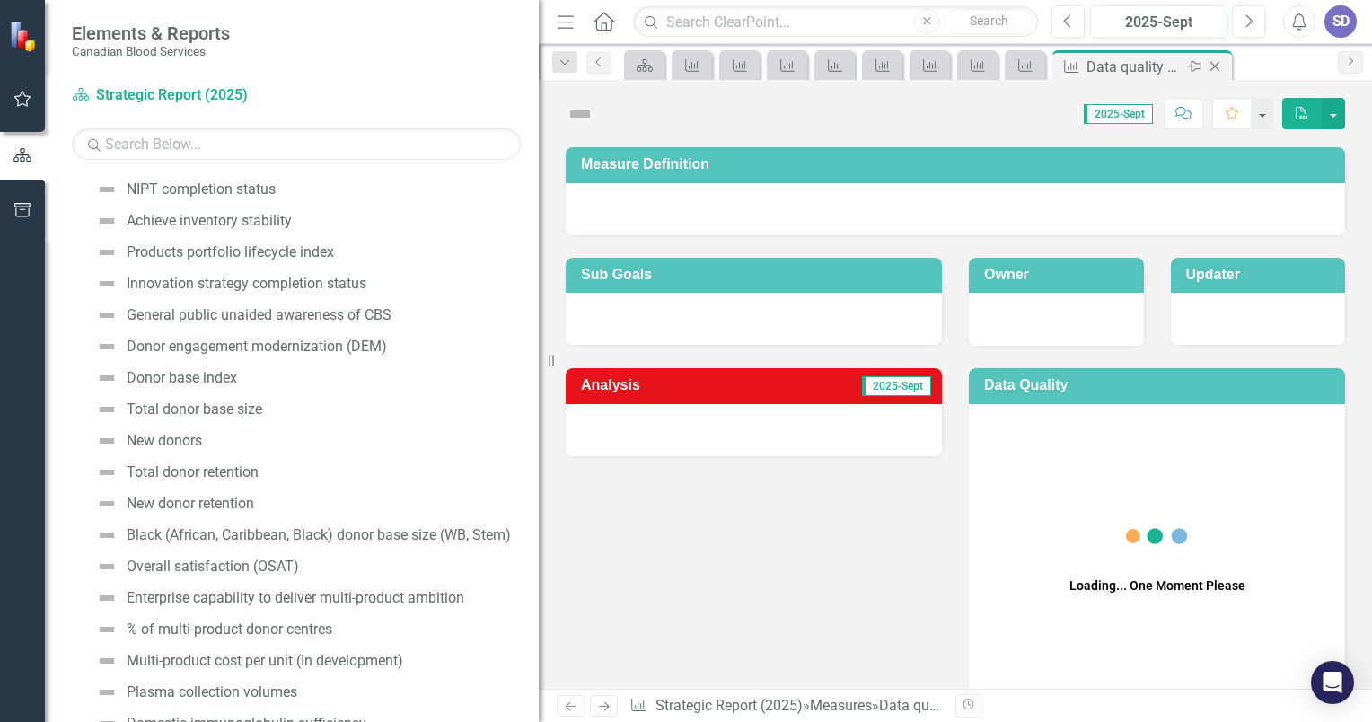
click at [1215, 65] on icon "Close" at bounding box center [1215, 66] width 18 height 14
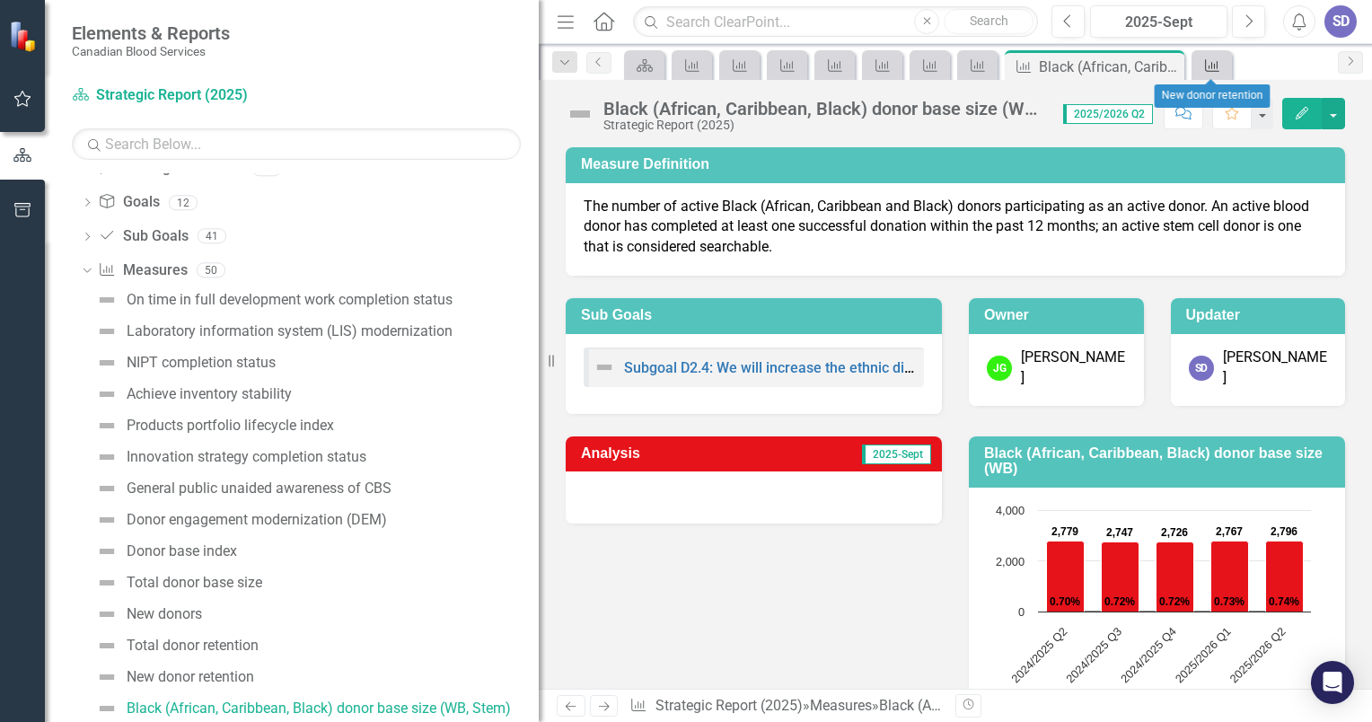
click at [1215, 65] on icon "Measure" at bounding box center [1212, 65] width 18 height 14
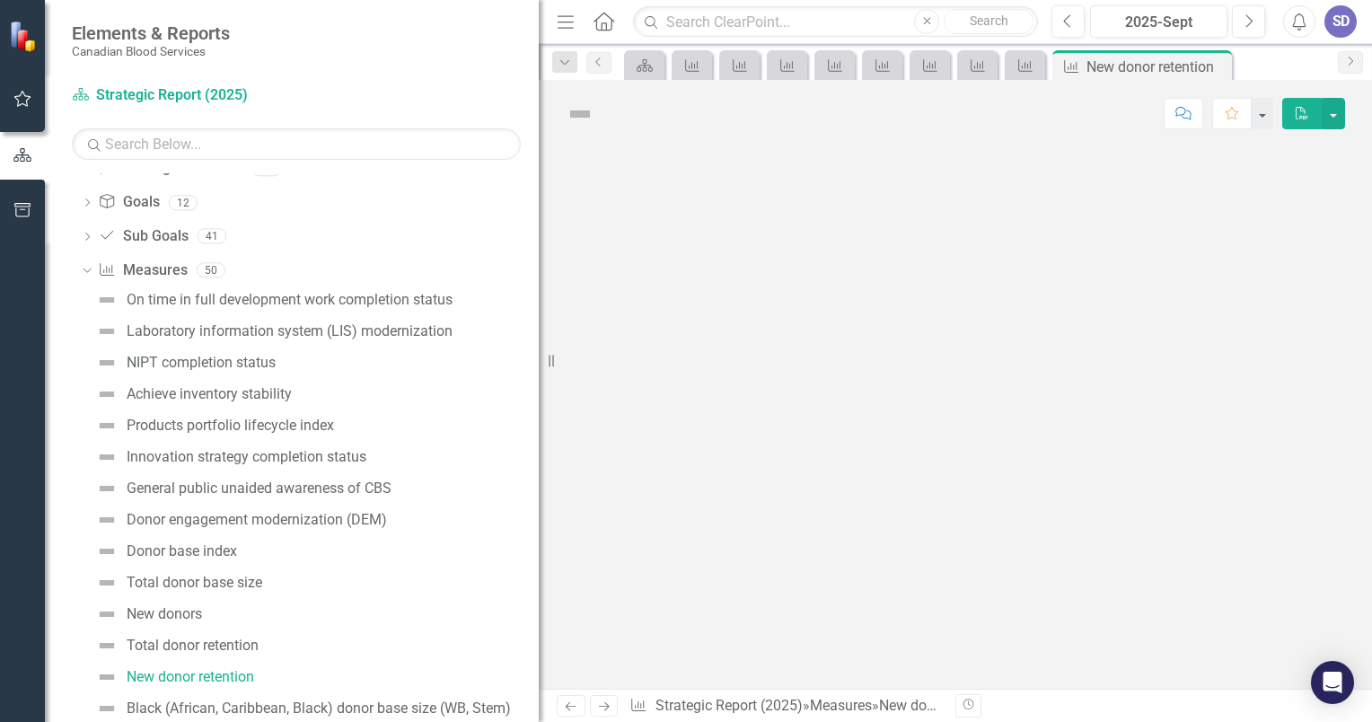
scroll to position [124, 0]
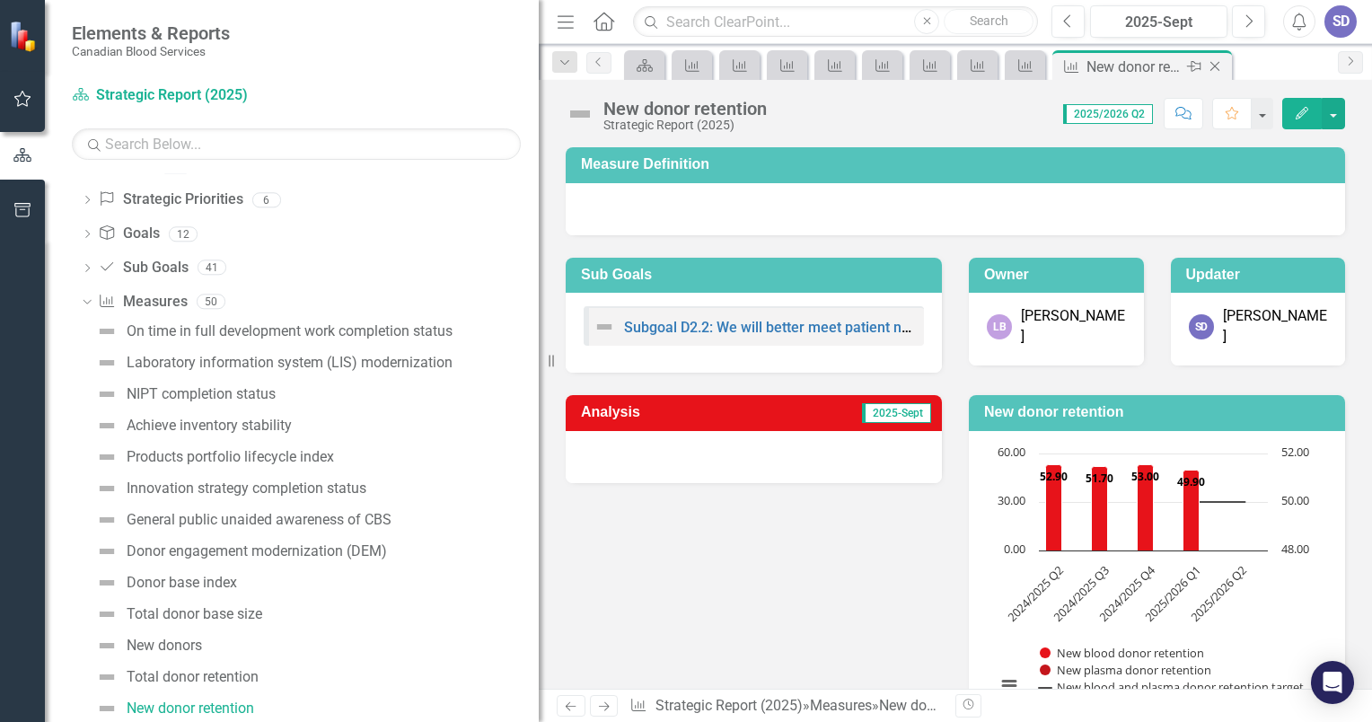
click at [1215, 65] on icon "Close" at bounding box center [1215, 66] width 18 height 14
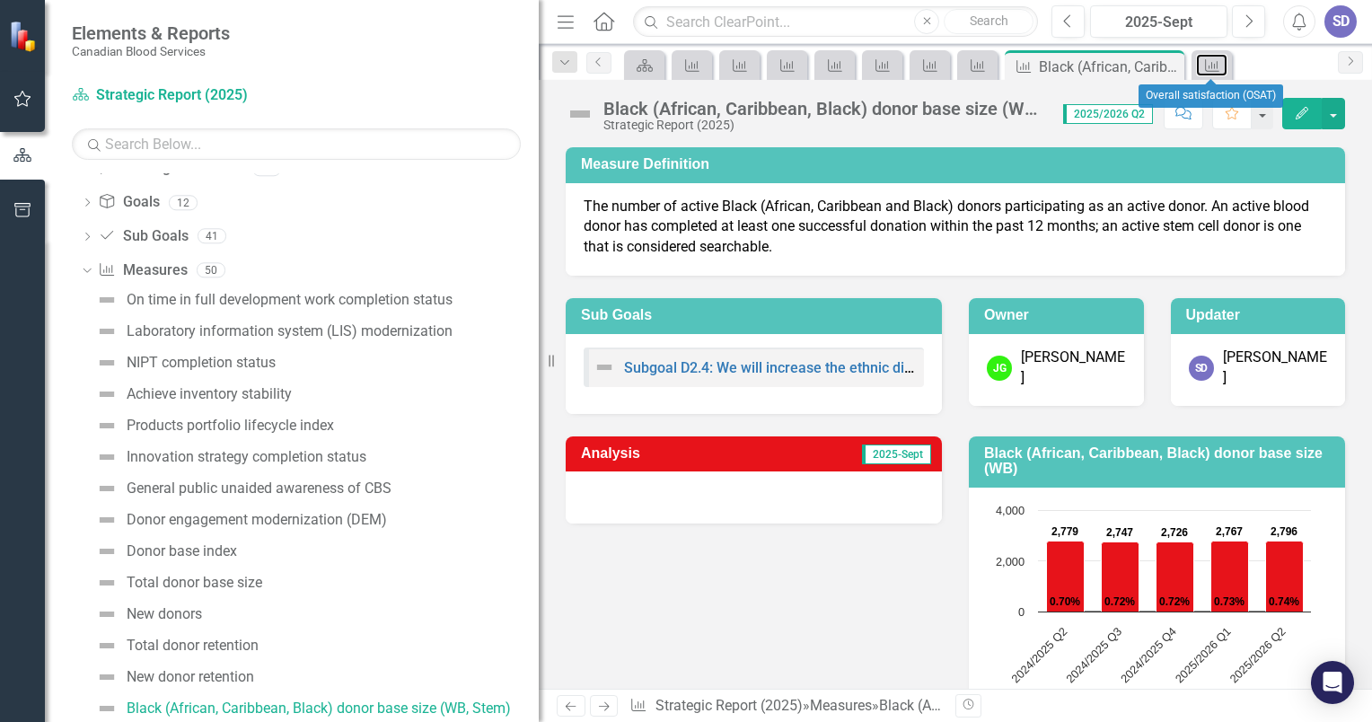
click at [1215, 65] on icon "Measure" at bounding box center [1212, 65] width 18 height 14
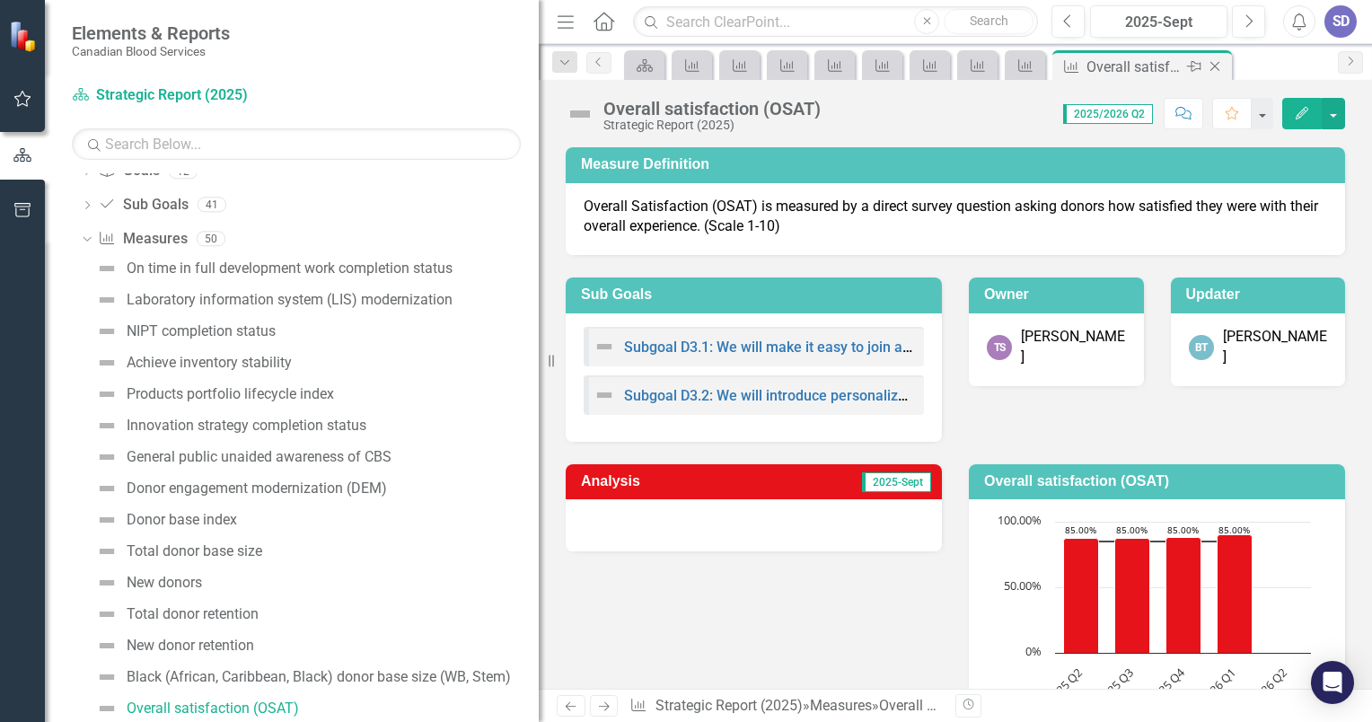
click at [1215, 65] on icon "Close" at bounding box center [1215, 66] width 18 height 14
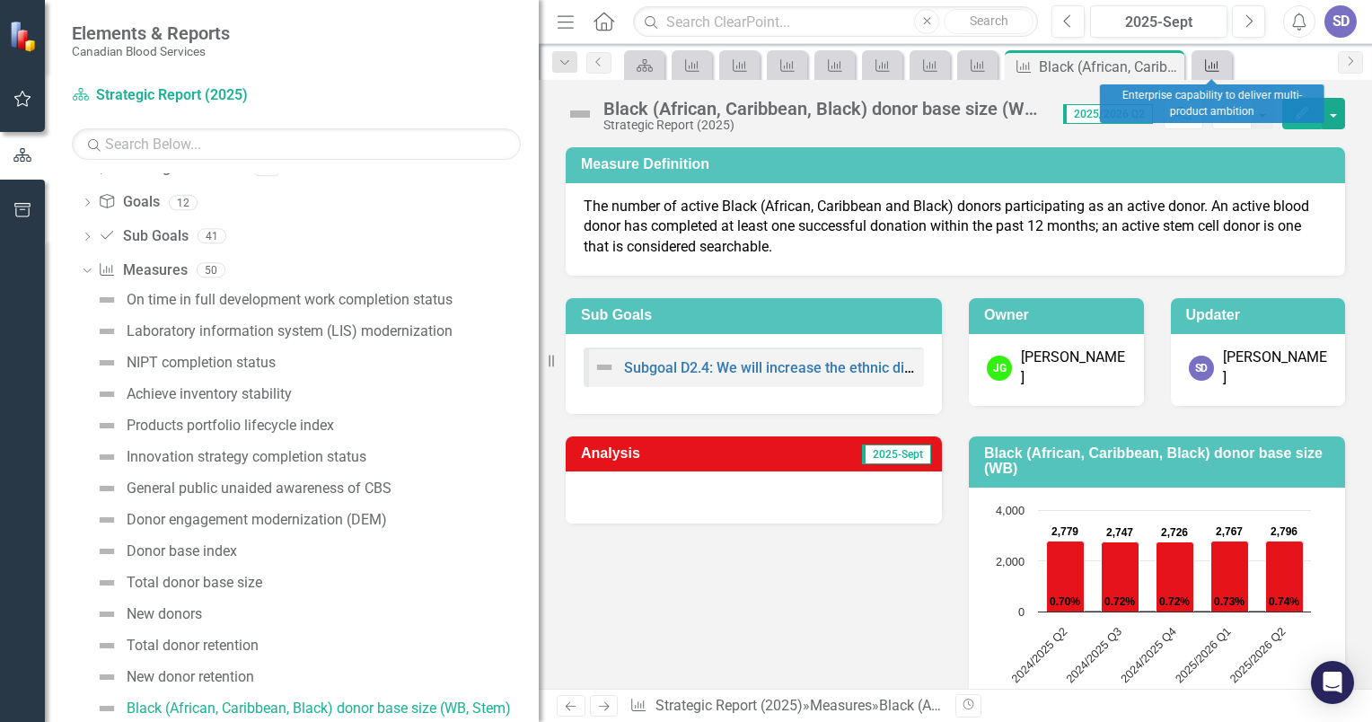
click at [1215, 65] on icon "Measure" at bounding box center [1212, 65] width 18 height 14
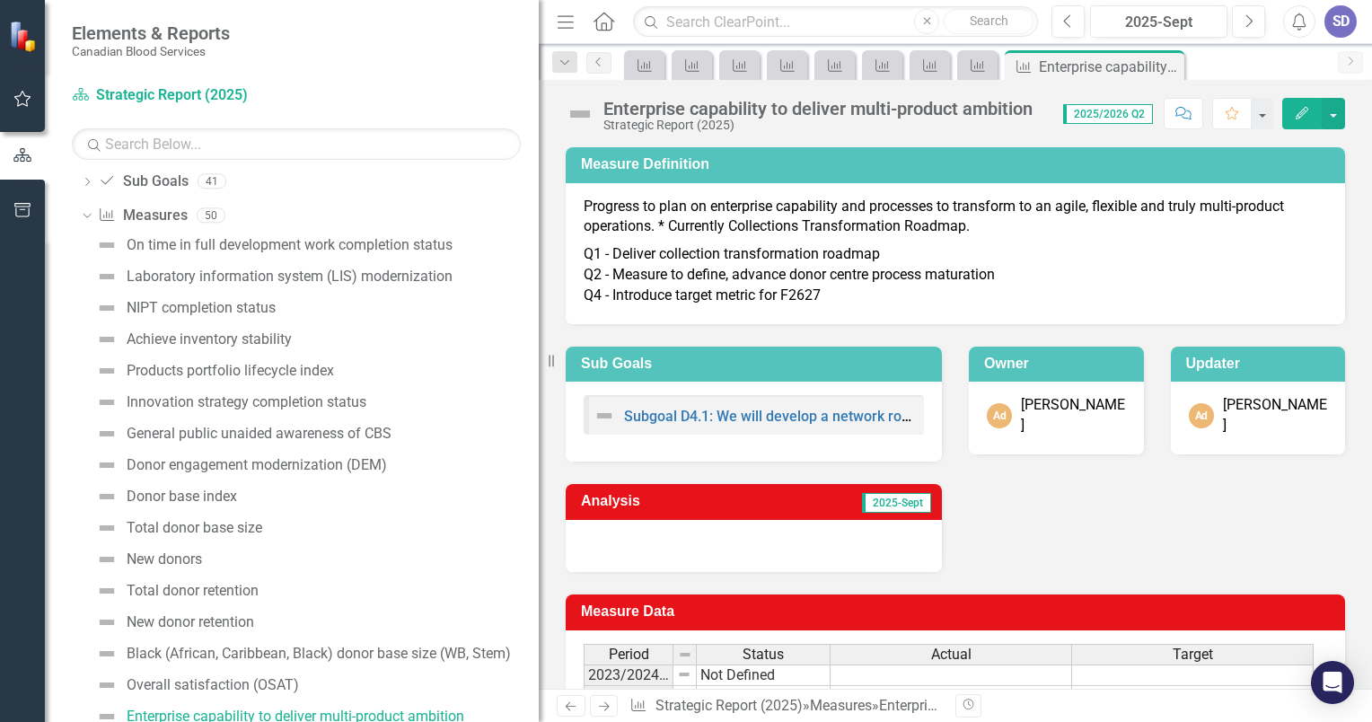
scroll to position [218, 0]
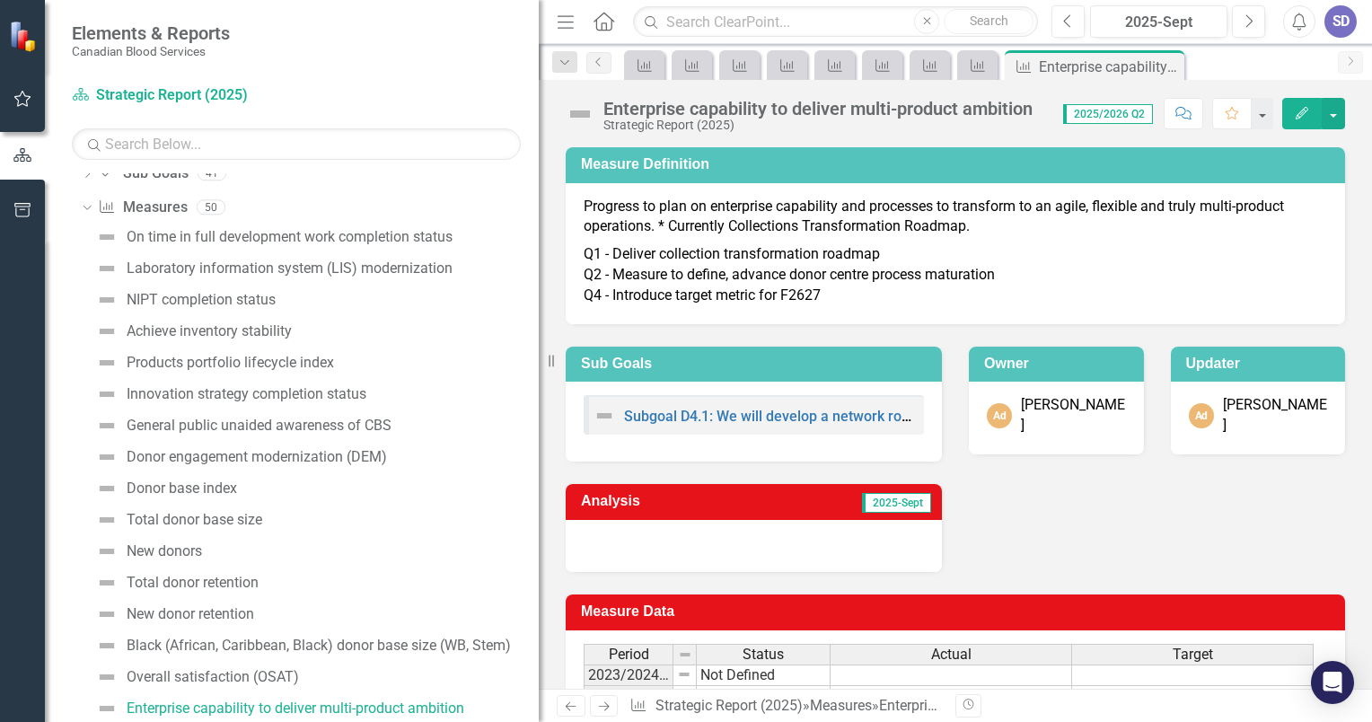
click at [1215, 65] on div "Scorecard Measure Measure Measure Measure Measure Measure Measure Measure Measu…" at bounding box center [975, 64] width 709 height 29
click at [1168, 61] on icon "Close" at bounding box center [1167, 66] width 18 height 14
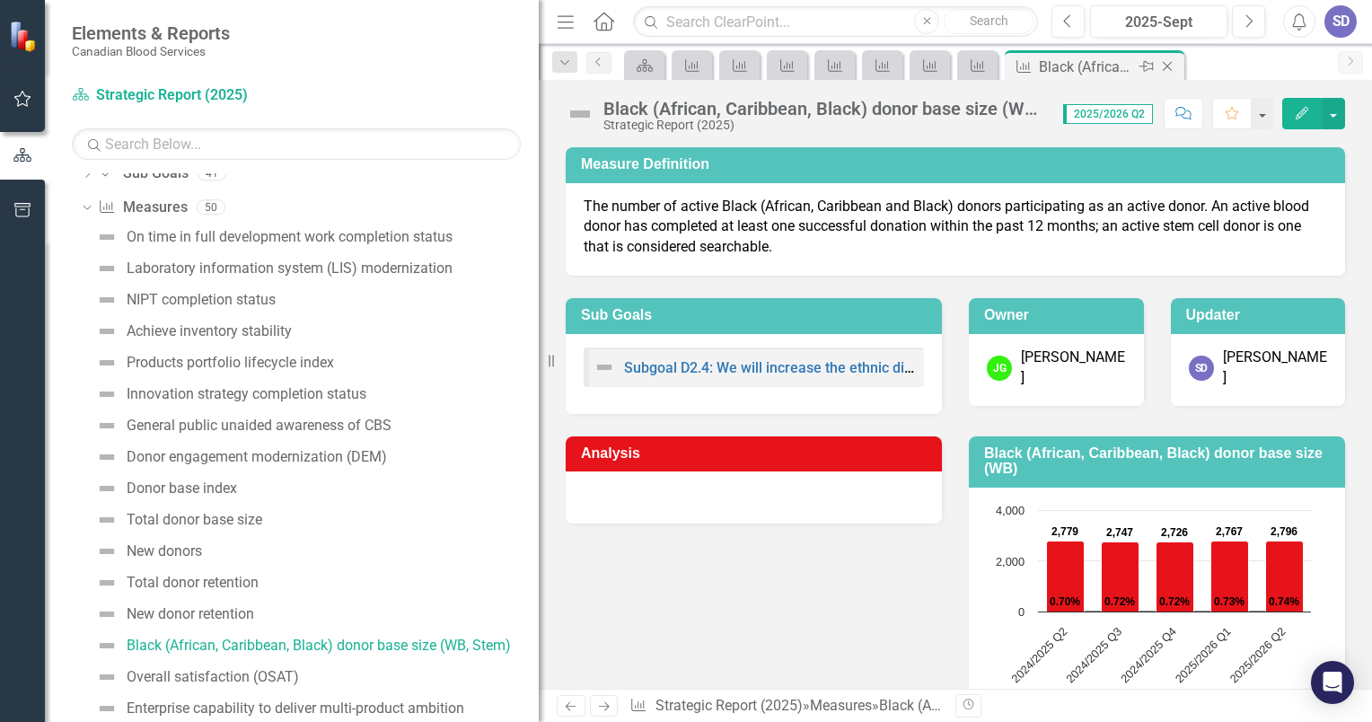
scroll to position [155, 0]
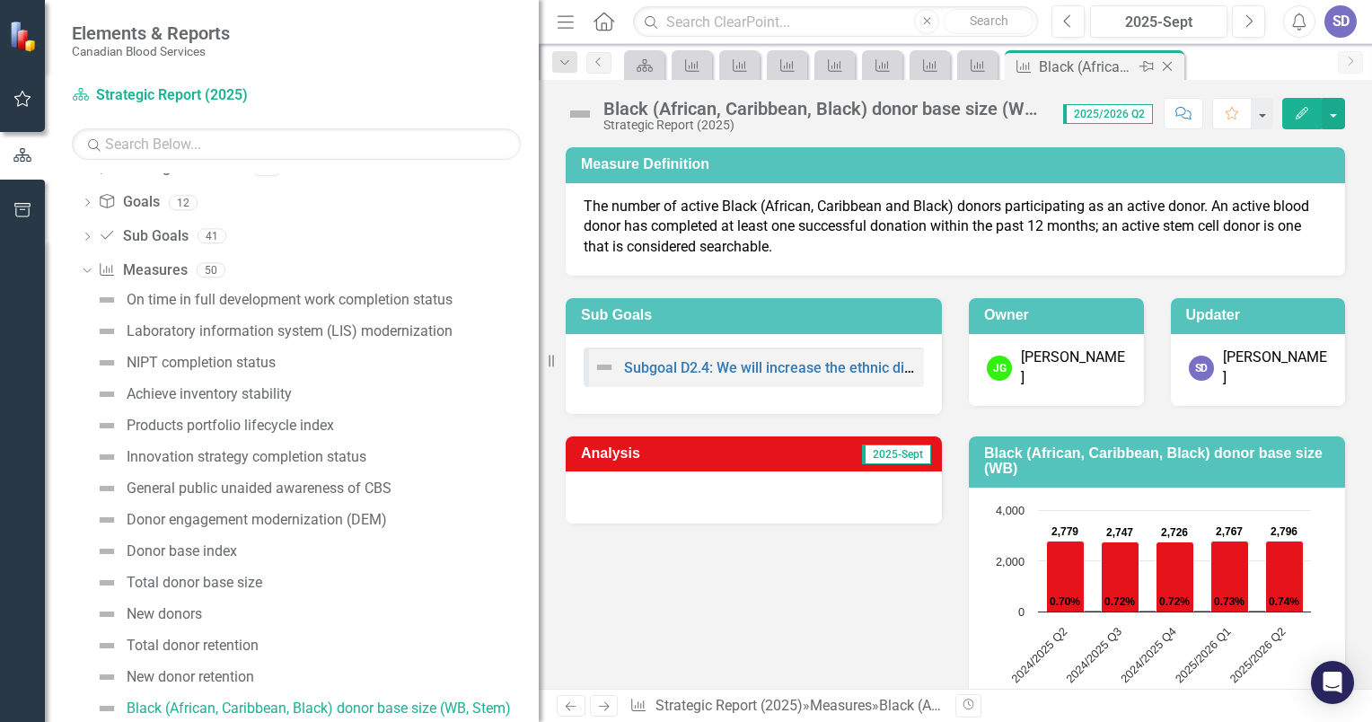
click at [1167, 64] on icon "Close" at bounding box center [1167, 66] width 18 height 14
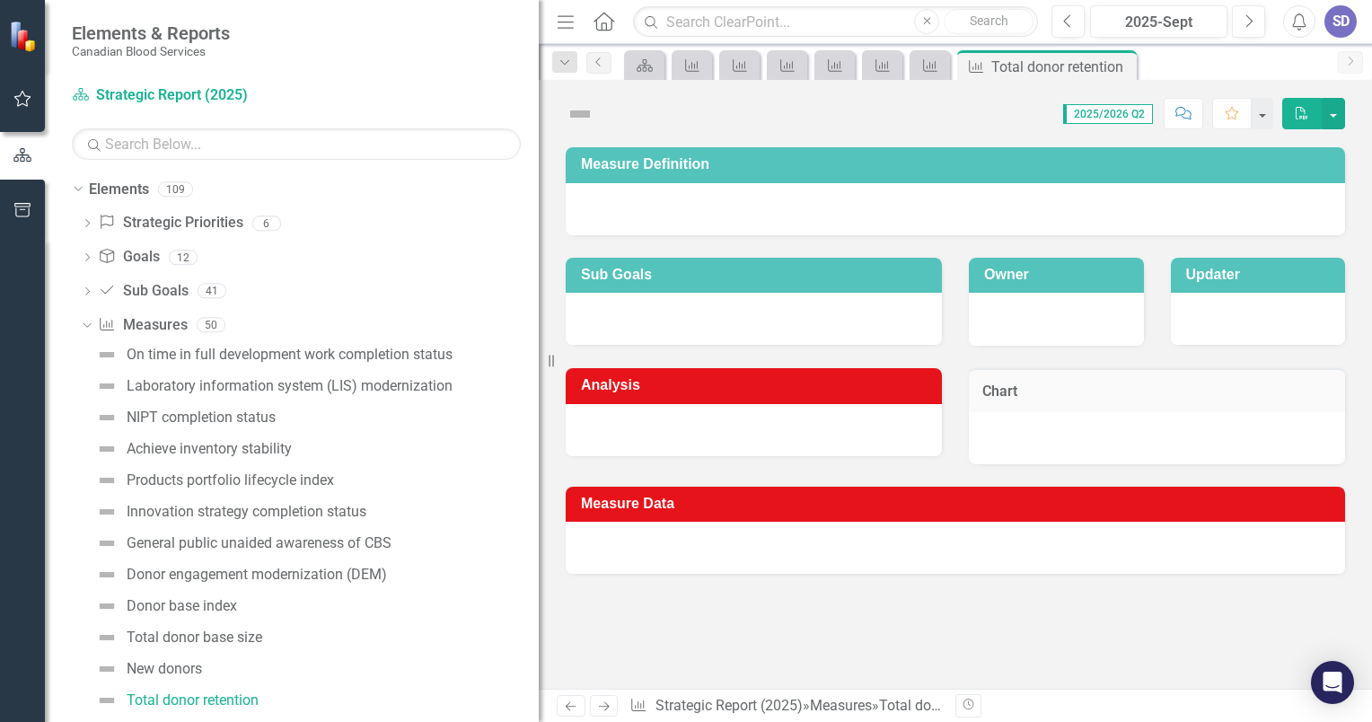
scroll to position [92, 0]
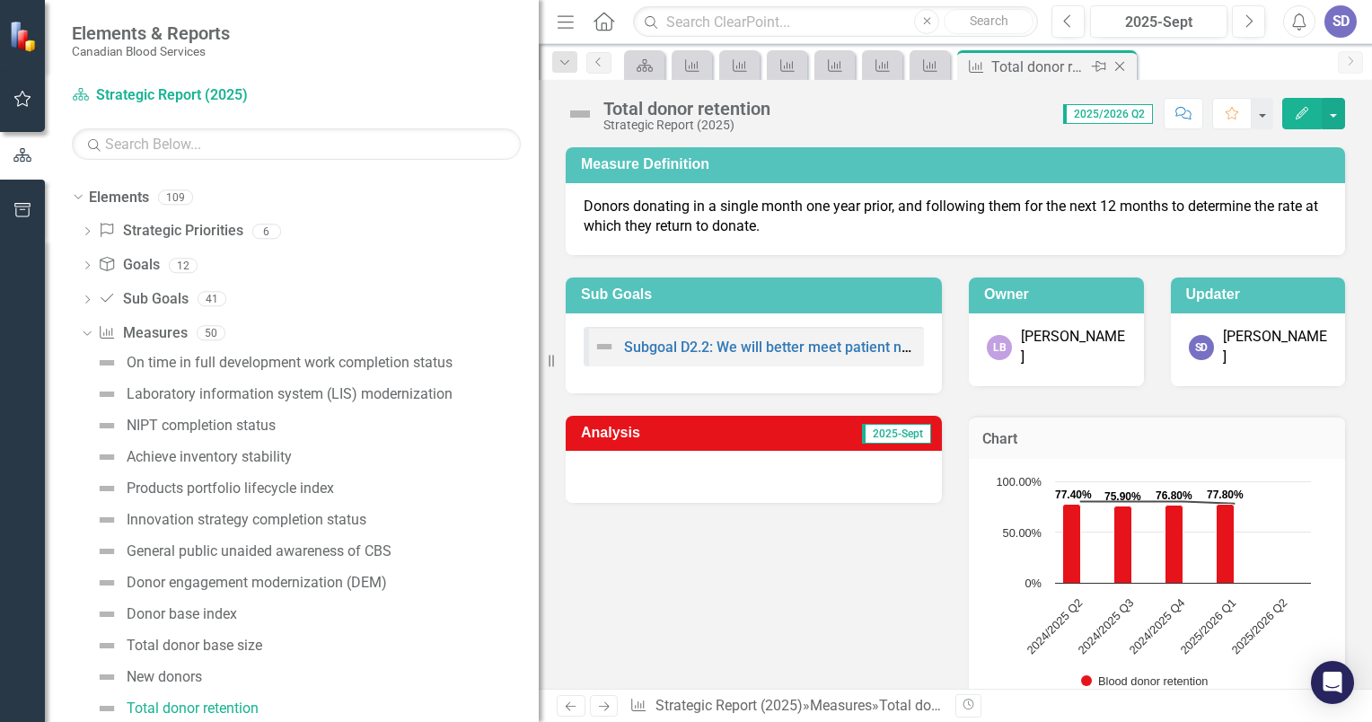
click at [1123, 64] on icon "Close" at bounding box center [1120, 66] width 18 height 14
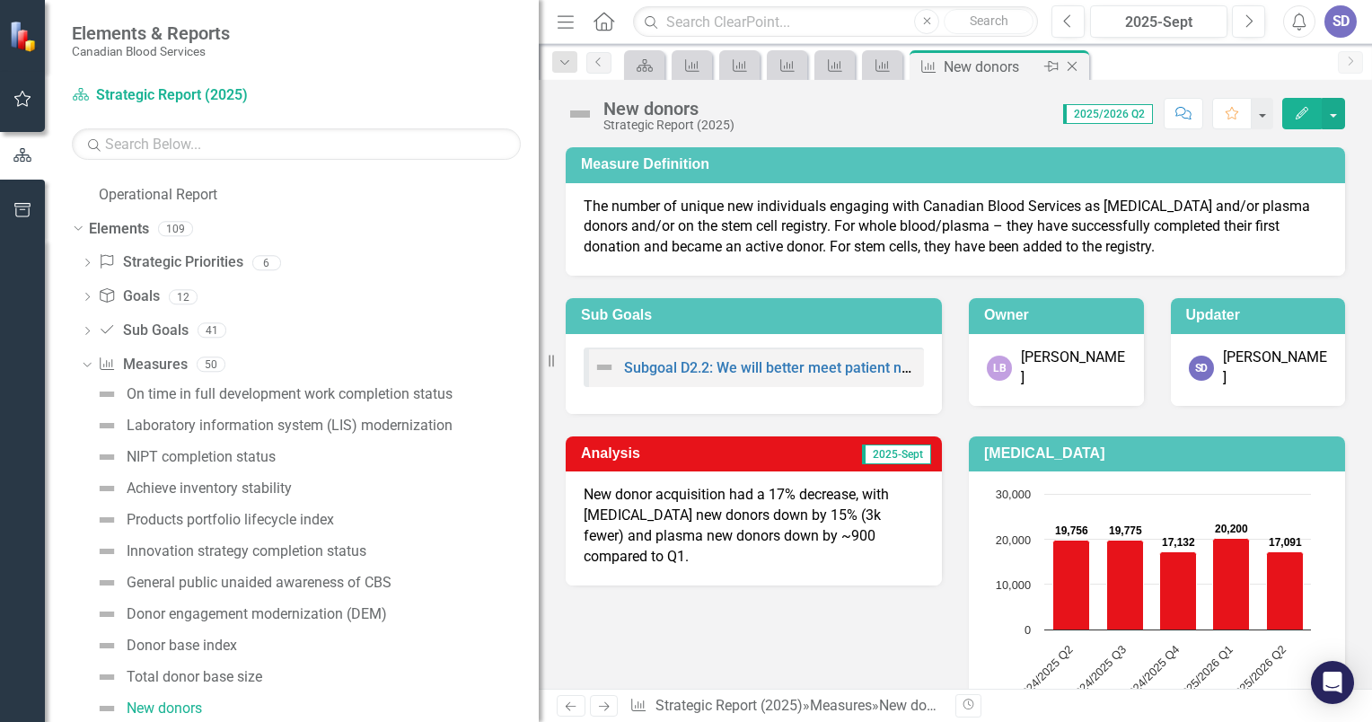
click at [1067, 64] on icon "Close" at bounding box center [1072, 66] width 18 height 14
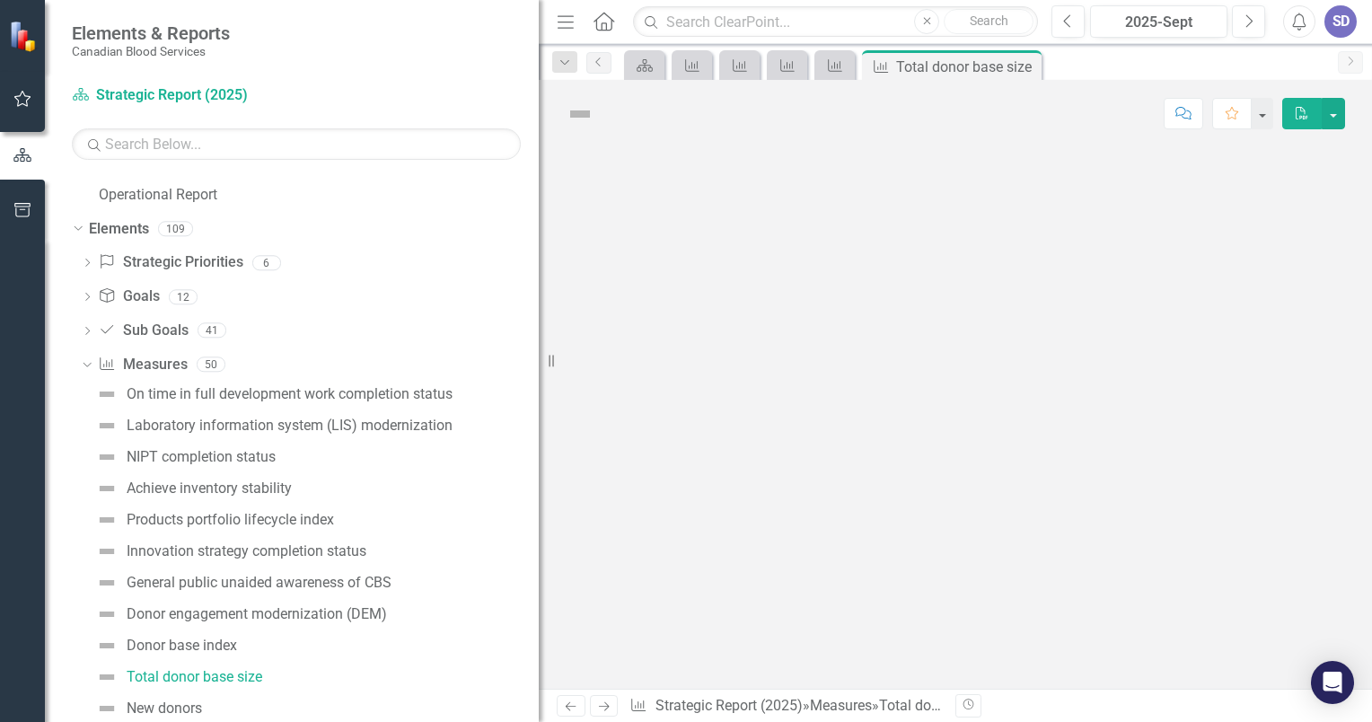
scroll to position [30, 0]
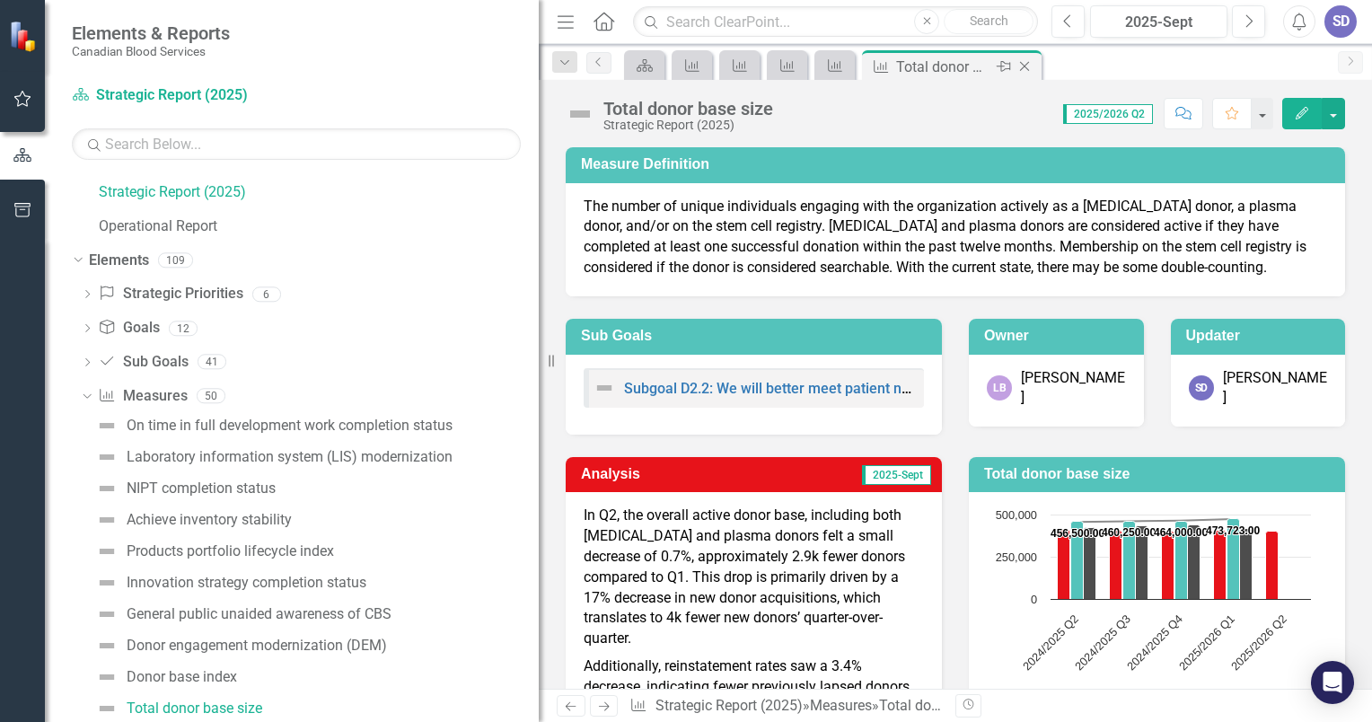
click at [1020, 59] on icon "Close" at bounding box center [1025, 66] width 18 height 14
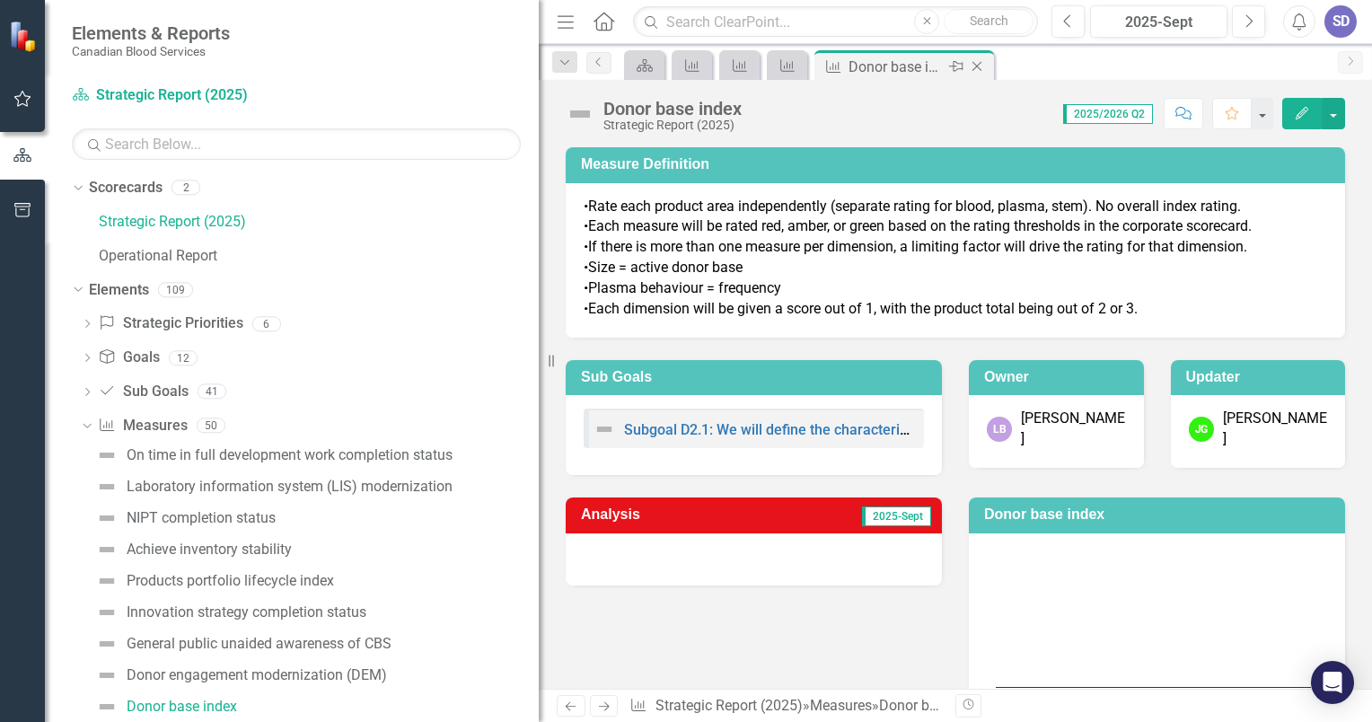
click at [979, 72] on icon "Close" at bounding box center [977, 66] width 18 height 14
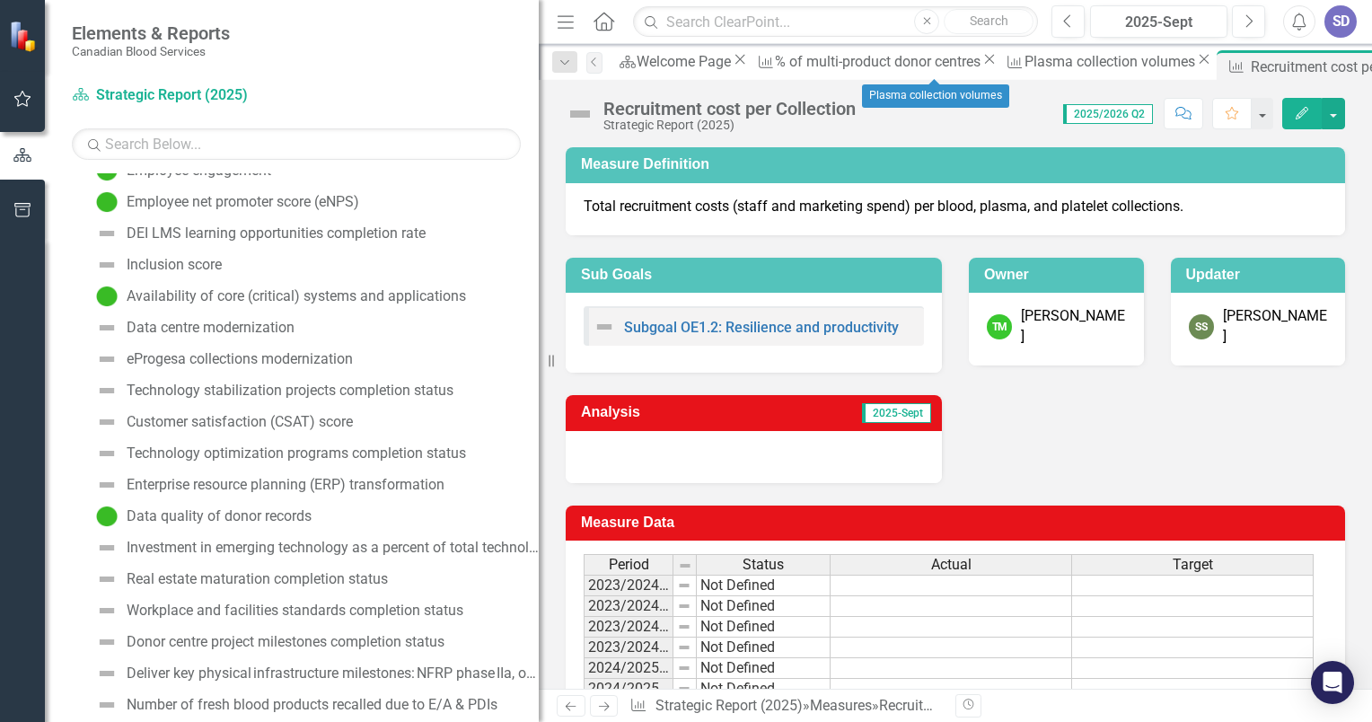
scroll to position [1004, 0]
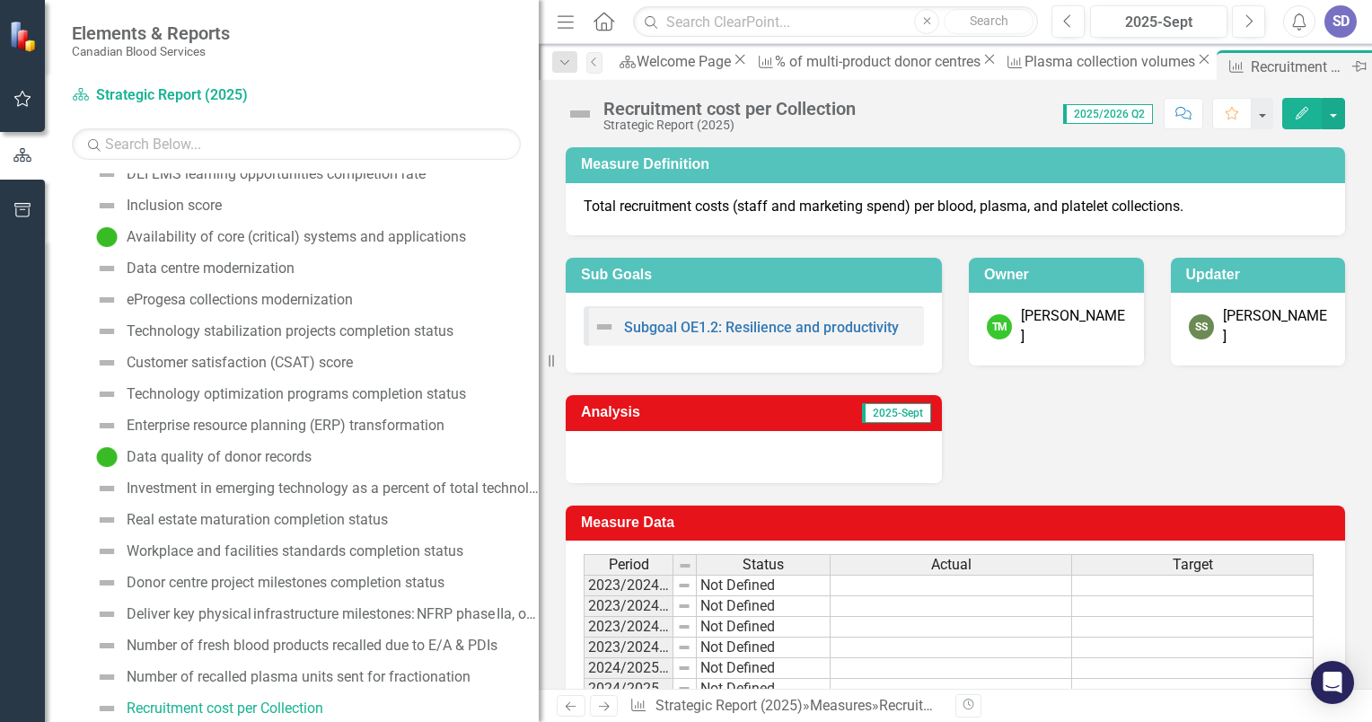
click at [1370, 67] on icon "Close" at bounding box center [1379, 66] width 18 height 14
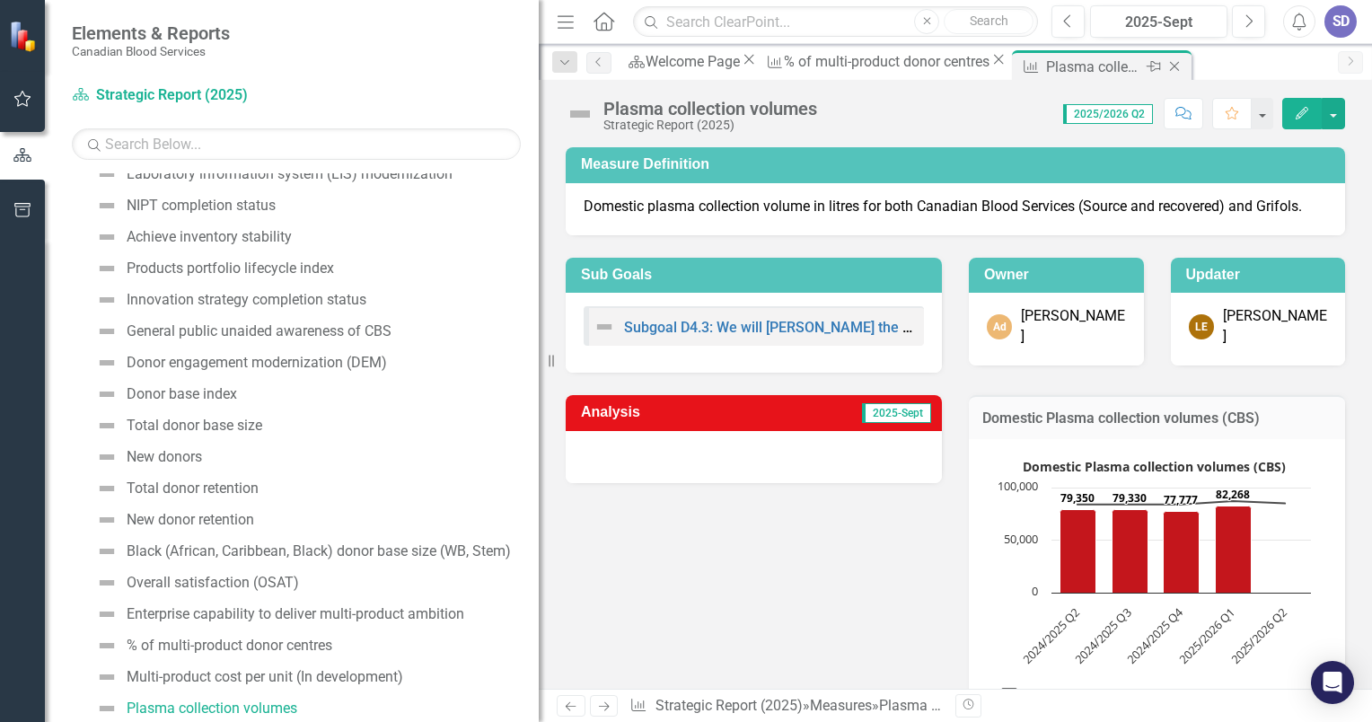
click at [1166, 72] on icon "Close" at bounding box center [1175, 66] width 18 height 14
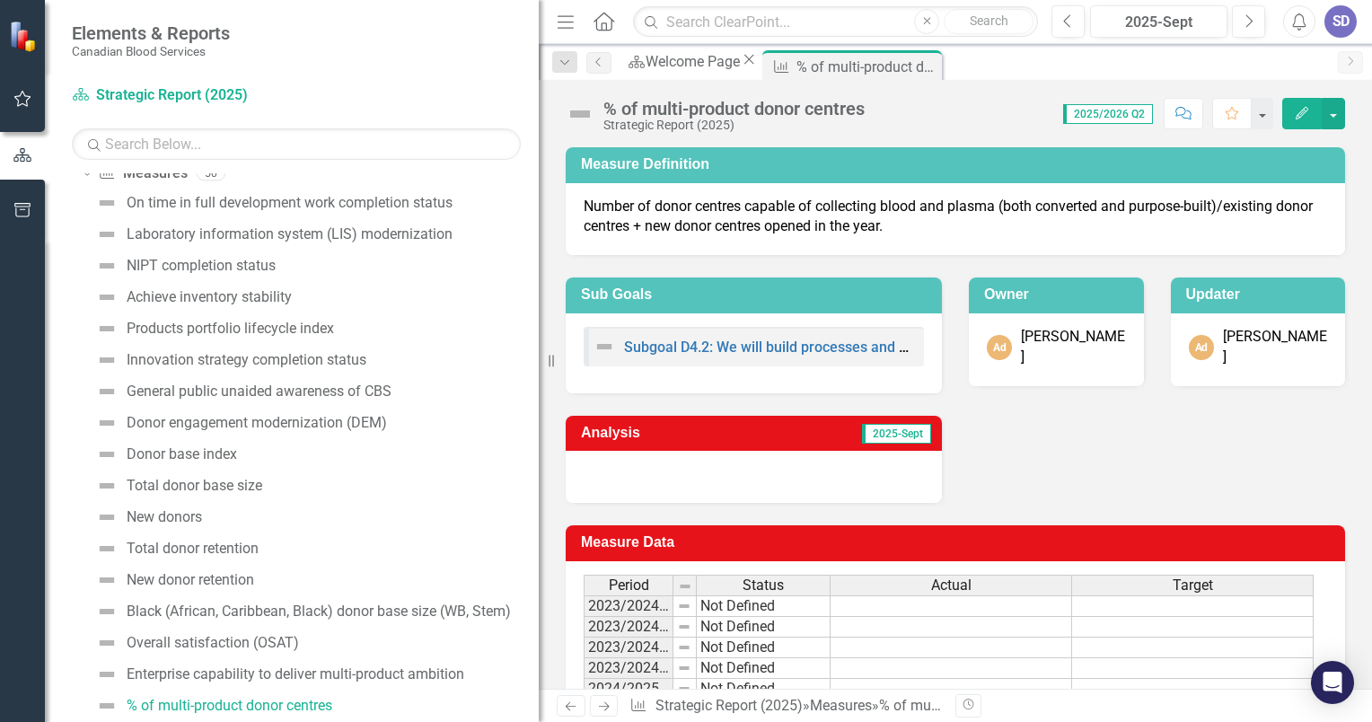
scroll to position [250, 0]
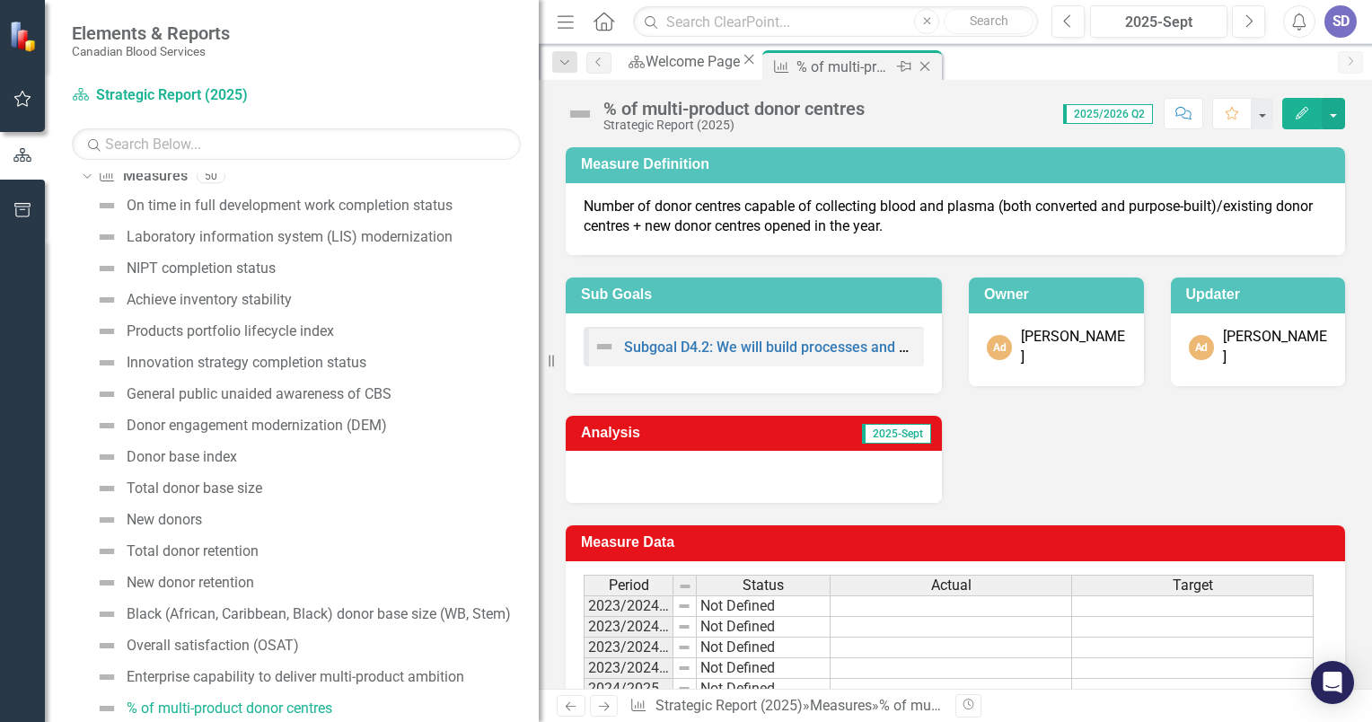
click at [930, 66] on icon at bounding box center [925, 67] width 10 height 10
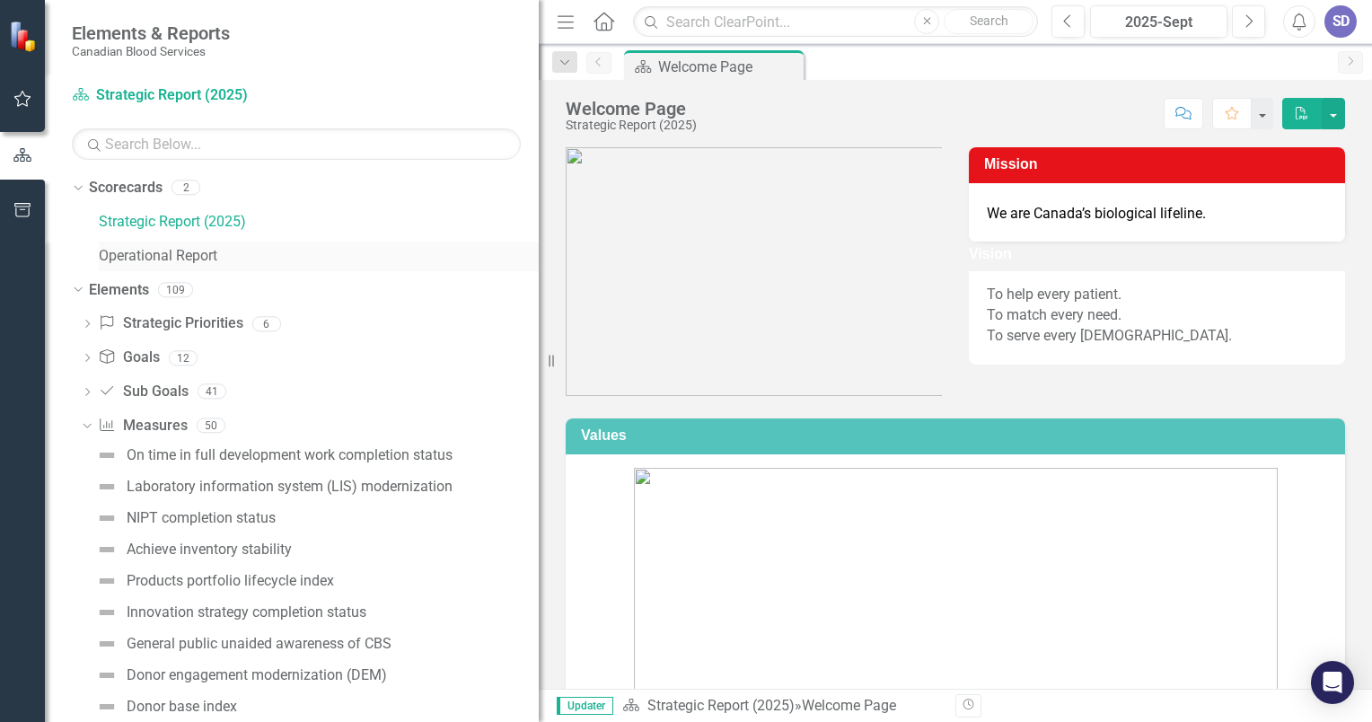
click at [211, 252] on link "Operational Report" at bounding box center [319, 256] width 440 height 21
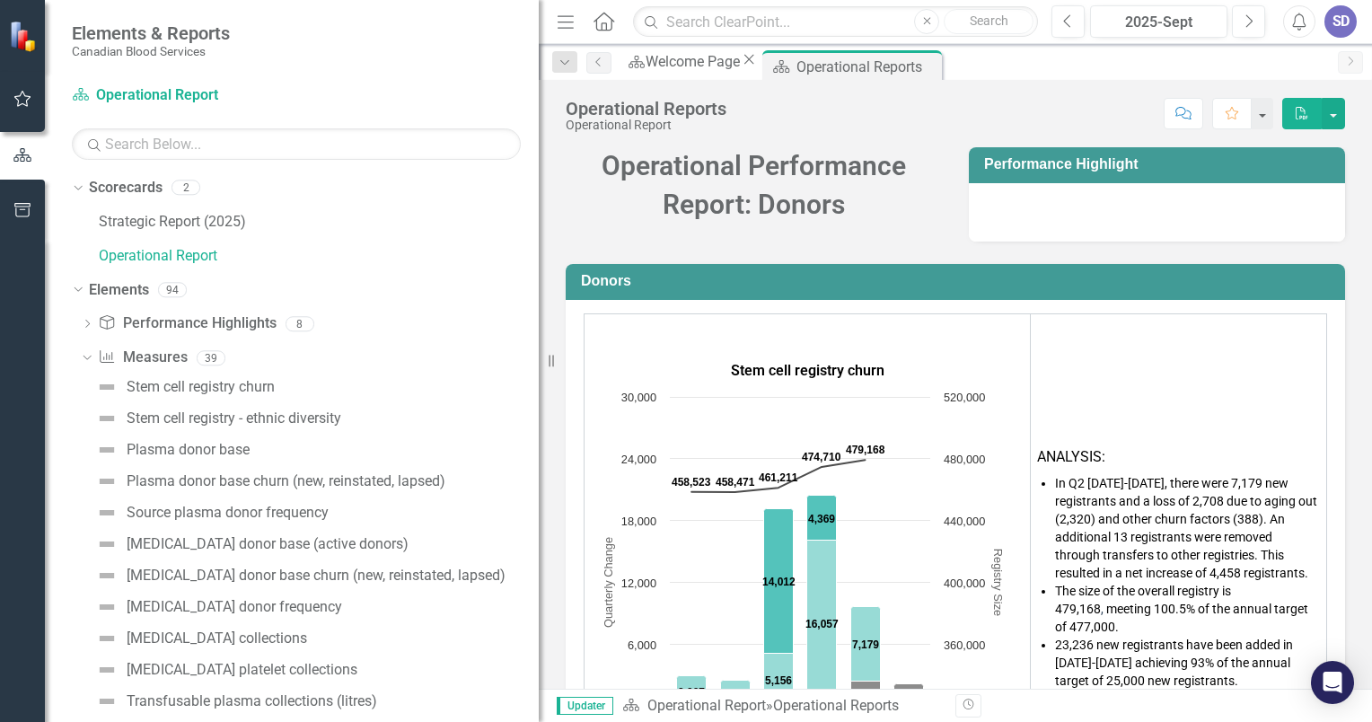
click at [1330, 16] on div "SD" at bounding box center [1341, 21] width 32 height 32
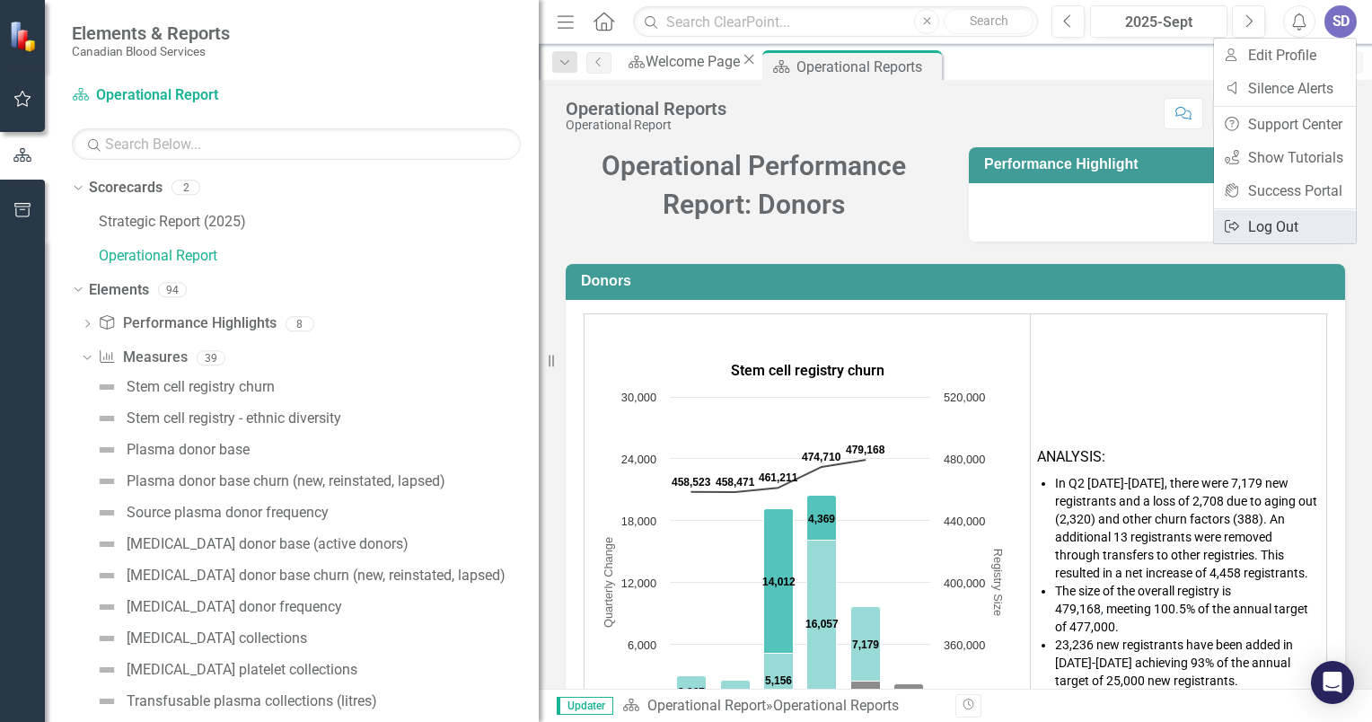
click at [1266, 232] on link "Logout Log Out" at bounding box center [1285, 226] width 142 height 33
